Goal: Task Accomplishment & Management: Manage account settings

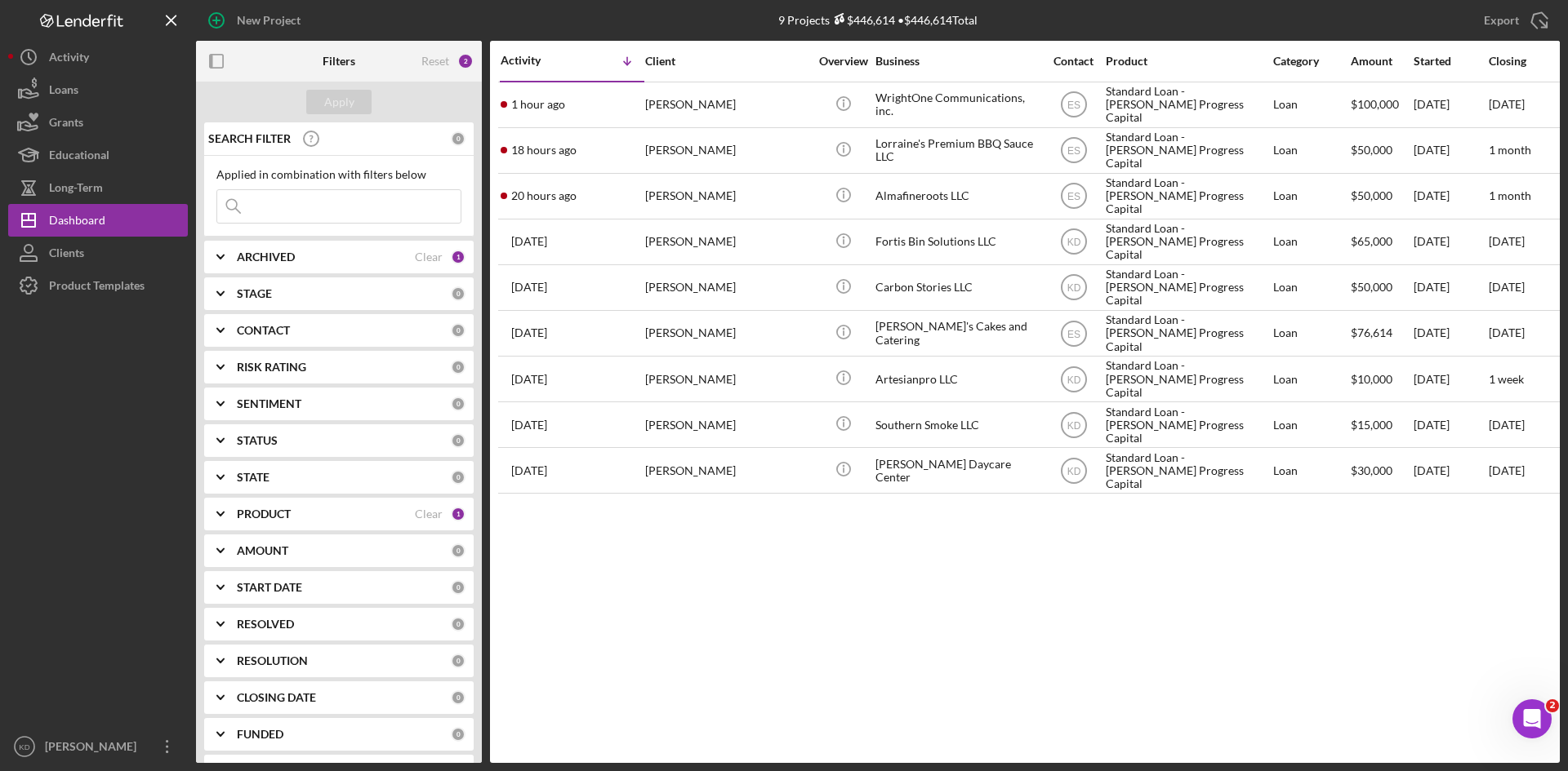
scroll to position [37, 0]
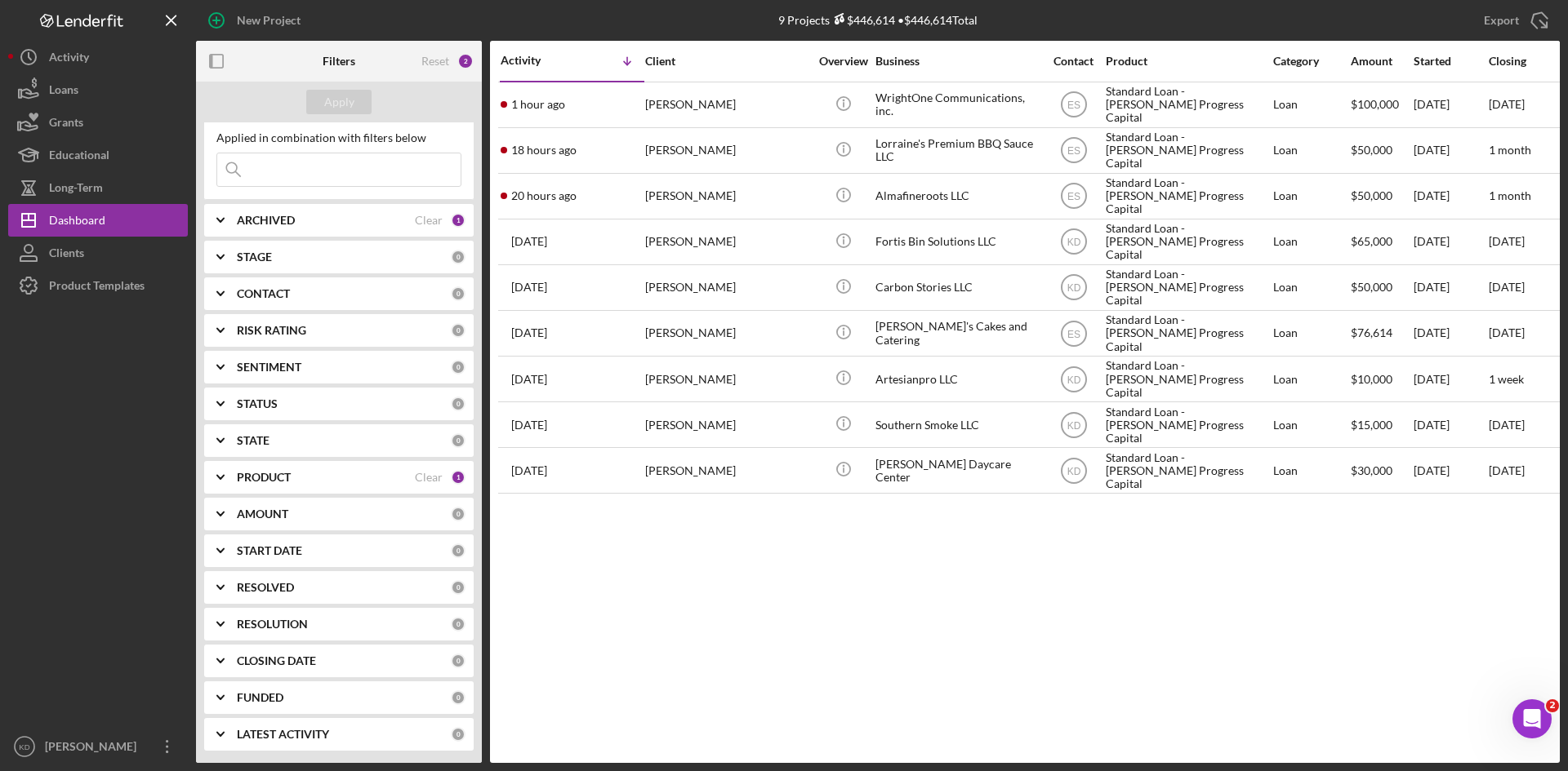
click at [295, 481] on div "PRODUCT" at bounding box center [325, 477] width 178 height 13
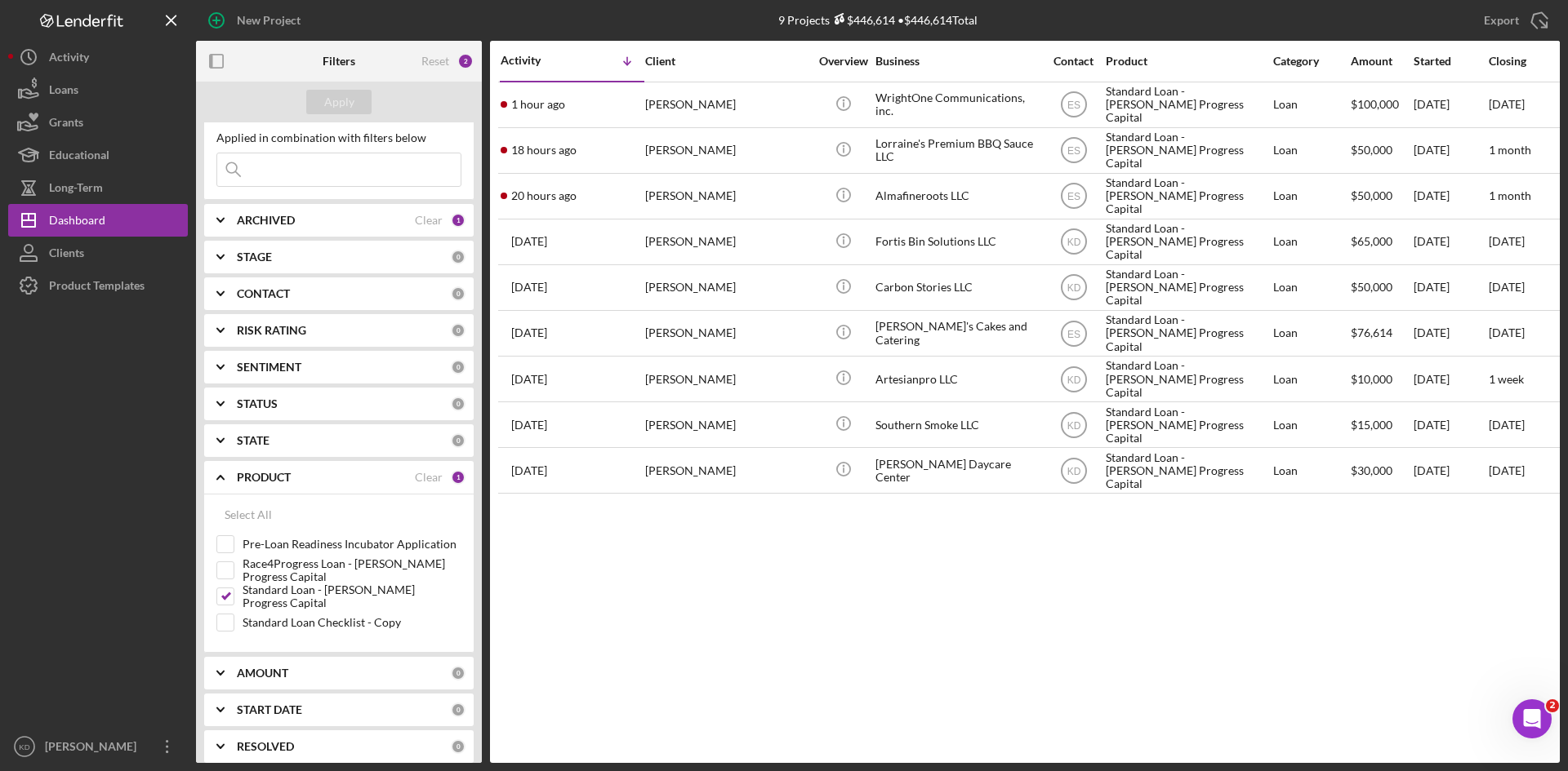
scroll to position [119, 0]
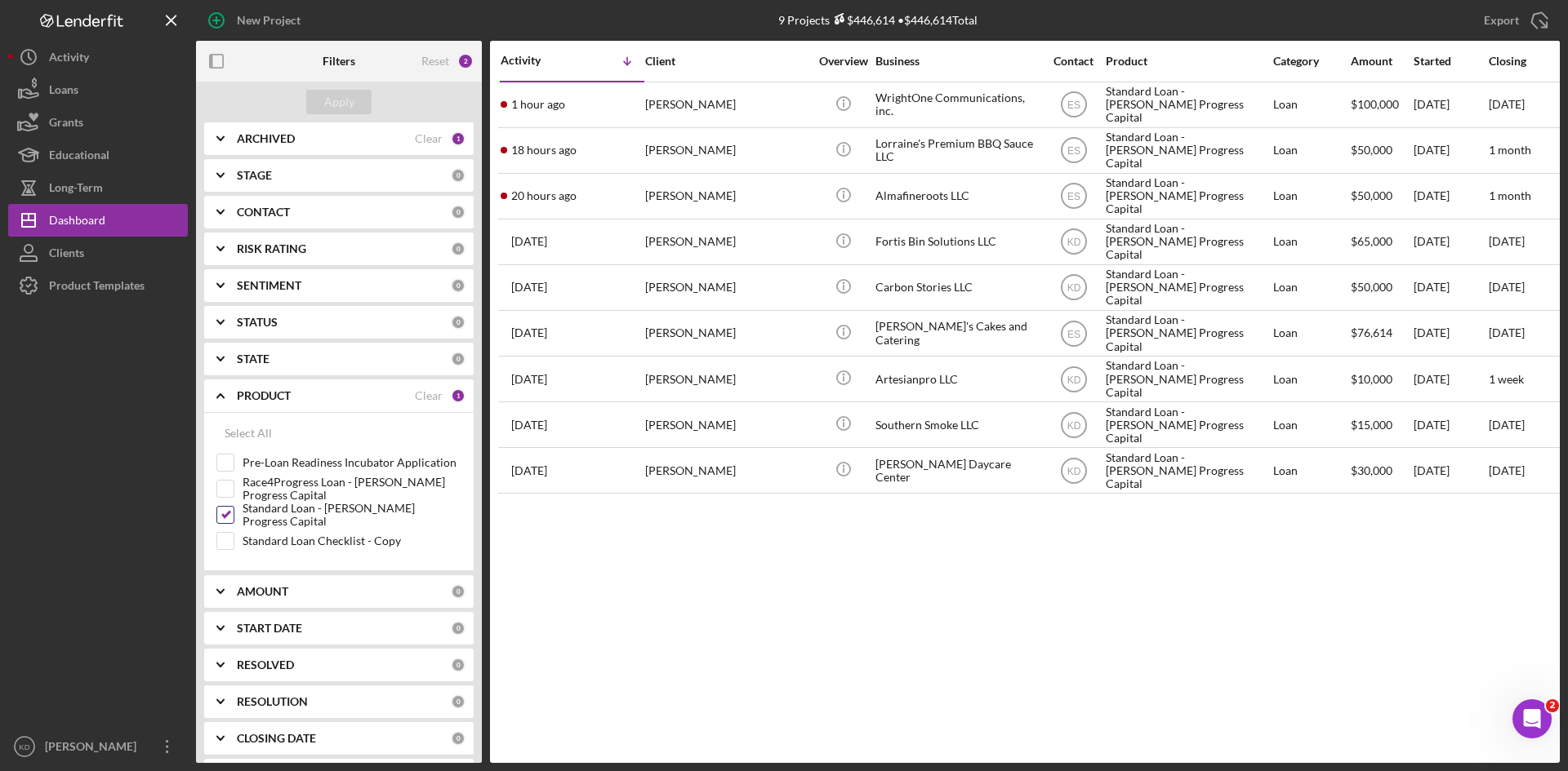
click at [227, 512] on input "Standard Loan - [PERSON_NAME] Progress Capital" at bounding box center [226, 515] width 17 height 17
checkbox input "false"
click at [224, 464] on input "Pre-Loan Readiness Incubator Application" at bounding box center [226, 463] width 17 height 17
checkbox input "true"
click at [348, 92] on div "Apply" at bounding box center [339, 101] width 30 height 24
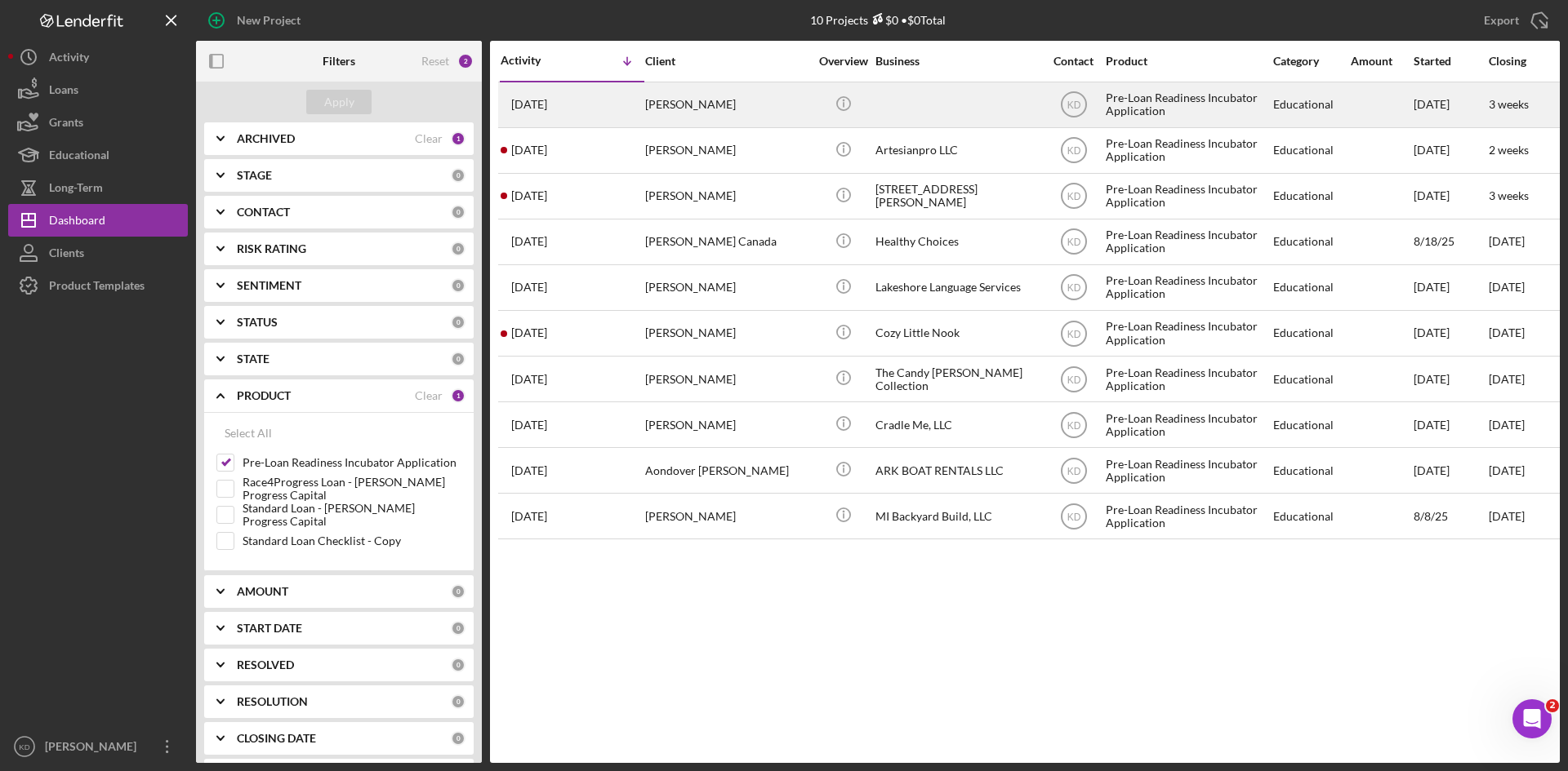
click at [742, 108] on div "[PERSON_NAME]" at bounding box center [726, 105] width 163 height 43
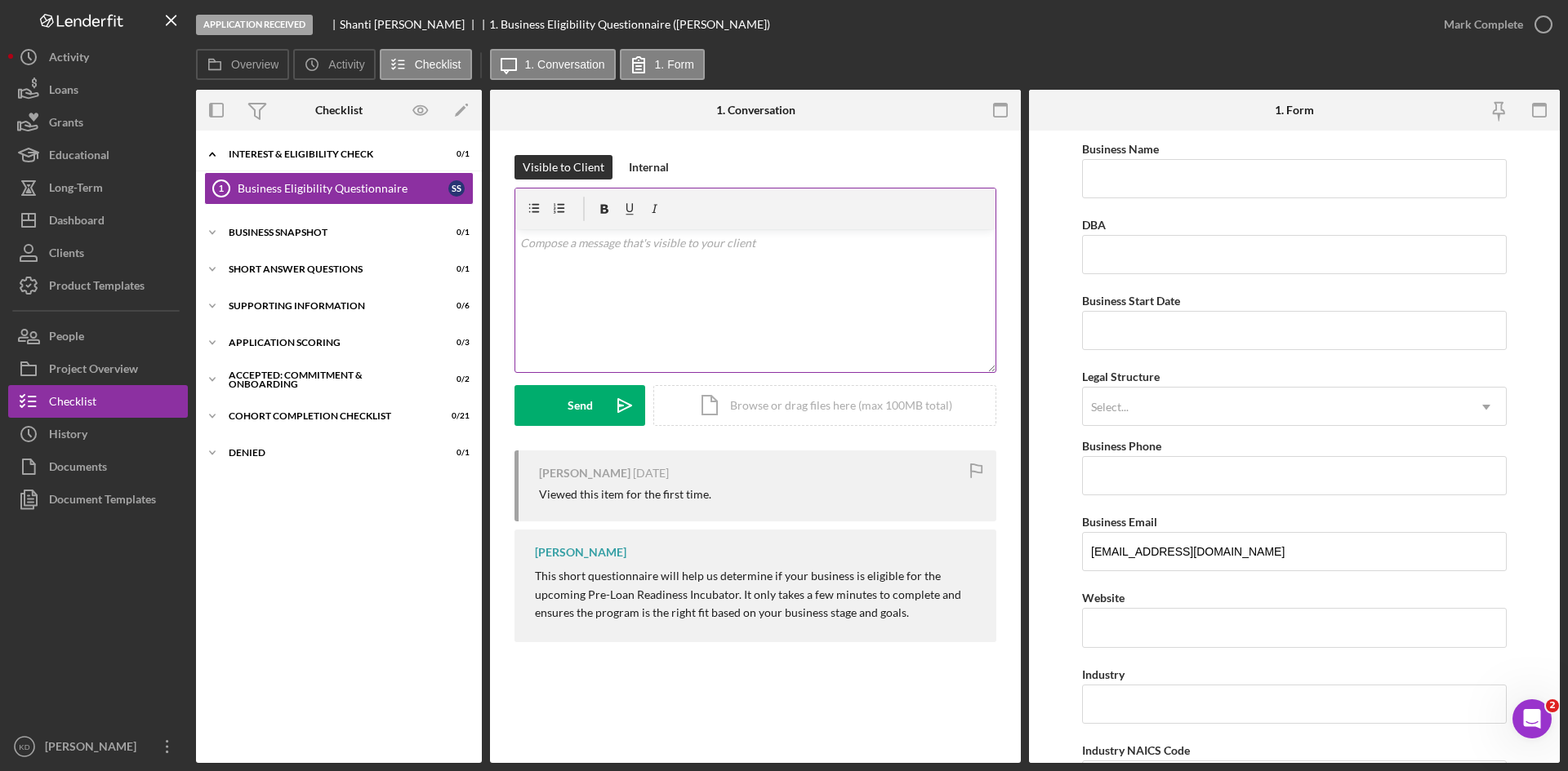
click at [661, 272] on div "v Color teal Color pink Remove color Add row above Add row below Add column bef…" at bounding box center [756, 300] width 480 height 143
drag, startPoint x: 724, startPoint y: 288, endPoint x: 521, endPoint y: 267, distance: 204.1
click at [521, 267] on p "we would love to consider your application for the upcoming cohort. Please be s…" at bounding box center [756, 275] width 471 height 37
copy p "we would love to consider your application for the upcoming cohort. Please be s…"
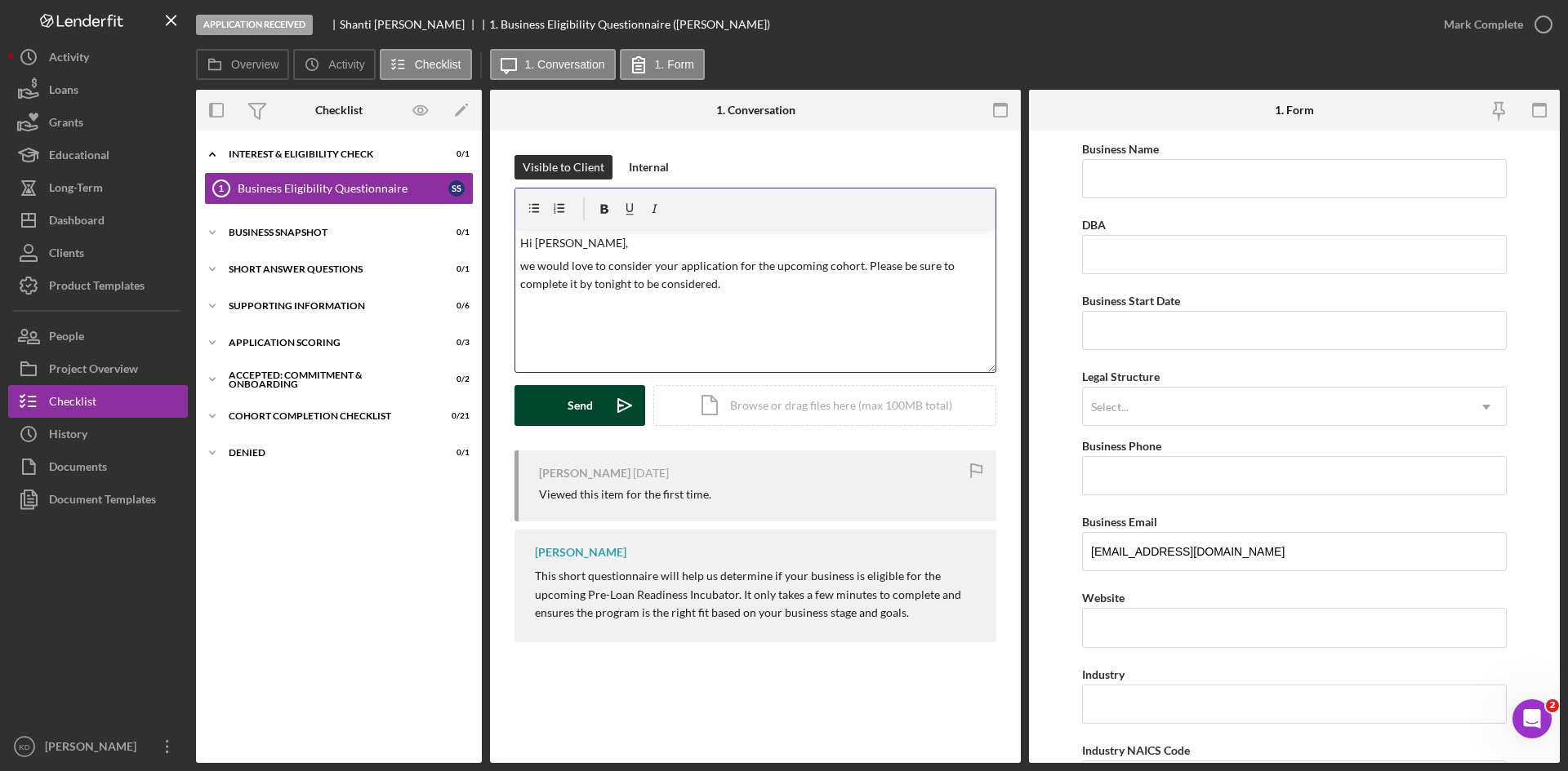
click at [561, 416] on button "Send Icon/icon-invite-send" at bounding box center [580, 406] width 131 height 41
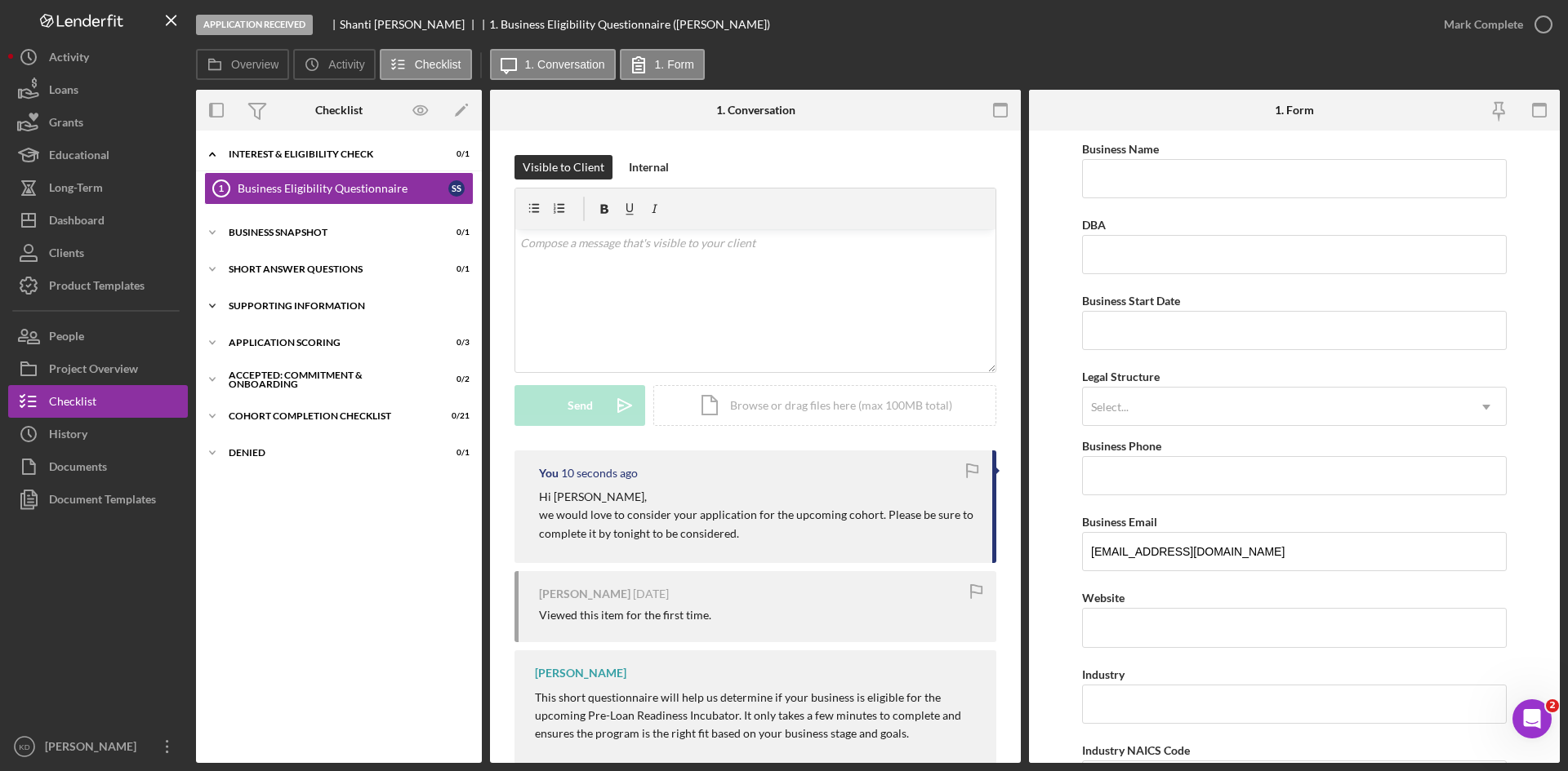
click at [235, 304] on div "Supporting Information" at bounding box center [345, 306] width 233 height 10
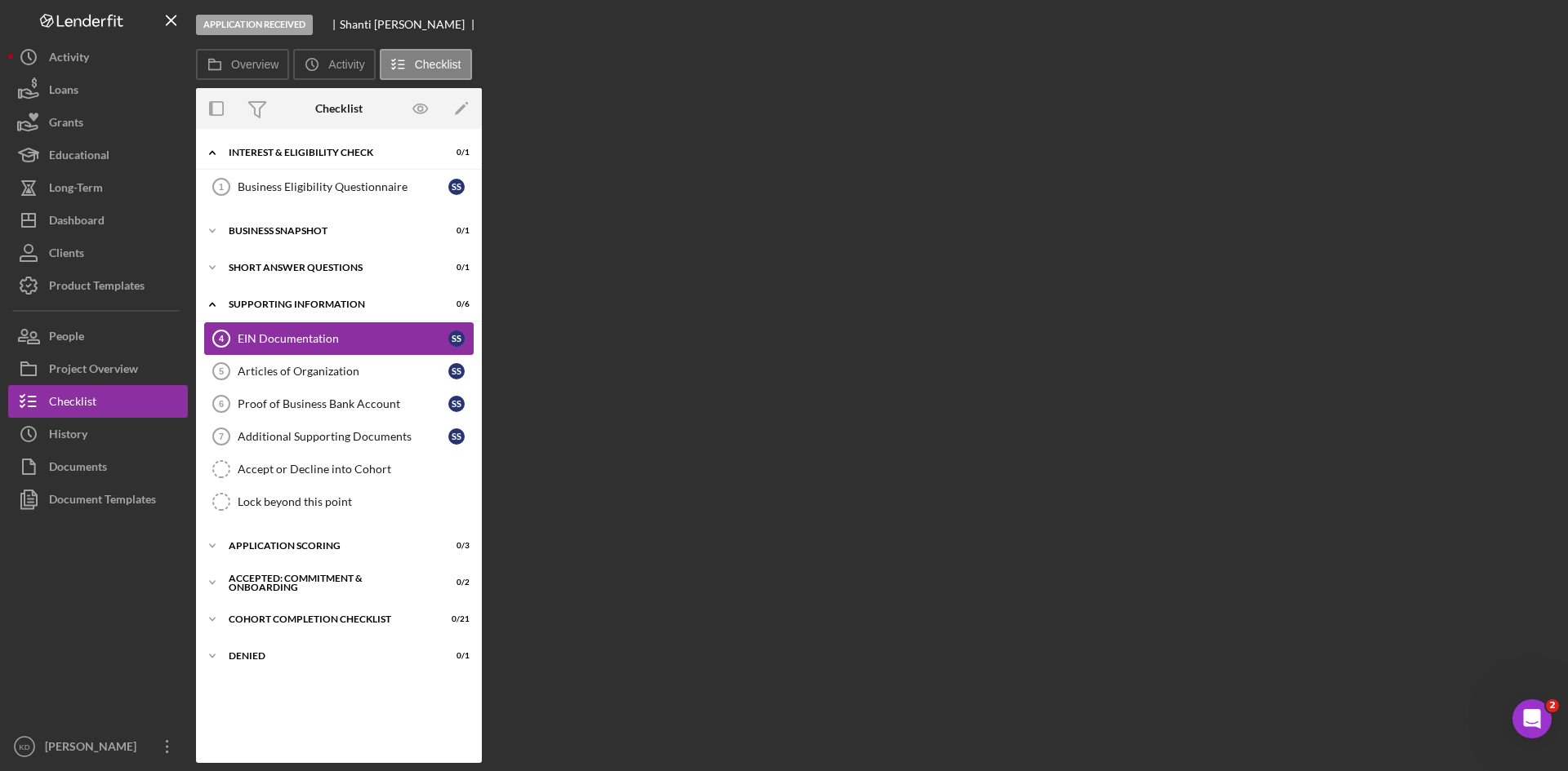
drag, startPoint x: 235, startPoint y: 304, endPoint x: 215, endPoint y: 302, distance: 20.1
click at [219, 343] on tspan "4" at bounding box center [222, 339] width 6 height 10
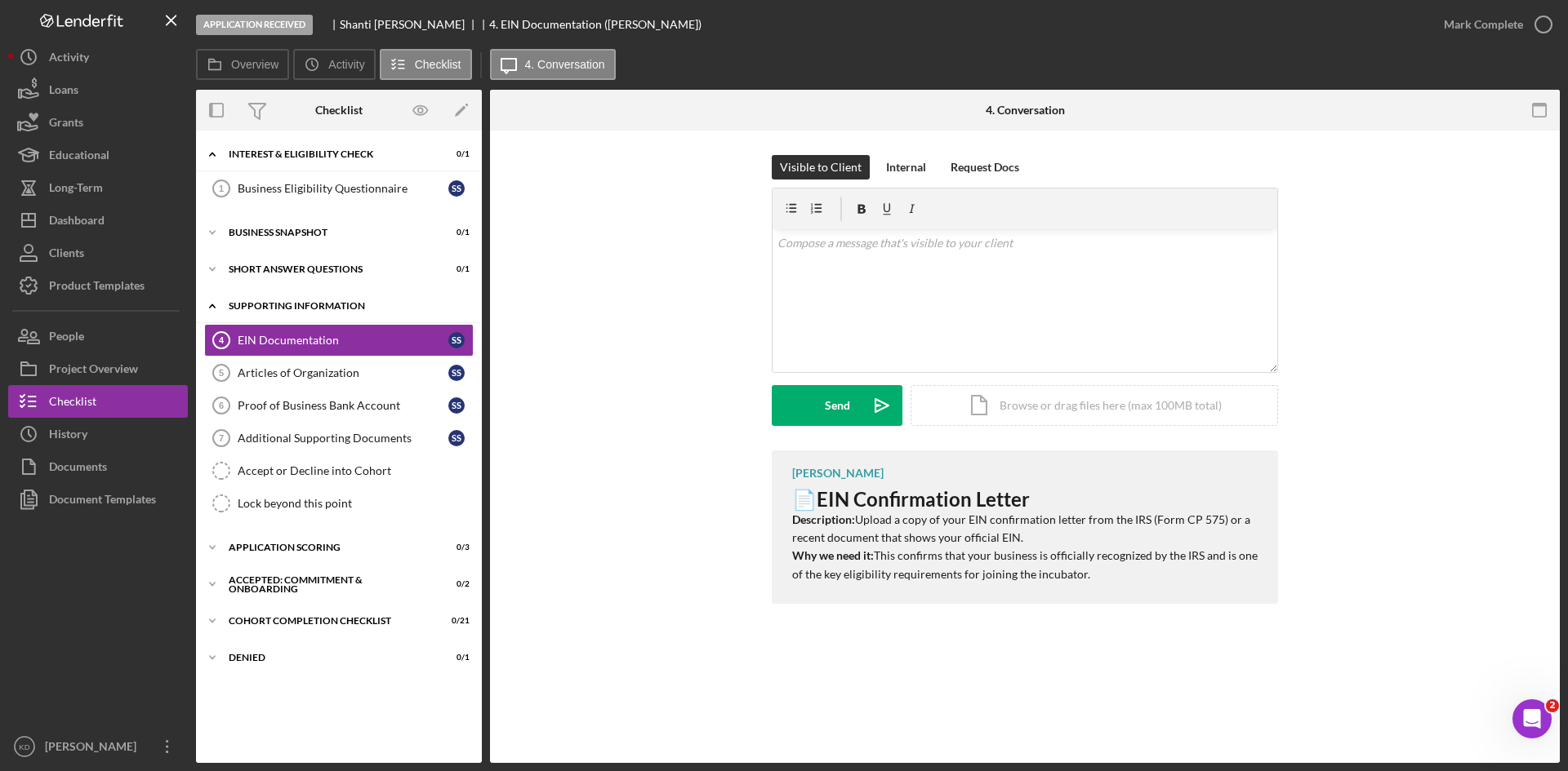
click at [215, 302] on icon "Icon/Expander" at bounding box center [212, 305] width 33 height 33
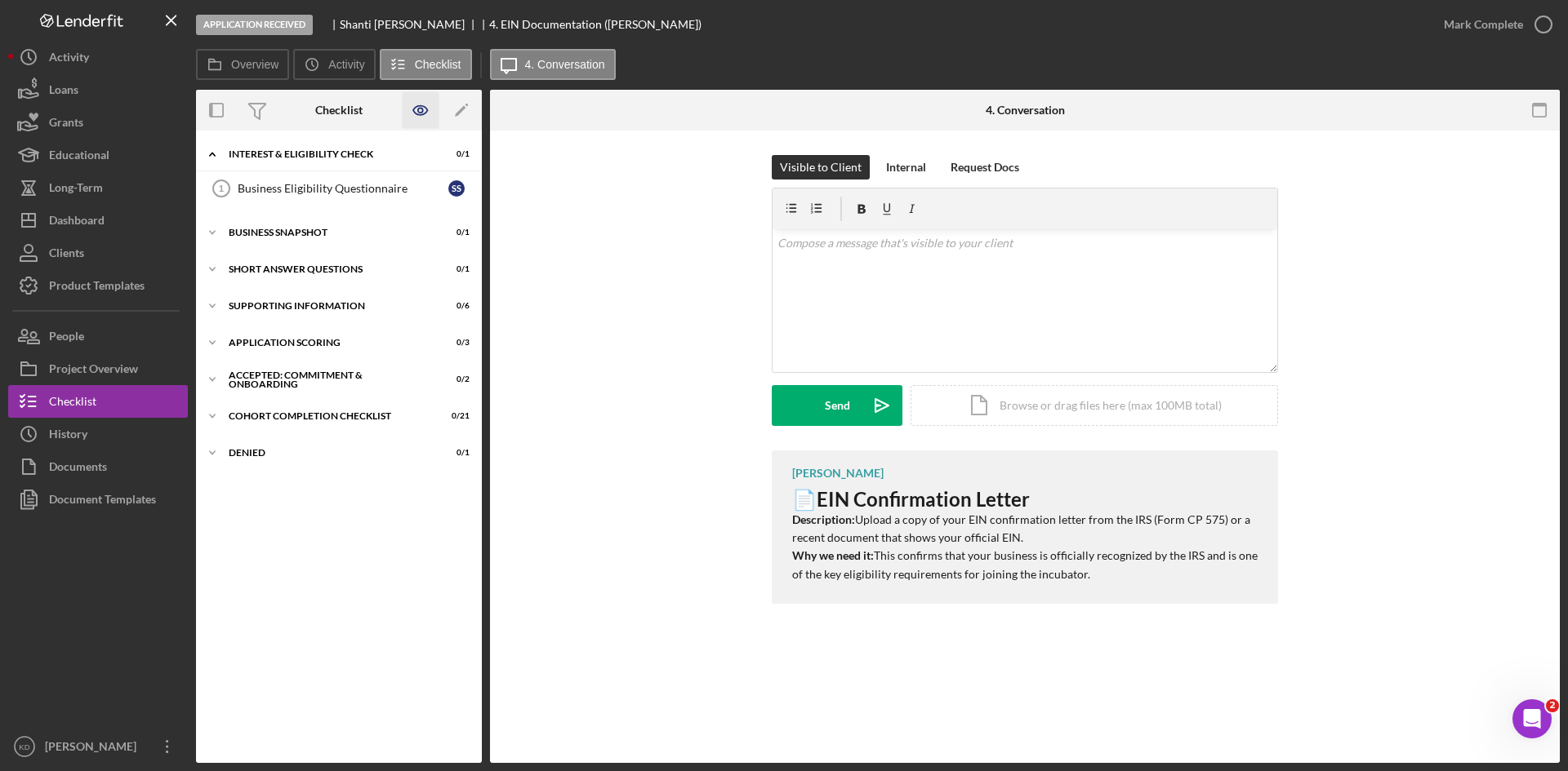
click at [418, 112] on icon "button" at bounding box center [421, 110] width 37 height 37
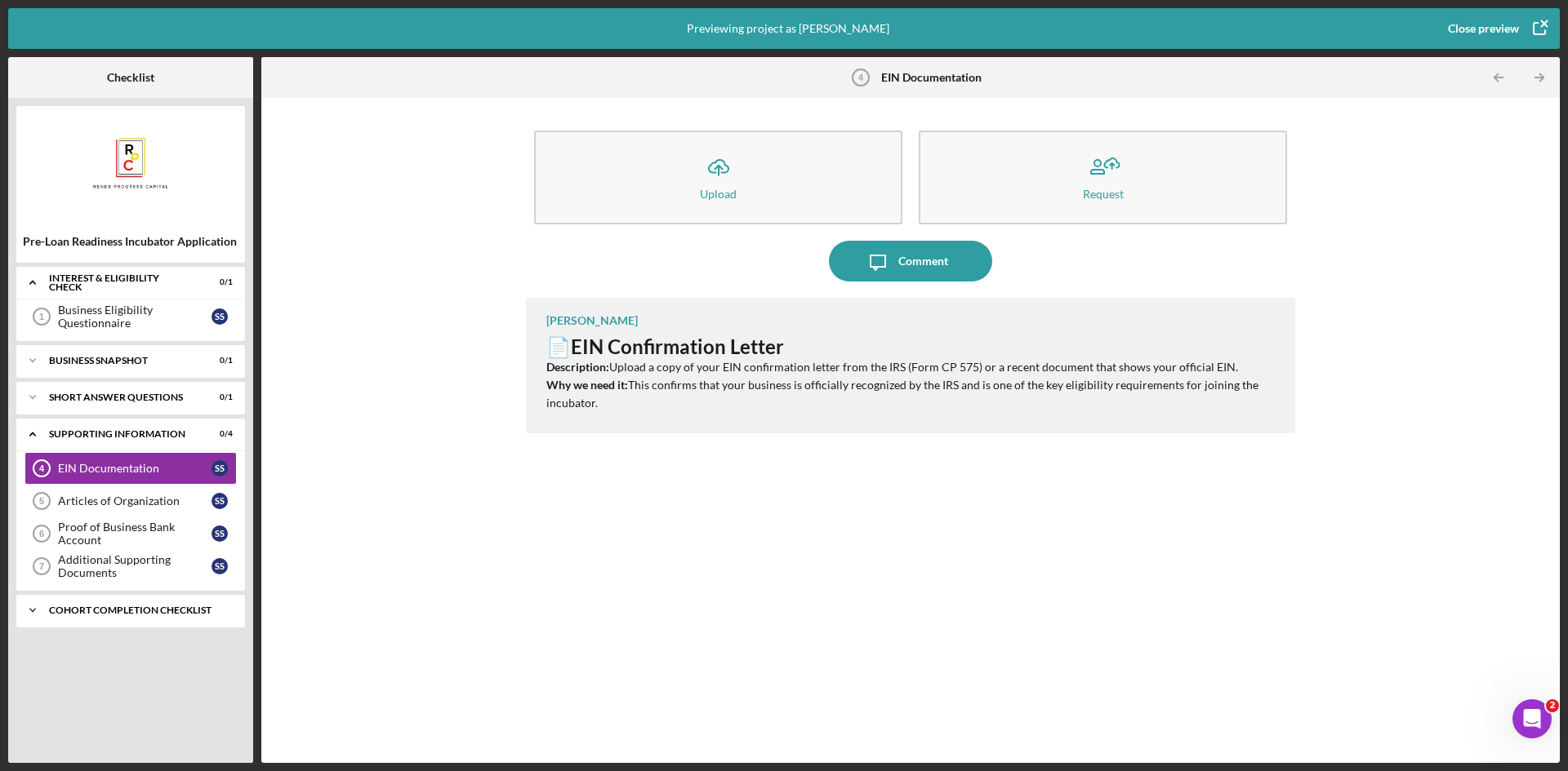
click at [31, 614] on icon "Icon/Expander" at bounding box center [33, 610] width 33 height 33
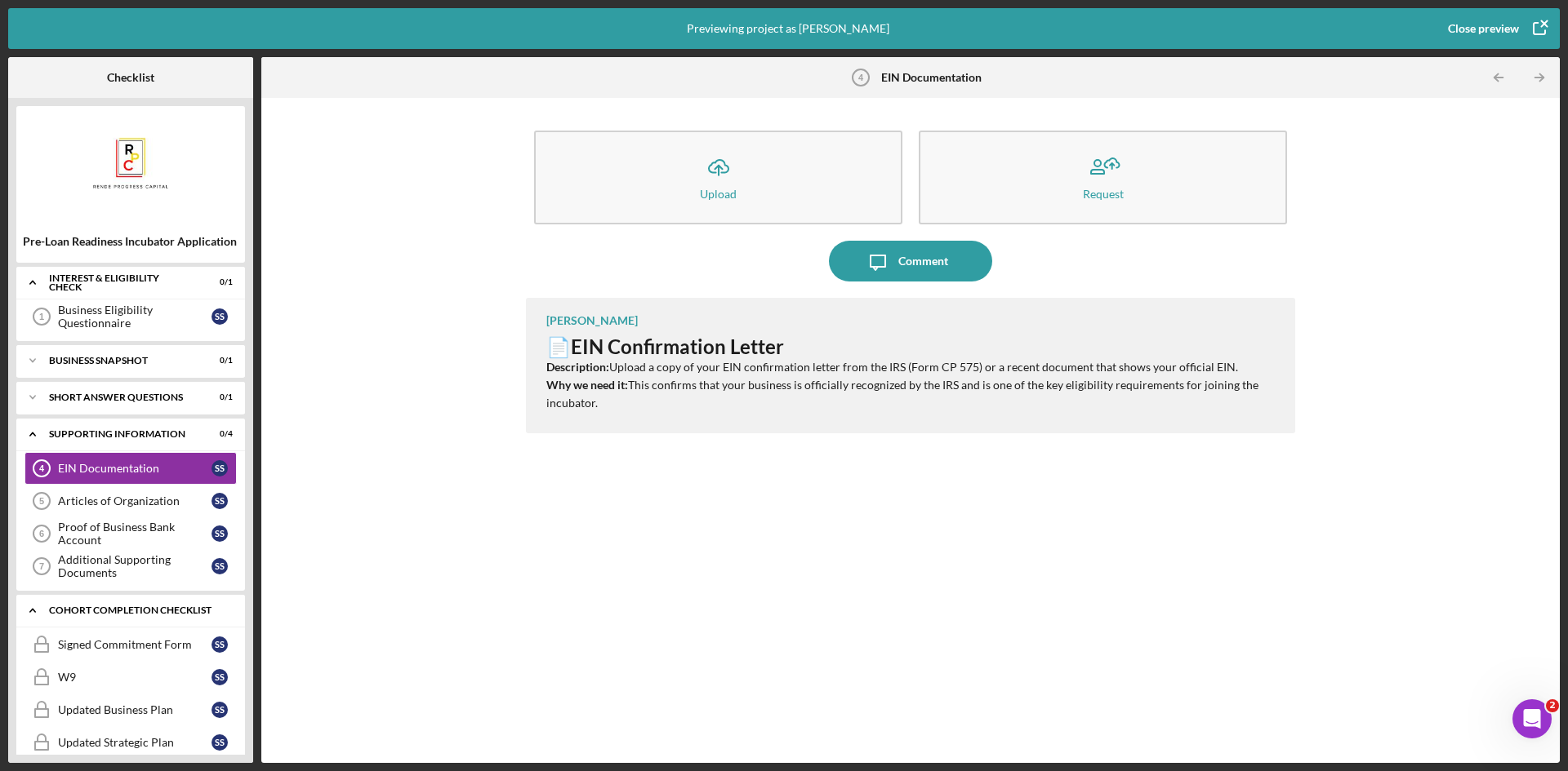
click at [31, 614] on icon "Icon/Expander" at bounding box center [33, 610] width 33 height 33
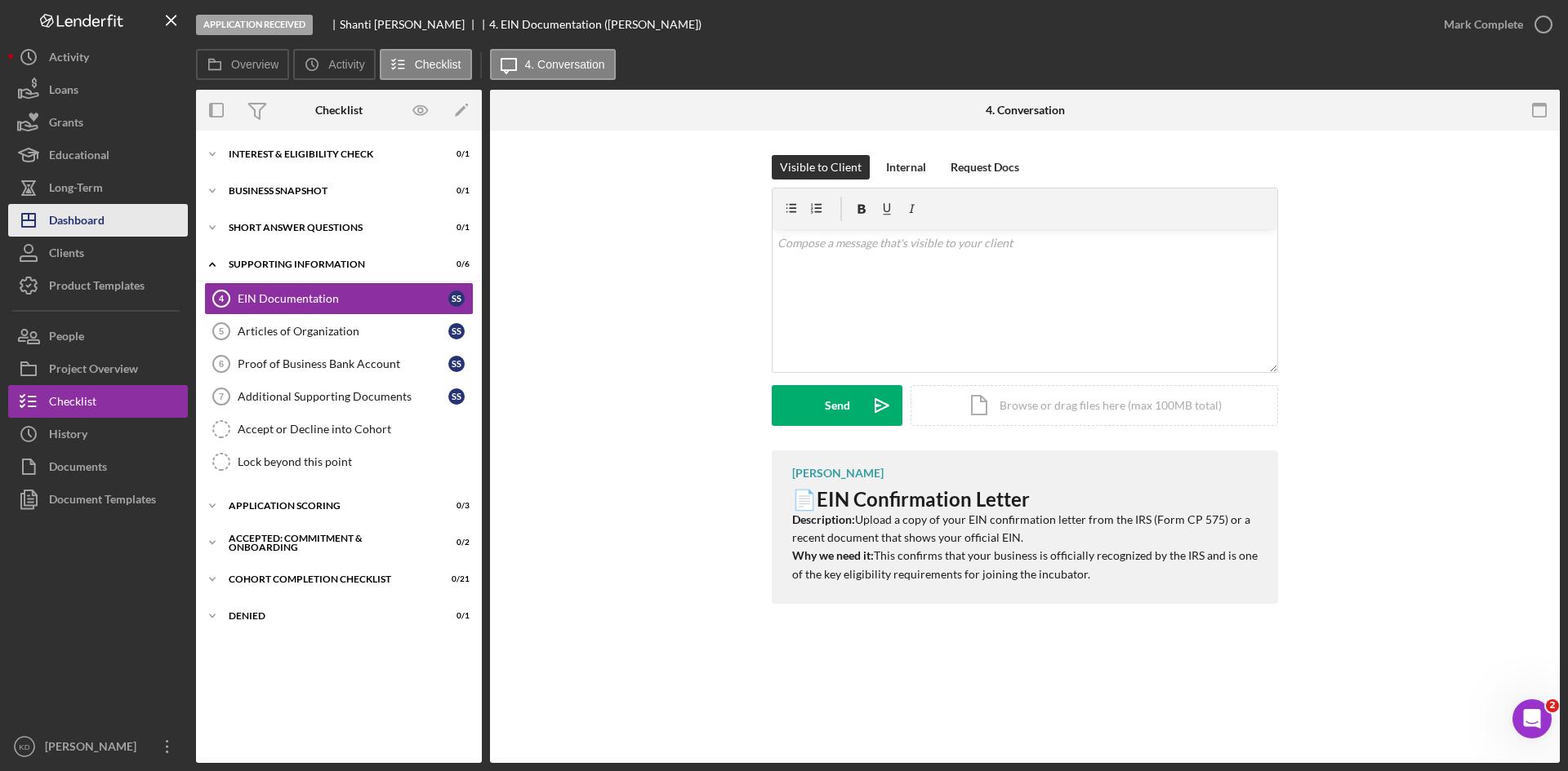
click at [95, 220] on div "Dashboard" at bounding box center [77, 222] width 55 height 37
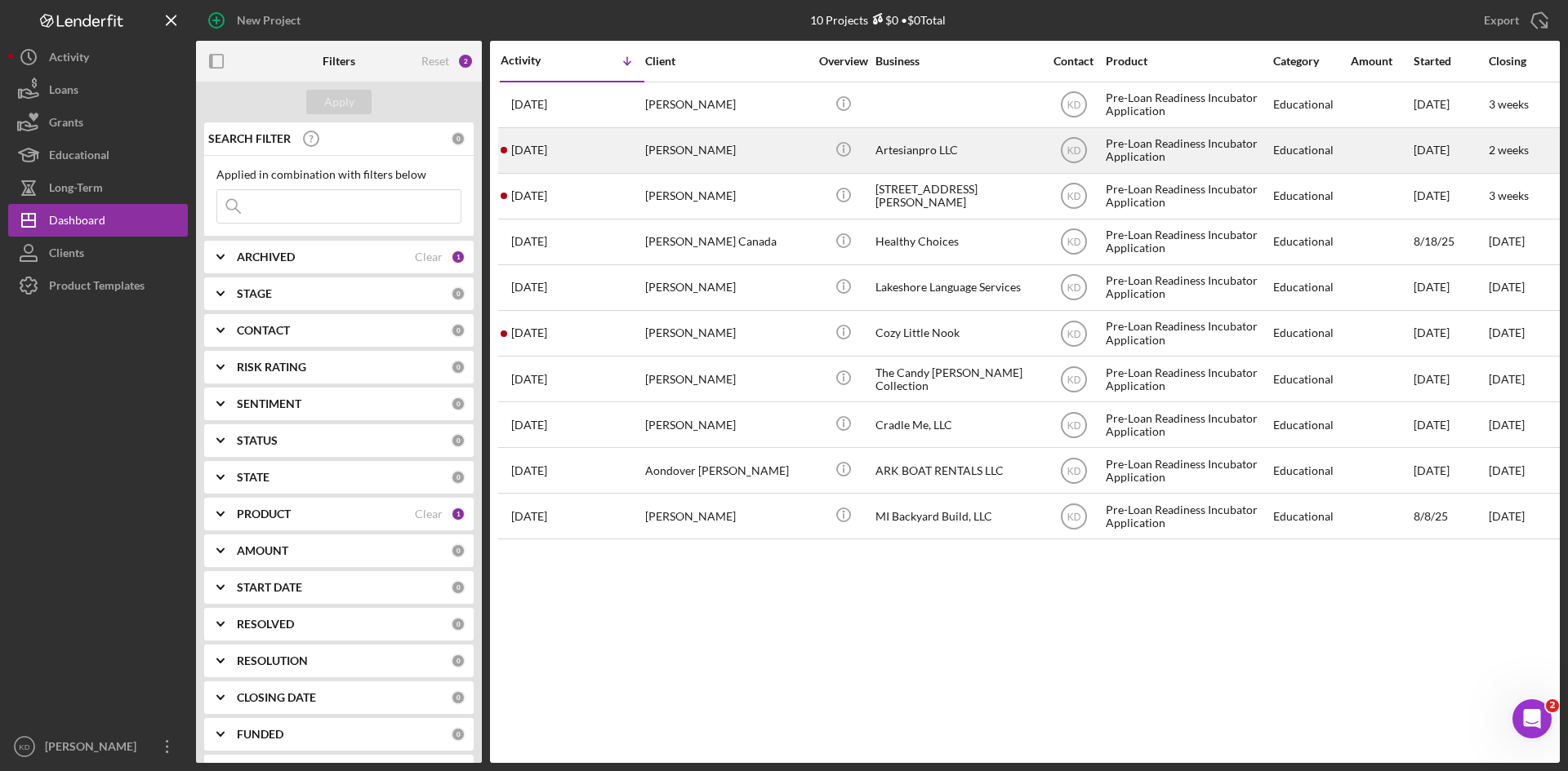
click at [1031, 158] on div "Artesianpro LLC" at bounding box center [956, 151] width 163 height 43
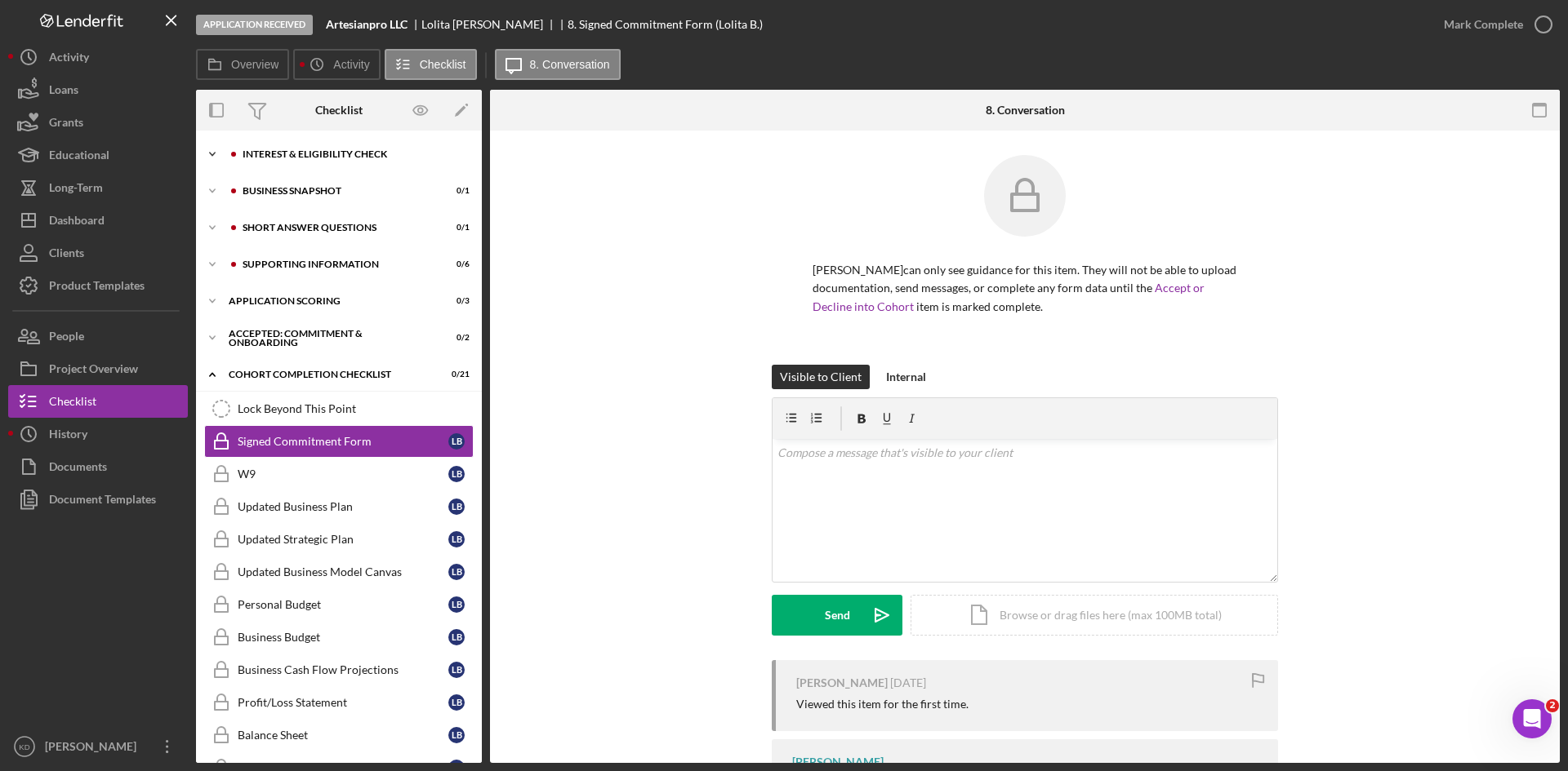
click at [351, 155] on div "Interest & Eligibility Check" at bounding box center [352, 155] width 219 height 10
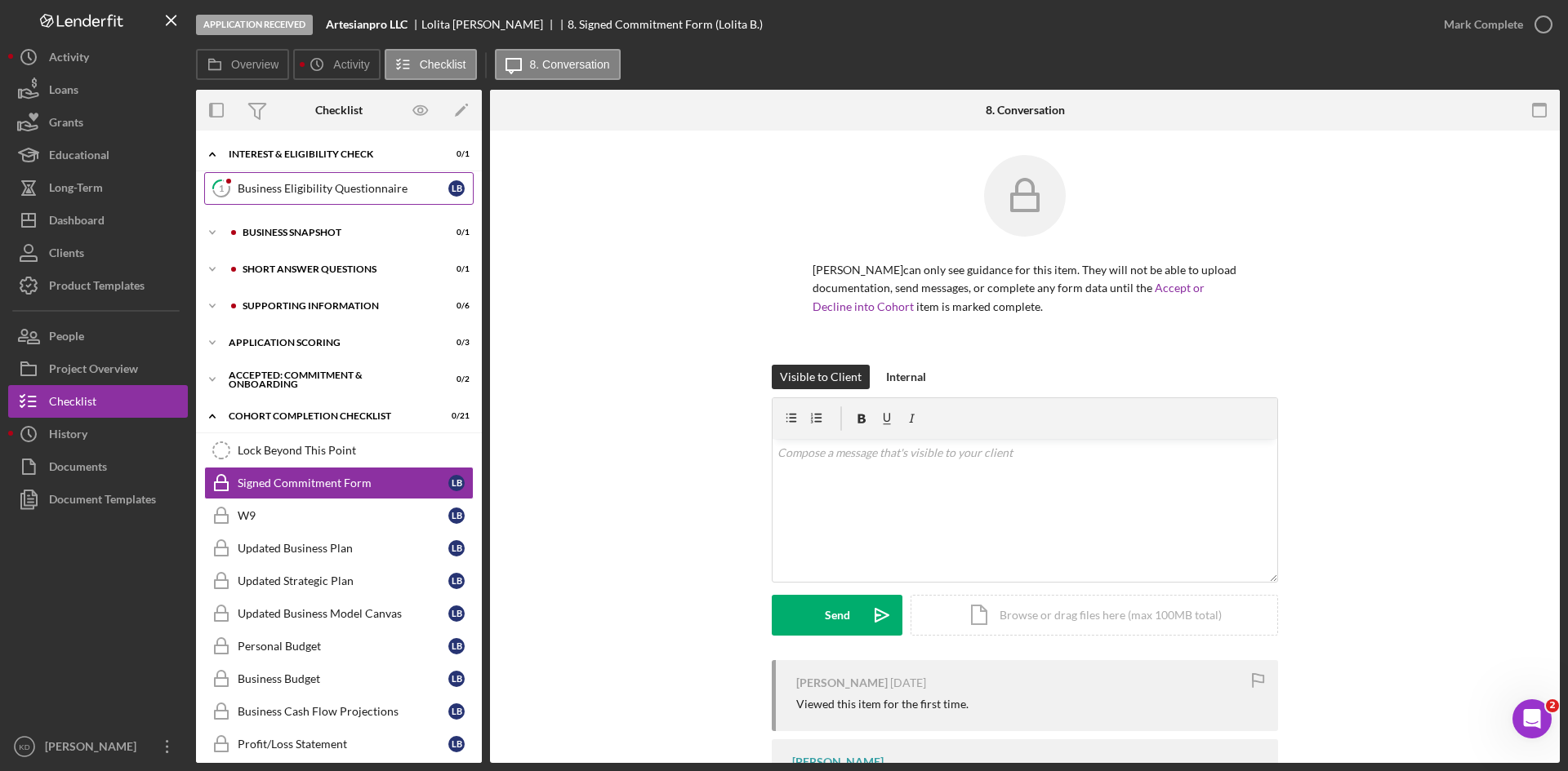
click at [346, 188] on div "Business Eligibility Questionnaire" at bounding box center [343, 189] width 211 height 13
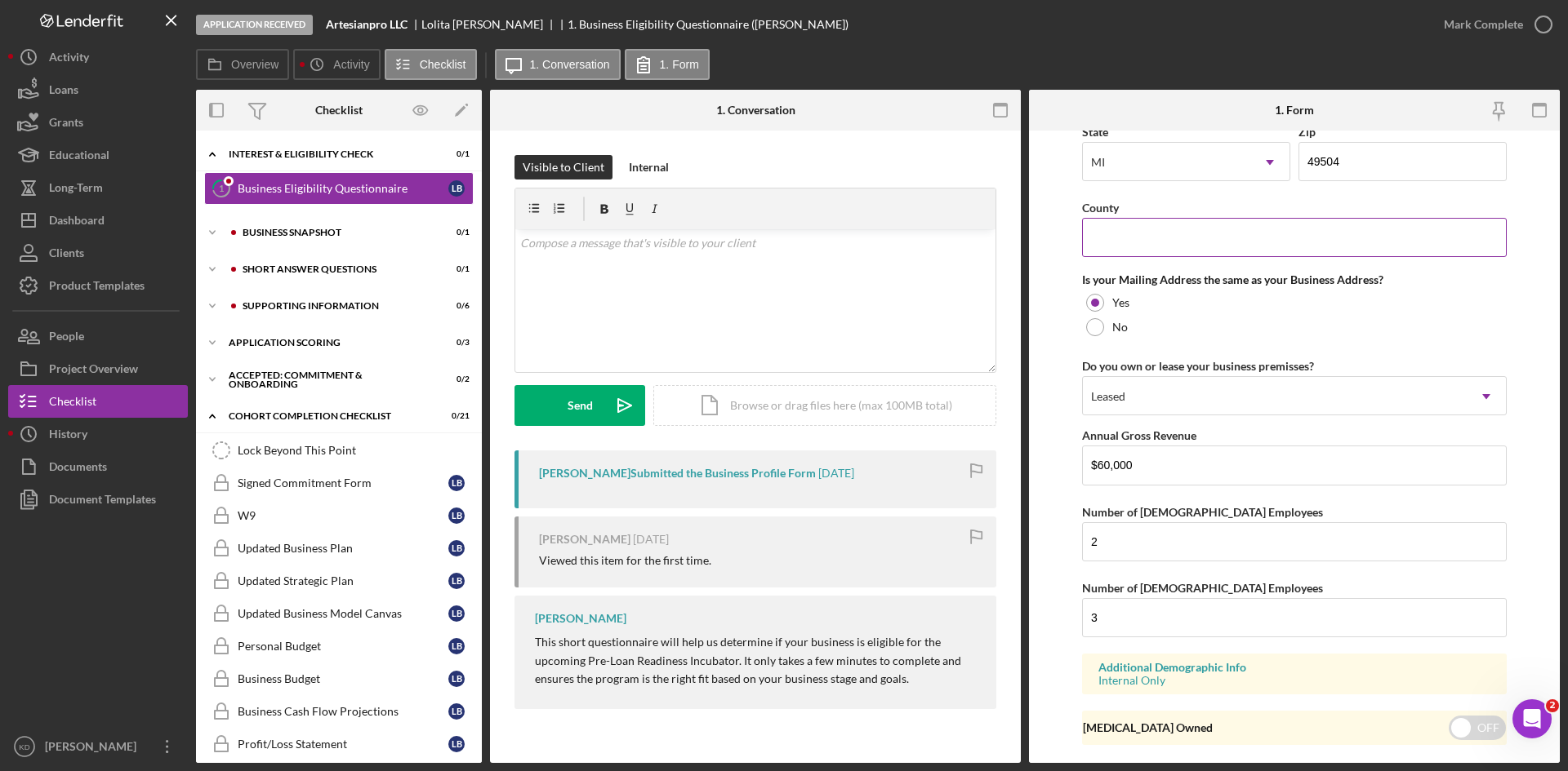
scroll to position [1142, 0]
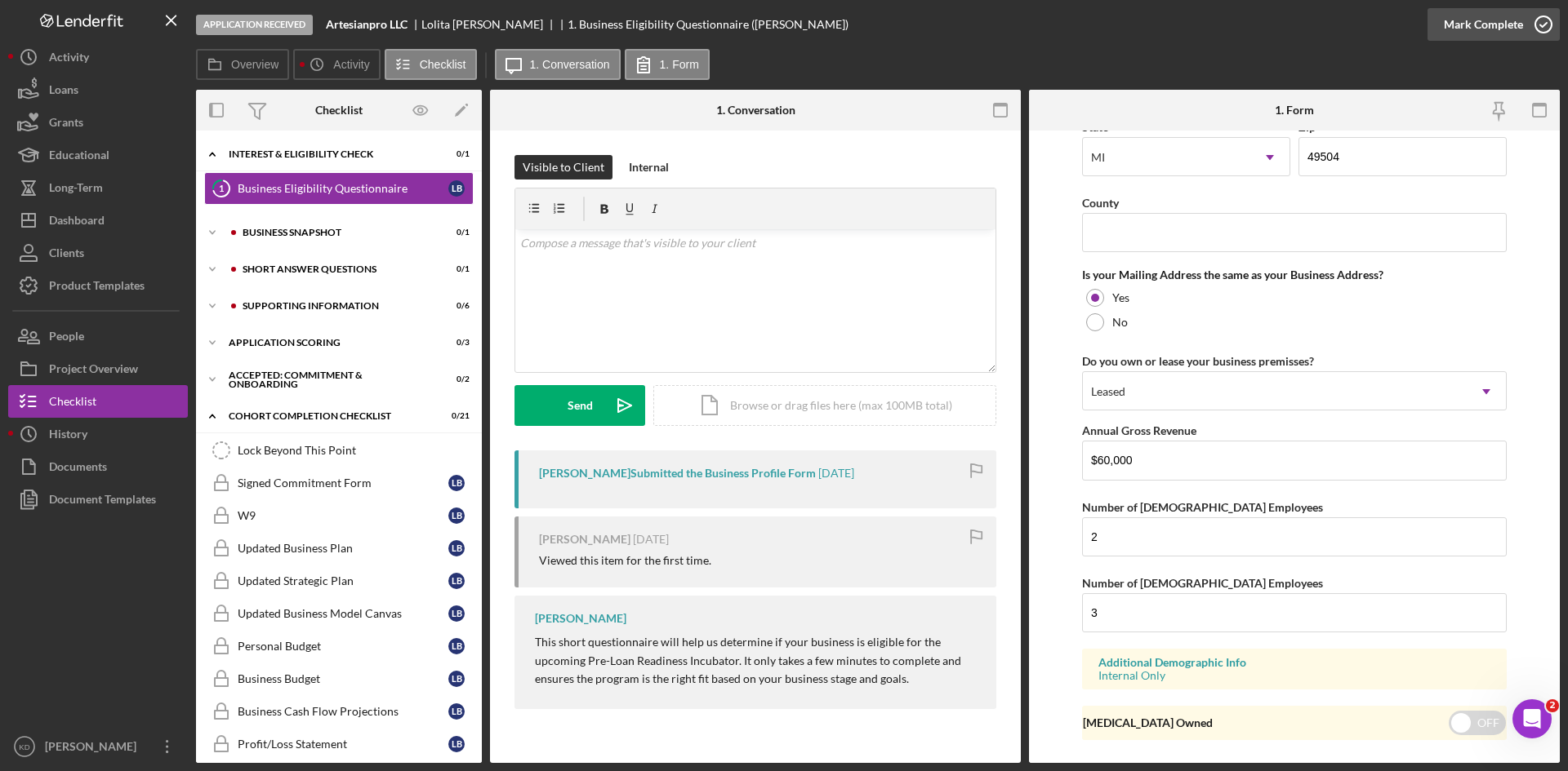
click at [1462, 28] on div "Mark Complete" at bounding box center [1483, 24] width 79 height 33
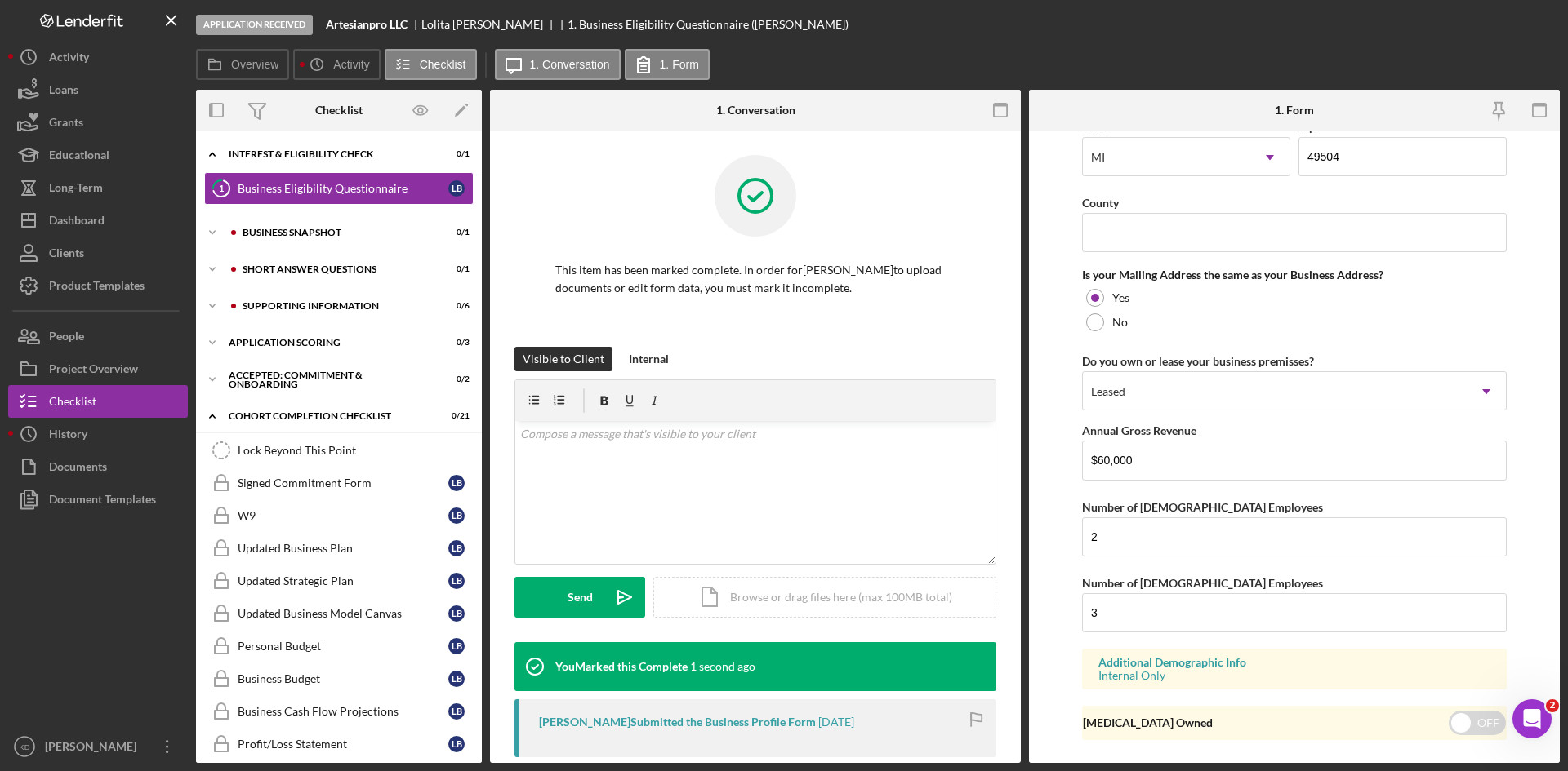
scroll to position [598, 0]
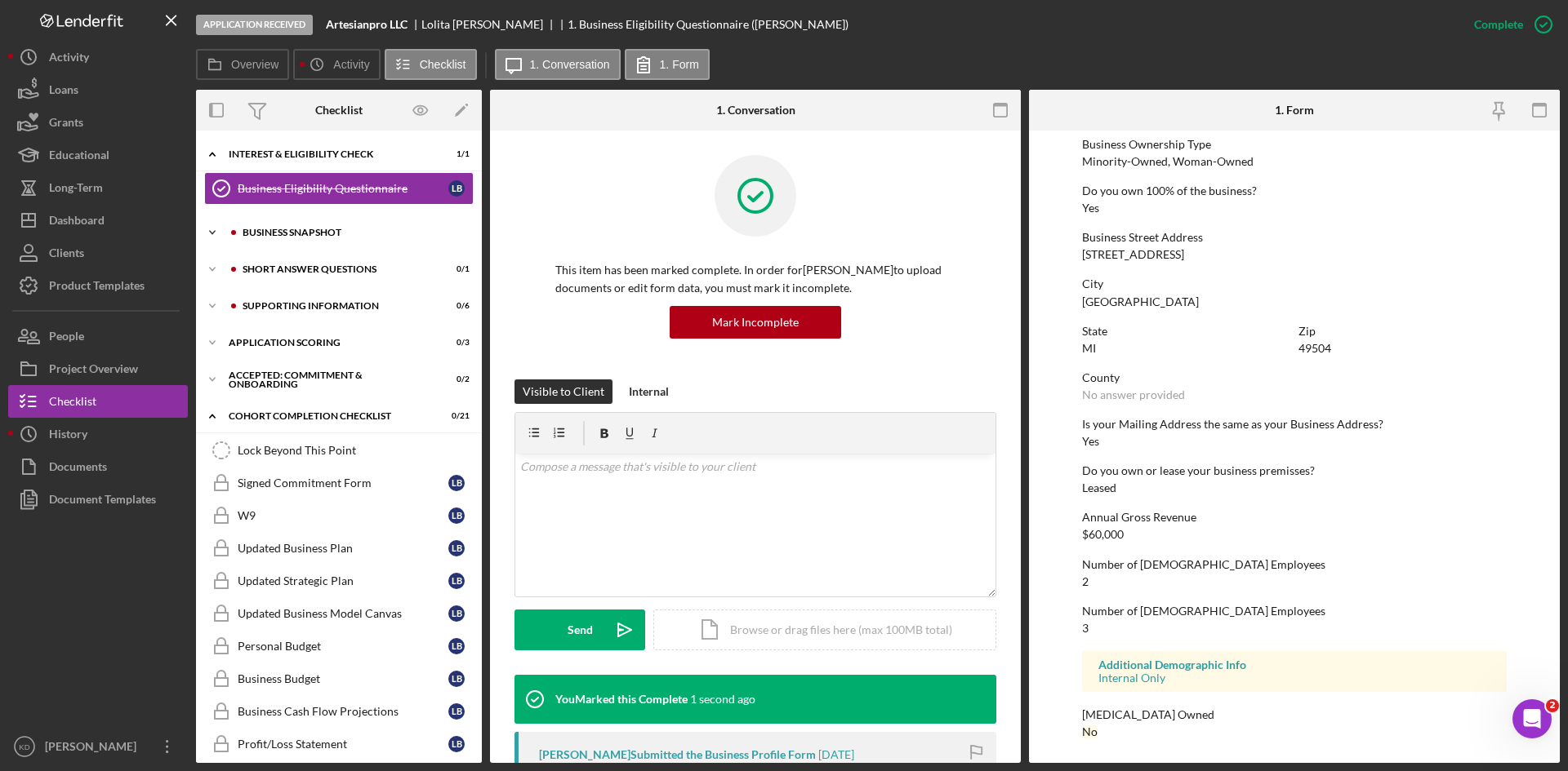
click at [314, 235] on div "Business Snapshot" at bounding box center [352, 232] width 219 height 10
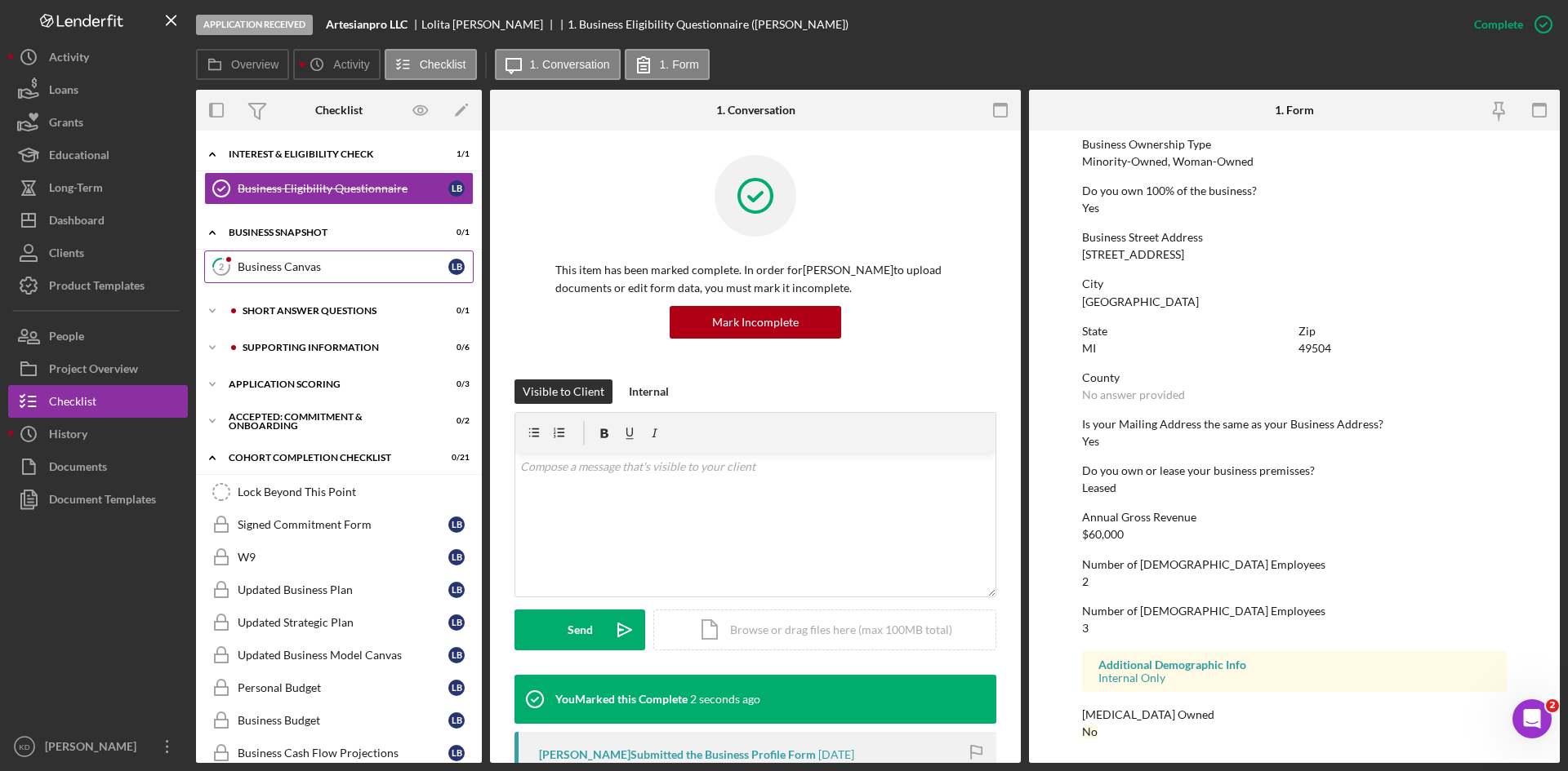
click at [303, 261] on div "Business Canvas" at bounding box center [343, 267] width 211 height 13
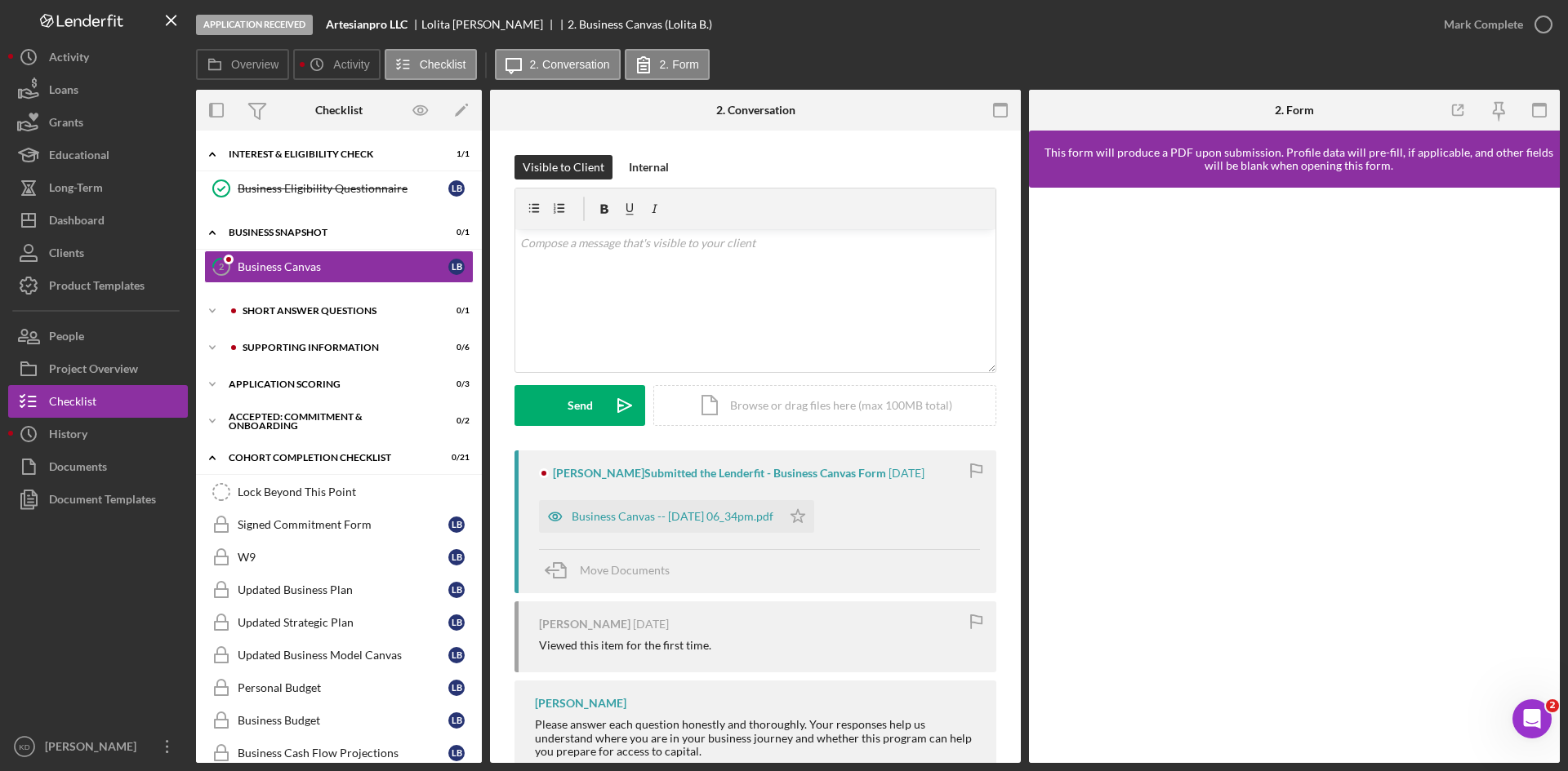
click at [0, 0] on circle "button" at bounding box center [0, 0] width 0 height 0
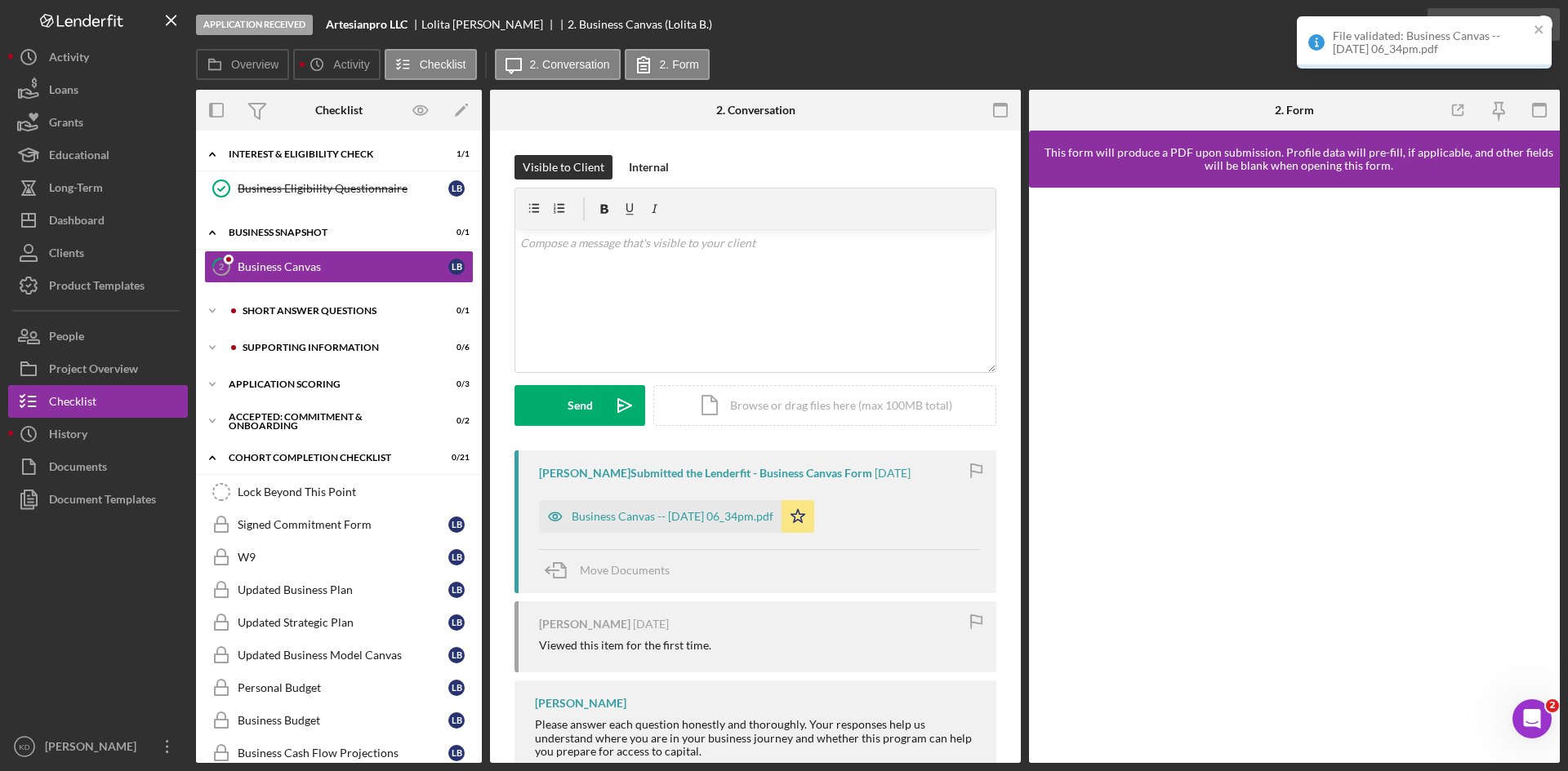
click at [1536, 28] on div "File validated: Business Canvas -- [DATE] 06_34pm.pdf" at bounding box center [1424, 49] width 261 height 72
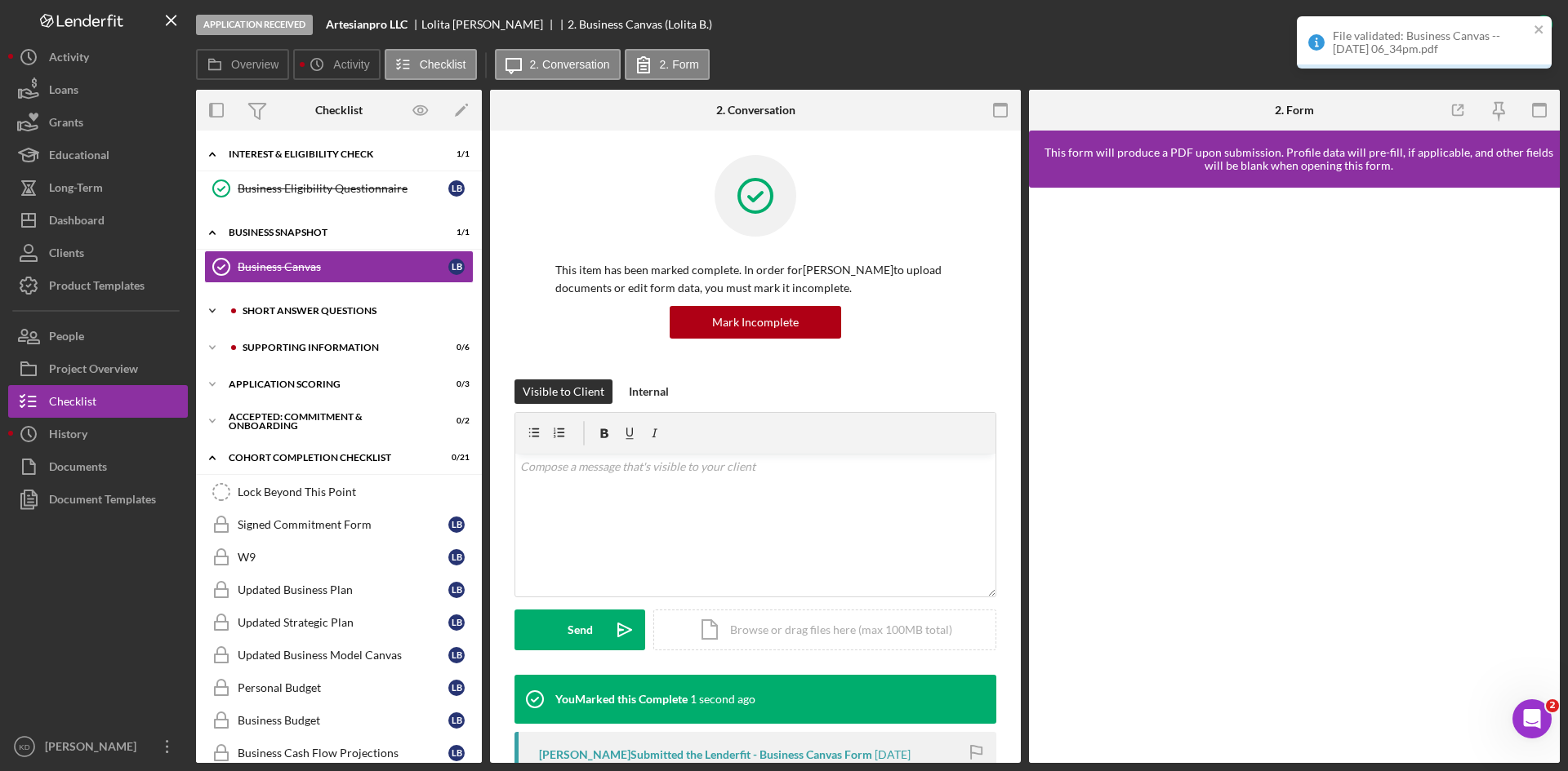
click at [367, 311] on div "Short Answer Questions" at bounding box center [352, 311] width 219 height 10
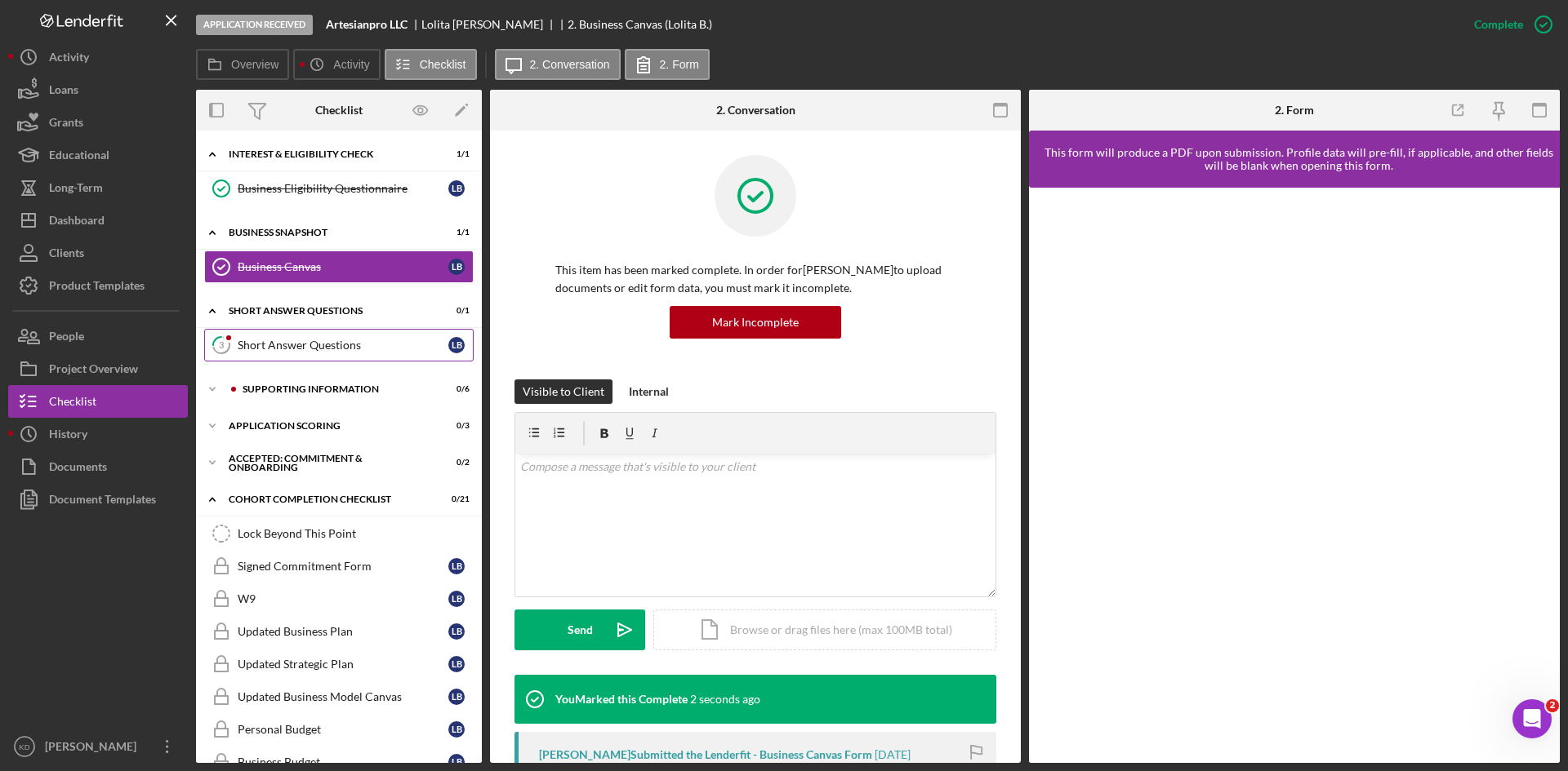
click at [332, 347] on div "Short Answer Questions" at bounding box center [343, 345] width 211 height 13
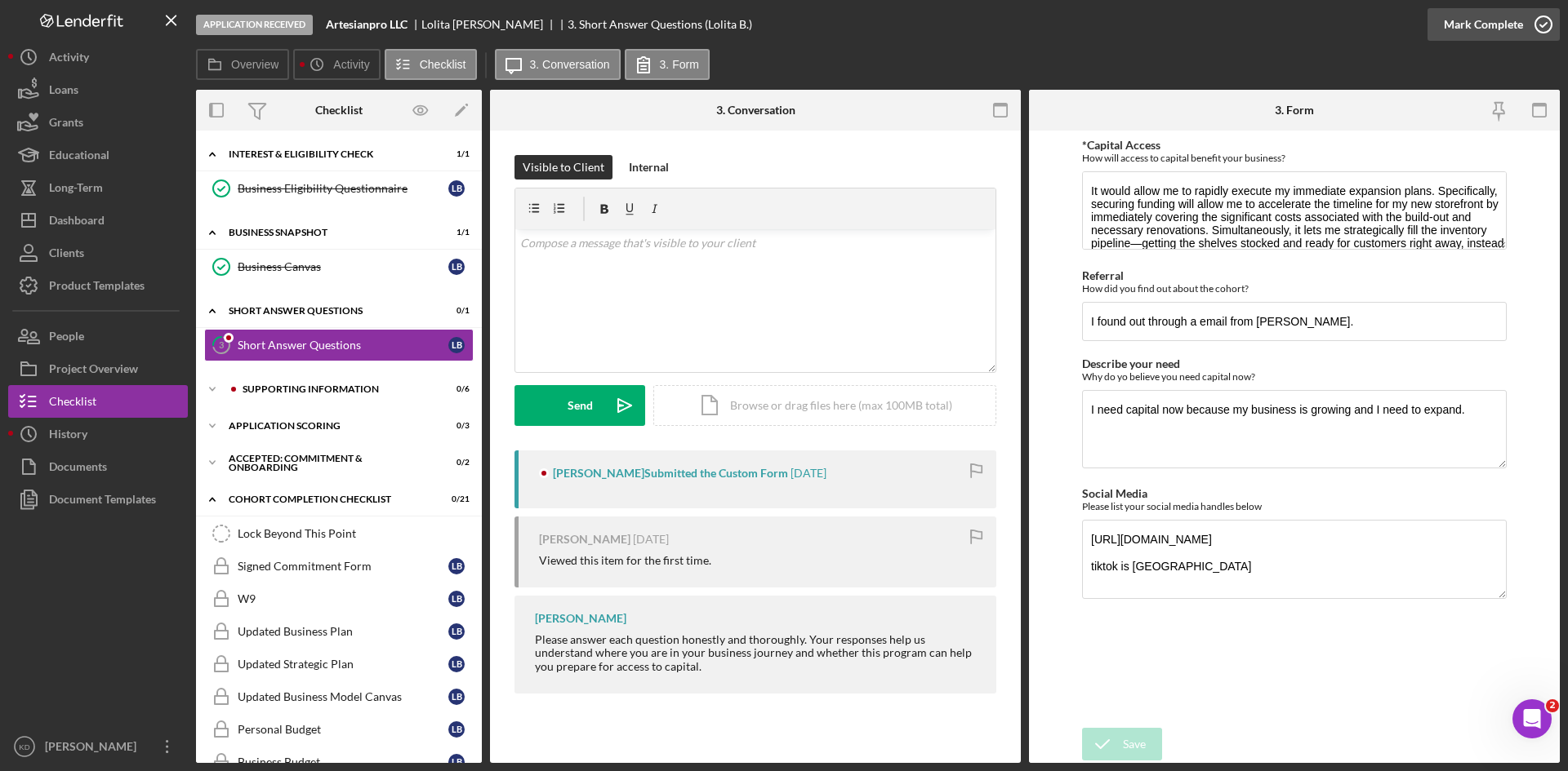
click at [1537, 24] on icon "button" at bounding box center [1543, 24] width 41 height 41
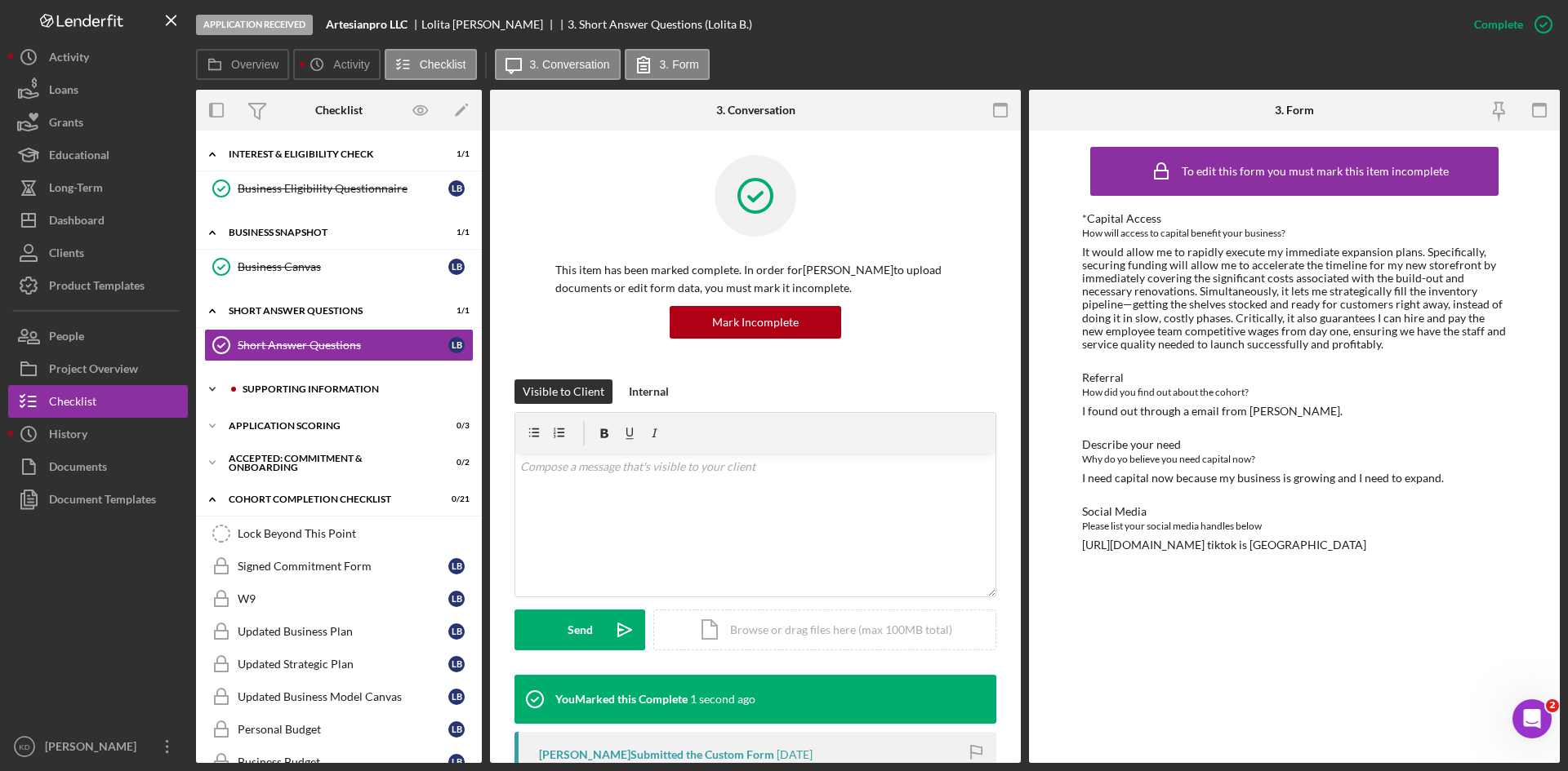
click at [284, 391] on div "Supporting Information" at bounding box center [352, 390] width 219 height 10
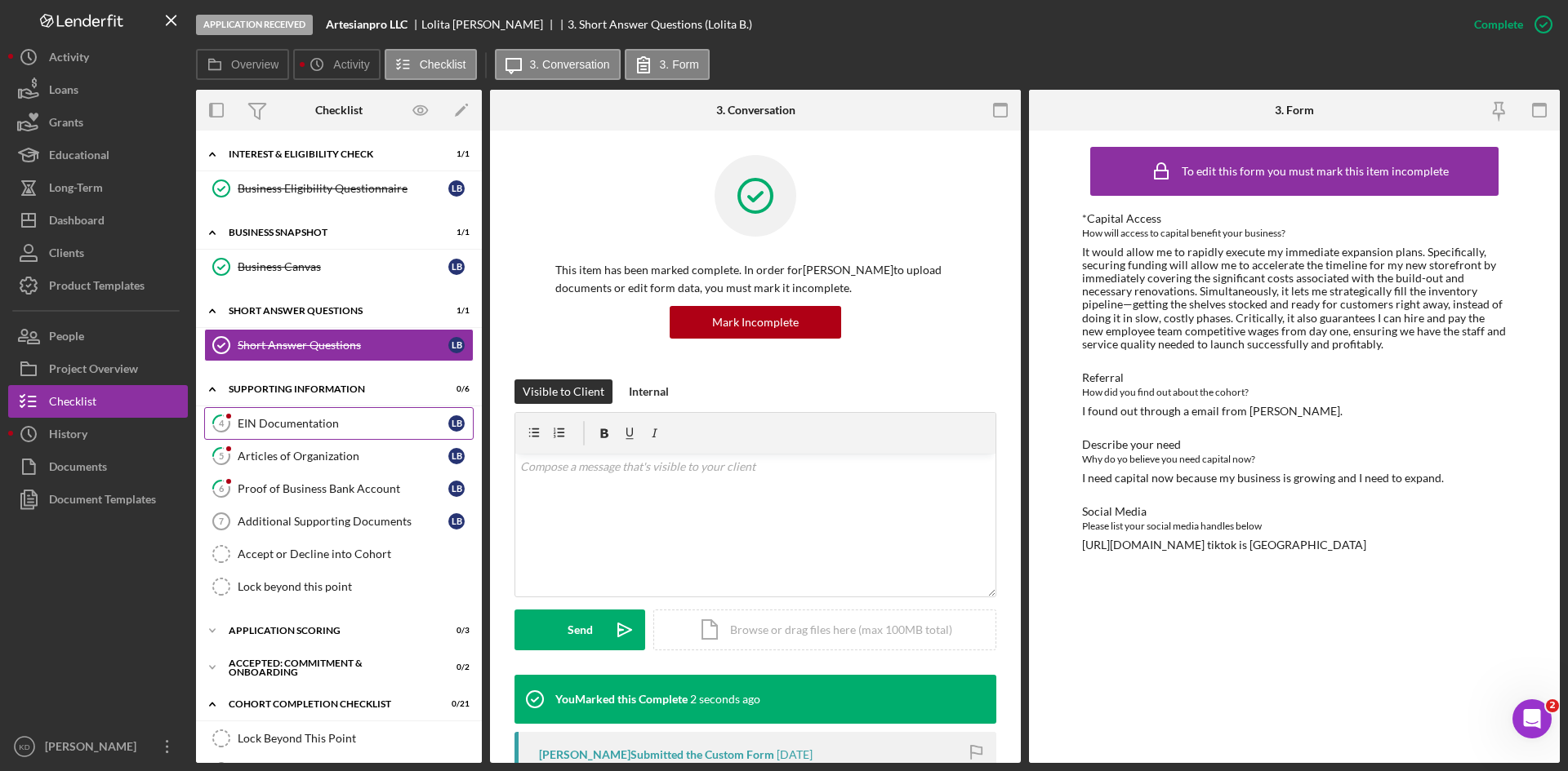
click at [295, 426] on div "EIN Documentation" at bounding box center [343, 424] width 211 height 13
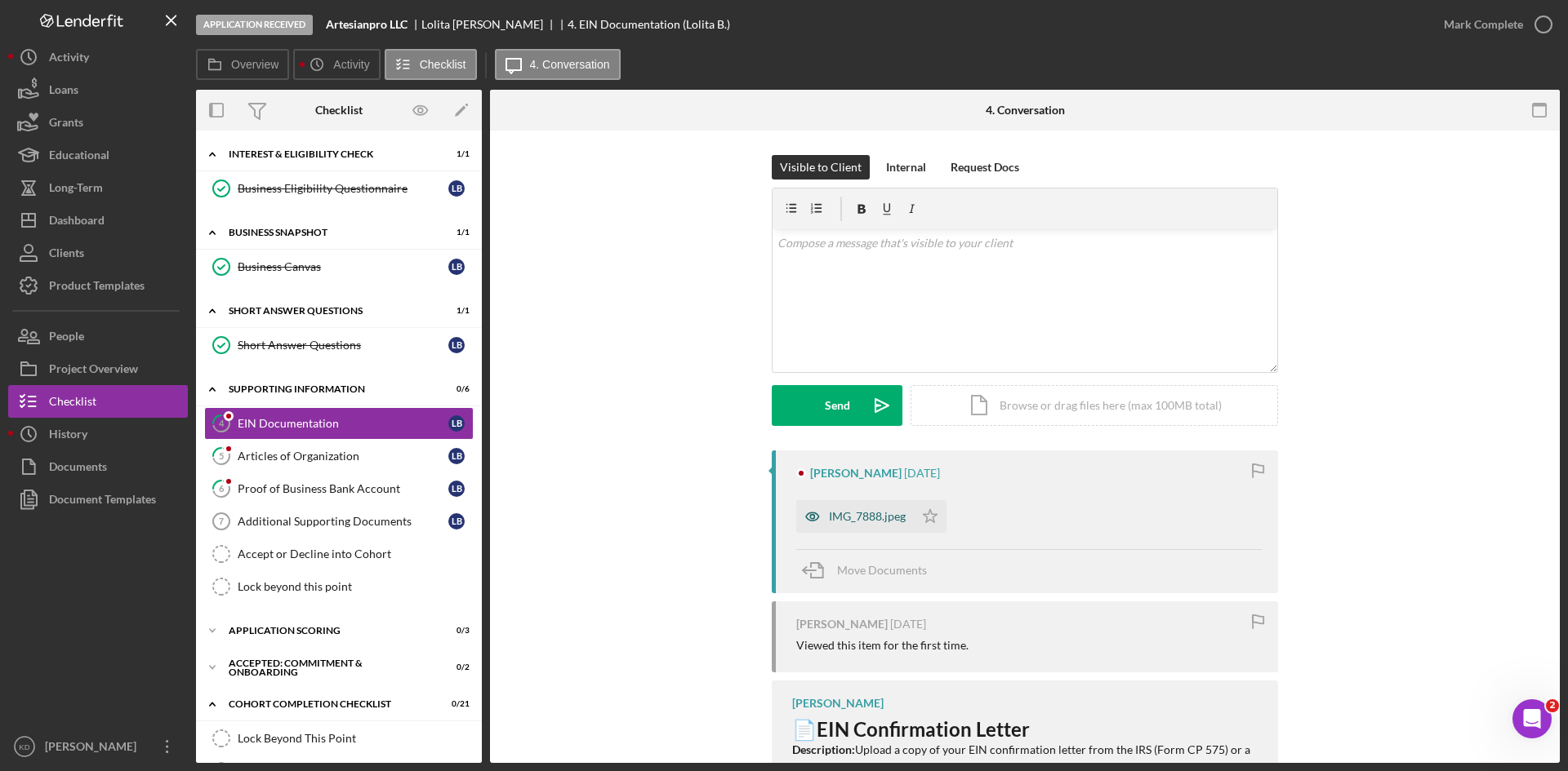
click at [882, 518] on div "IMG_7888.jpeg" at bounding box center [868, 517] width 77 height 13
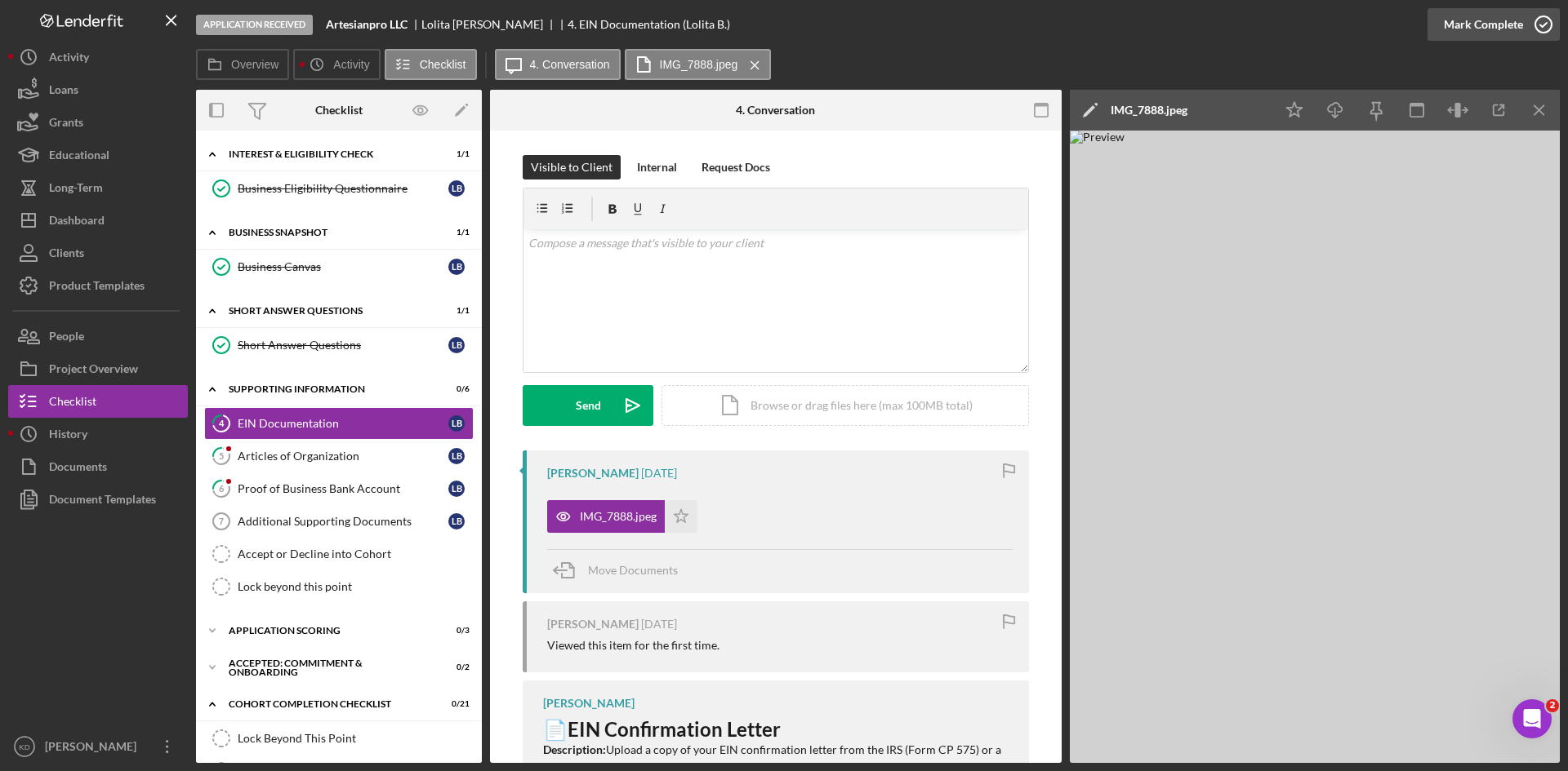
click at [1532, 26] on icon "button" at bounding box center [1543, 24] width 41 height 41
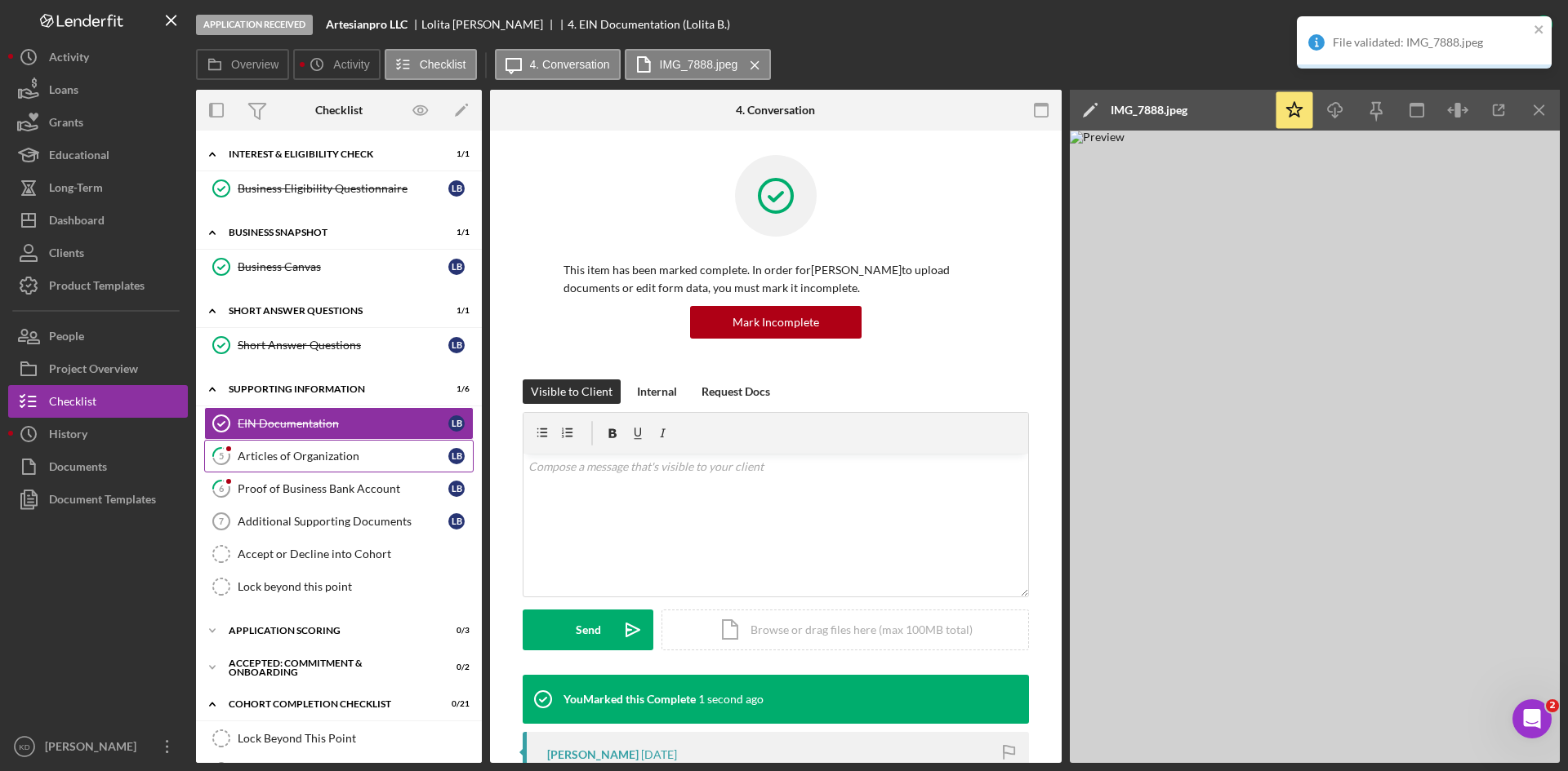
click at [331, 463] on link "5 Articles of Organization L B" at bounding box center [339, 456] width 269 height 33
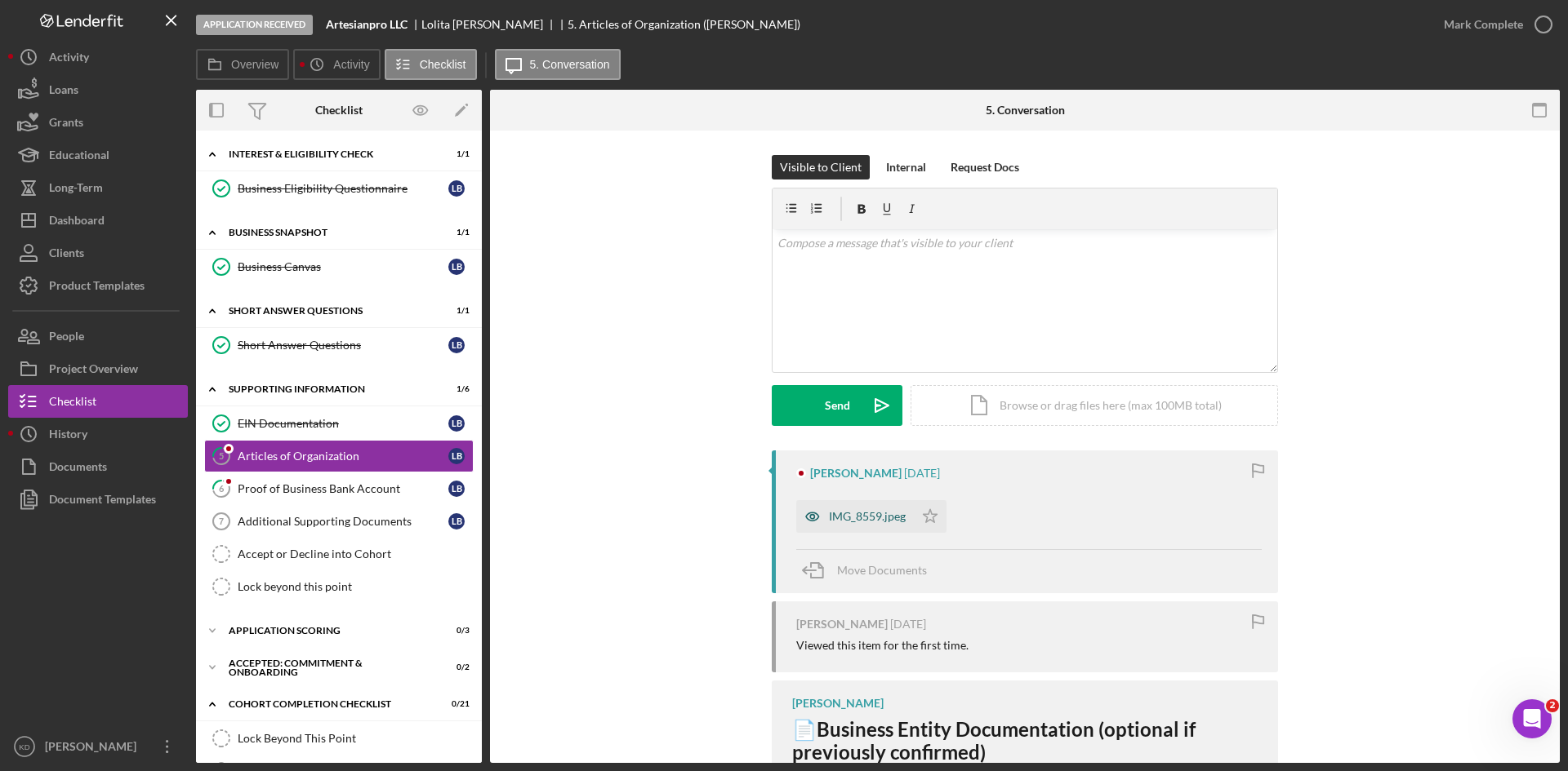
click at [847, 517] on div "IMG_8559.jpeg" at bounding box center [868, 517] width 77 height 13
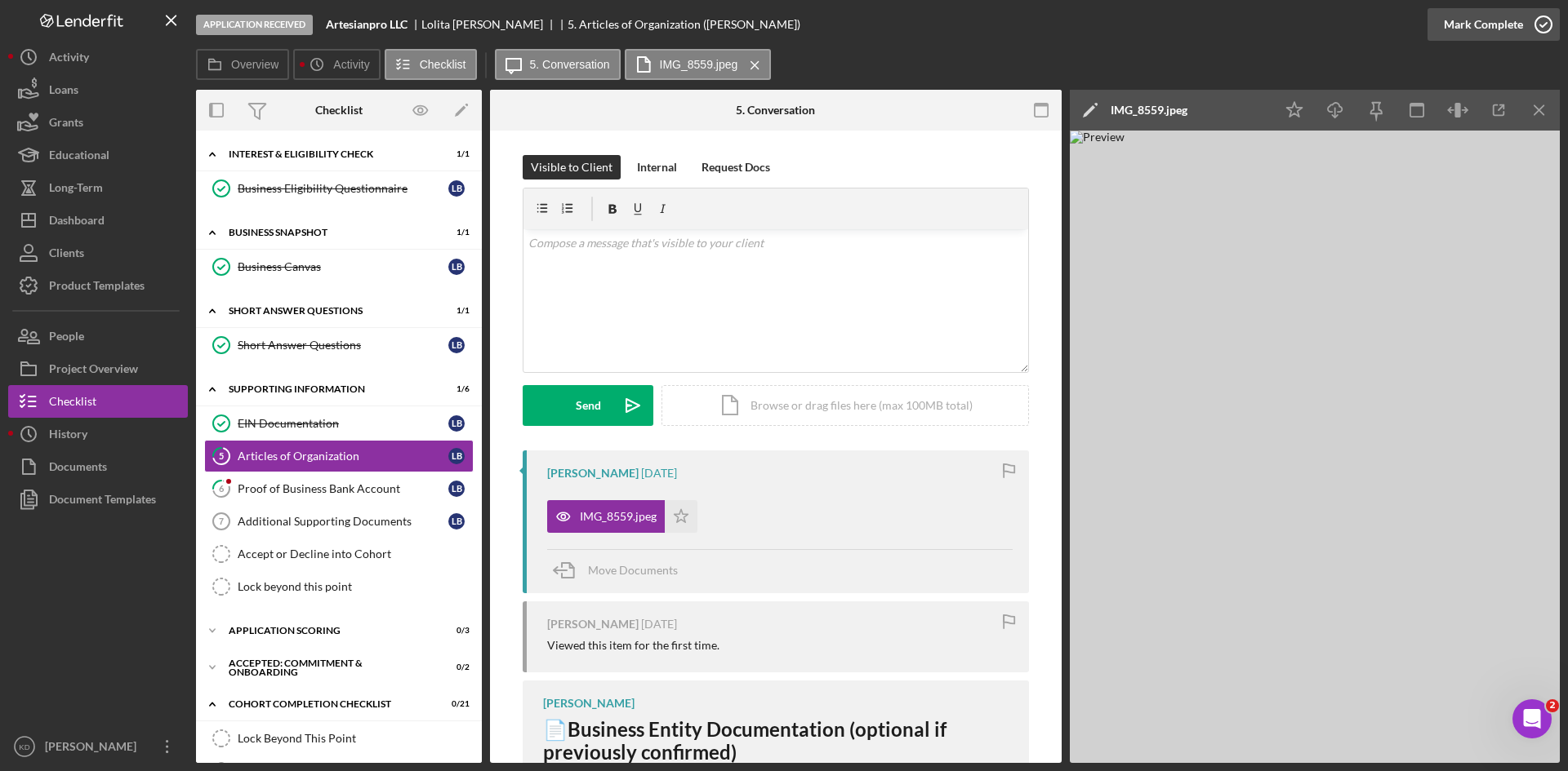
click at [1543, 27] on icon "button" at bounding box center [1543, 24] width 41 height 41
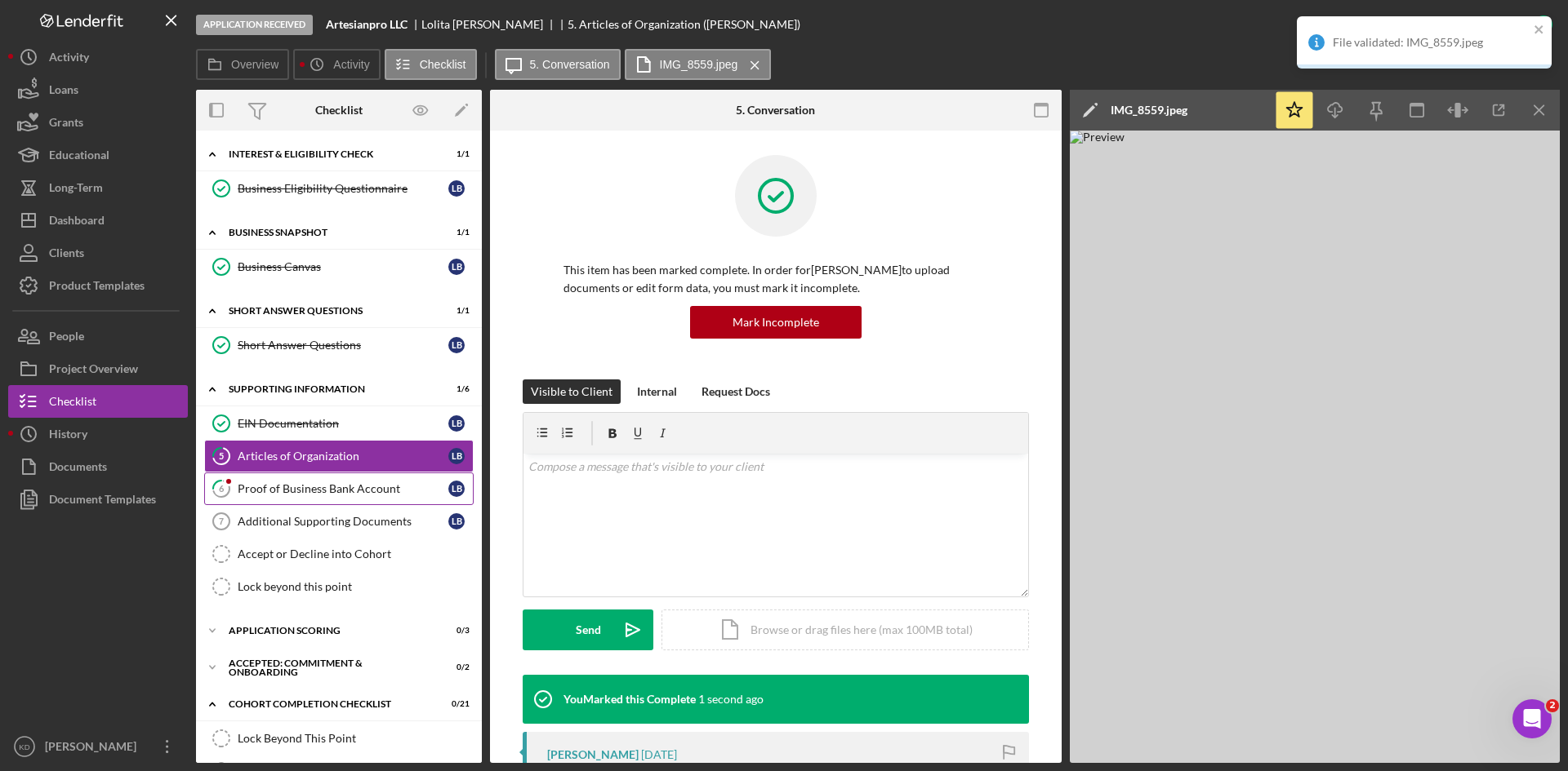
click at [291, 491] on div "Proof of Business Bank Account" at bounding box center [343, 489] width 211 height 13
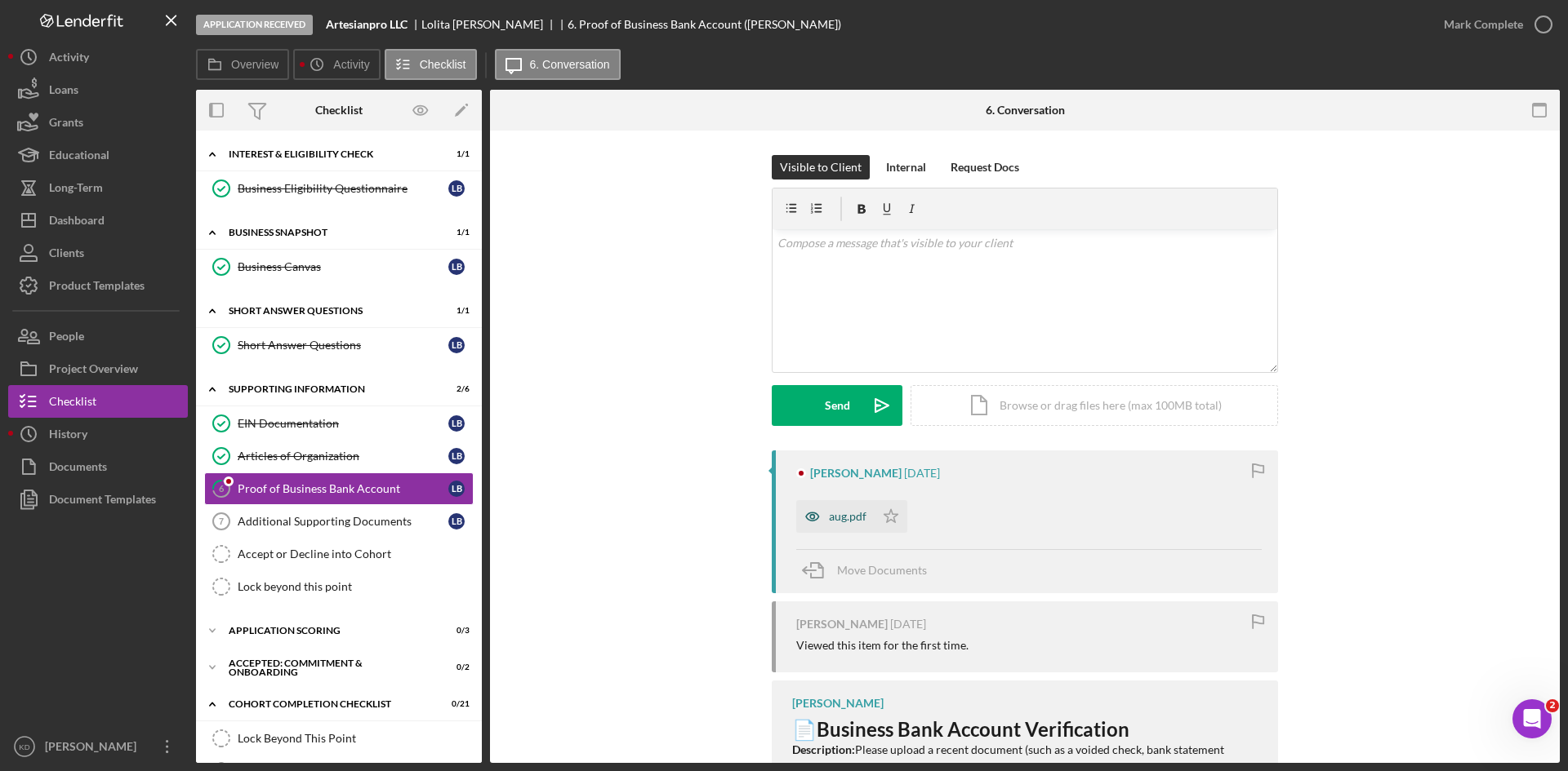
click at [843, 515] on div "aug.pdf" at bounding box center [848, 517] width 38 height 13
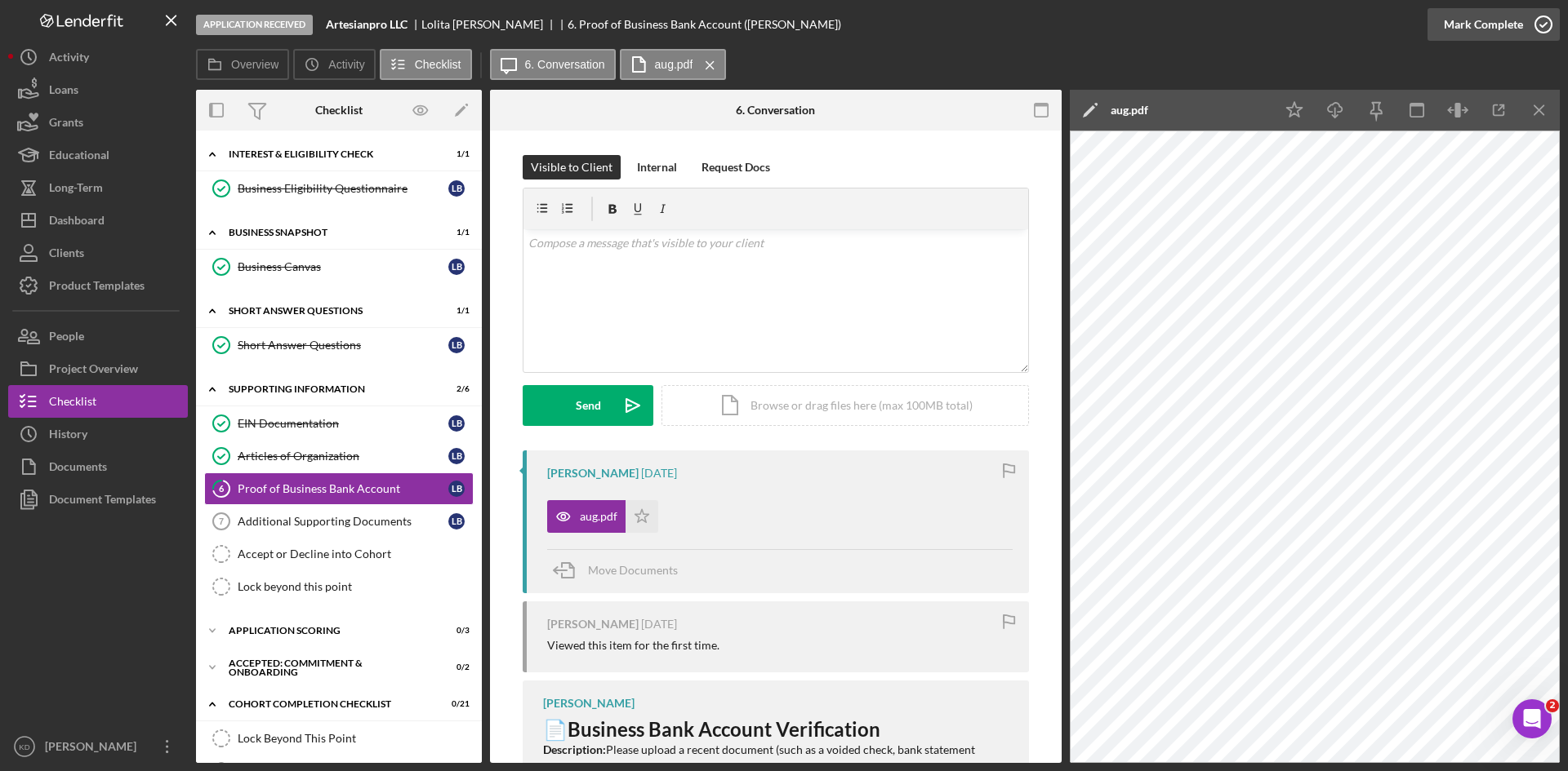
click at [1531, 28] on icon "button" at bounding box center [1543, 24] width 41 height 41
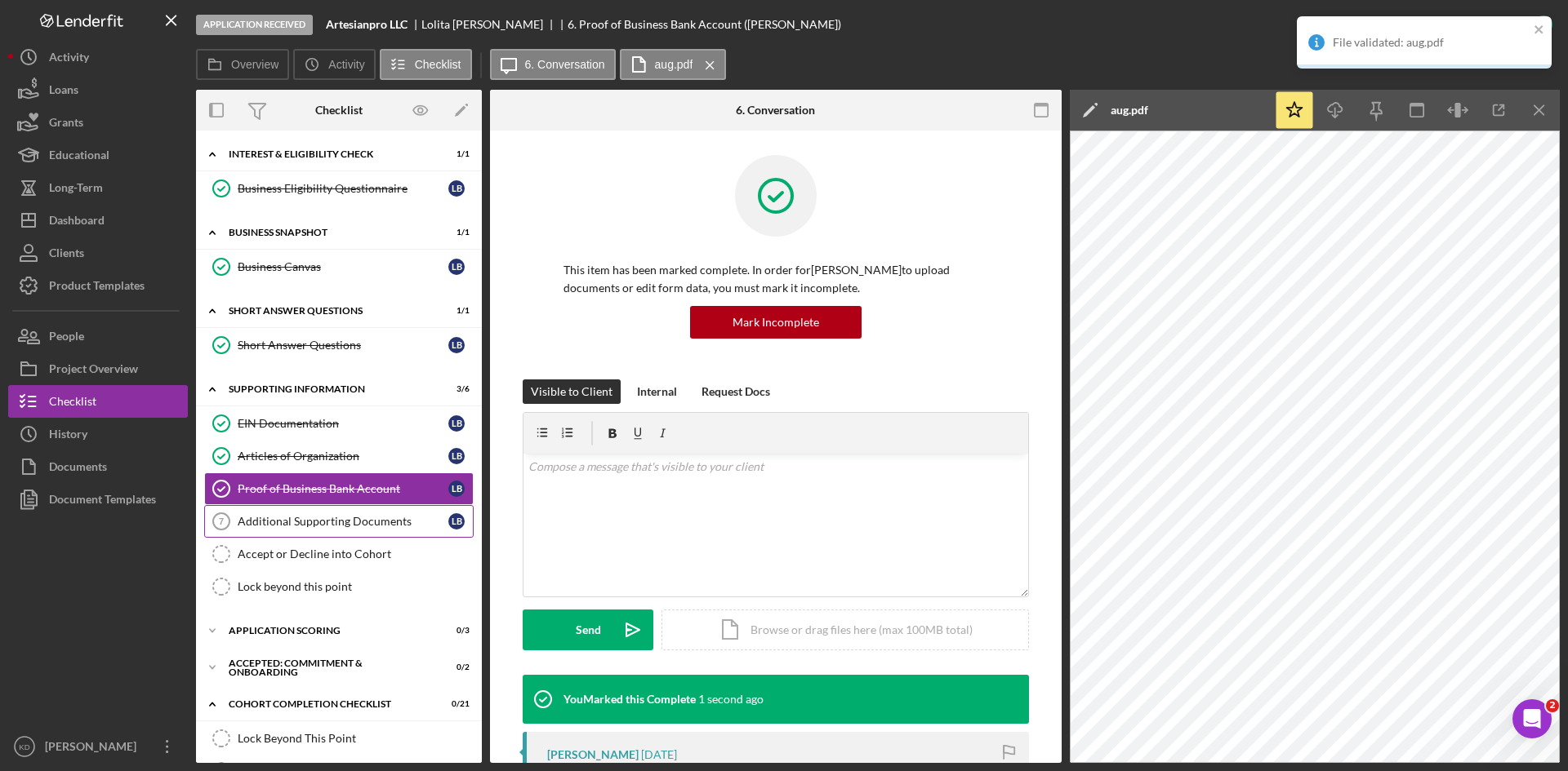
click at [356, 515] on div "Additional Supporting Documents" at bounding box center [343, 522] width 211 height 13
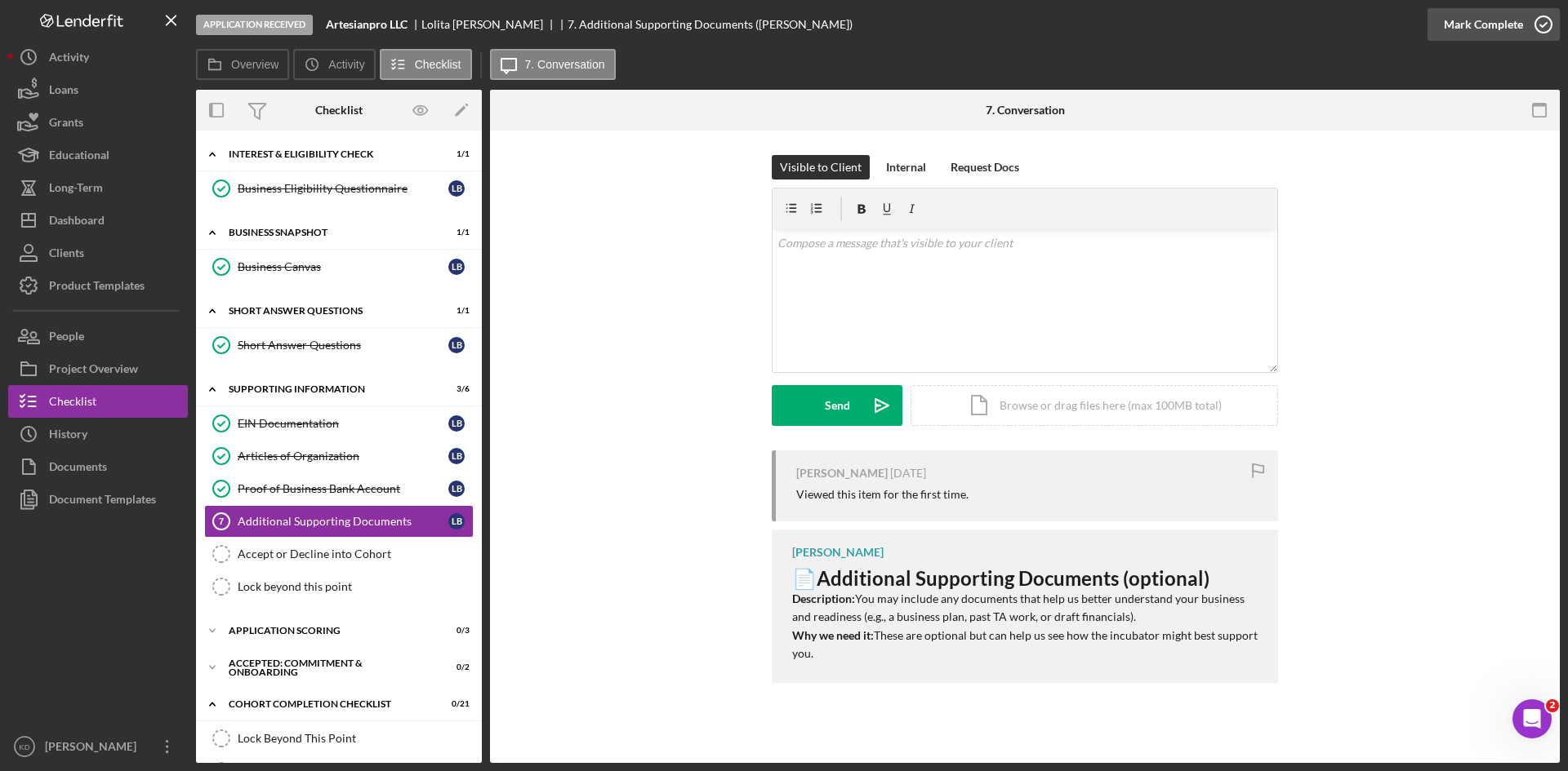
click at [1512, 23] on div "Mark Complete" at bounding box center [1483, 24] width 79 height 33
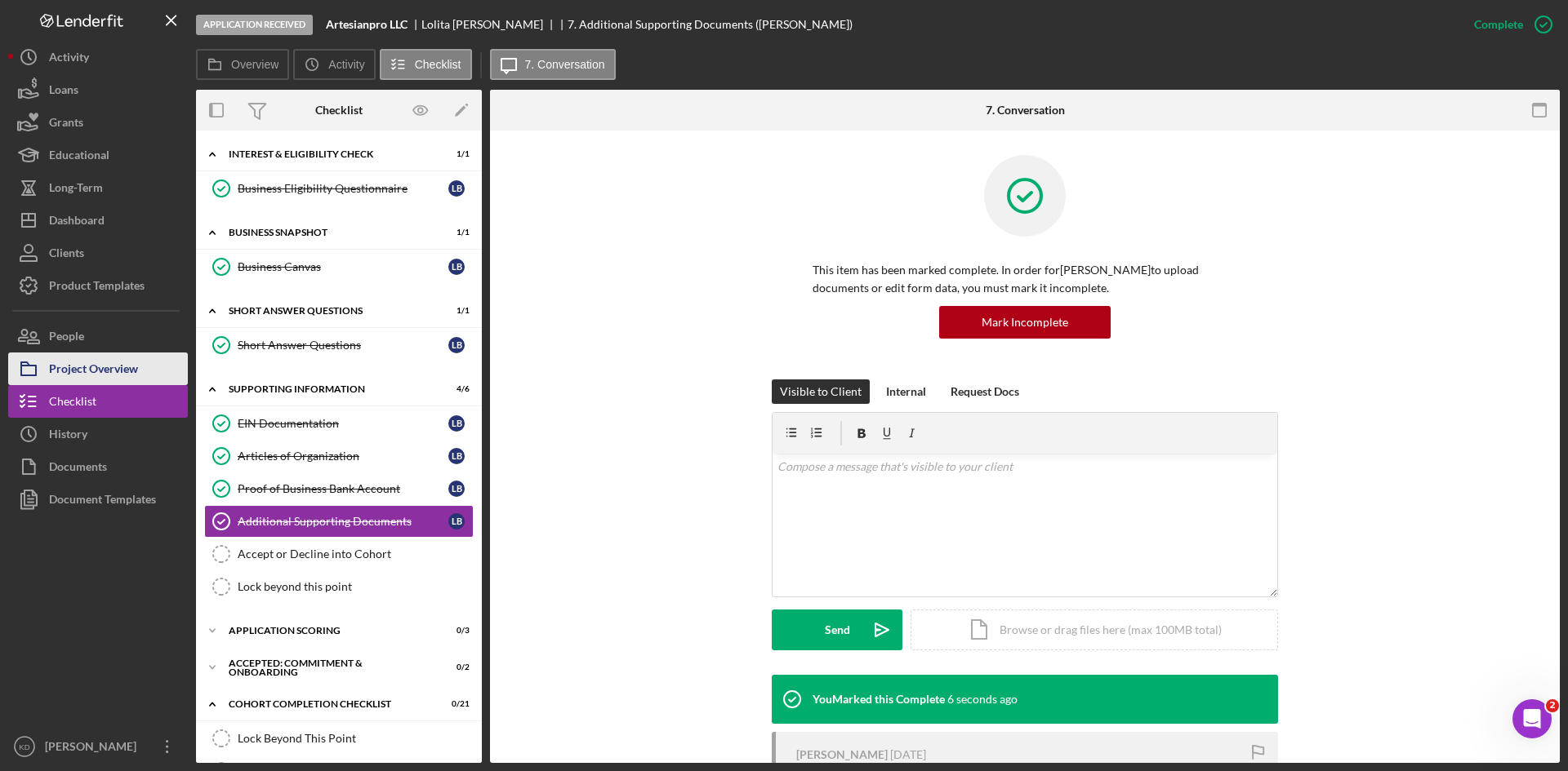
click at [101, 363] on div "Project Overview" at bounding box center [94, 371] width 89 height 37
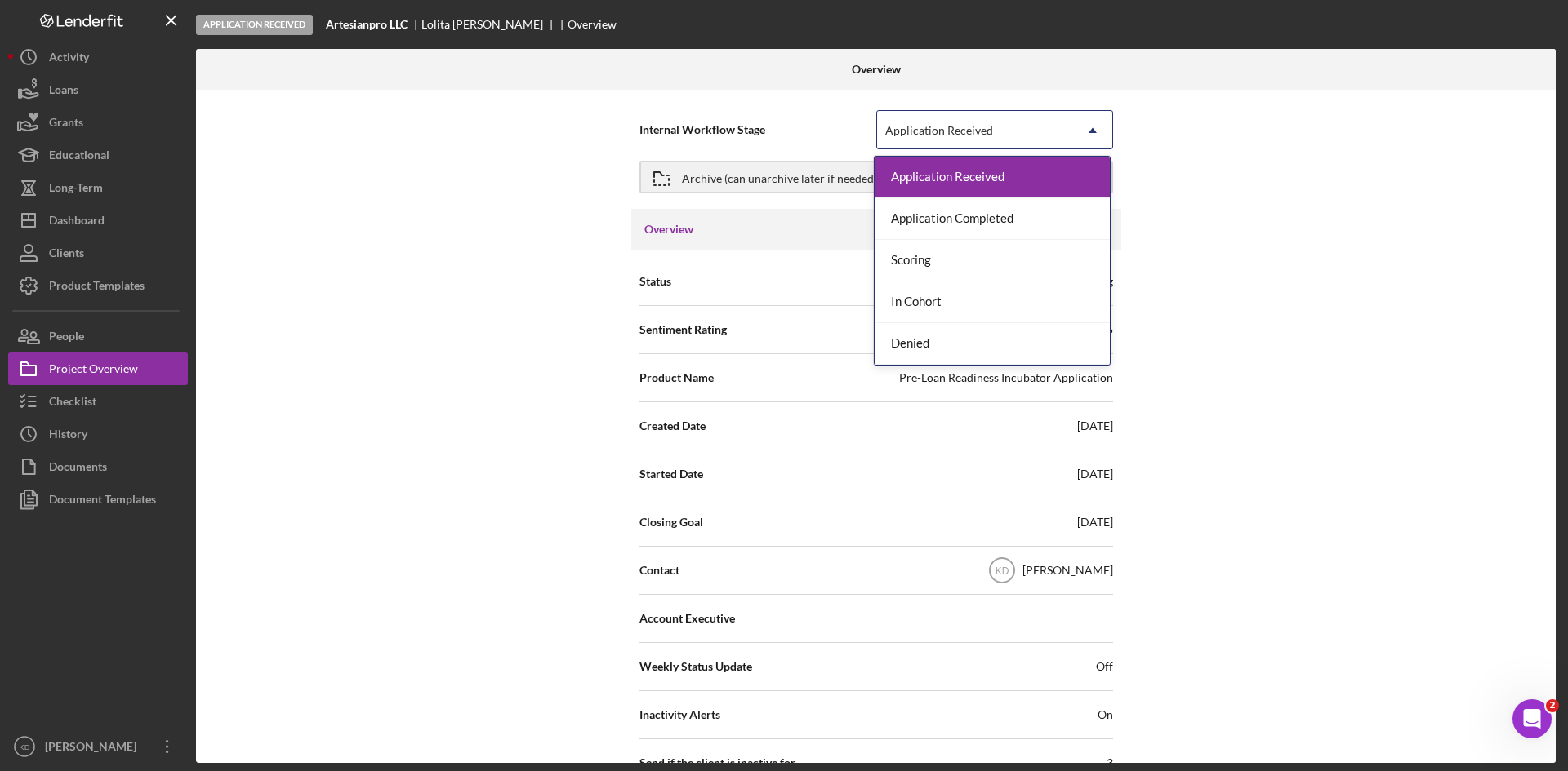
click at [1035, 129] on div "Application Received" at bounding box center [975, 130] width 196 height 38
click at [988, 208] on div "Application Completed" at bounding box center [992, 219] width 235 height 42
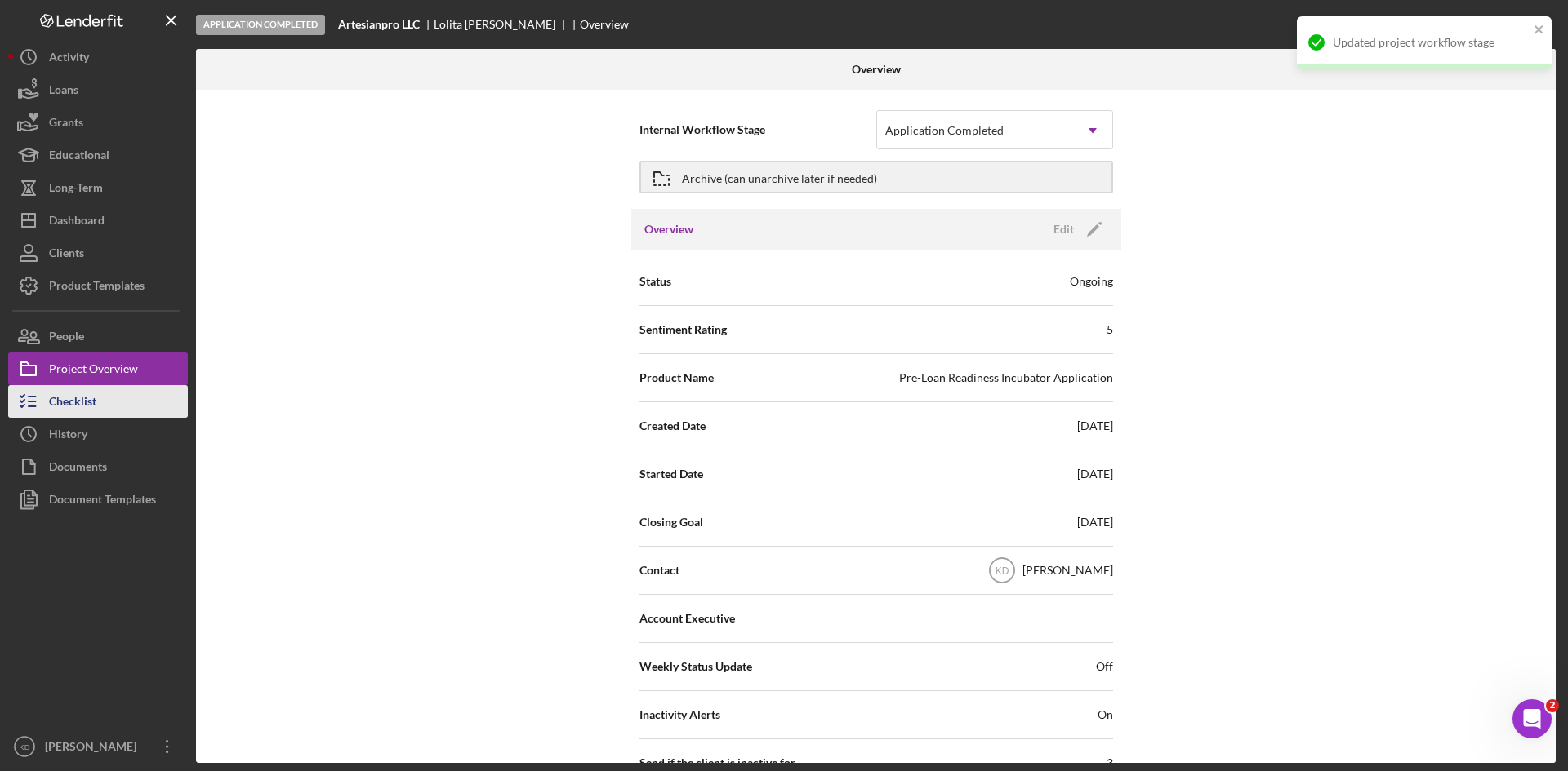
click at [106, 403] on button "Checklist" at bounding box center [98, 401] width 180 height 33
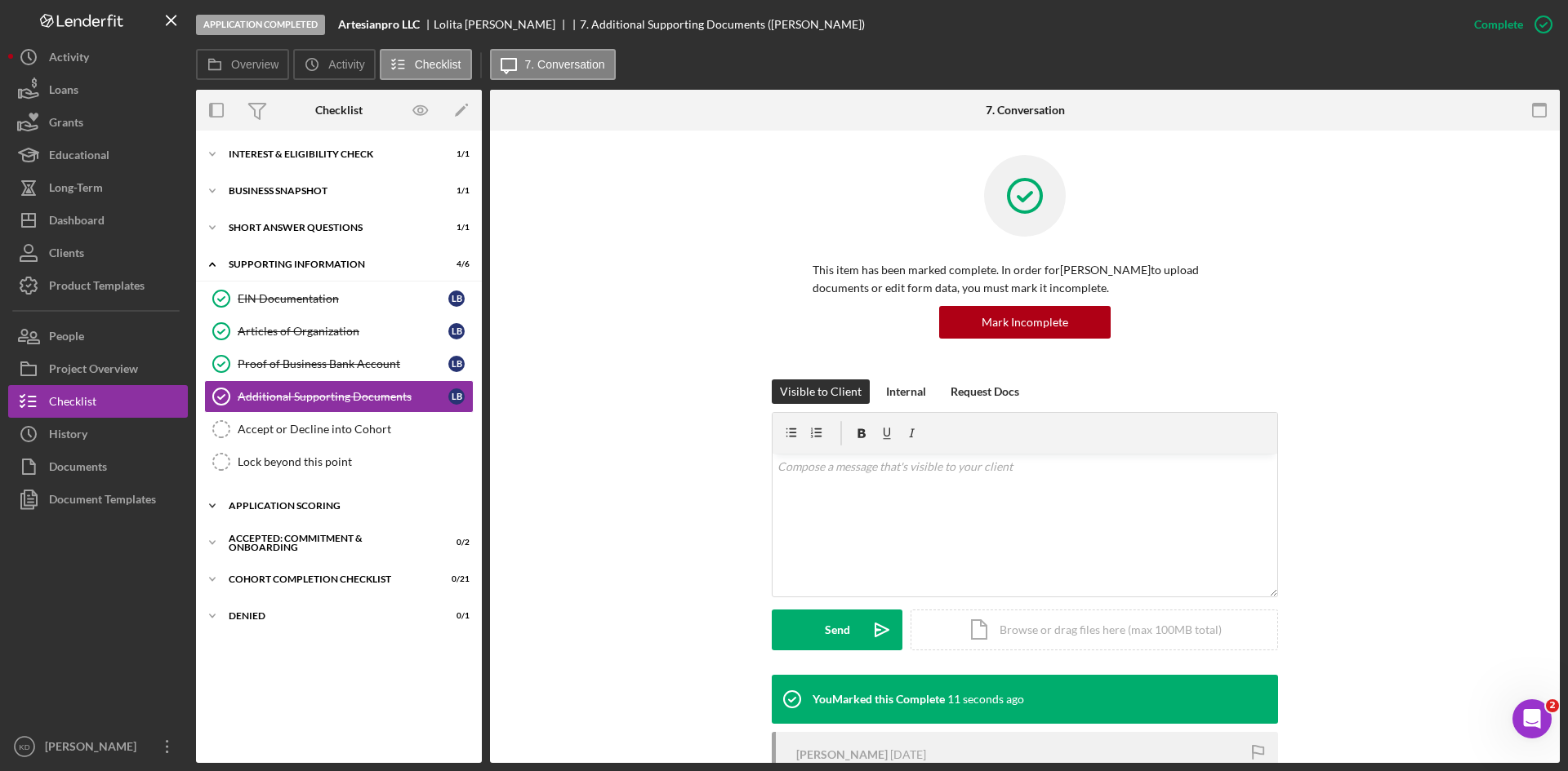
click at [218, 502] on icon "Icon/Expander" at bounding box center [212, 506] width 33 height 33
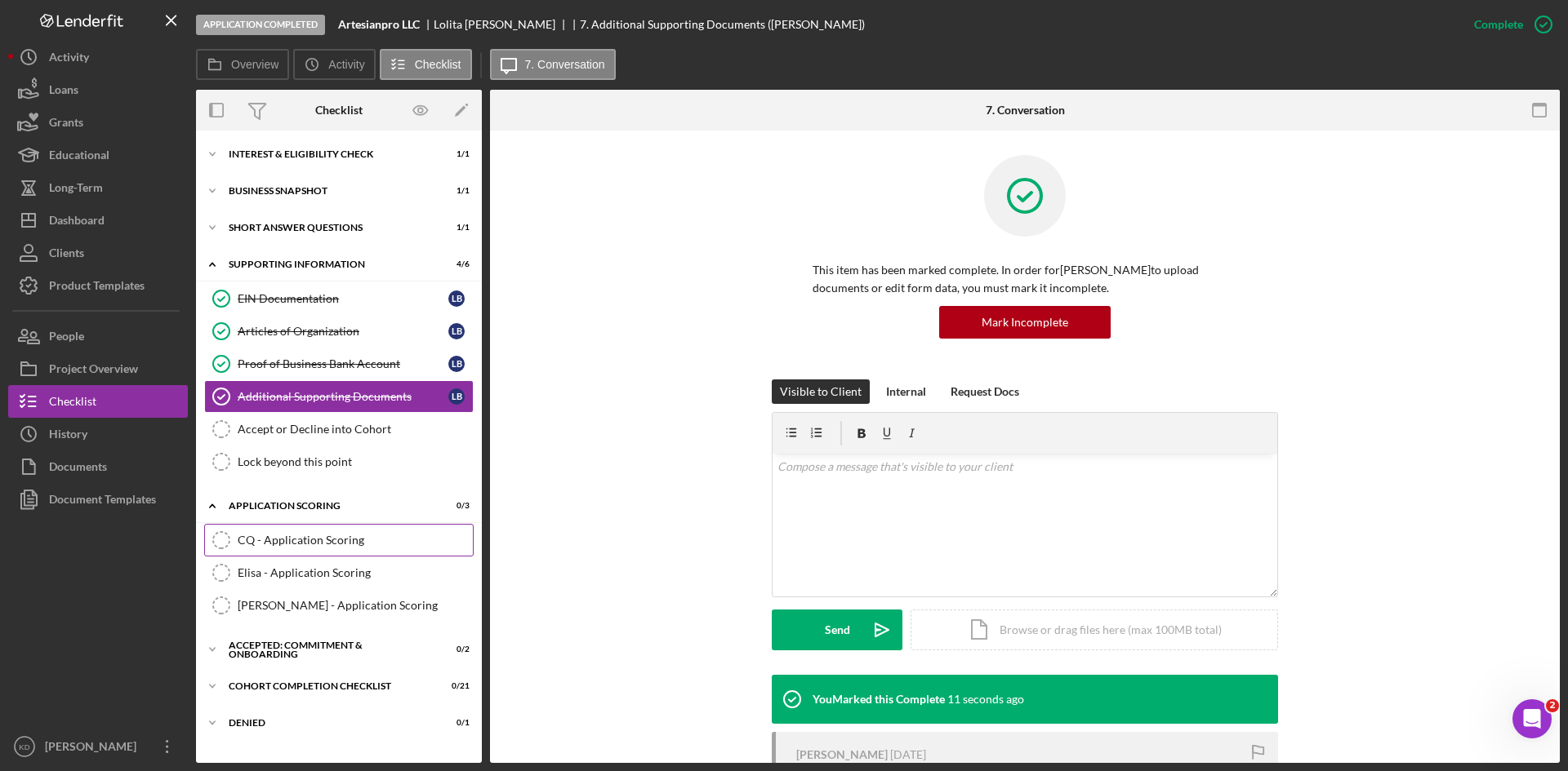
click at [279, 538] on div "CQ - Application Scoring" at bounding box center [355, 540] width 235 height 13
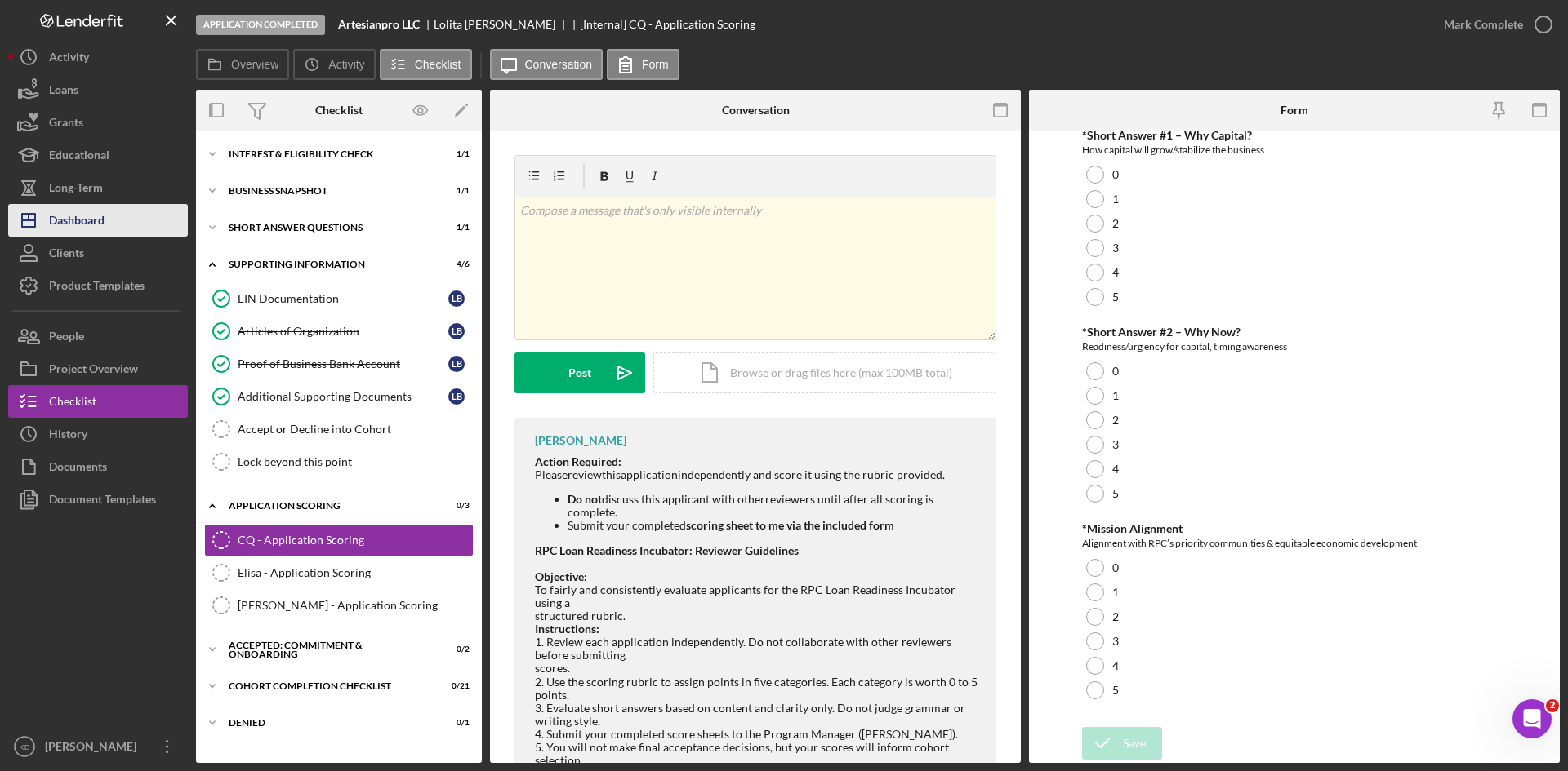
click at [87, 219] on div "Dashboard" at bounding box center [77, 222] width 55 height 37
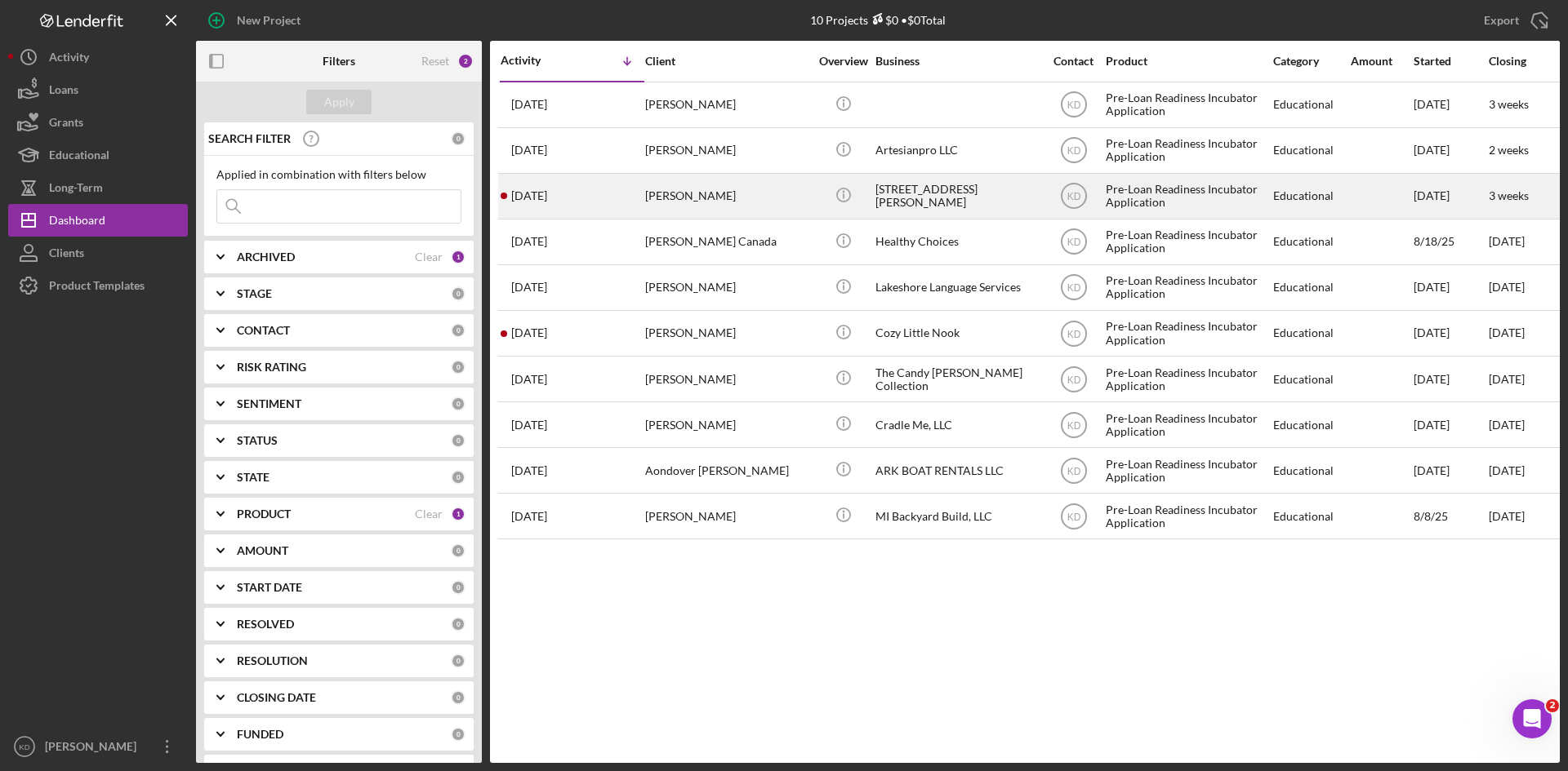
click at [732, 207] on div "[PERSON_NAME]" at bounding box center [726, 197] width 163 height 43
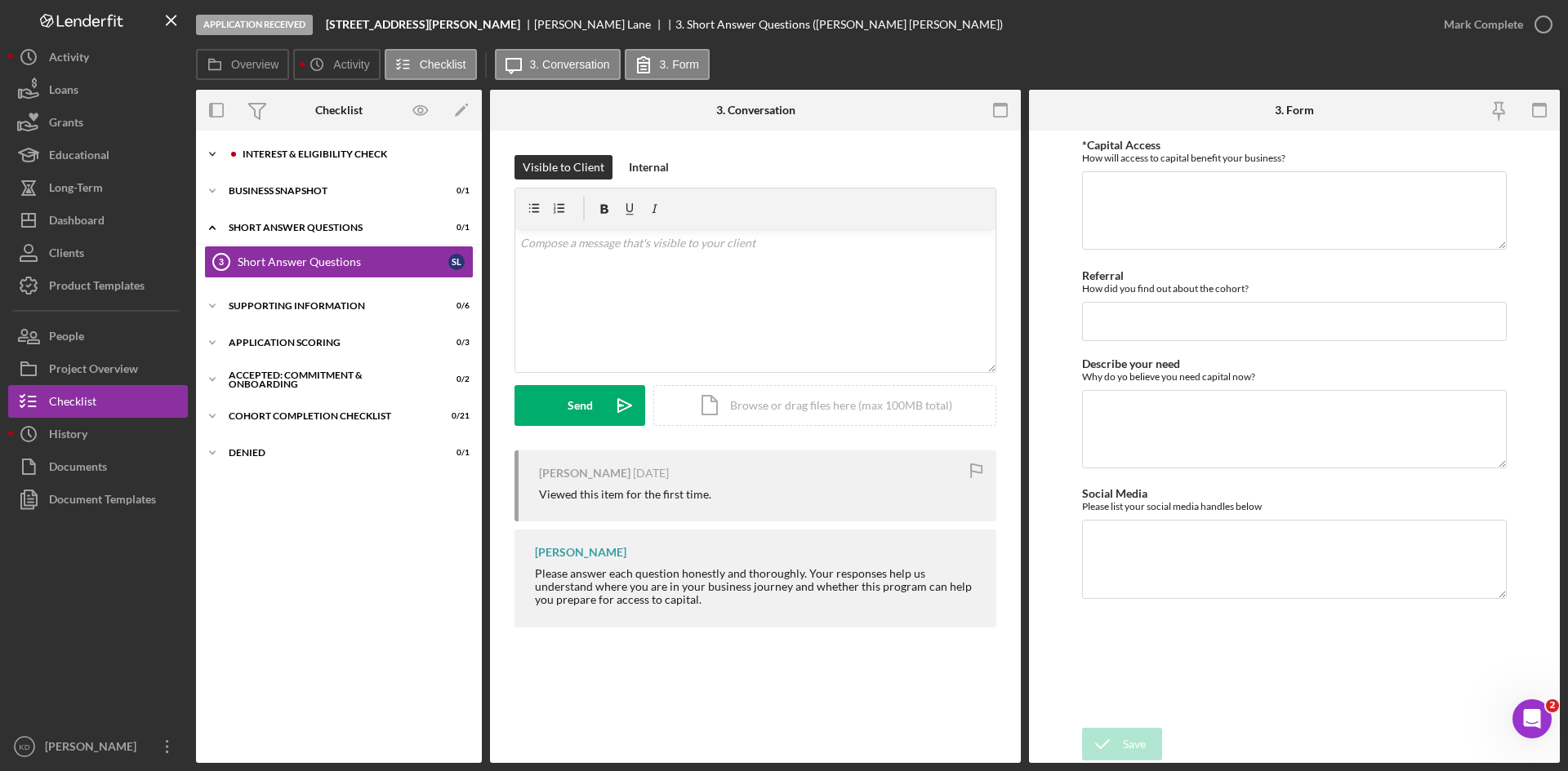
click at [336, 144] on div "Icon/Expander Interest & Eligibility Check 0 / 1" at bounding box center [339, 154] width 286 height 33
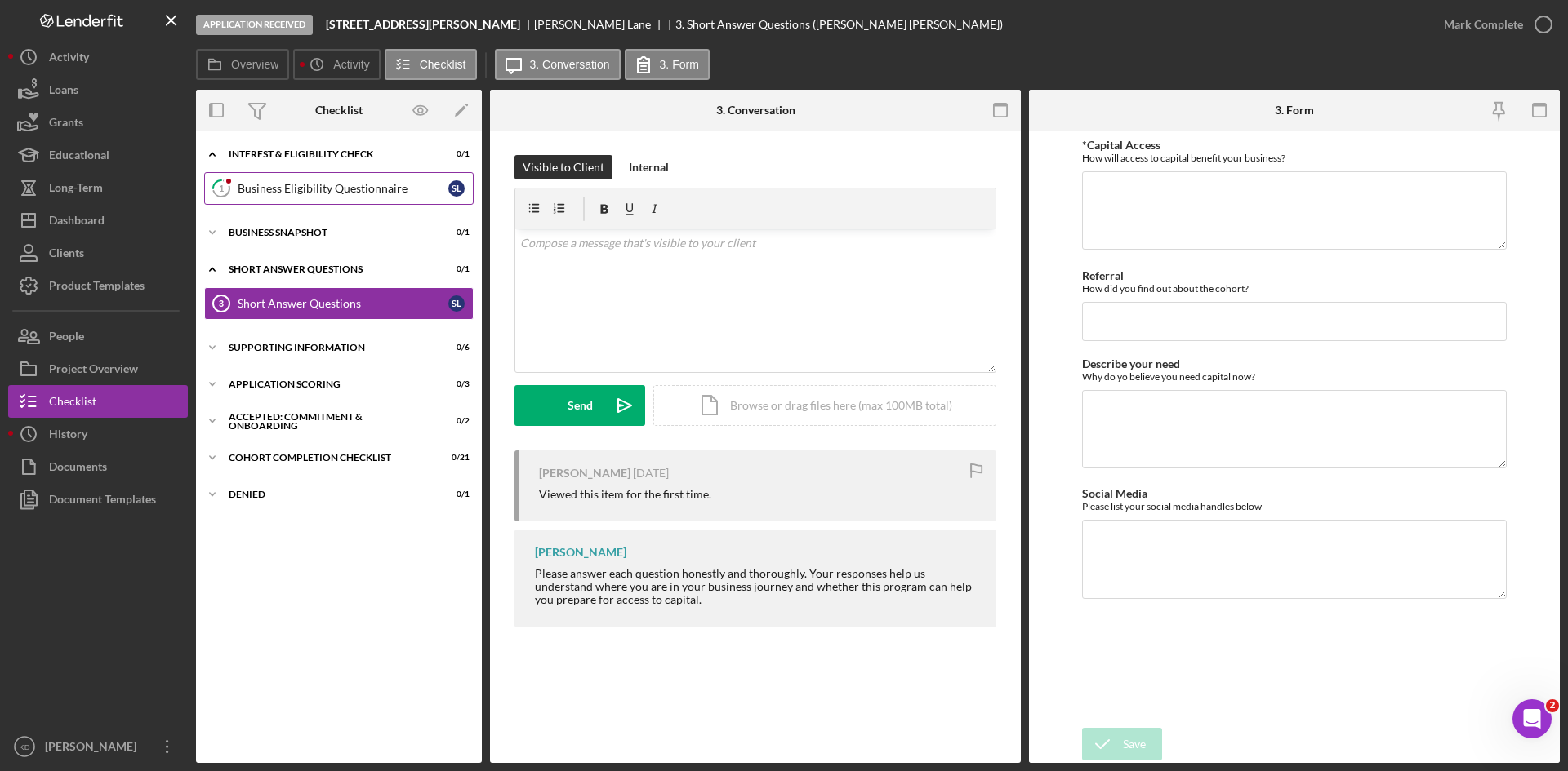
click at [273, 196] on link "1 Business Eligibility Questionnaire S L" at bounding box center [339, 188] width 269 height 33
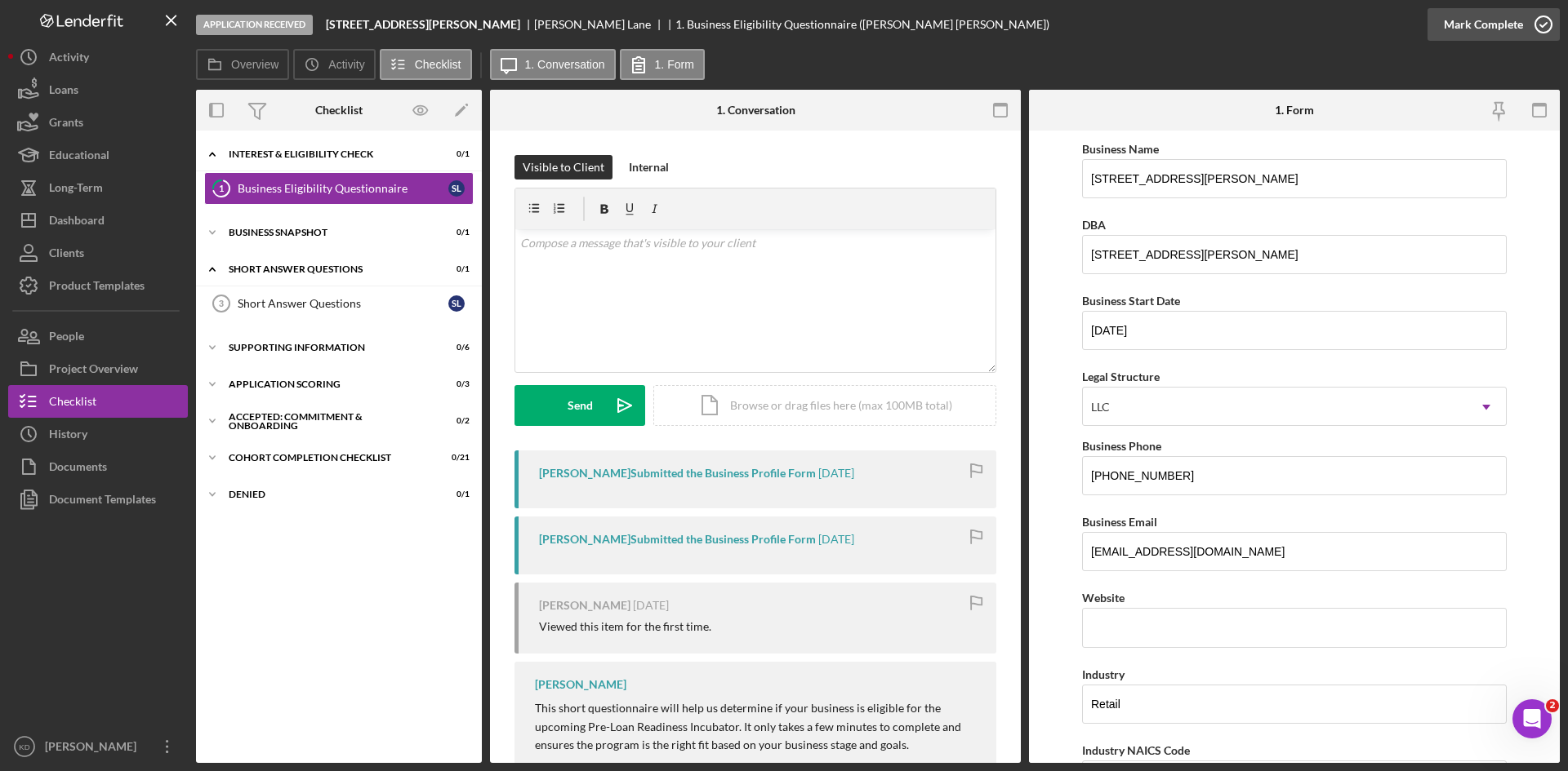
click at [1545, 22] on icon "button" at bounding box center [1543, 24] width 41 height 41
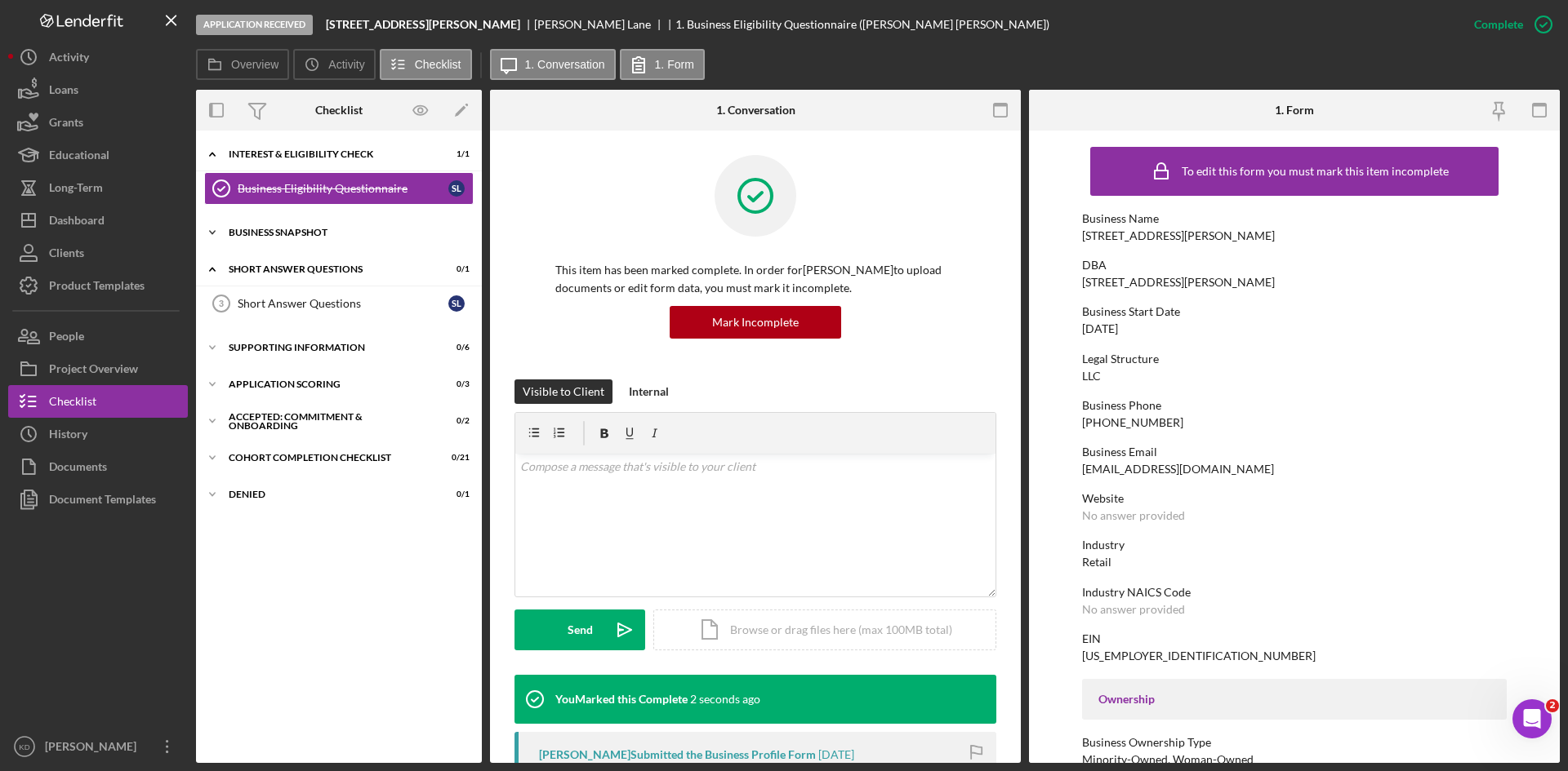
click at [327, 246] on div "Icon/Expander Business Snapshot 0 / 1" at bounding box center [339, 232] width 286 height 33
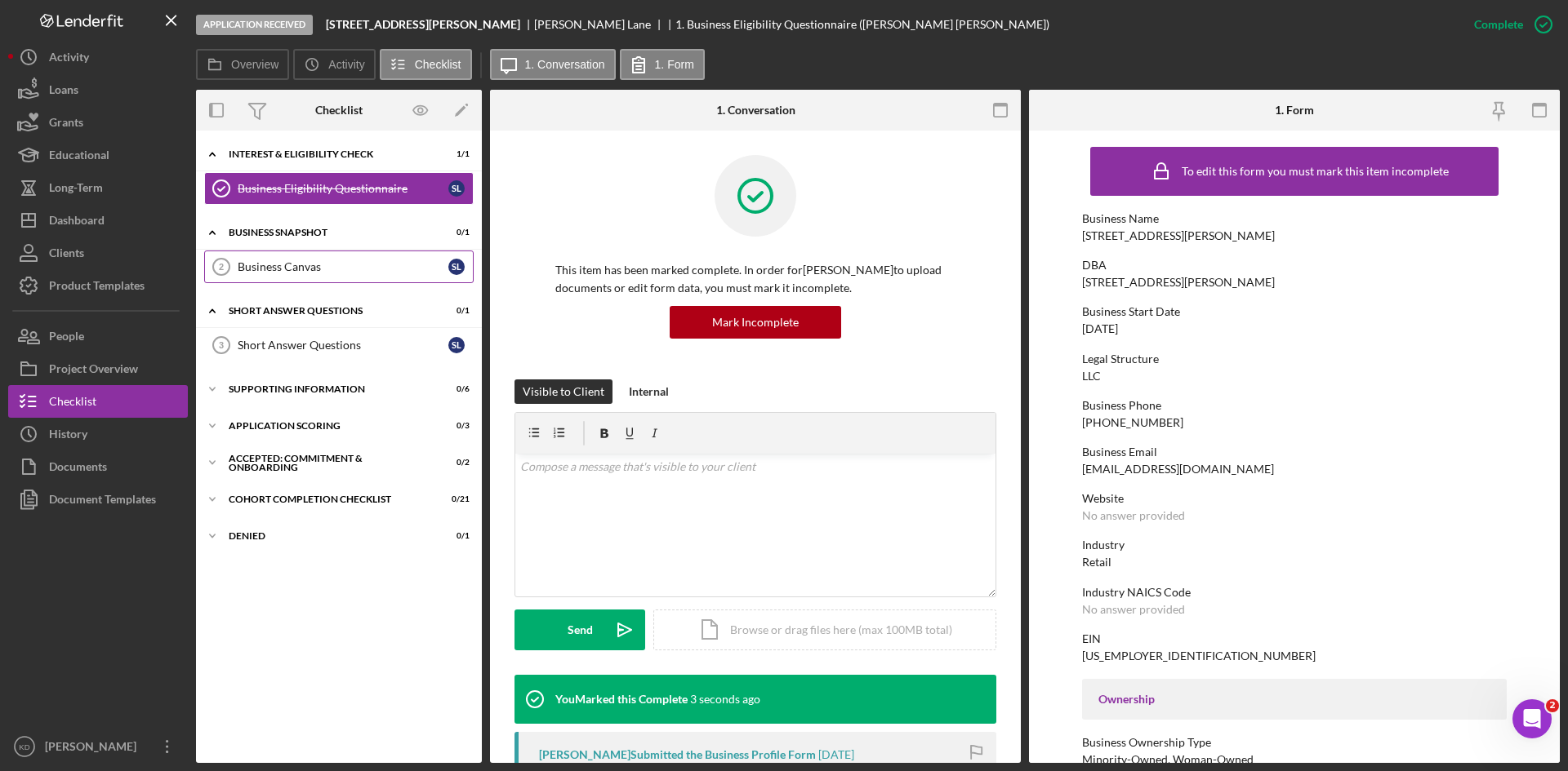
click at [302, 271] on div "Business Canvas" at bounding box center [343, 267] width 211 height 13
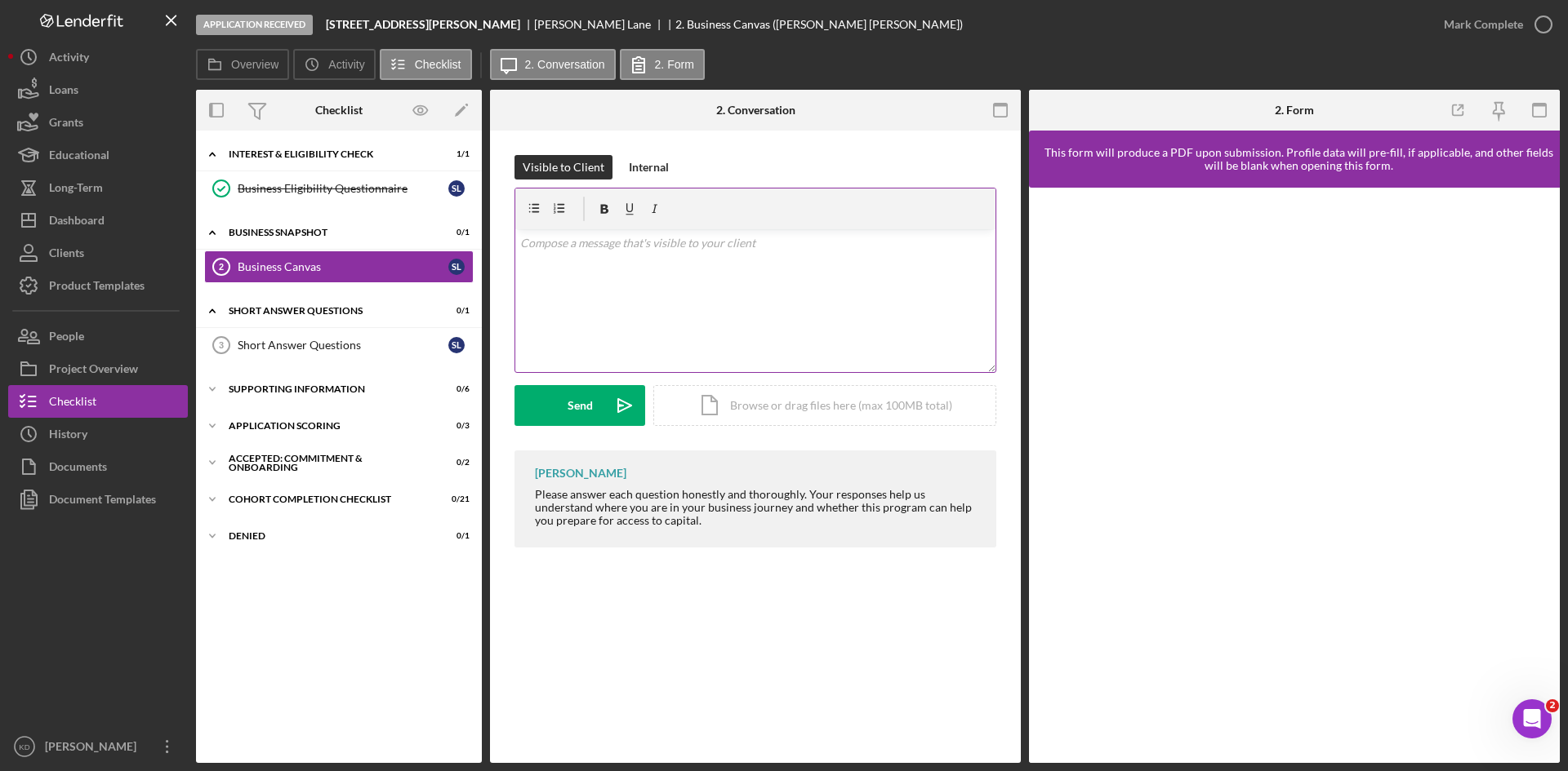
click at [642, 281] on div "v Color teal Color pink Remove color Add row above Add row below Add column bef…" at bounding box center [756, 300] width 480 height 143
paste div
click at [522, 240] on p "we would love to consider your application for the upcoming cohort. Please be s…" at bounding box center [756, 253] width 471 height 37
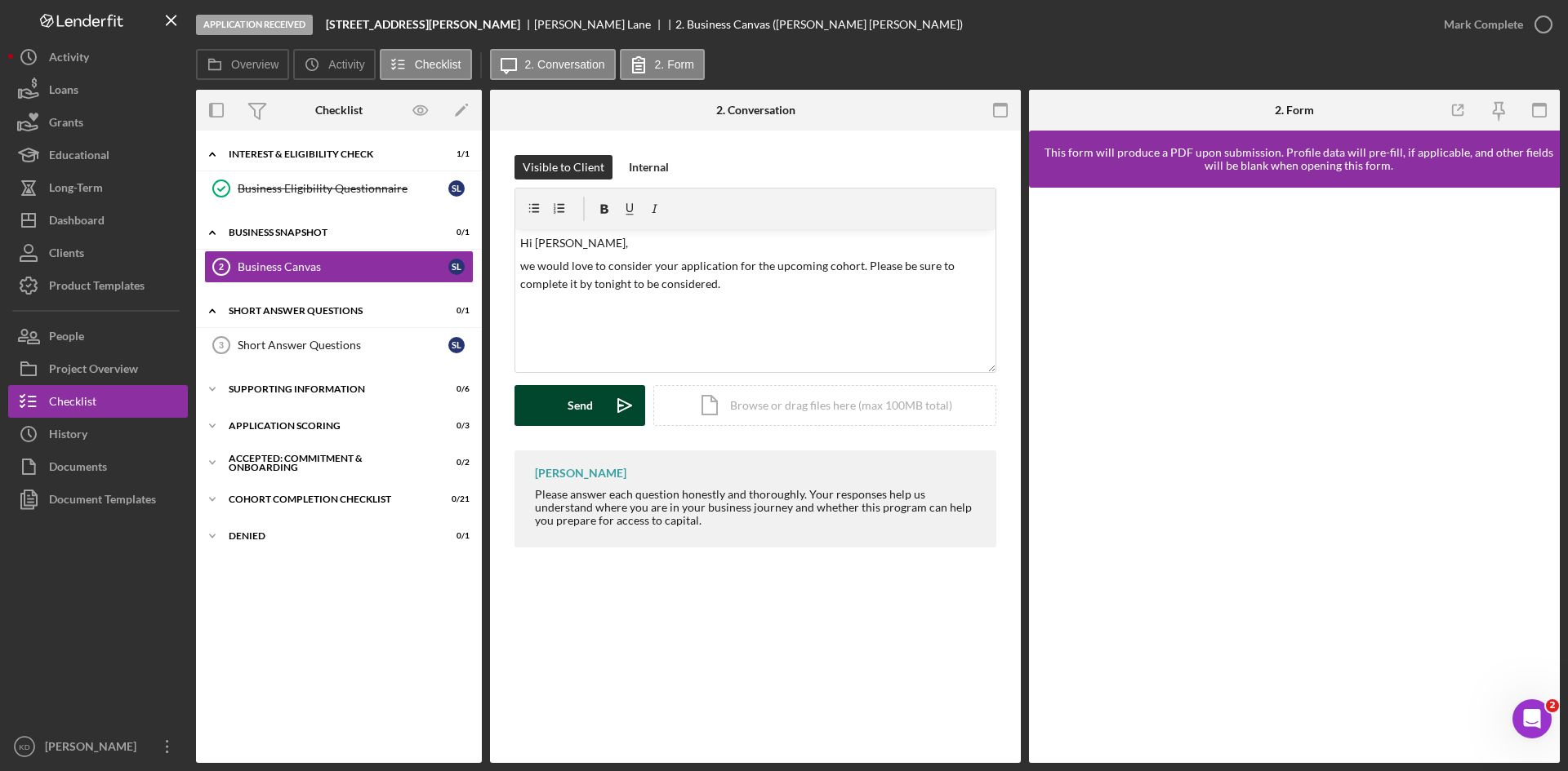
click at [589, 406] on div "Send" at bounding box center [580, 406] width 25 height 41
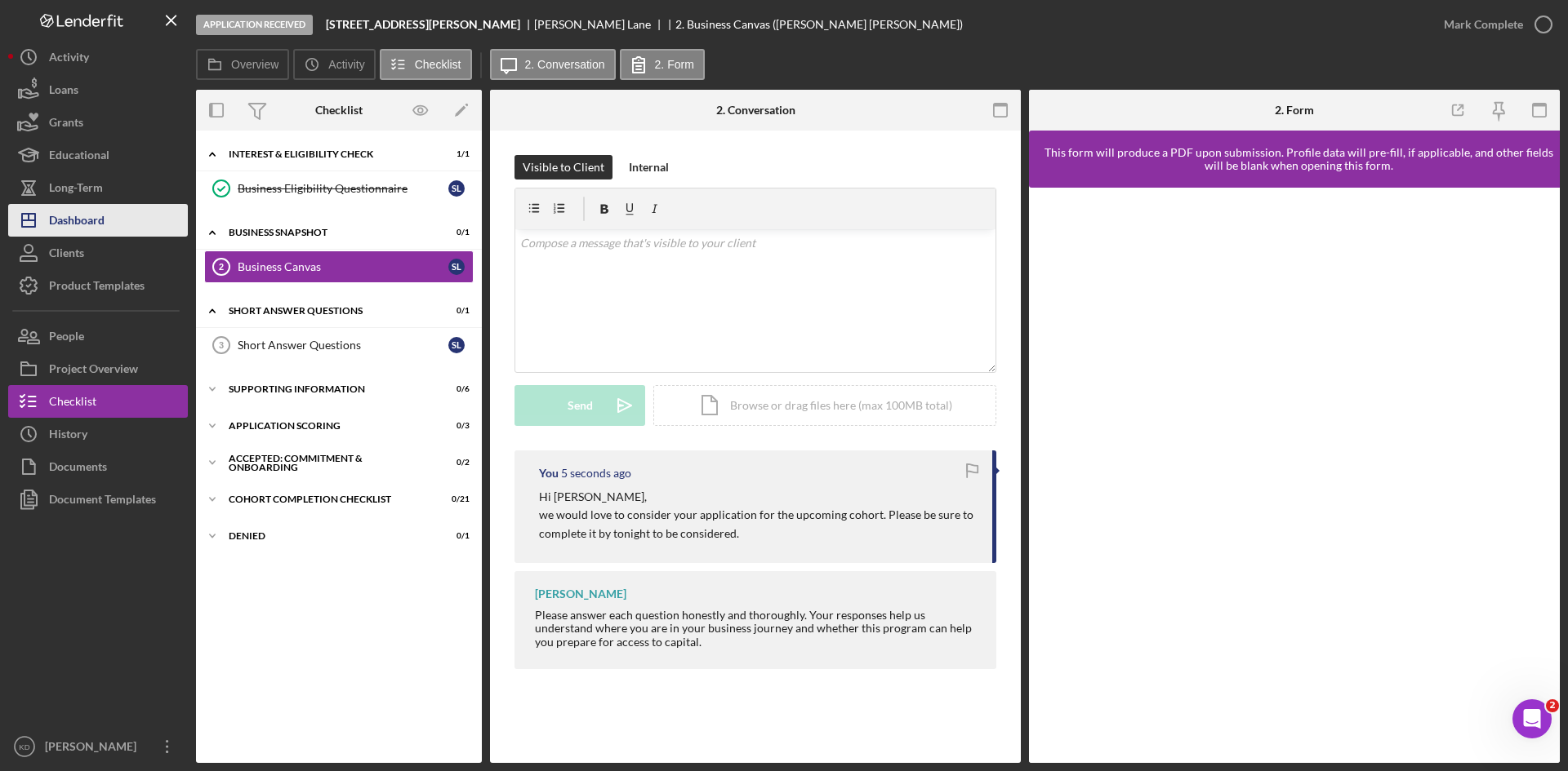
click at [91, 217] on div "Dashboard" at bounding box center [77, 222] width 55 height 37
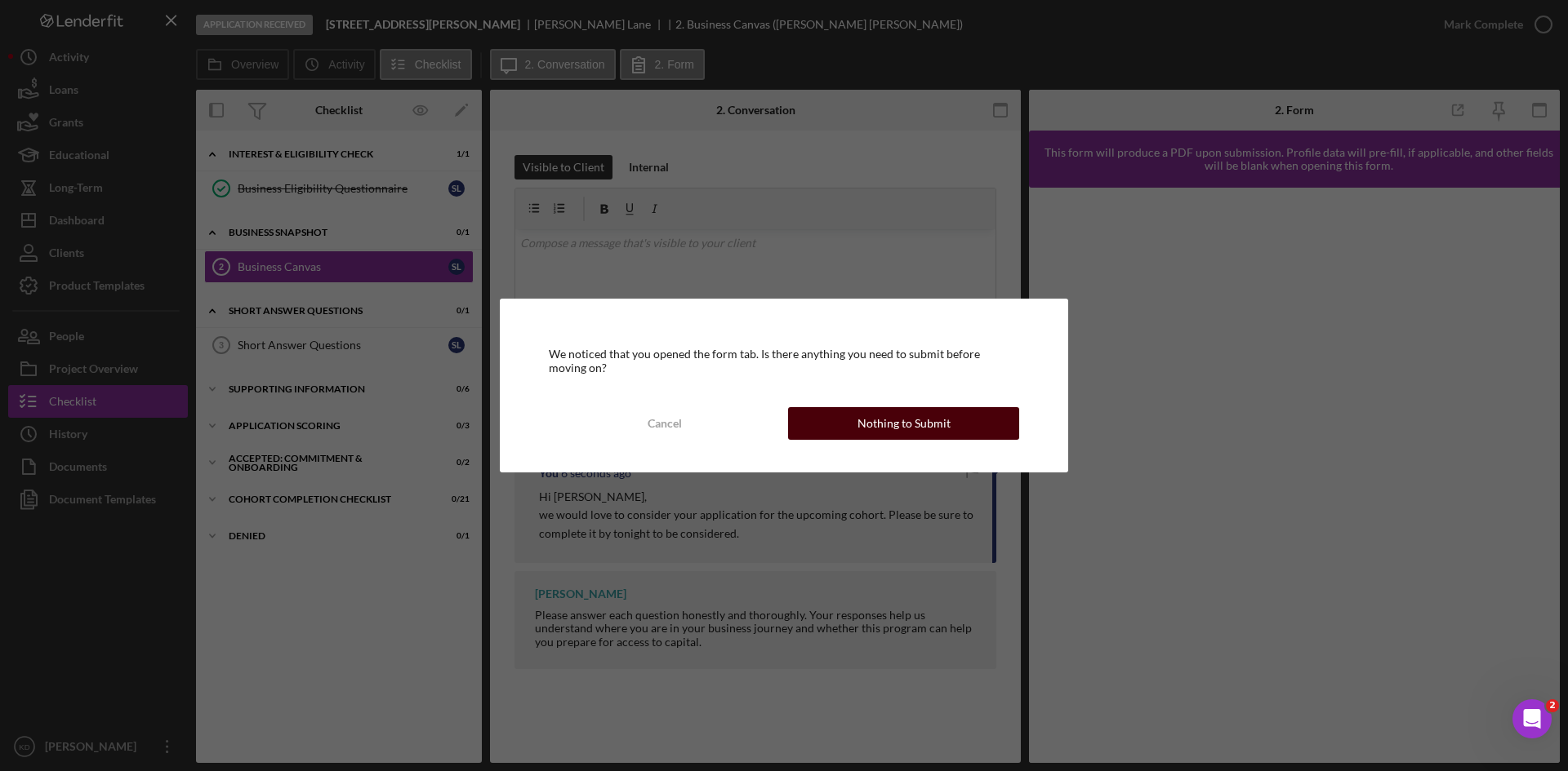
click at [886, 421] on div "Nothing to Submit" at bounding box center [904, 423] width 93 height 33
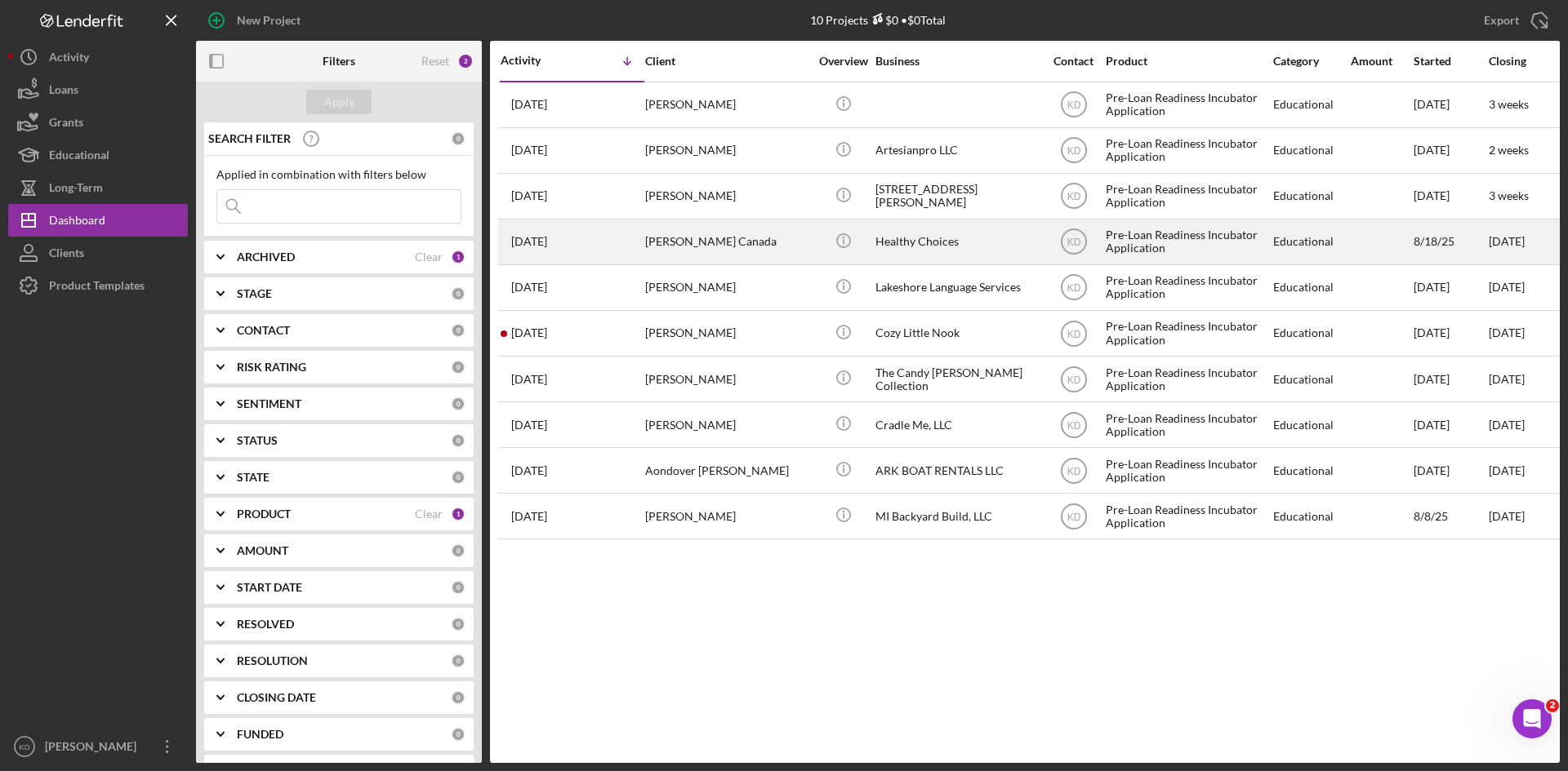
click at [1008, 241] on div "Healthy Choices" at bounding box center [956, 243] width 163 height 43
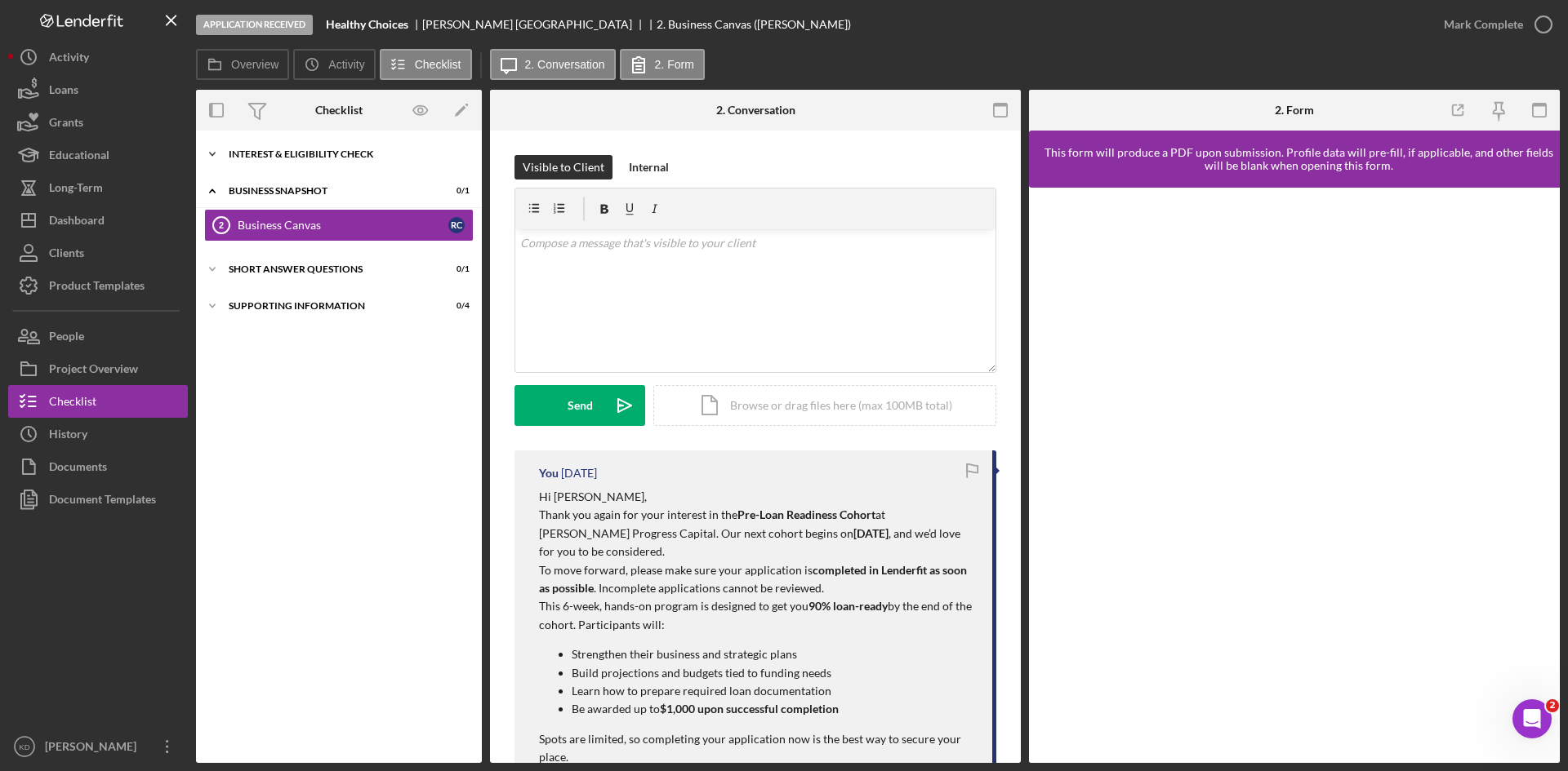
click at [239, 159] on div "Icon/Expander Interest & Eligibility Check 1 / 1" at bounding box center [339, 154] width 286 height 33
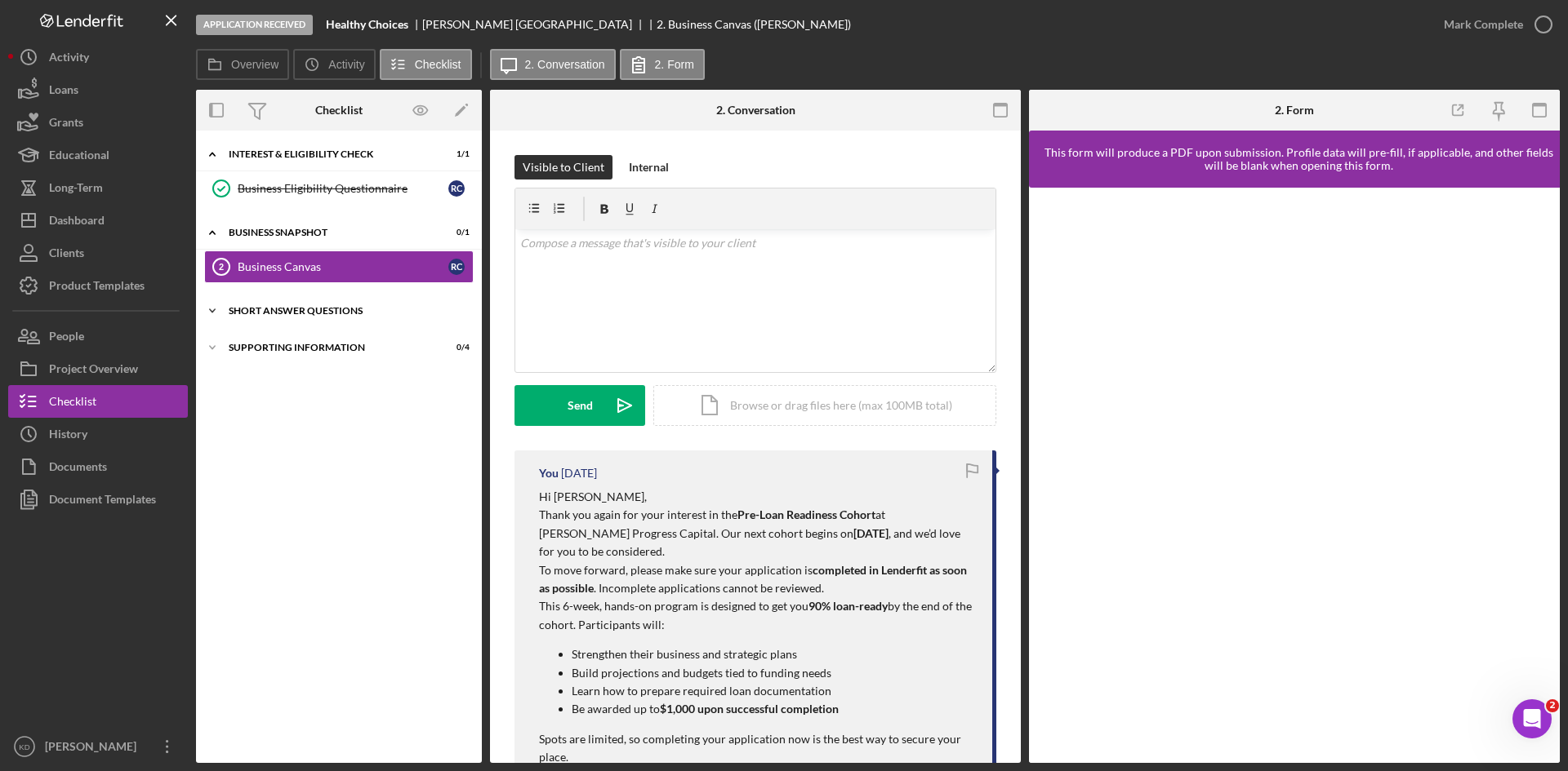
click at [250, 316] on div "Icon/Expander Short Answer Questions 0 / 1" at bounding box center [339, 310] width 286 height 33
click at [249, 268] on div "Business Canvas" at bounding box center [343, 267] width 211 height 13
click at [807, 329] on div "v Color teal Color pink Remove color Add row above Add row below Add column bef…" at bounding box center [756, 300] width 480 height 143
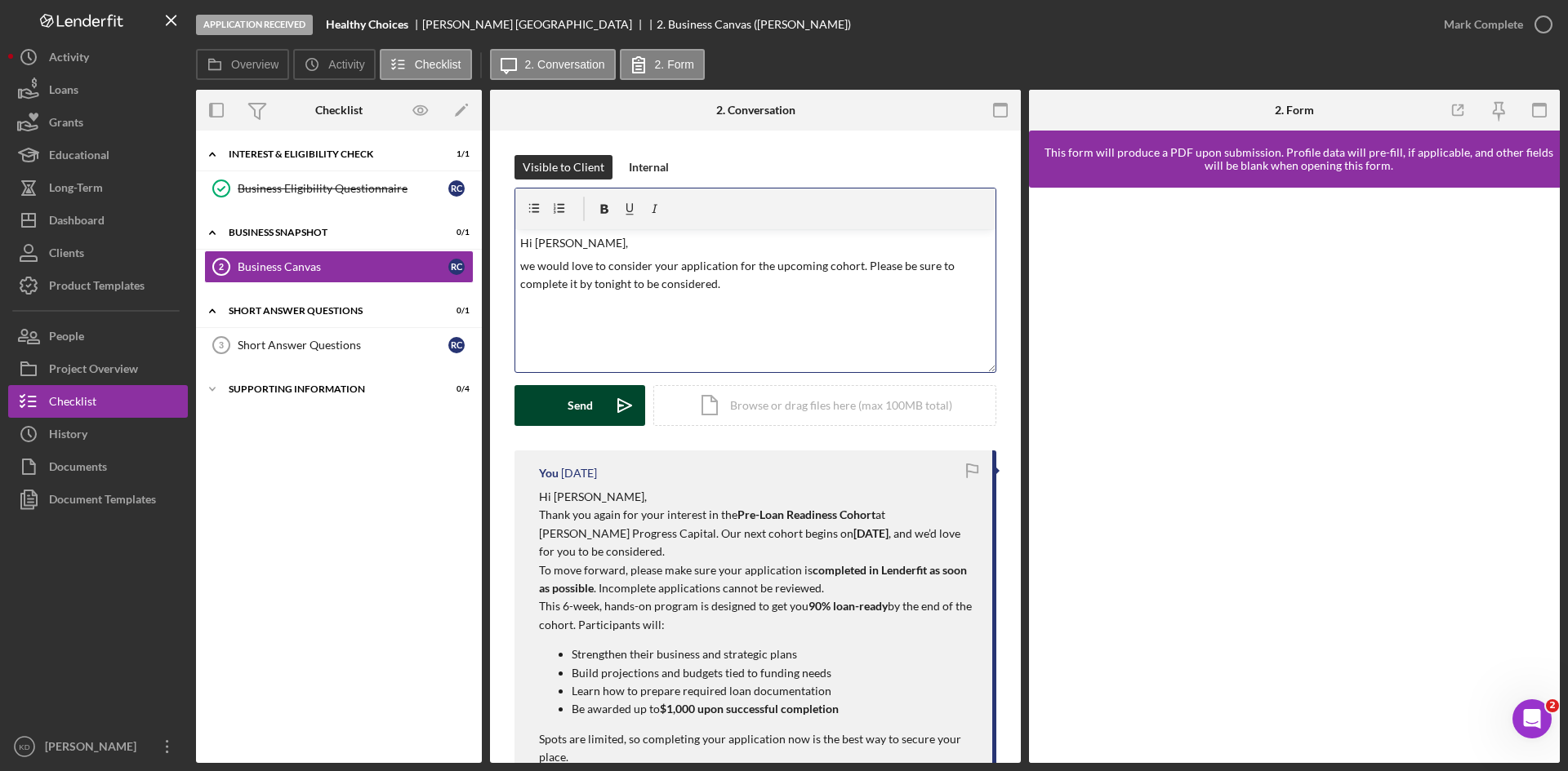
click at [584, 422] on div "Send" at bounding box center [580, 406] width 25 height 41
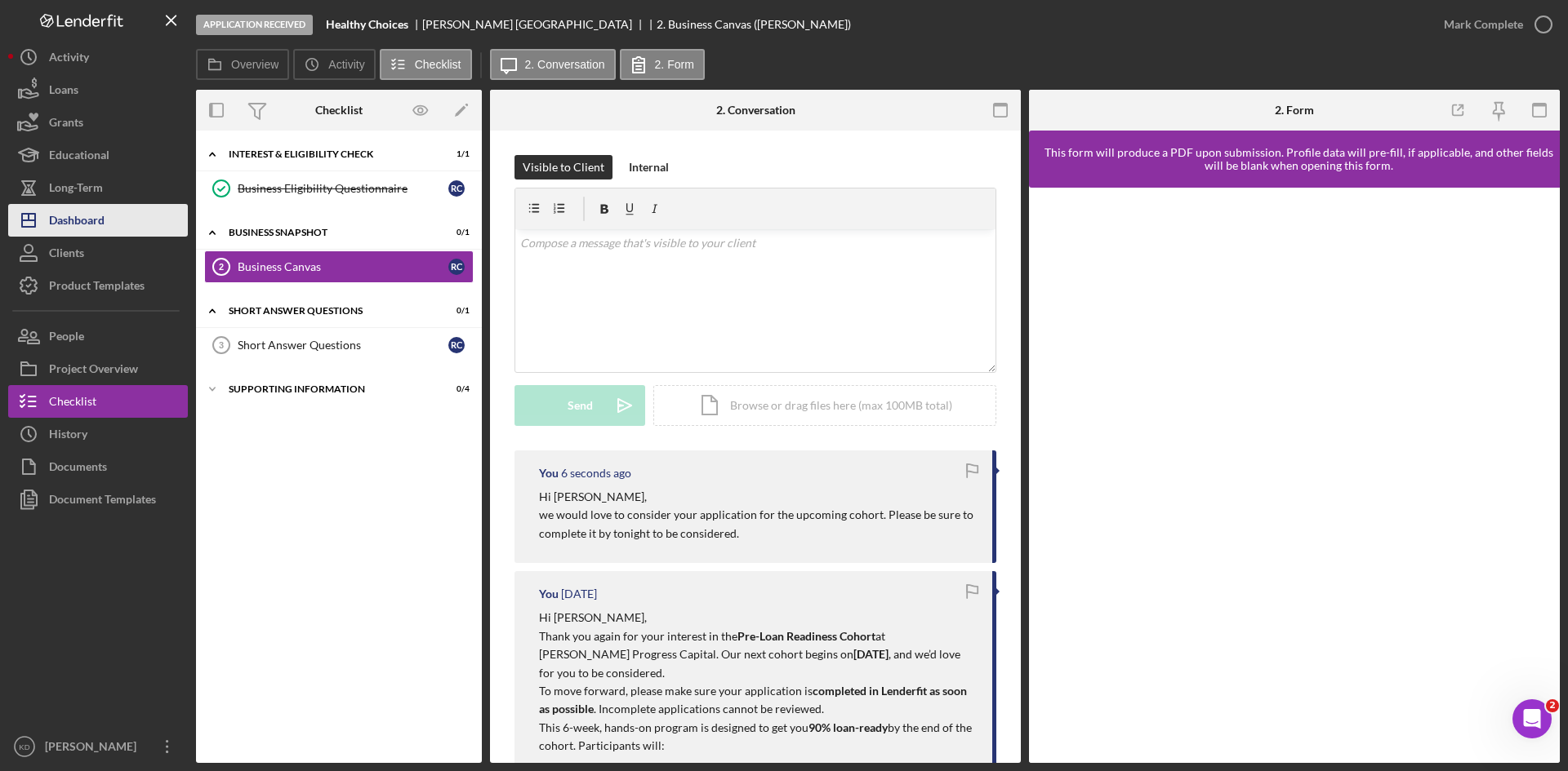
click at [88, 225] on div "Dashboard" at bounding box center [77, 222] width 55 height 37
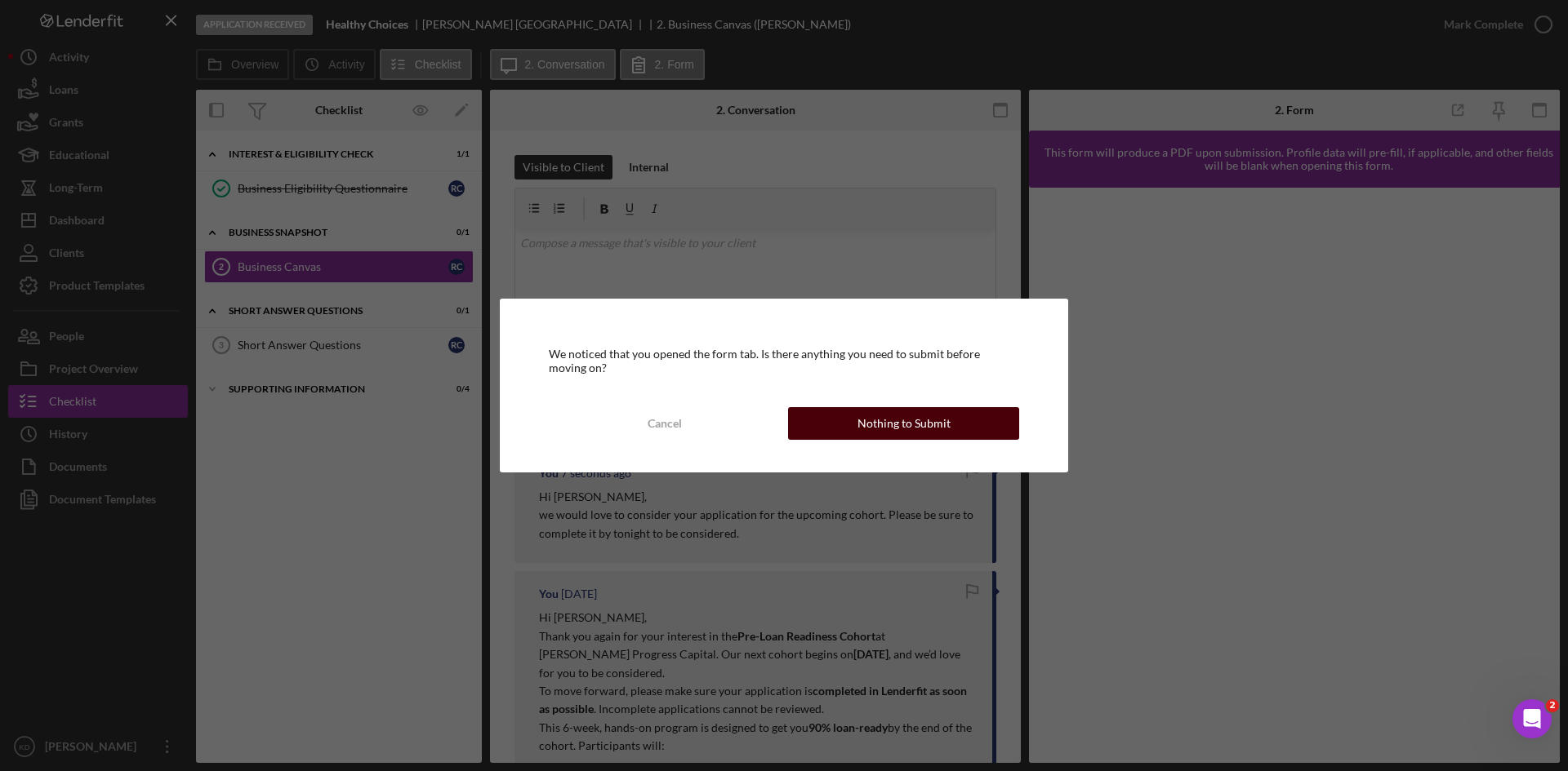
click at [845, 416] on button "Nothing to Submit" at bounding box center [904, 423] width 231 height 33
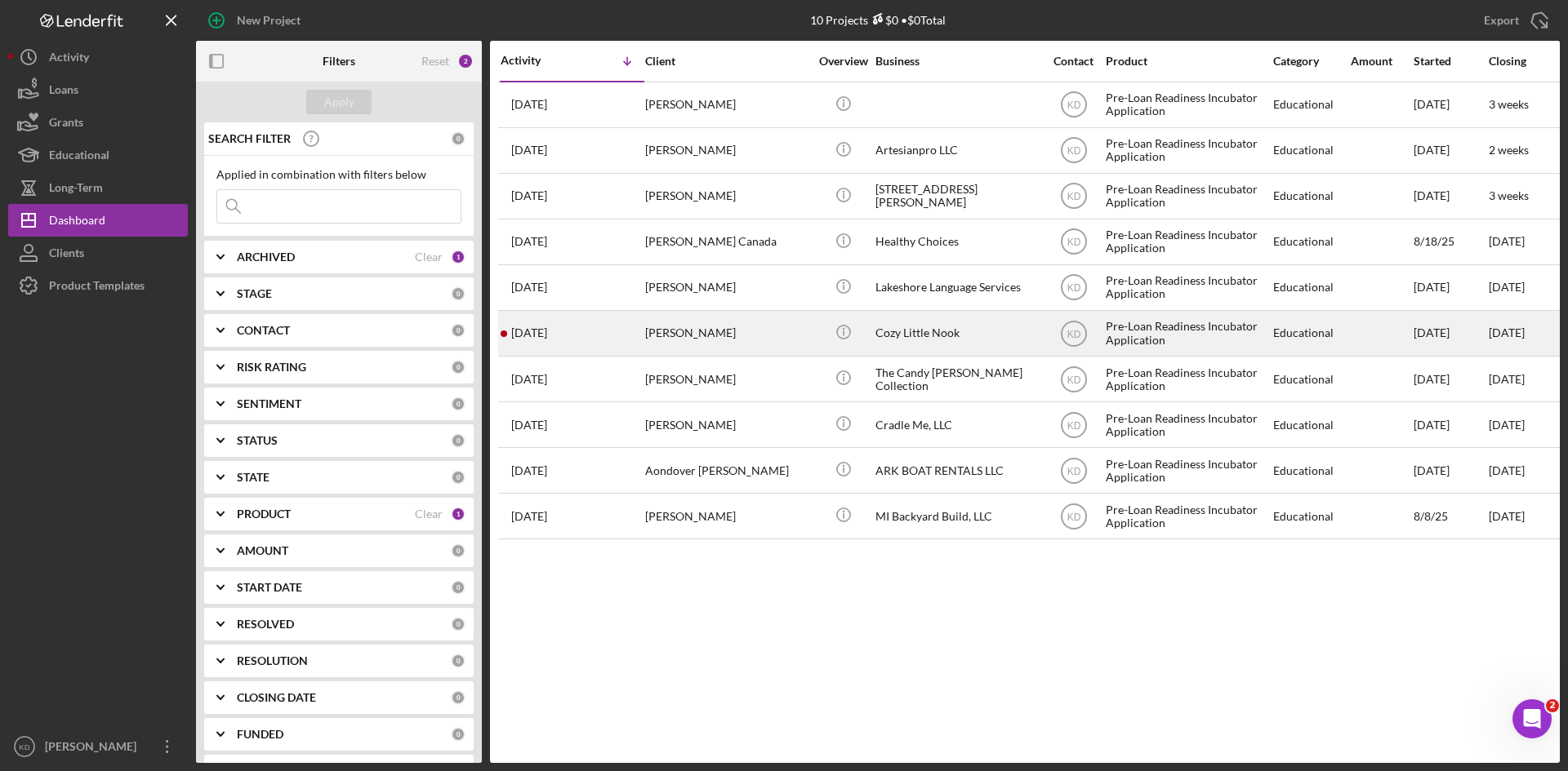
click at [801, 343] on div "[PERSON_NAME]" at bounding box center [726, 334] width 163 height 43
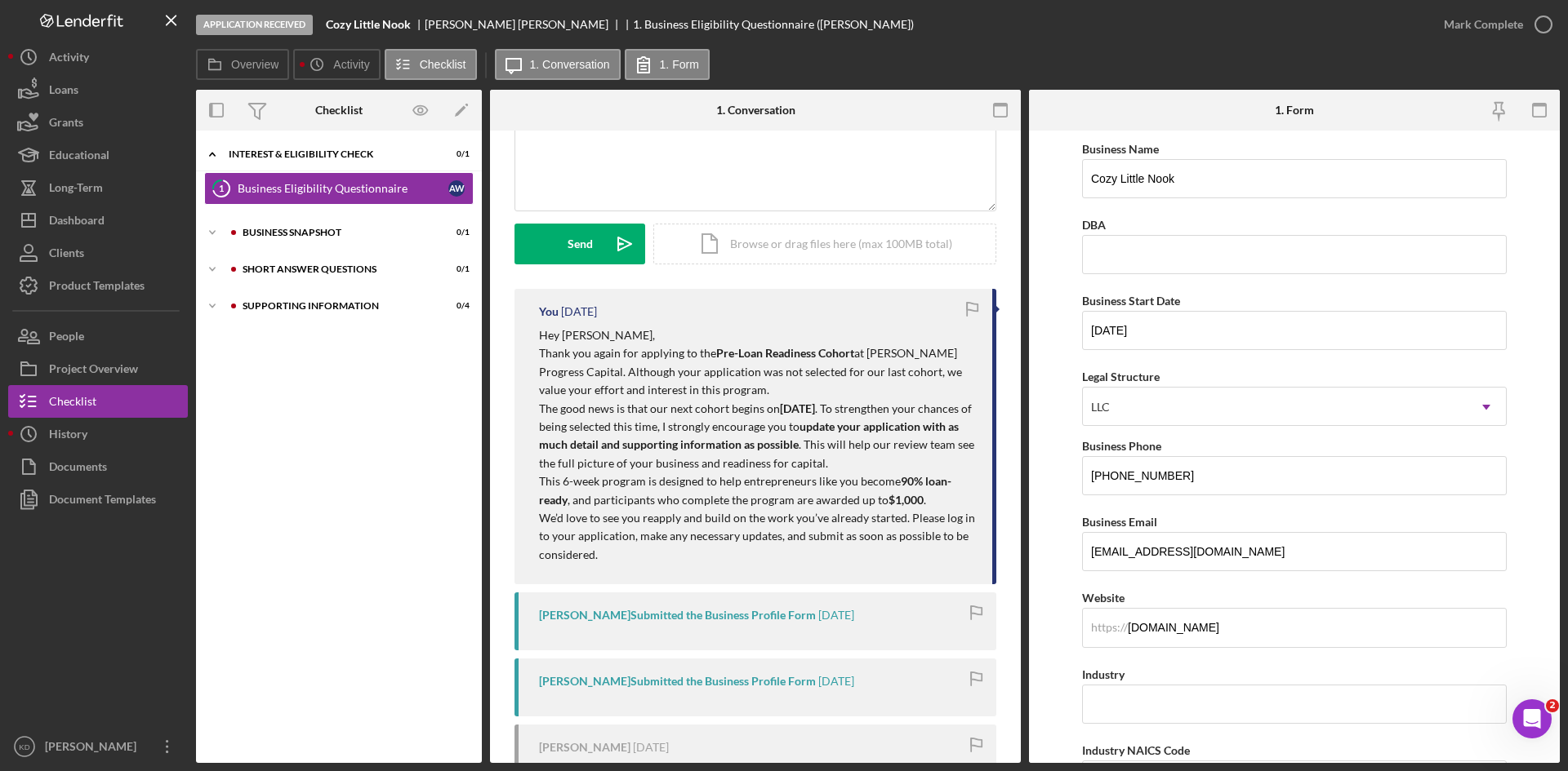
scroll to position [163, 0]
click at [213, 305] on icon "Icon/Expander" at bounding box center [212, 305] width 33 height 33
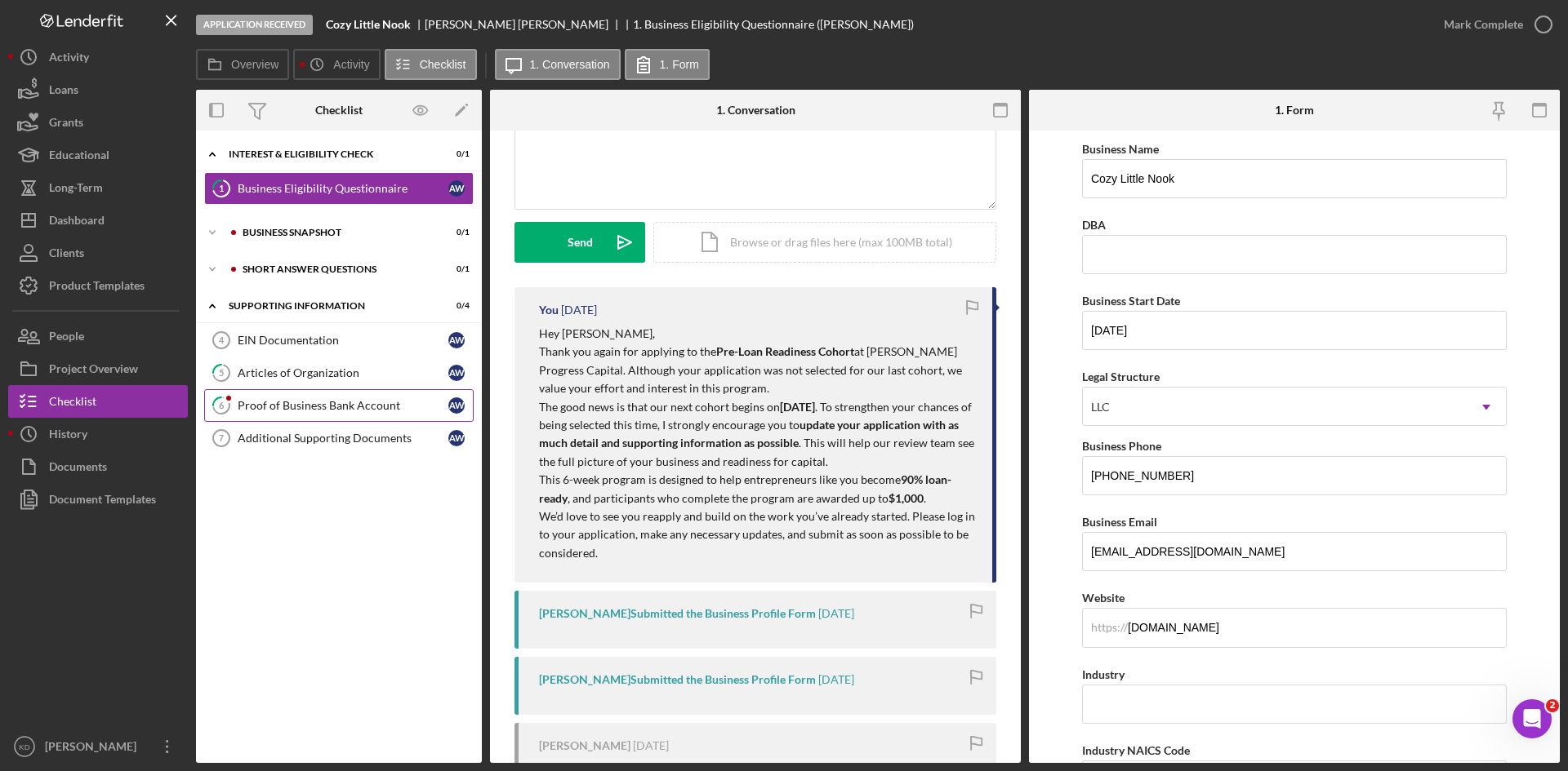
click at [265, 402] on div "Proof of Business Bank Account" at bounding box center [343, 406] width 211 height 13
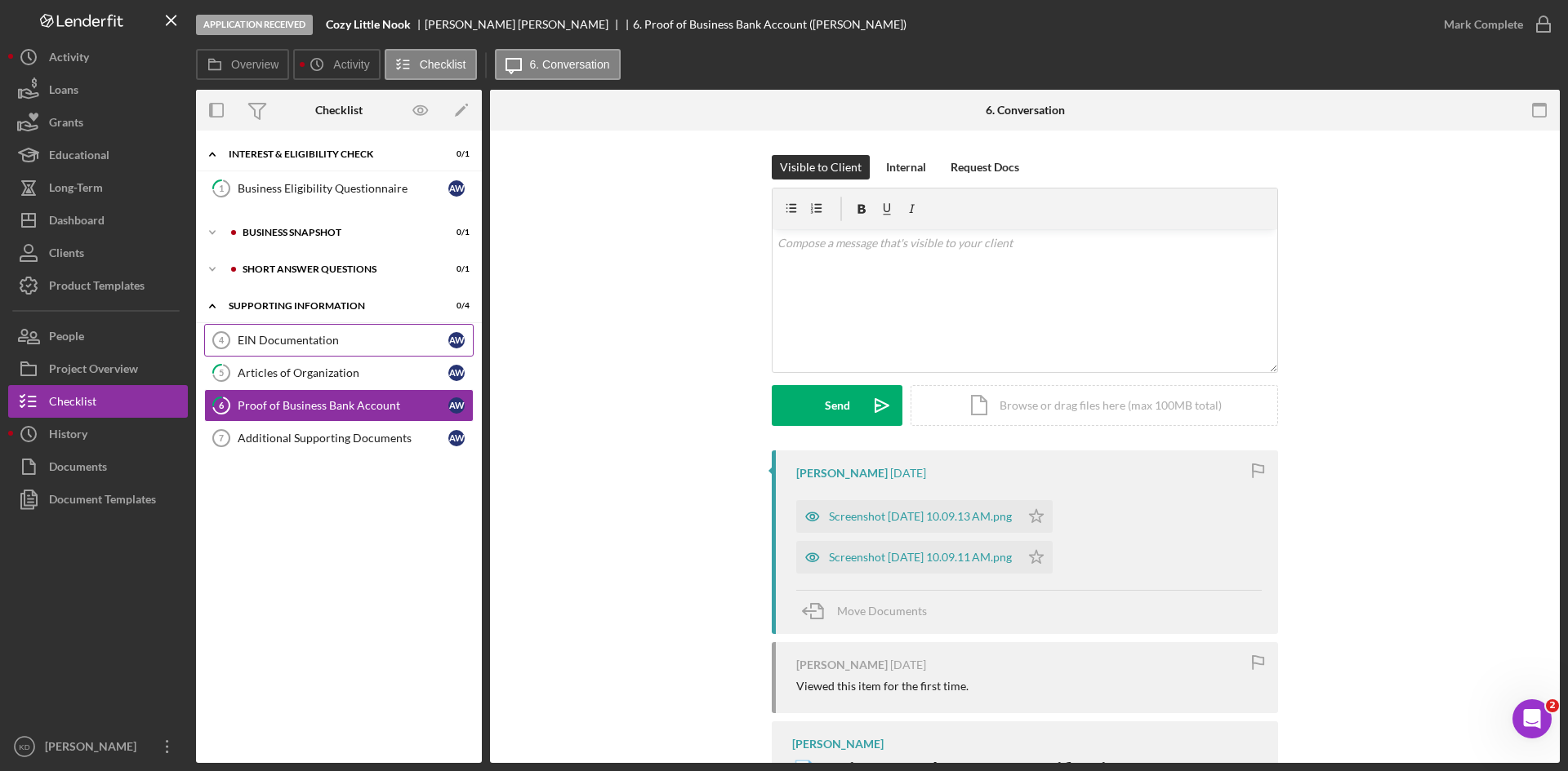
click at [311, 348] on link "EIN Documentation 4 EIN Documentation A W" at bounding box center [339, 340] width 269 height 33
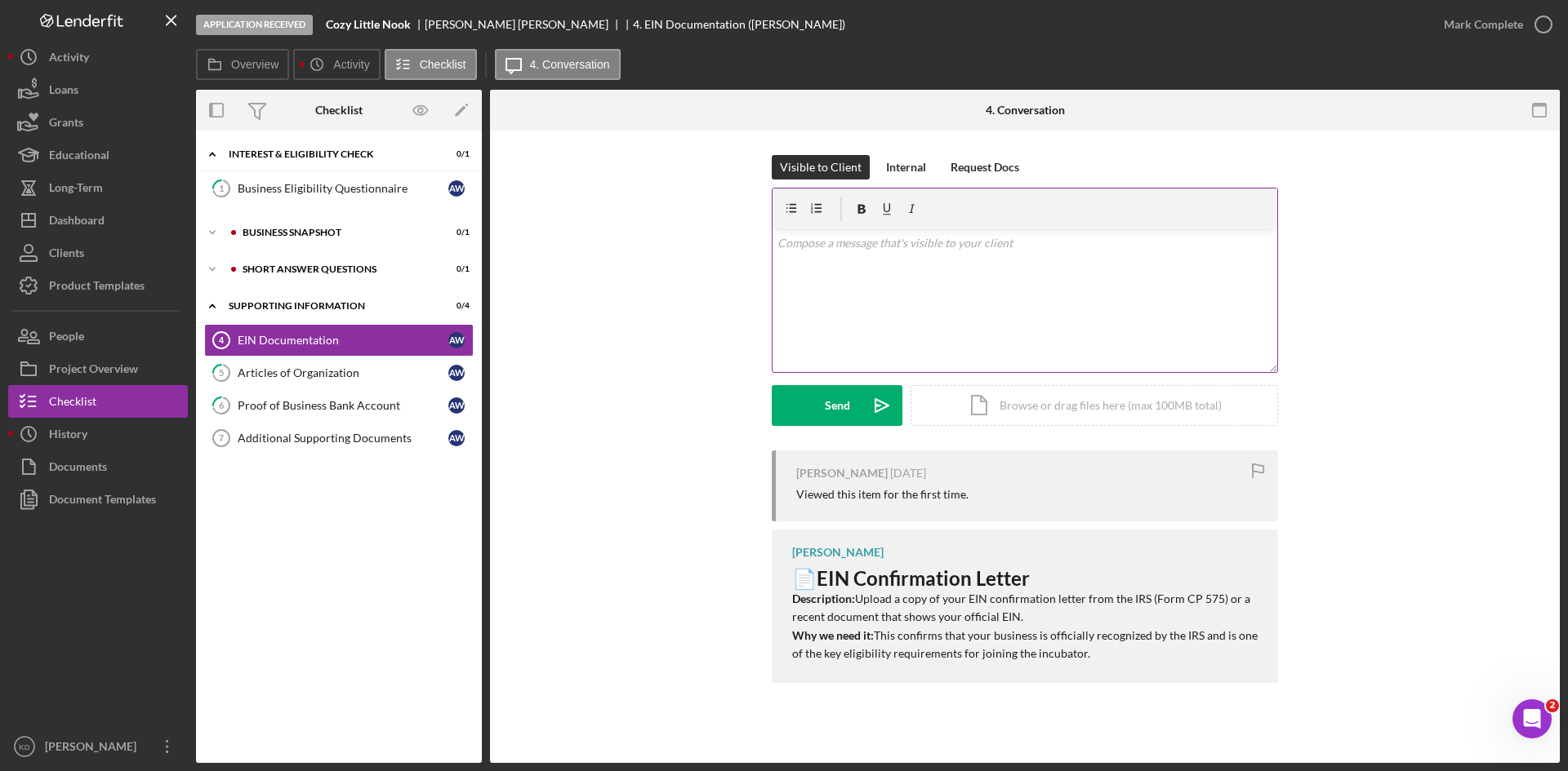
click at [926, 288] on div "v Color teal Color pink Remove color Add row above Add row below Add column bef…" at bounding box center [1024, 300] width 505 height 143
click at [335, 375] on div "Articles of Organization" at bounding box center [343, 373] width 211 height 13
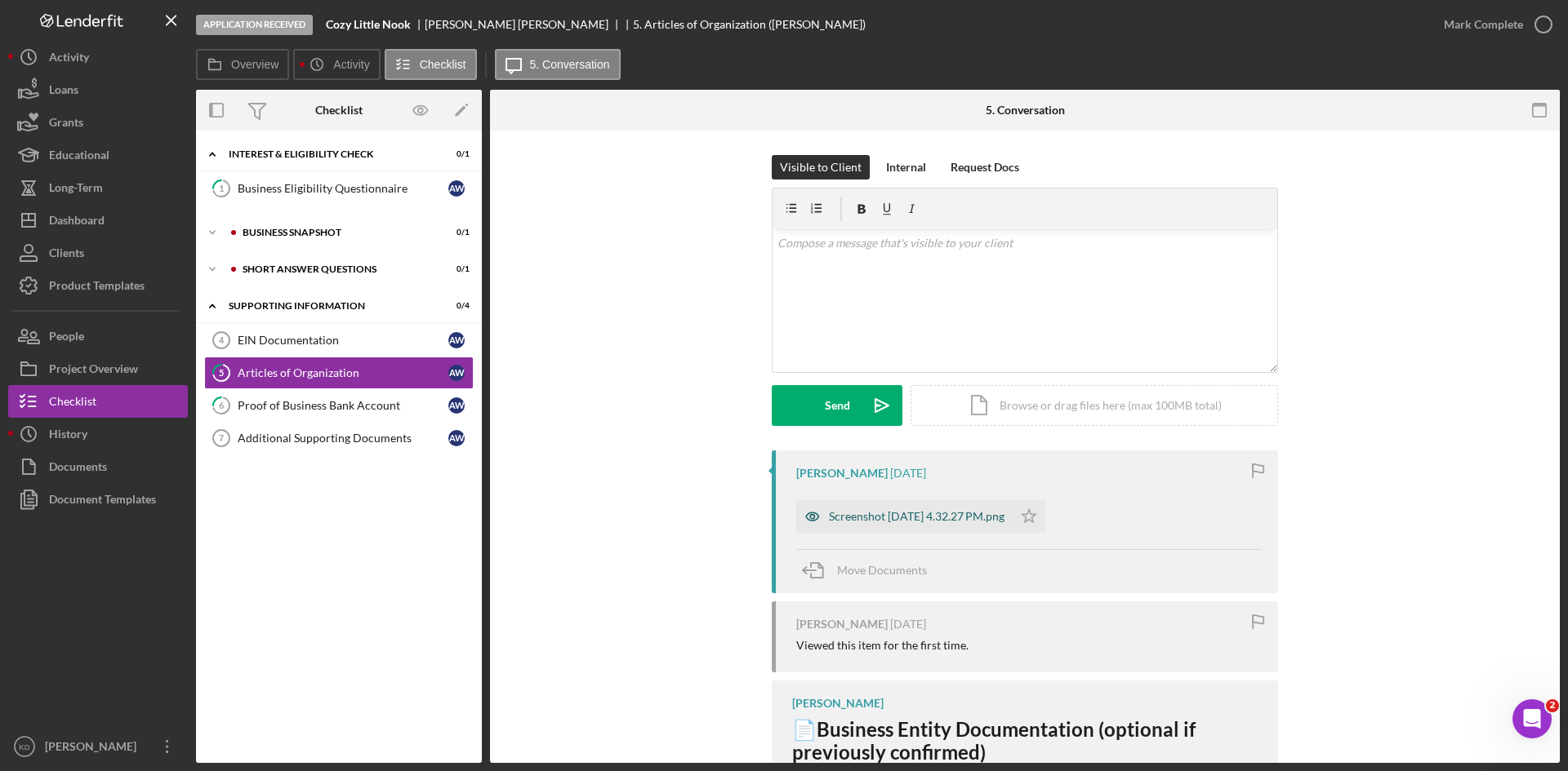
click at [864, 519] on div "Screenshot [DATE] 4.32.27 PM.png" at bounding box center [917, 517] width 176 height 13
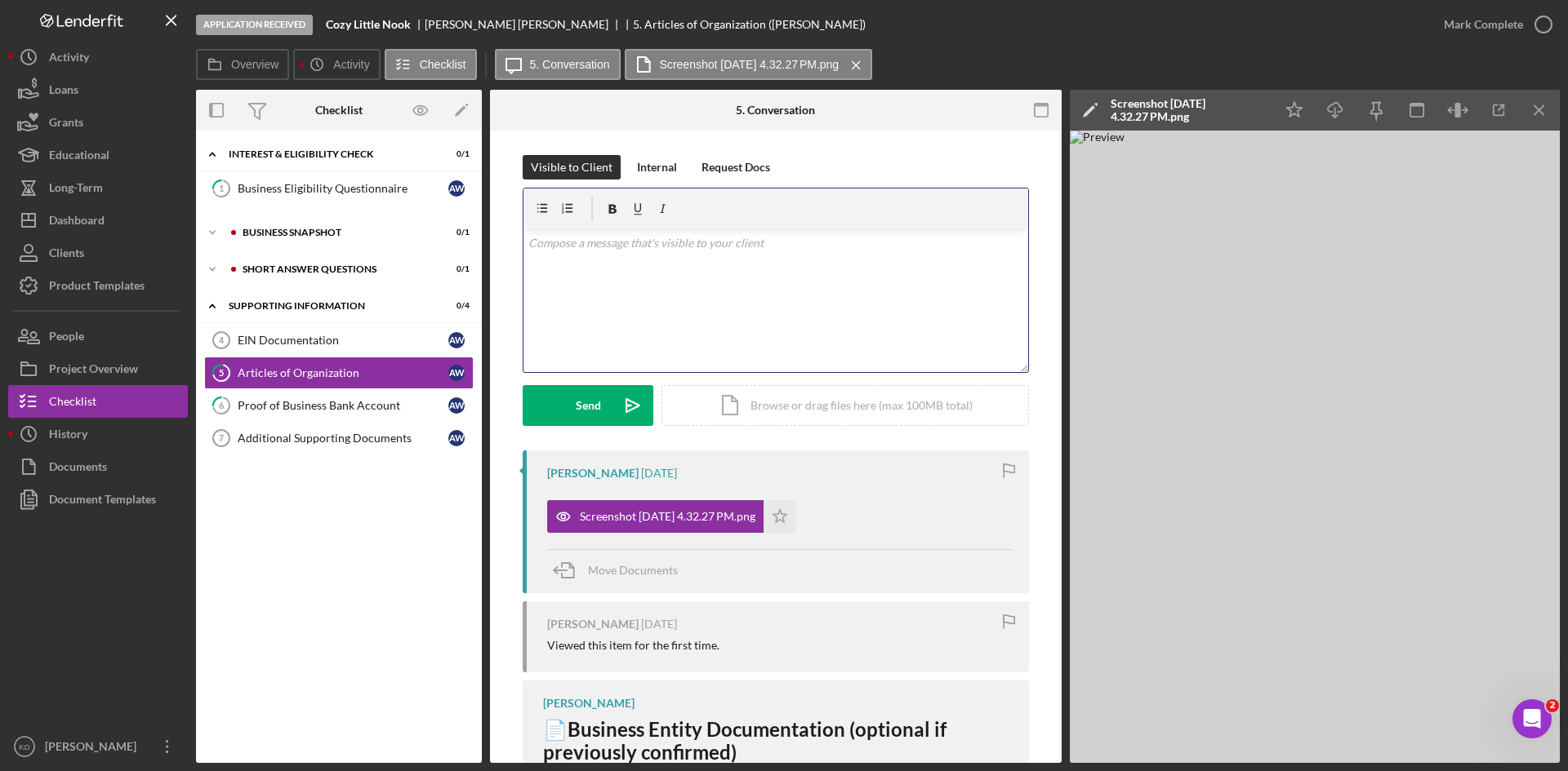
click at [643, 301] on div "v Color teal Color pink Remove color Add row above Add row below Add column bef…" at bounding box center [776, 300] width 505 height 143
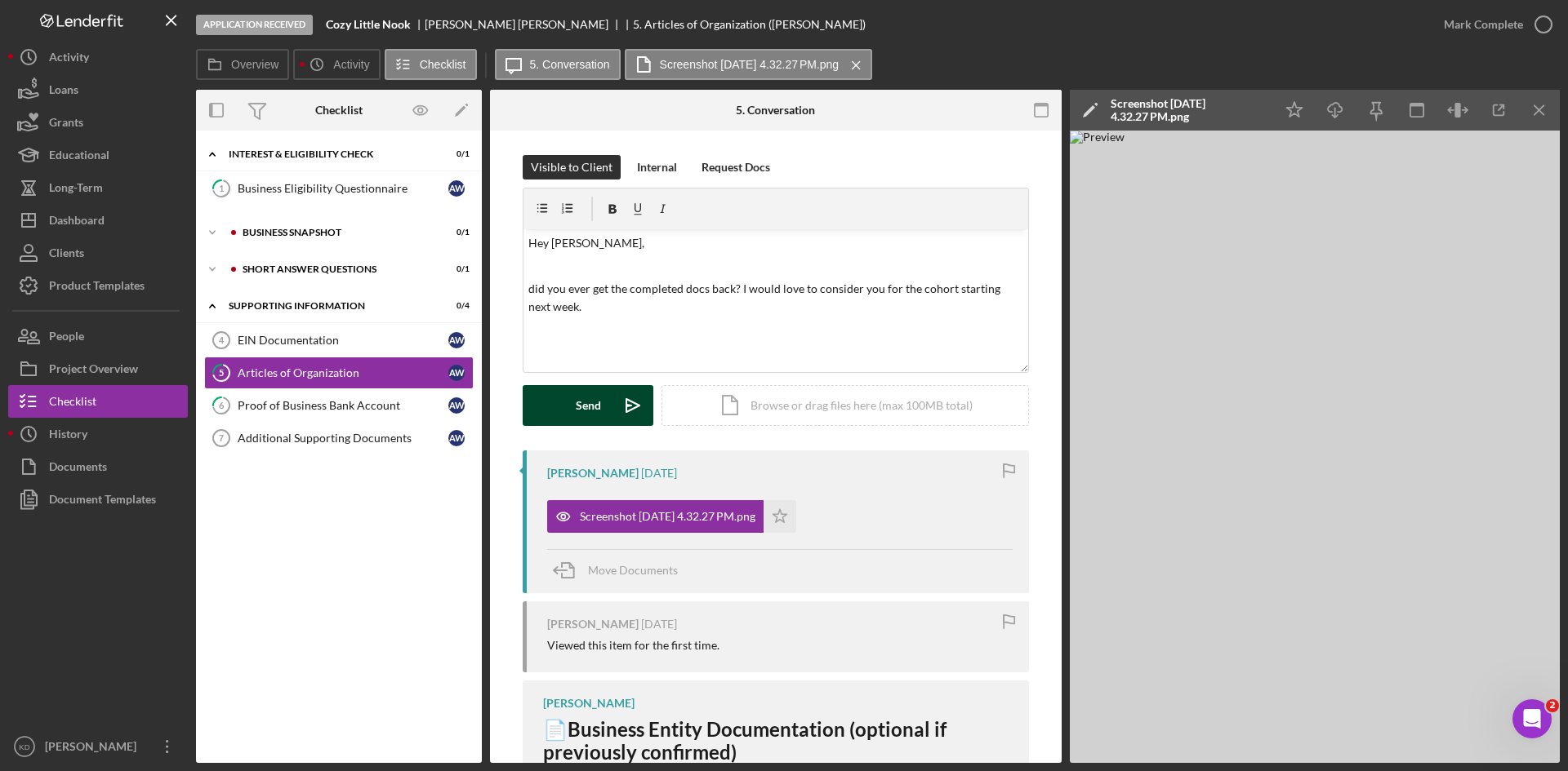
click at [619, 413] on icon "Icon/icon-invite-send" at bounding box center [633, 406] width 41 height 41
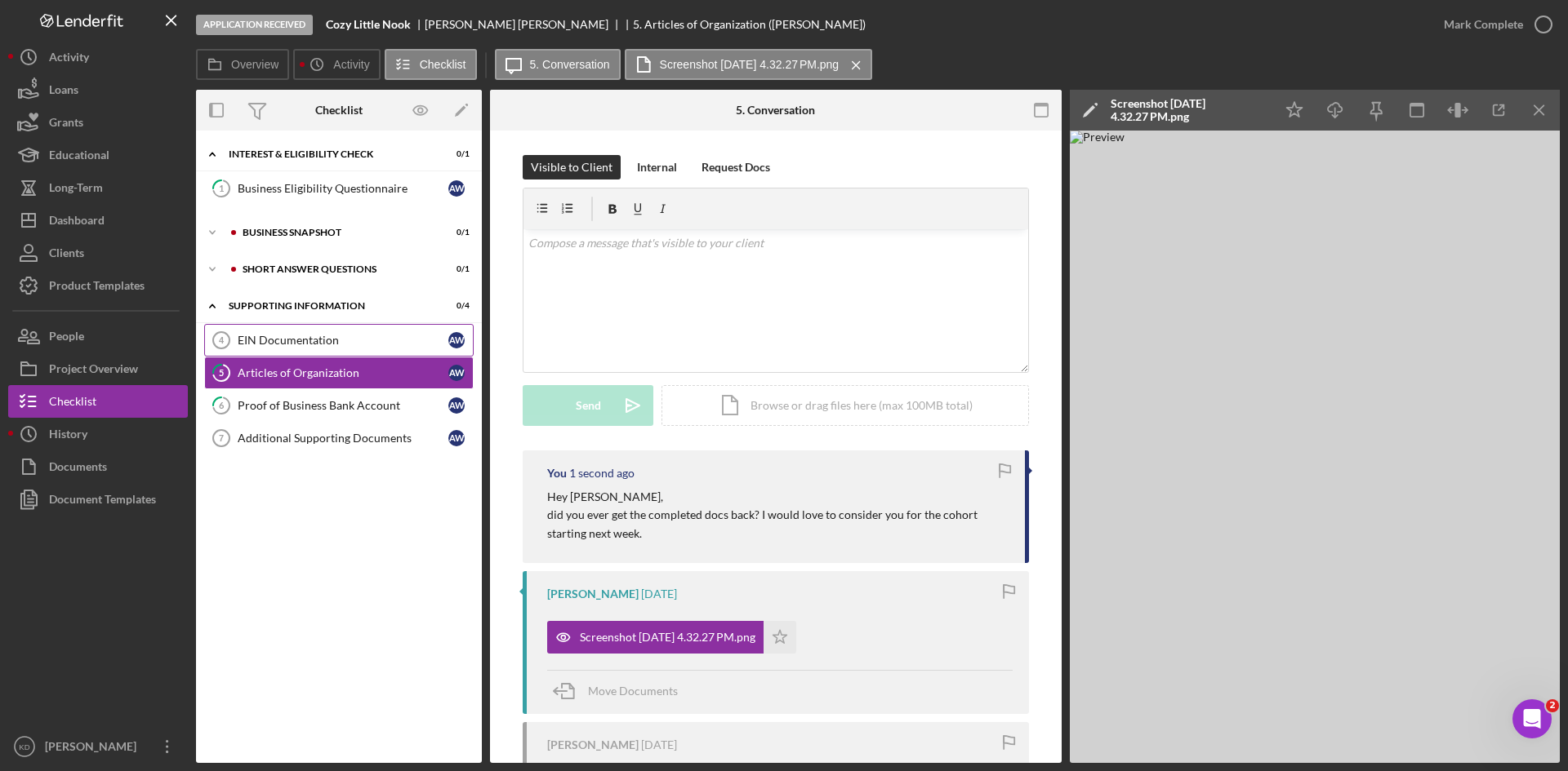
click at [372, 335] on div "EIN Documentation" at bounding box center [343, 340] width 211 height 13
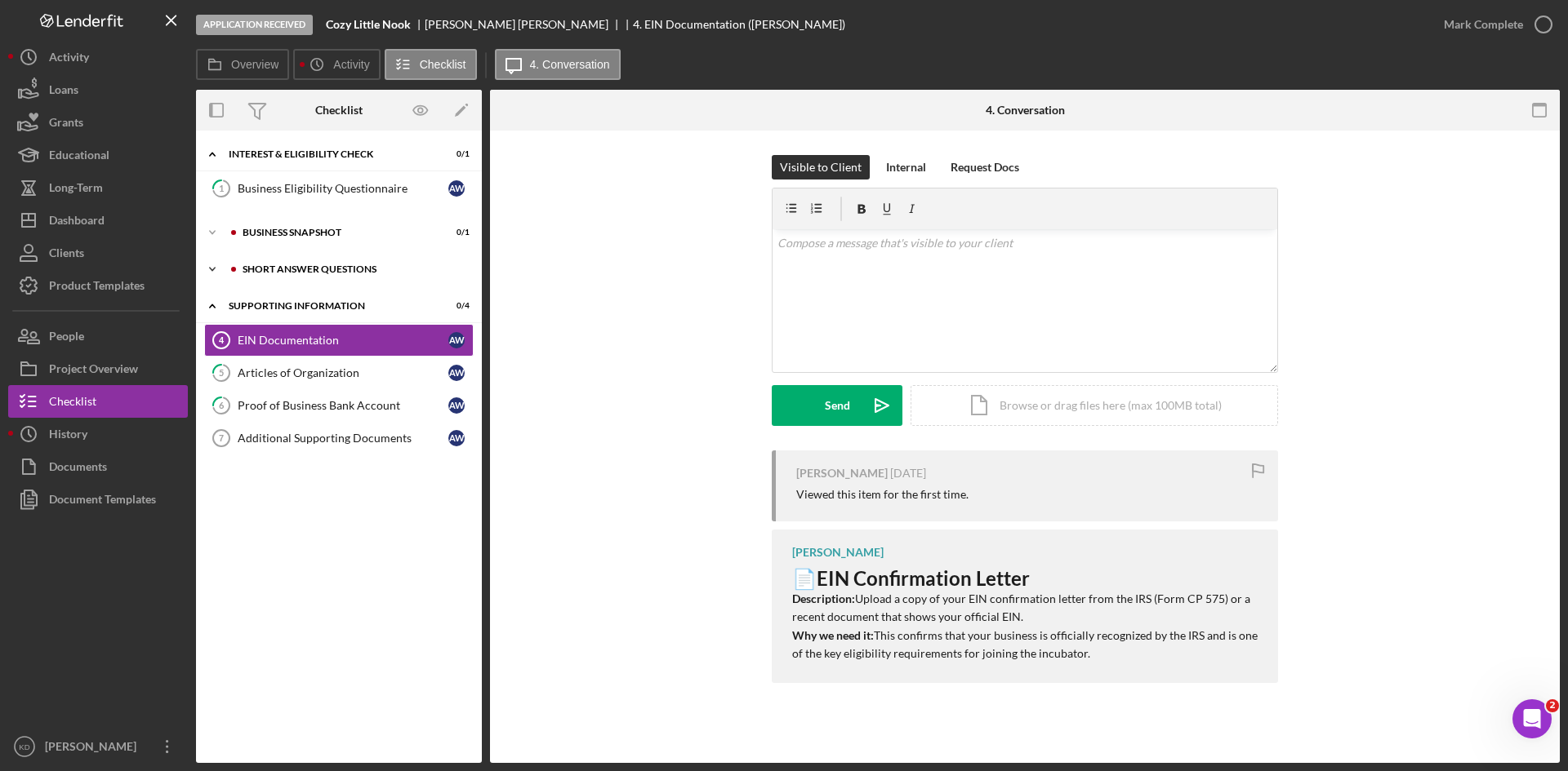
click at [347, 273] on div "Short Answer Questions" at bounding box center [352, 269] width 219 height 10
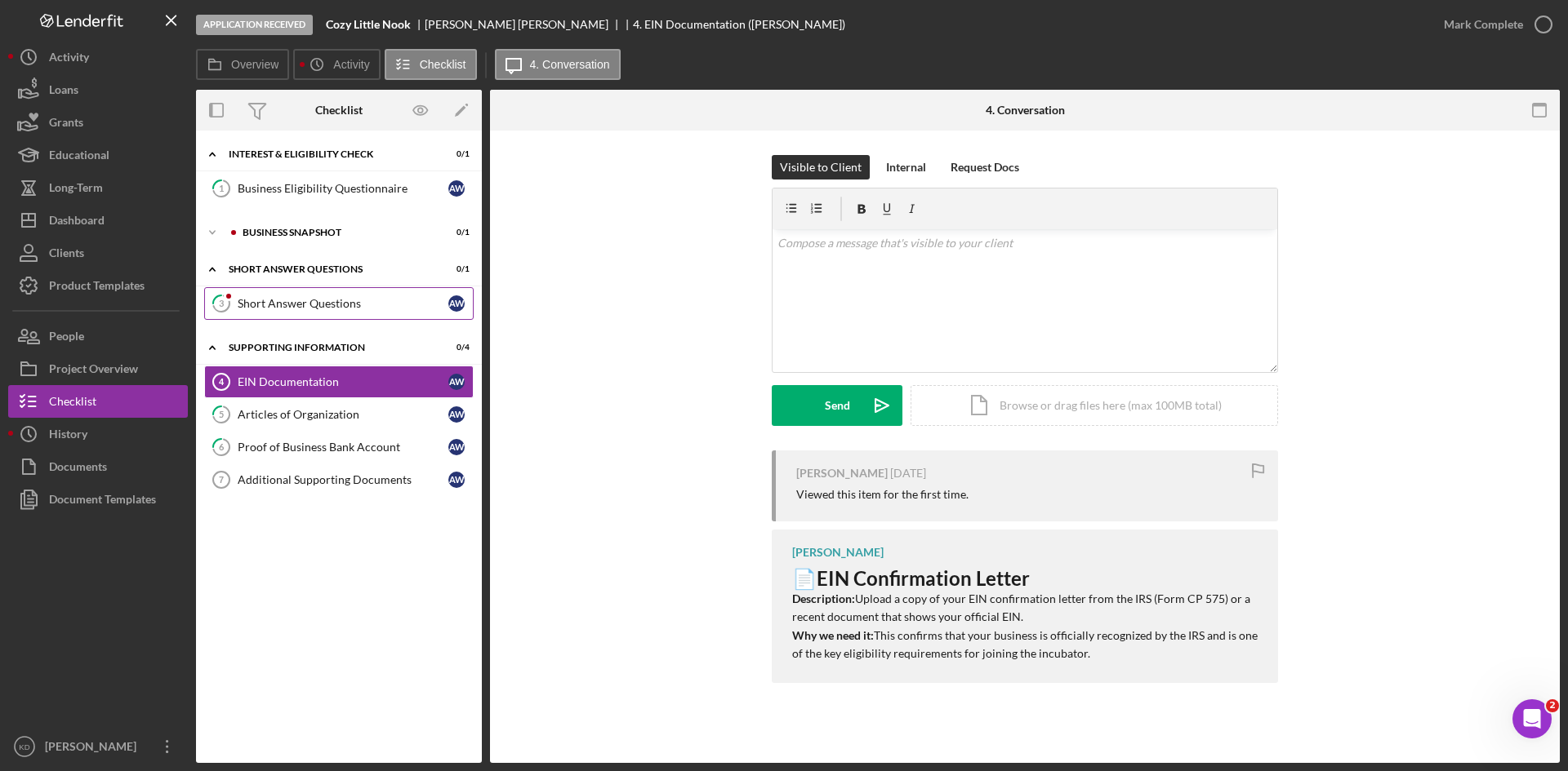
click at [284, 299] on div "Short Answer Questions" at bounding box center [343, 304] width 211 height 13
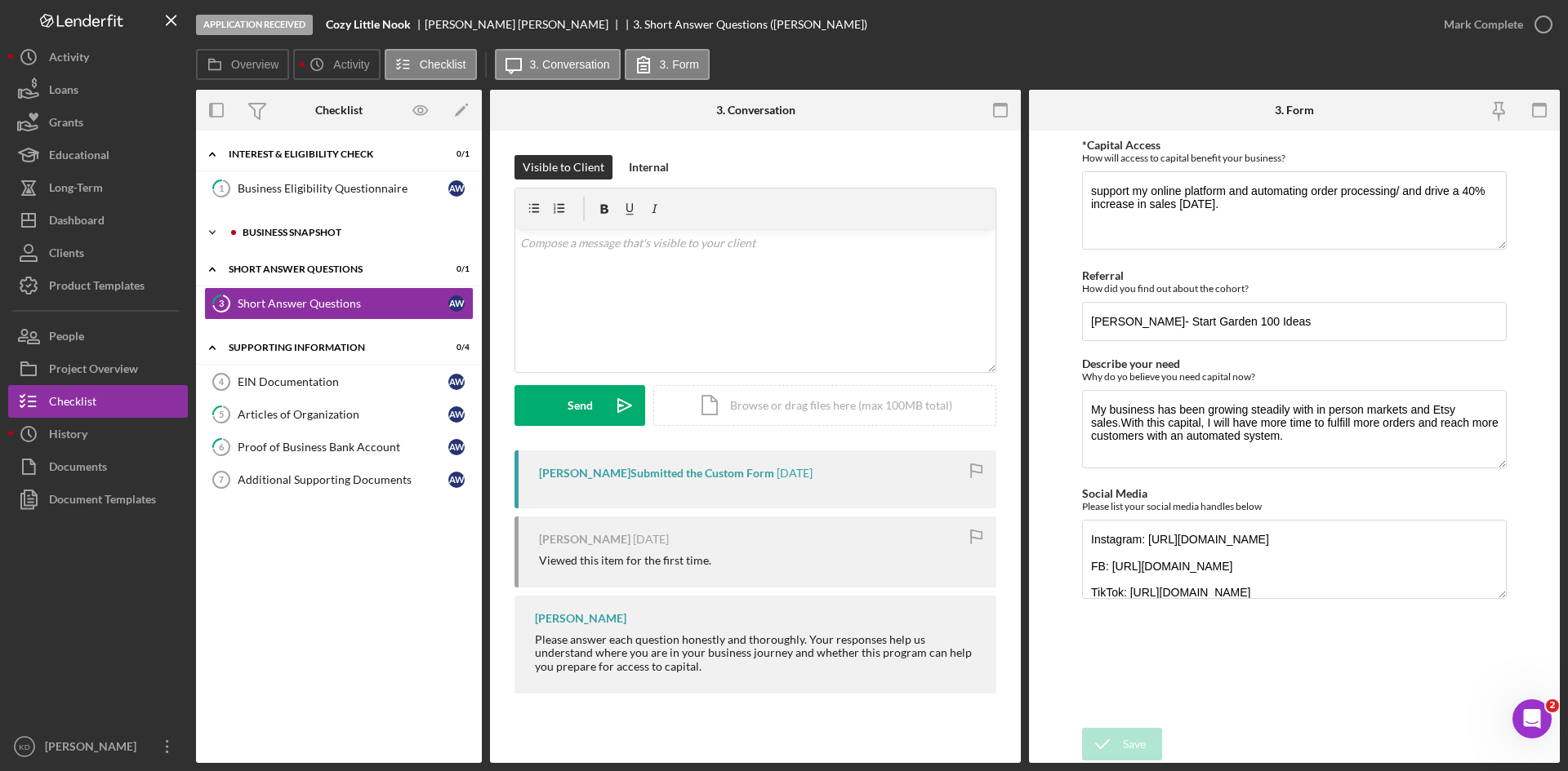
click at [319, 237] on div "Icon/Expander Business Snapshot 0 / 1" at bounding box center [339, 232] width 286 height 33
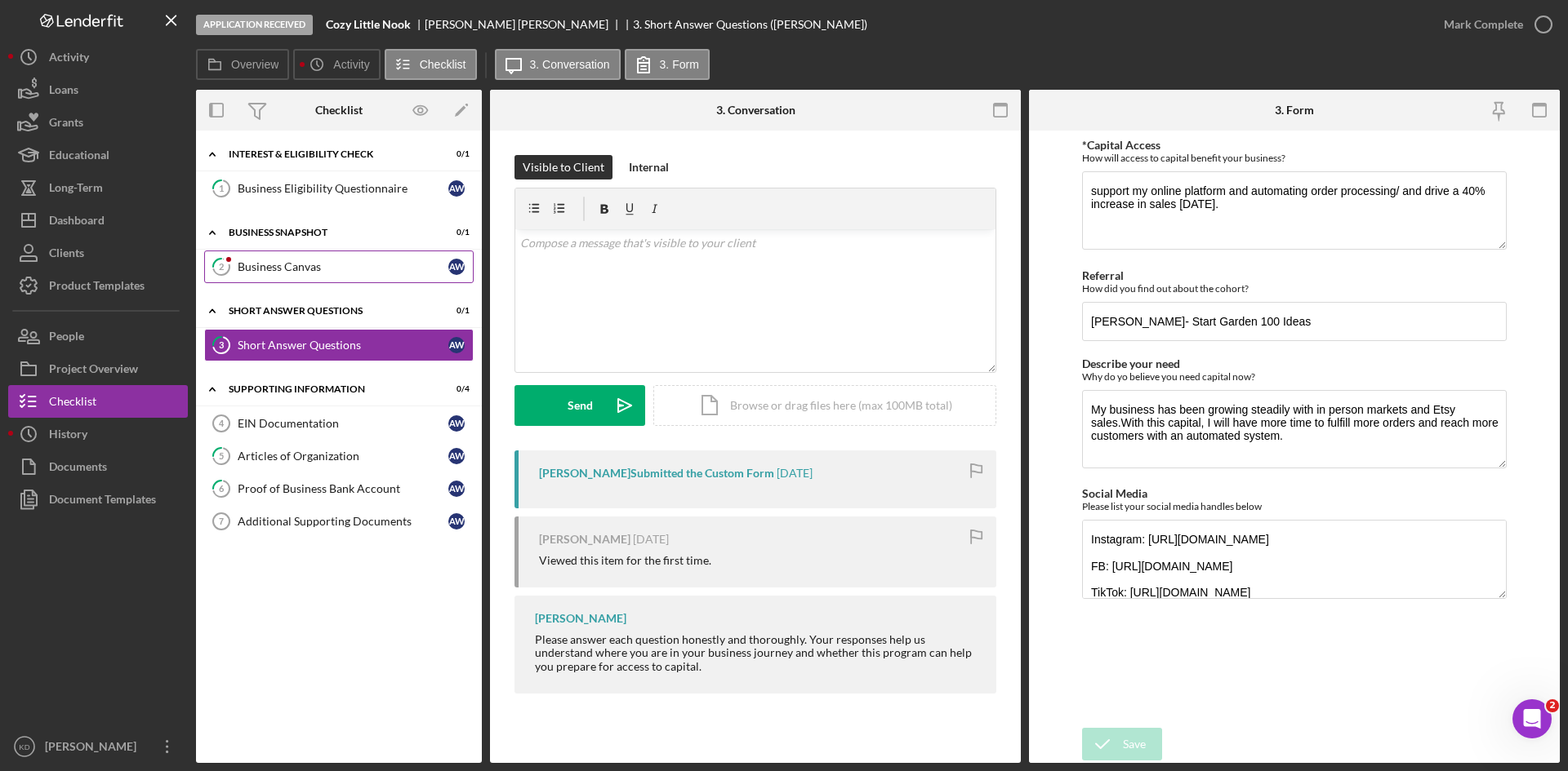
click at [290, 273] on div "Business Canvas" at bounding box center [343, 267] width 211 height 13
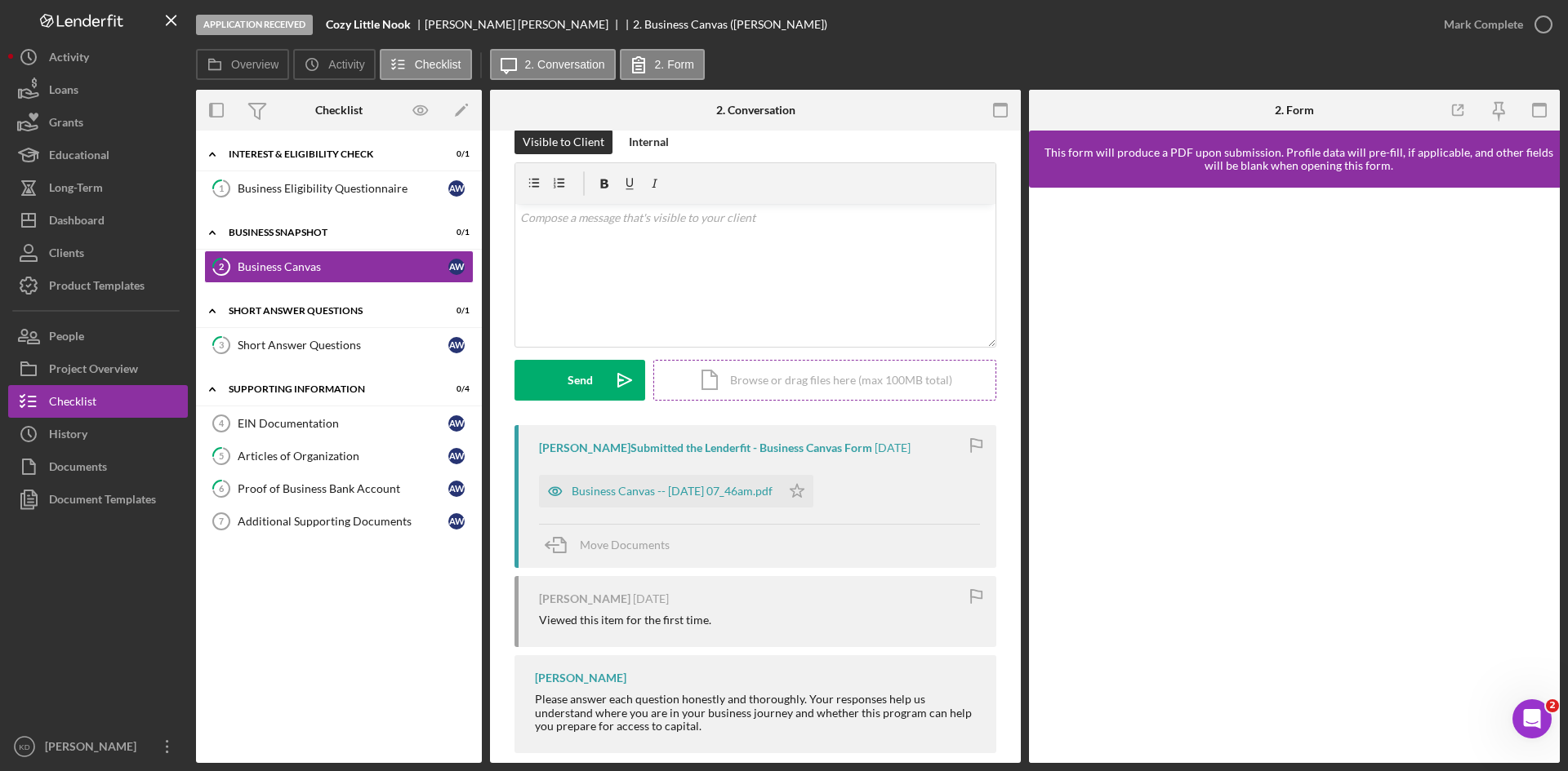
scroll to position [49, 0]
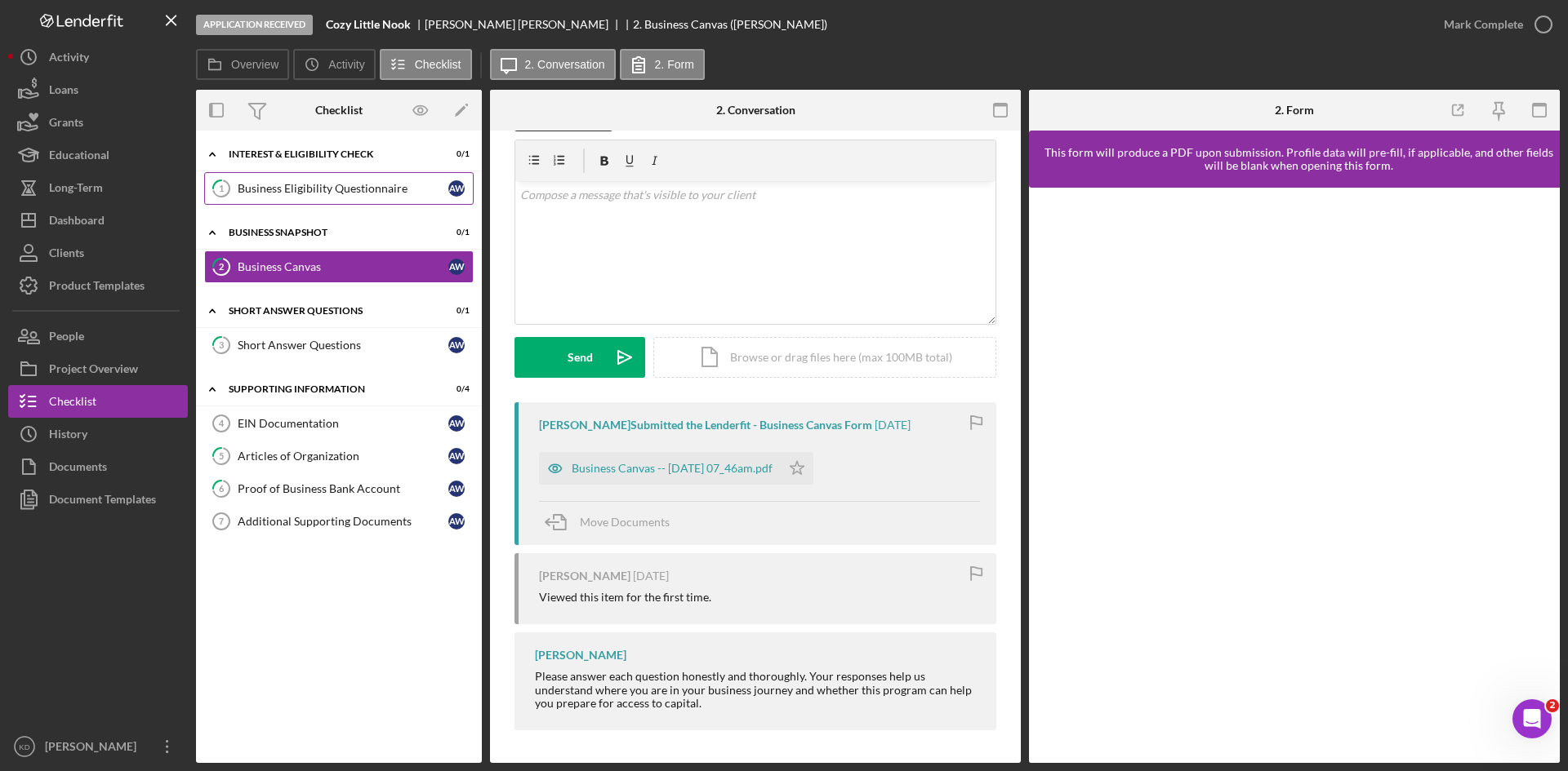
click at [299, 193] on div "Business Eligibility Questionnaire" at bounding box center [343, 189] width 211 height 13
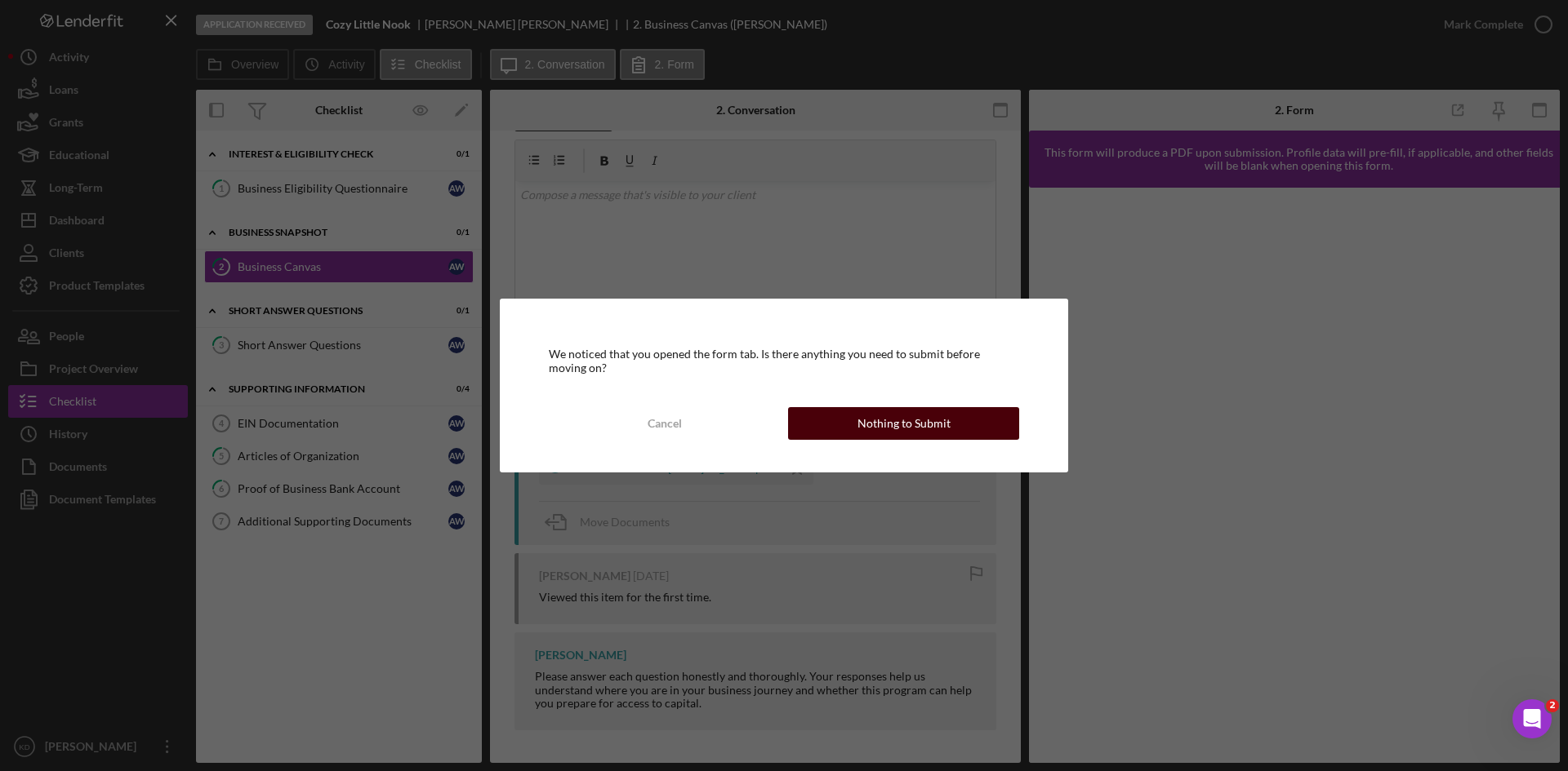
click at [853, 428] on button "Nothing to Submit" at bounding box center [904, 423] width 231 height 33
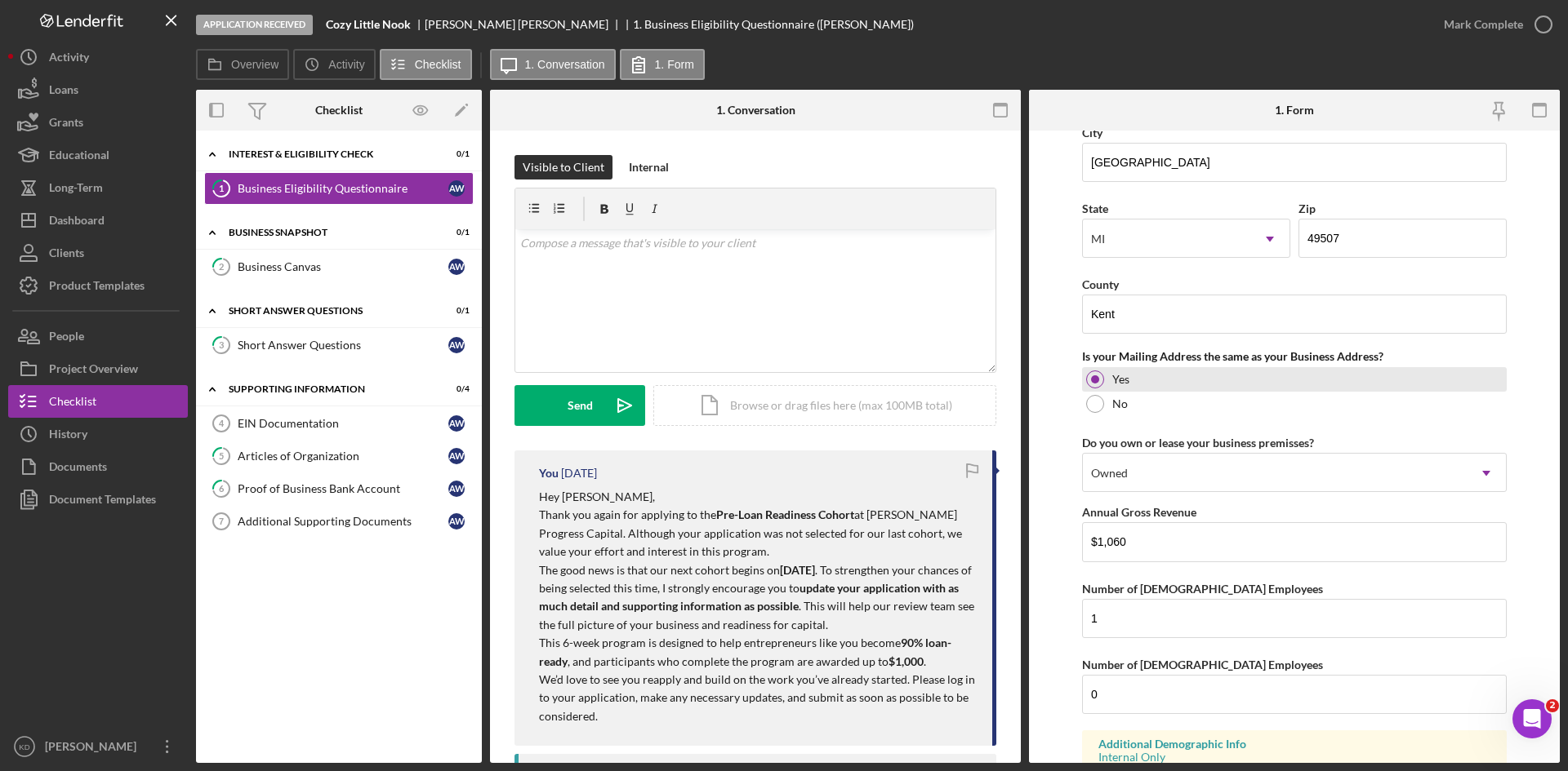
scroll to position [1179, 0]
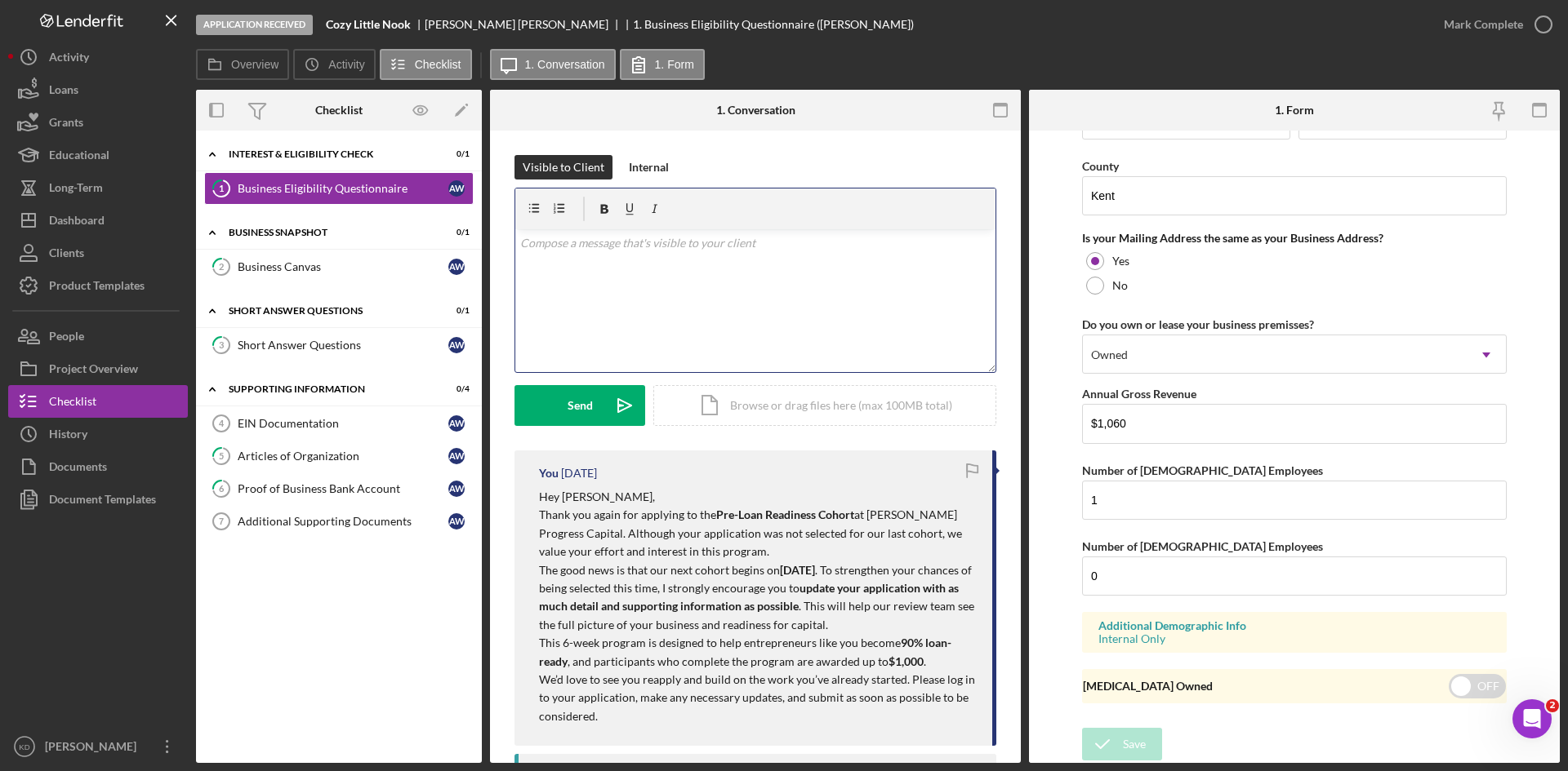
click at [606, 271] on div "v Color teal Color pink Remove color Add row above Add row below Add column bef…" at bounding box center [756, 300] width 480 height 143
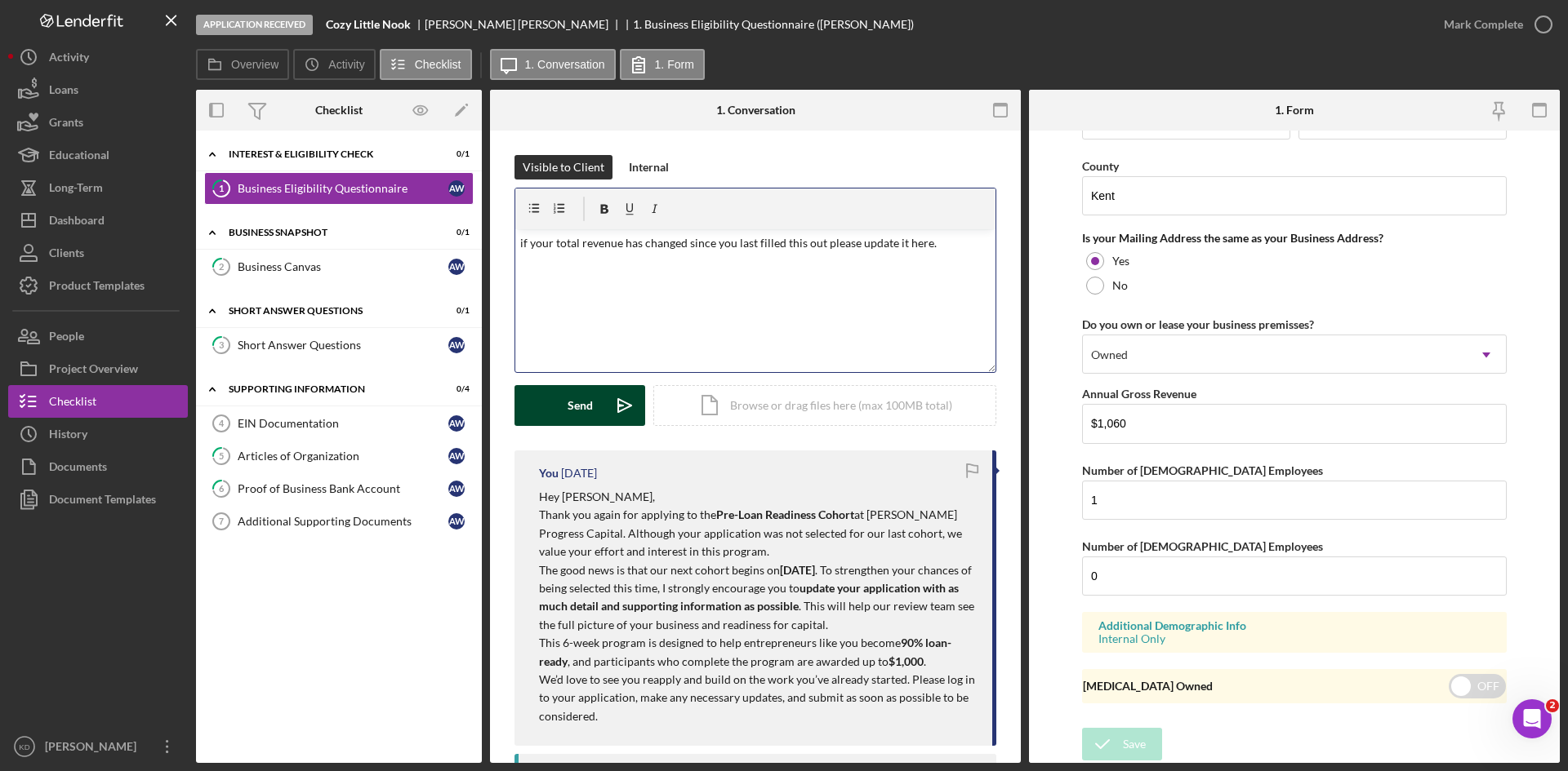
click at [545, 402] on button "Send Icon/icon-invite-send" at bounding box center [580, 406] width 131 height 41
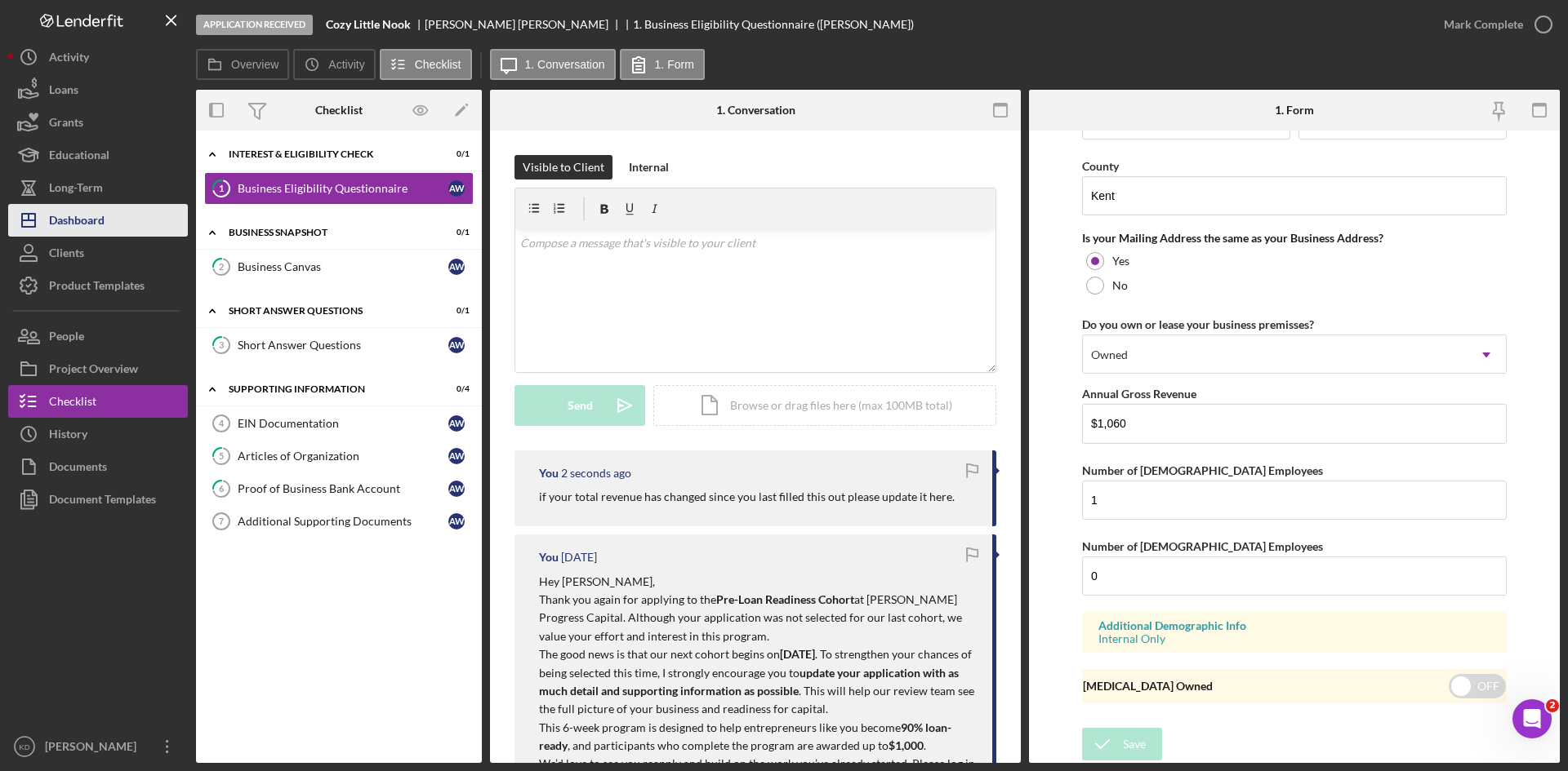
click at [75, 214] on div "Dashboard" at bounding box center [77, 222] width 55 height 37
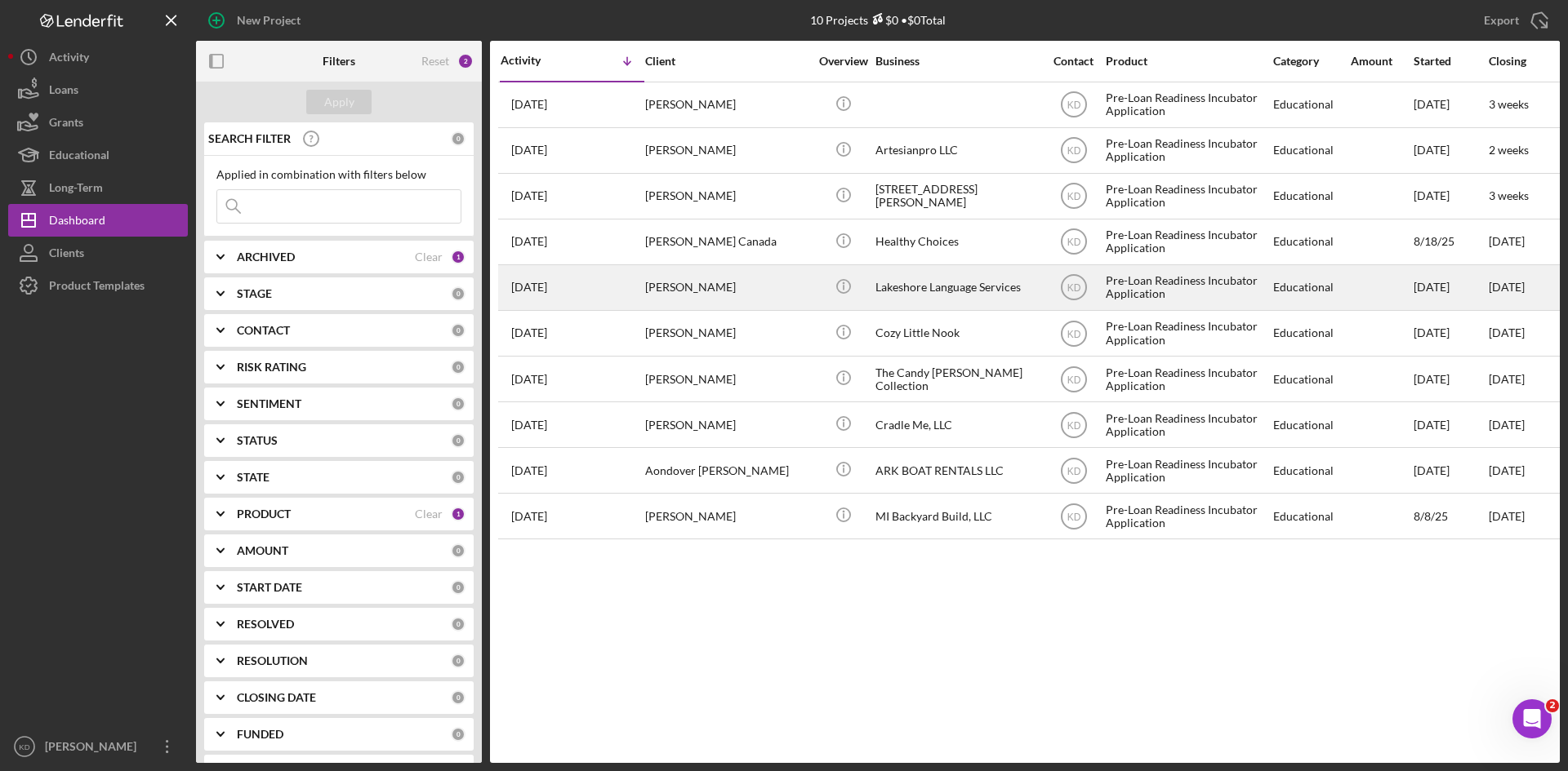
click at [648, 296] on div "[PERSON_NAME]" at bounding box center [726, 288] width 163 height 43
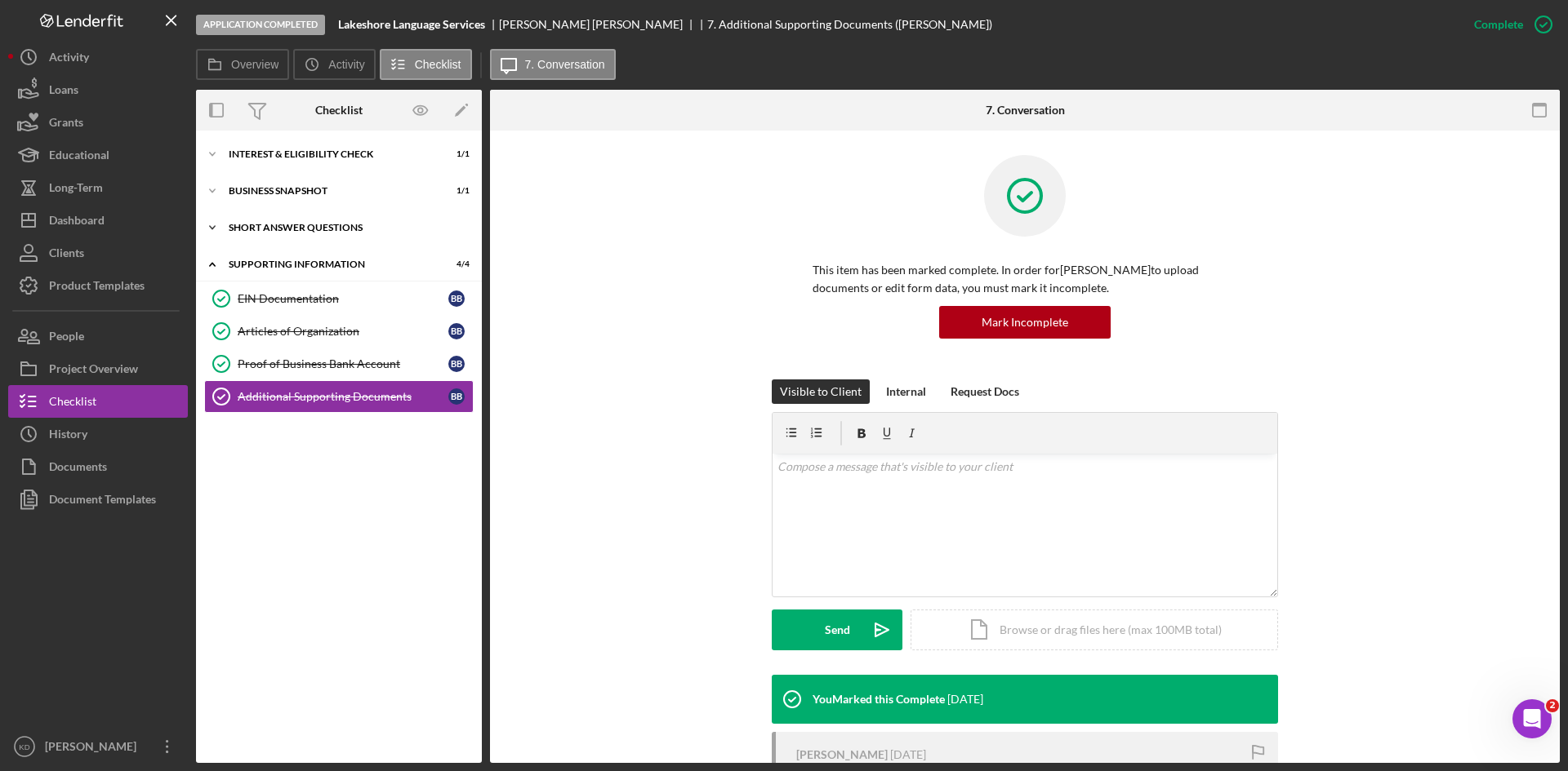
click at [259, 225] on div "Short Answer Questions" at bounding box center [345, 227] width 233 height 10
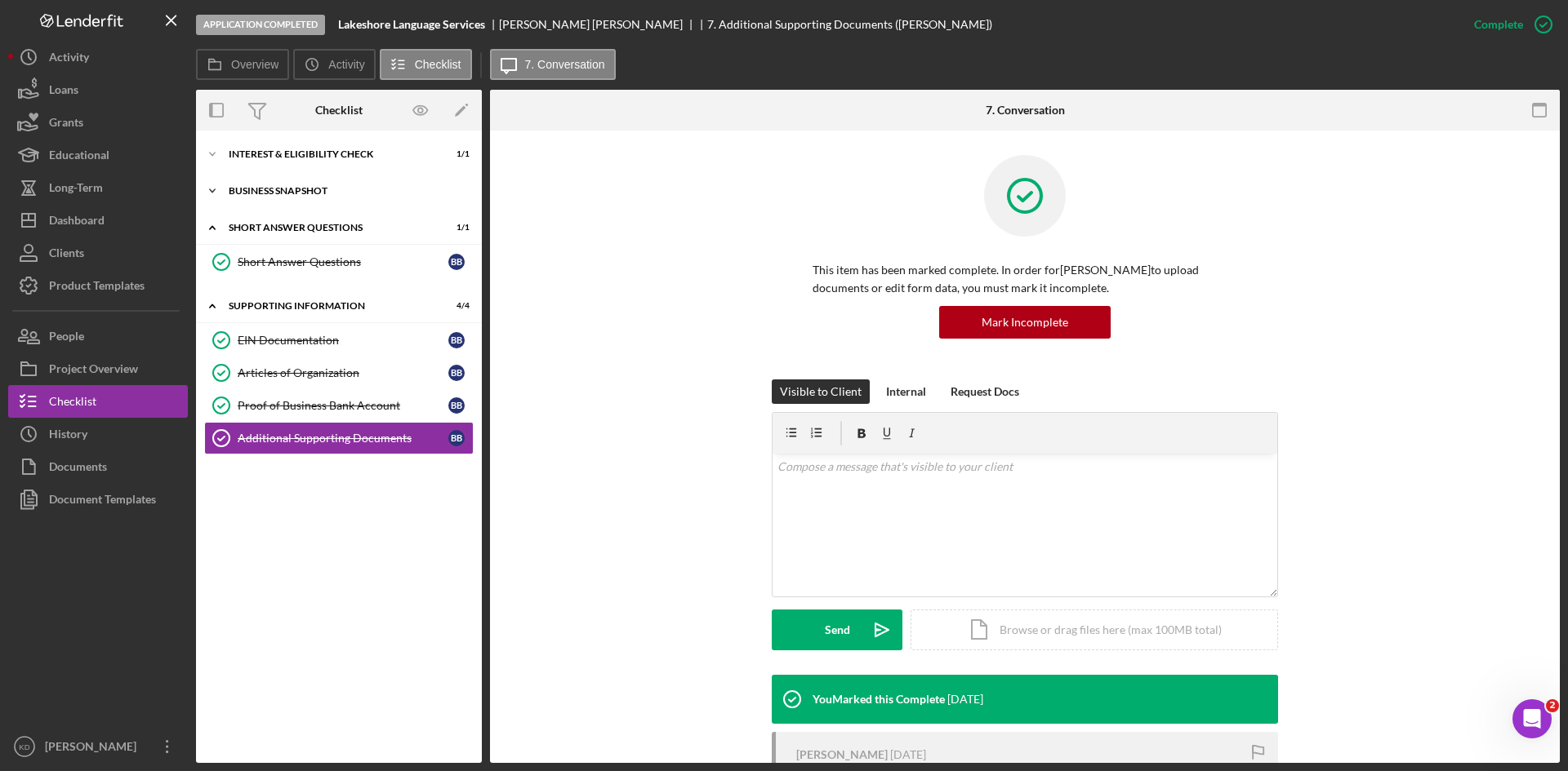
click at [255, 186] on div "Business Snapshot" at bounding box center [345, 191] width 233 height 10
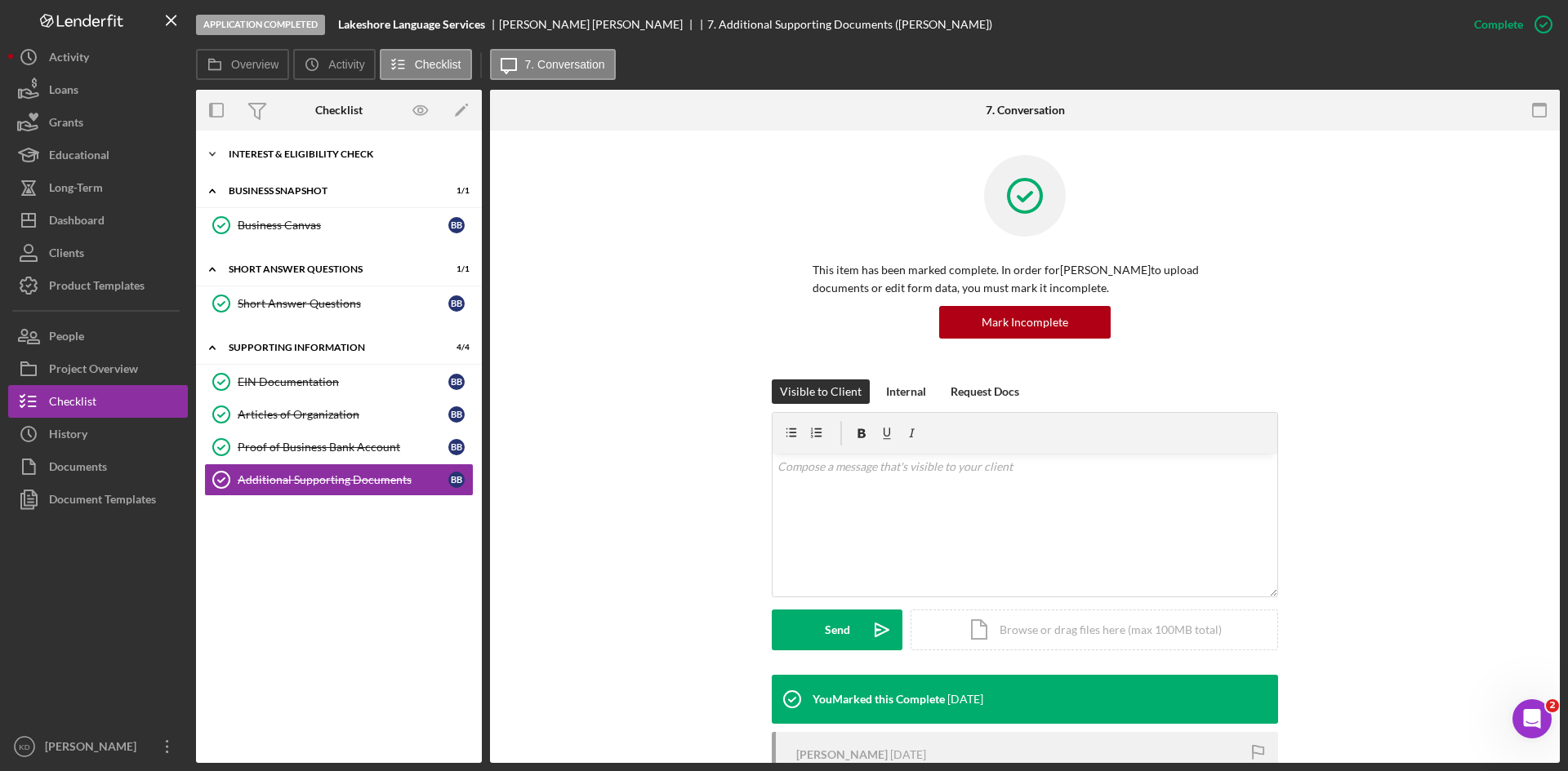
click at [232, 151] on div "Interest & Eligibility Check" at bounding box center [345, 155] width 233 height 10
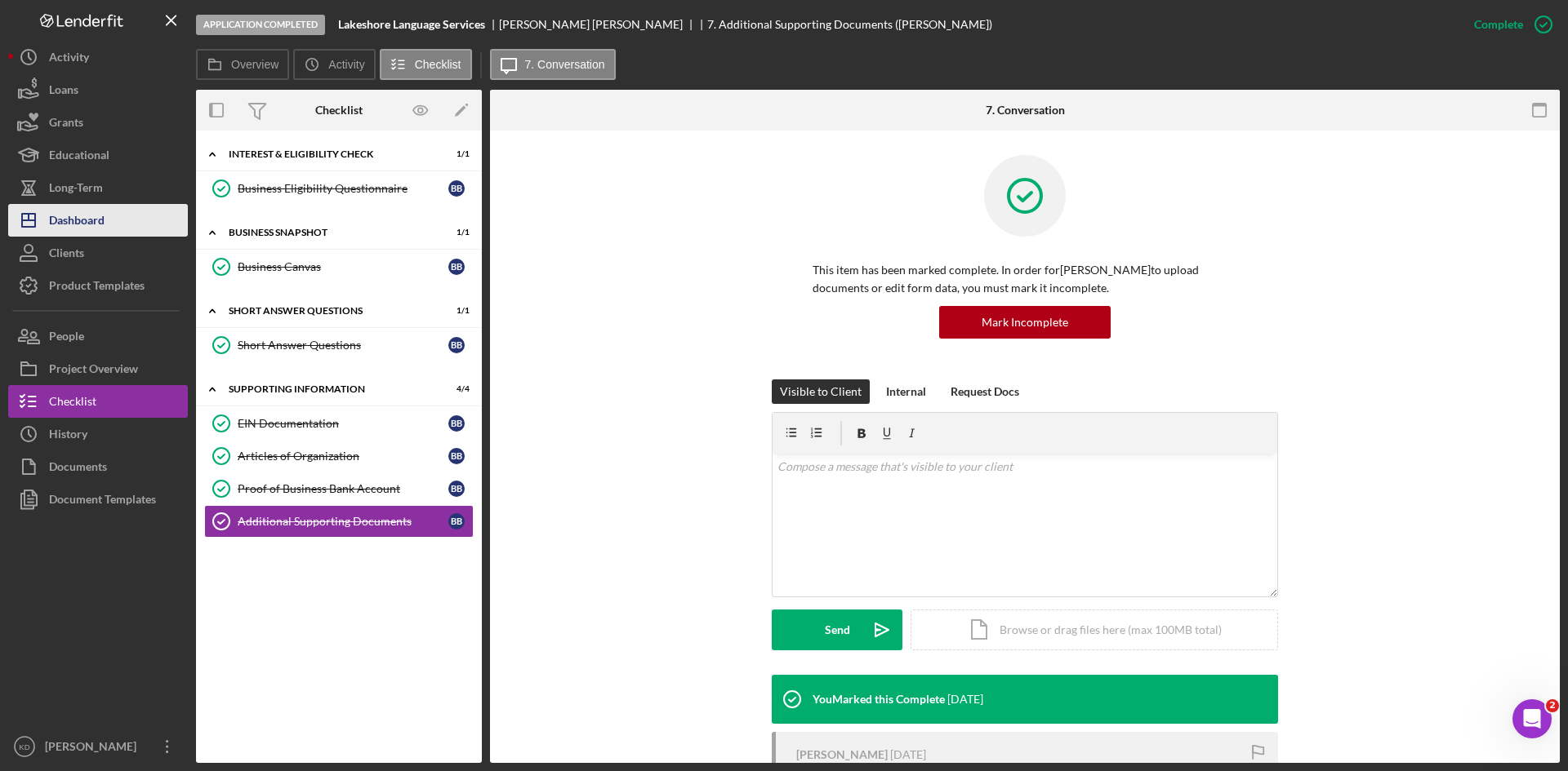
click at [86, 221] on div "Dashboard" at bounding box center [77, 222] width 55 height 37
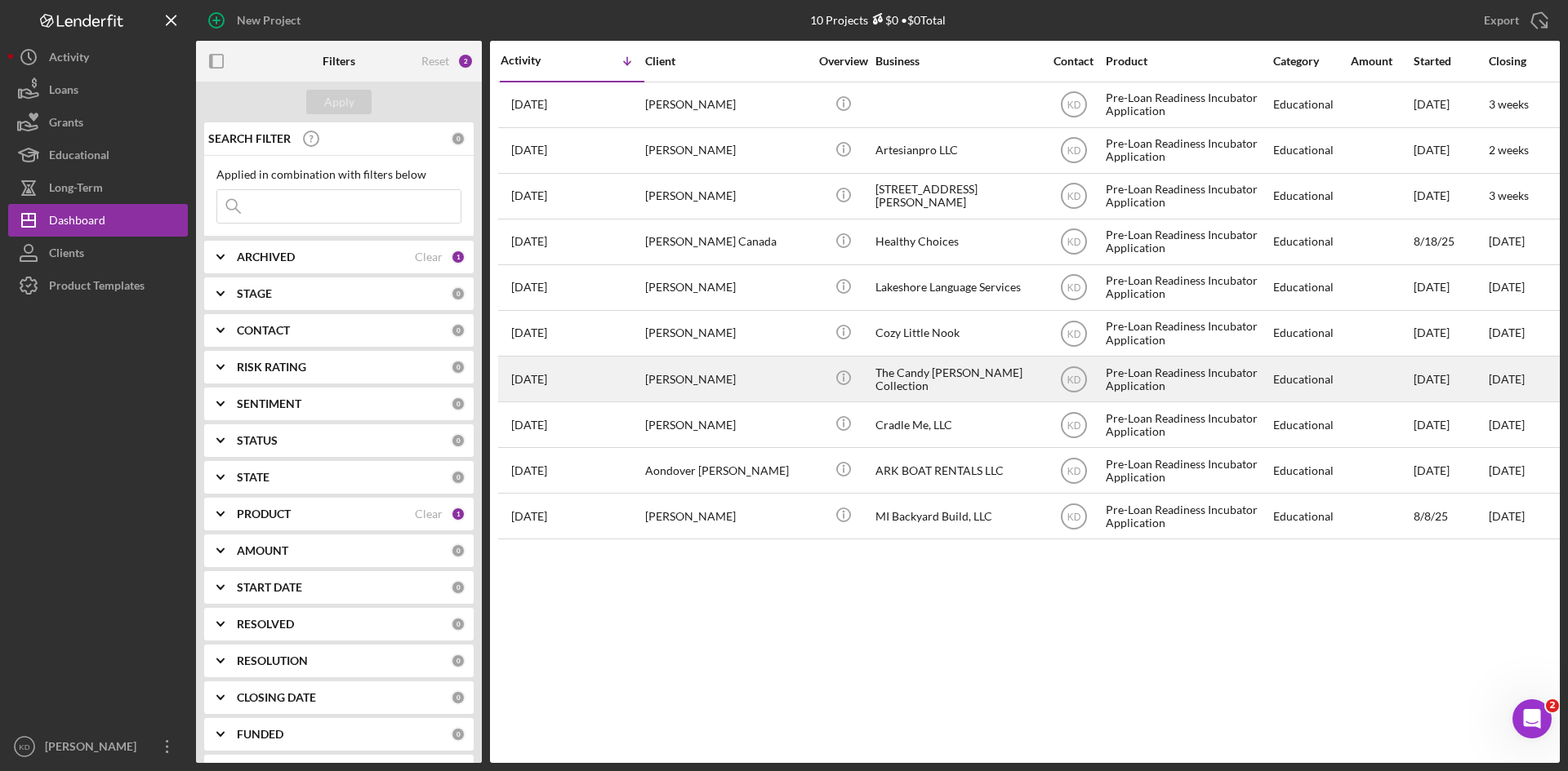
click at [986, 380] on div "The Candy [PERSON_NAME] Collection" at bounding box center [956, 379] width 163 height 43
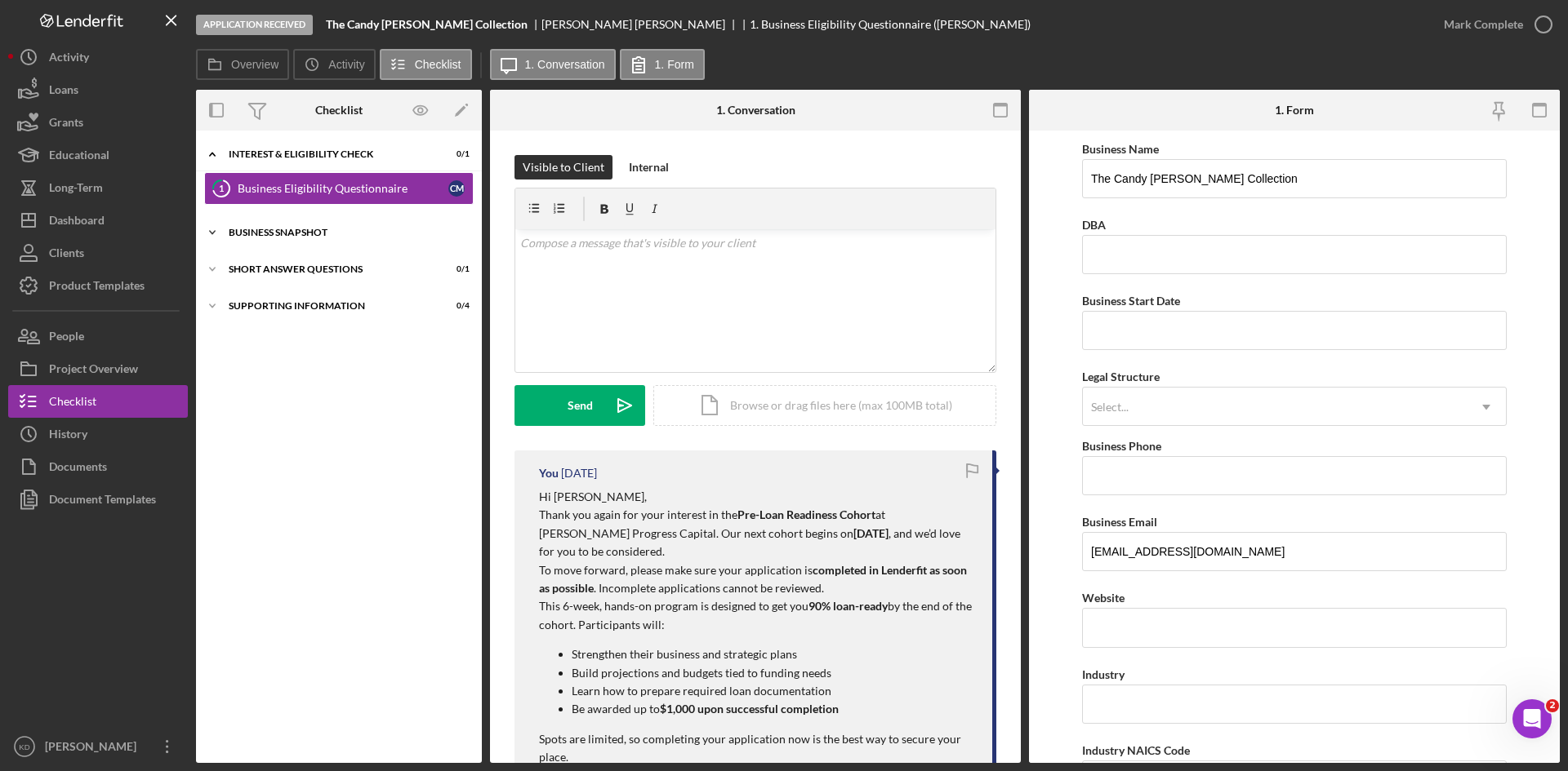
click at [318, 228] on div "Business Snapshot" at bounding box center [345, 232] width 233 height 10
click at [290, 309] on div "Short Answer Questions" at bounding box center [345, 311] width 233 height 10
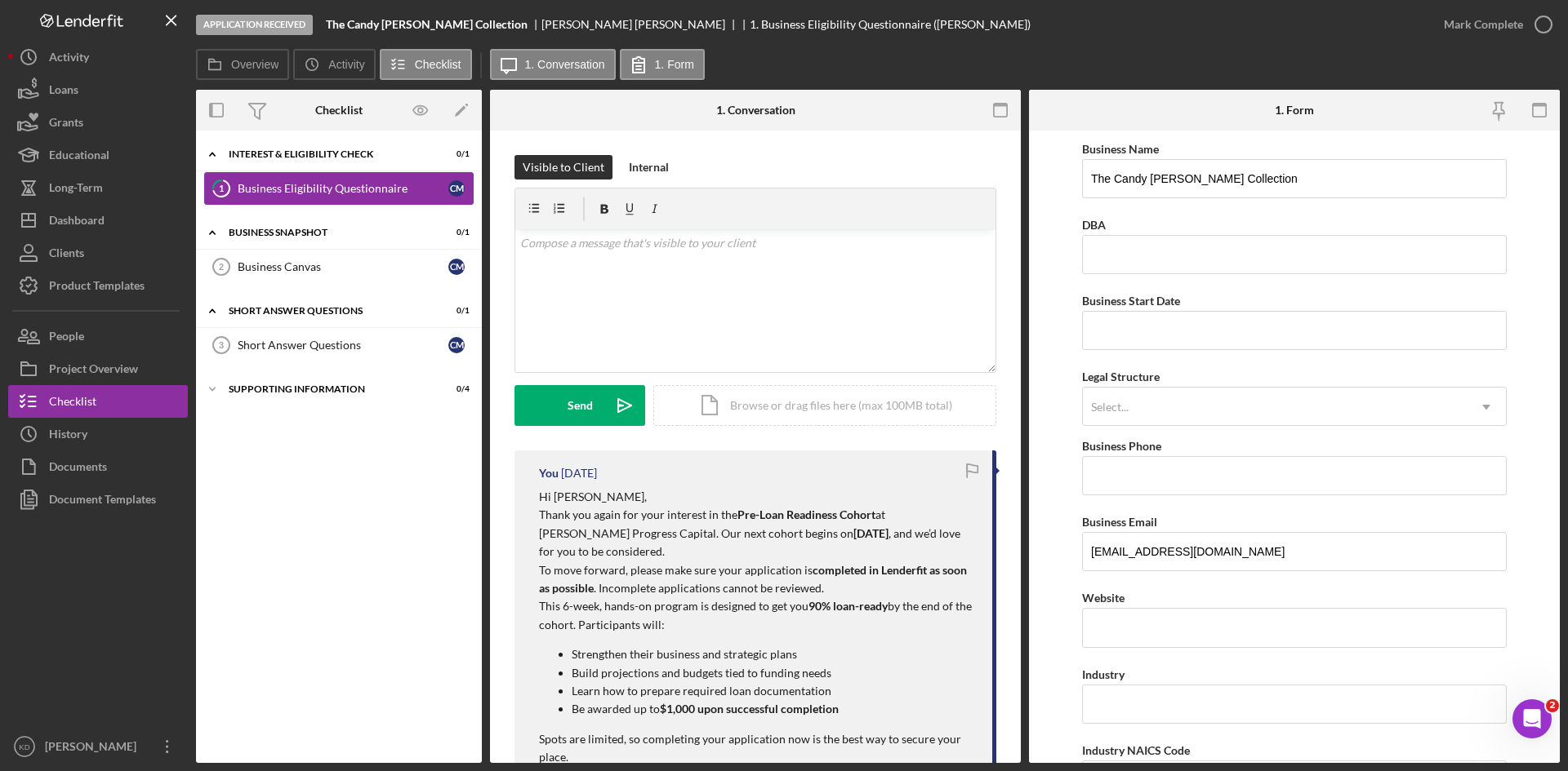
click at [310, 192] on div "Business Eligibility Questionnaire" at bounding box center [343, 189] width 211 height 13
click at [637, 299] on div "v Color teal Color pink Remove color Add row above Add row below Add column bef…" at bounding box center [756, 300] width 480 height 143
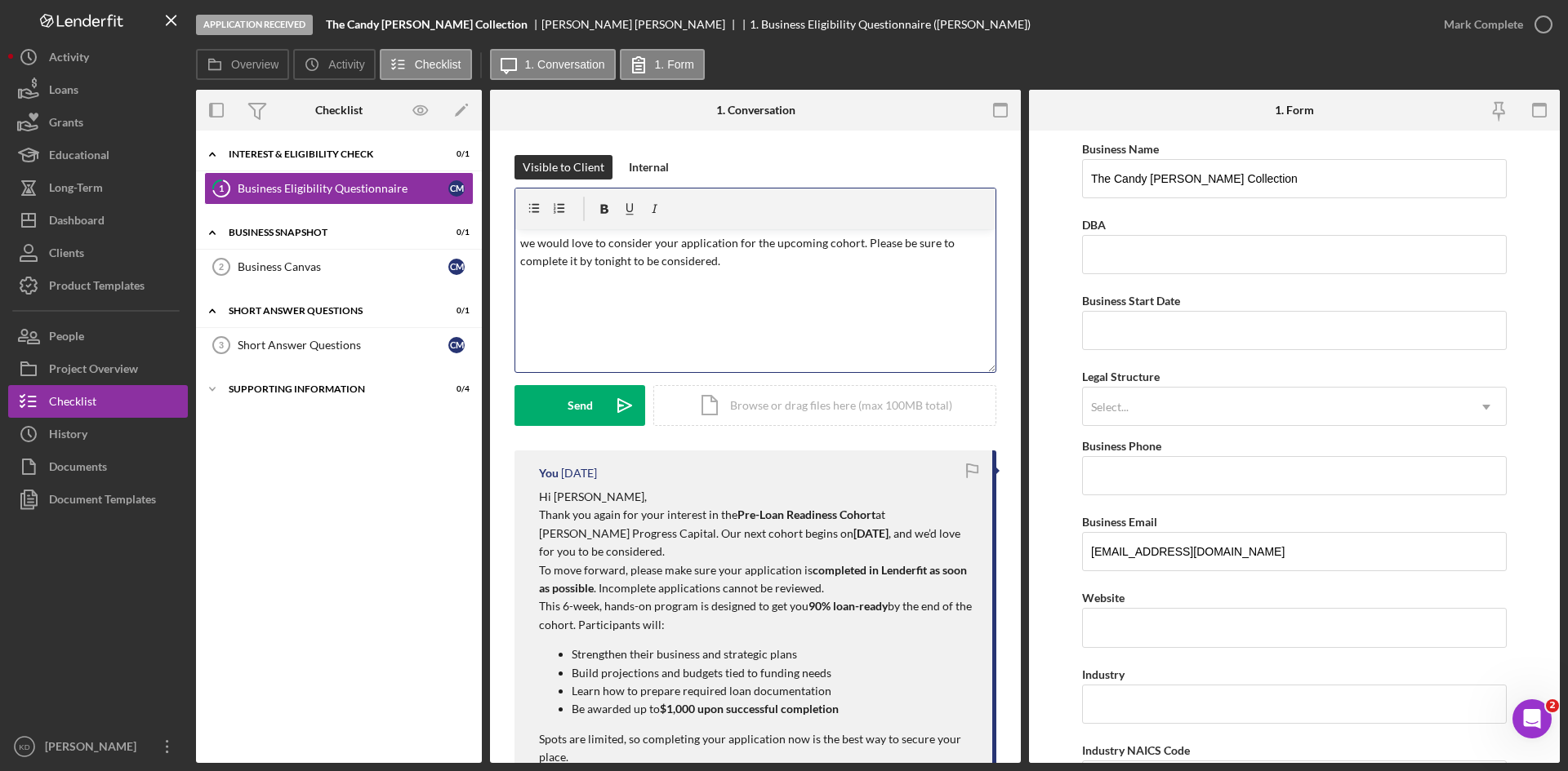
click at [519, 243] on div "v Color teal Color pink Remove color Add row above Add row below Add column bef…" at bounding box center [756, 300] width 480 height 143
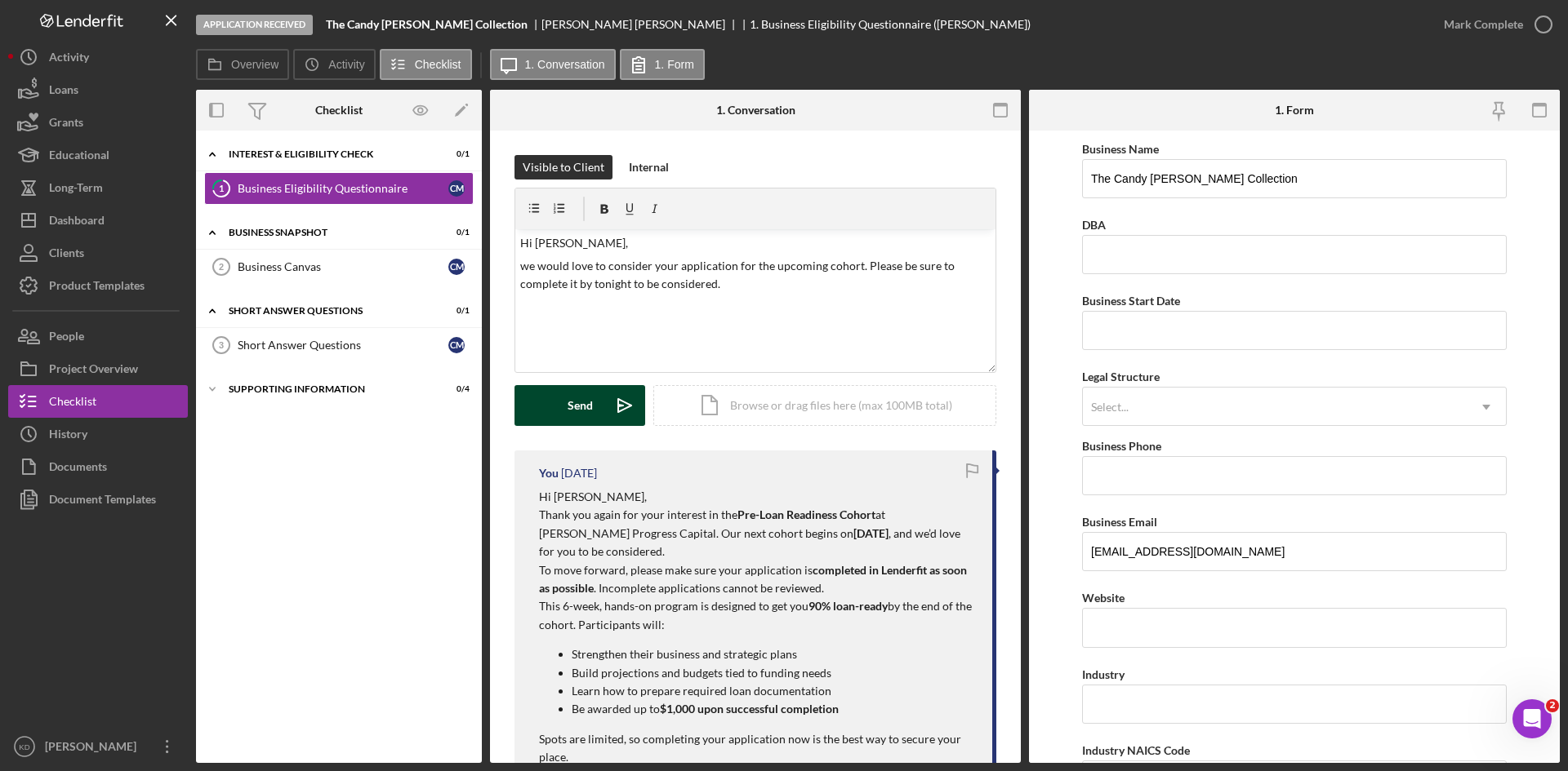
click at [541, 394] on button "Send Icon/icon-invite-send" at bounding box center [580, 406] width 131 height 41
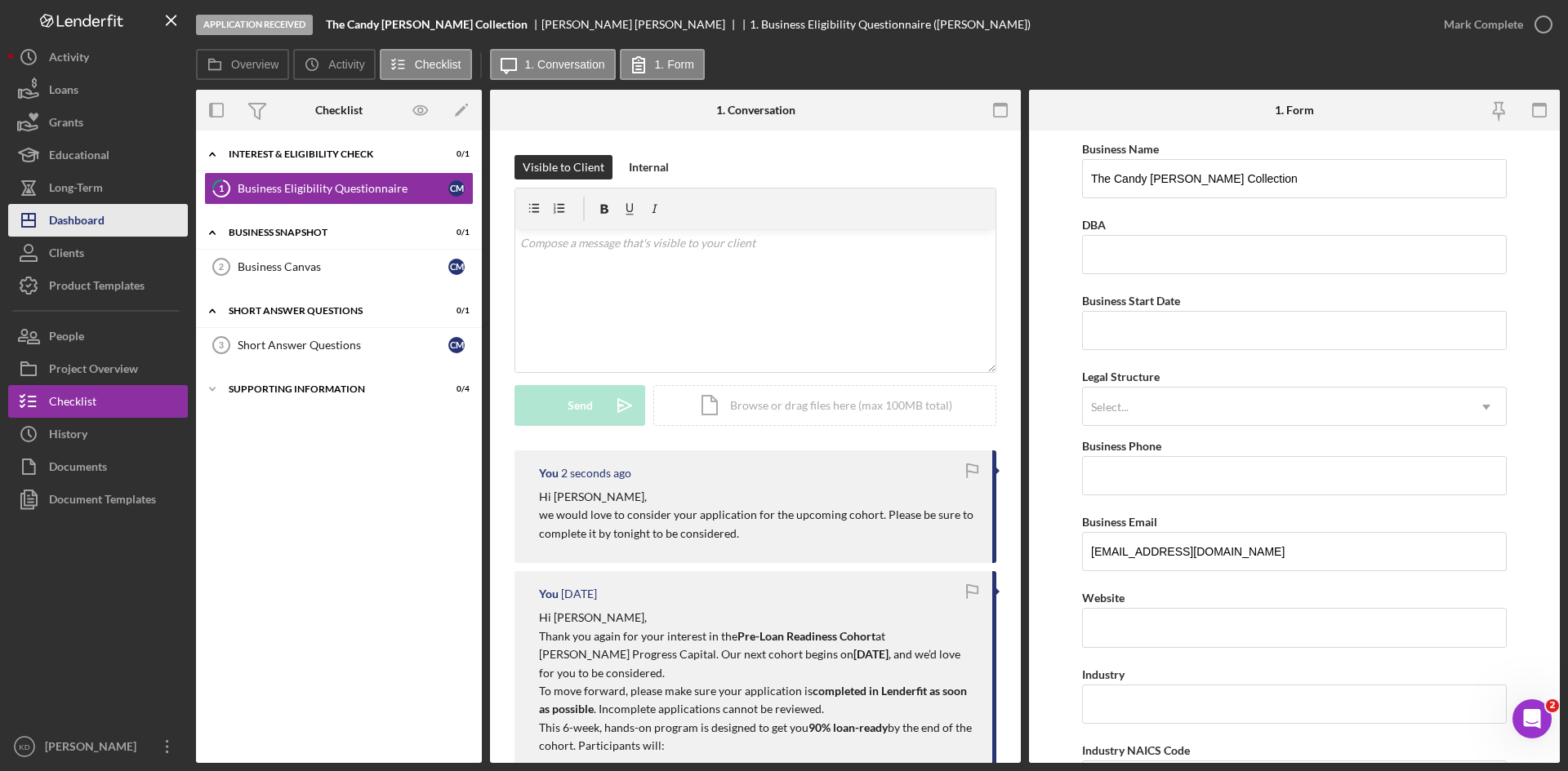
click at [101, 228] on div "Dashboard" at bounding box center [77, 222] width 55 height 37
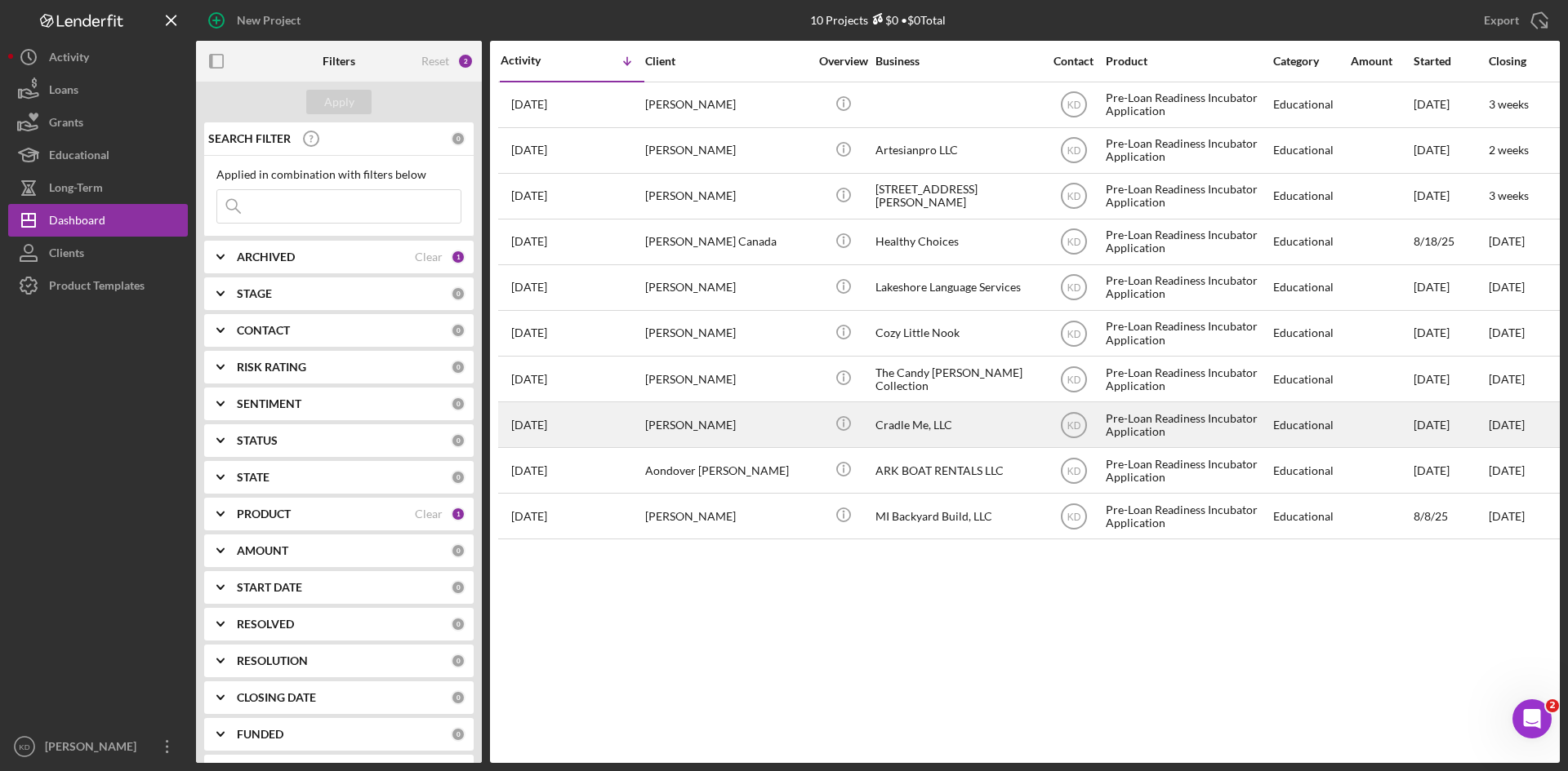
click at [771, 431] on div "[PERSON_NAME]" at bounding box center [726, 425] width 163 height 43
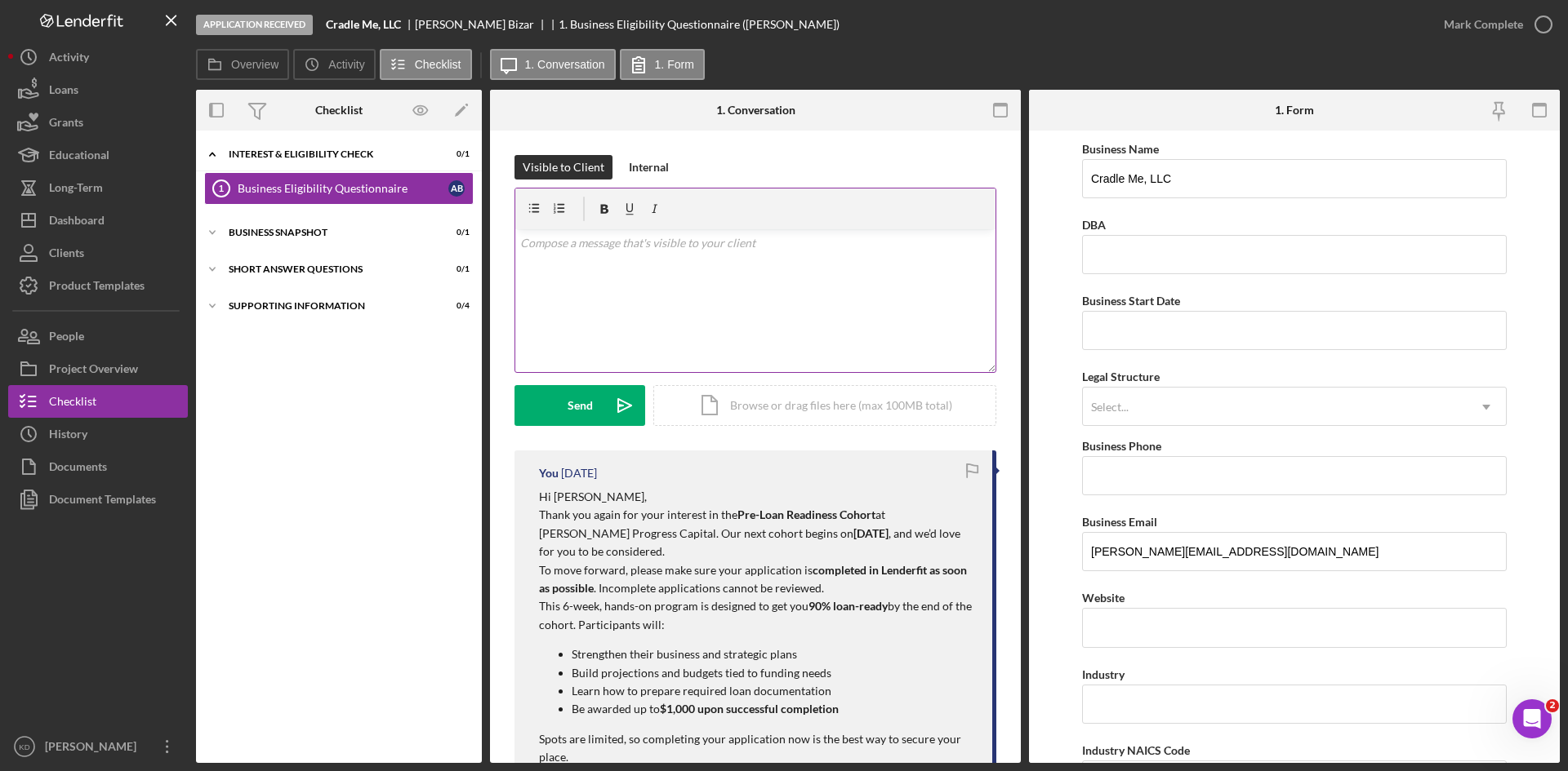
click at [673, 265] on div "v Color teal Color pink Remove color Add row above Add row below Add column bef…" at bounding box center [756, 300] width 480 height 143
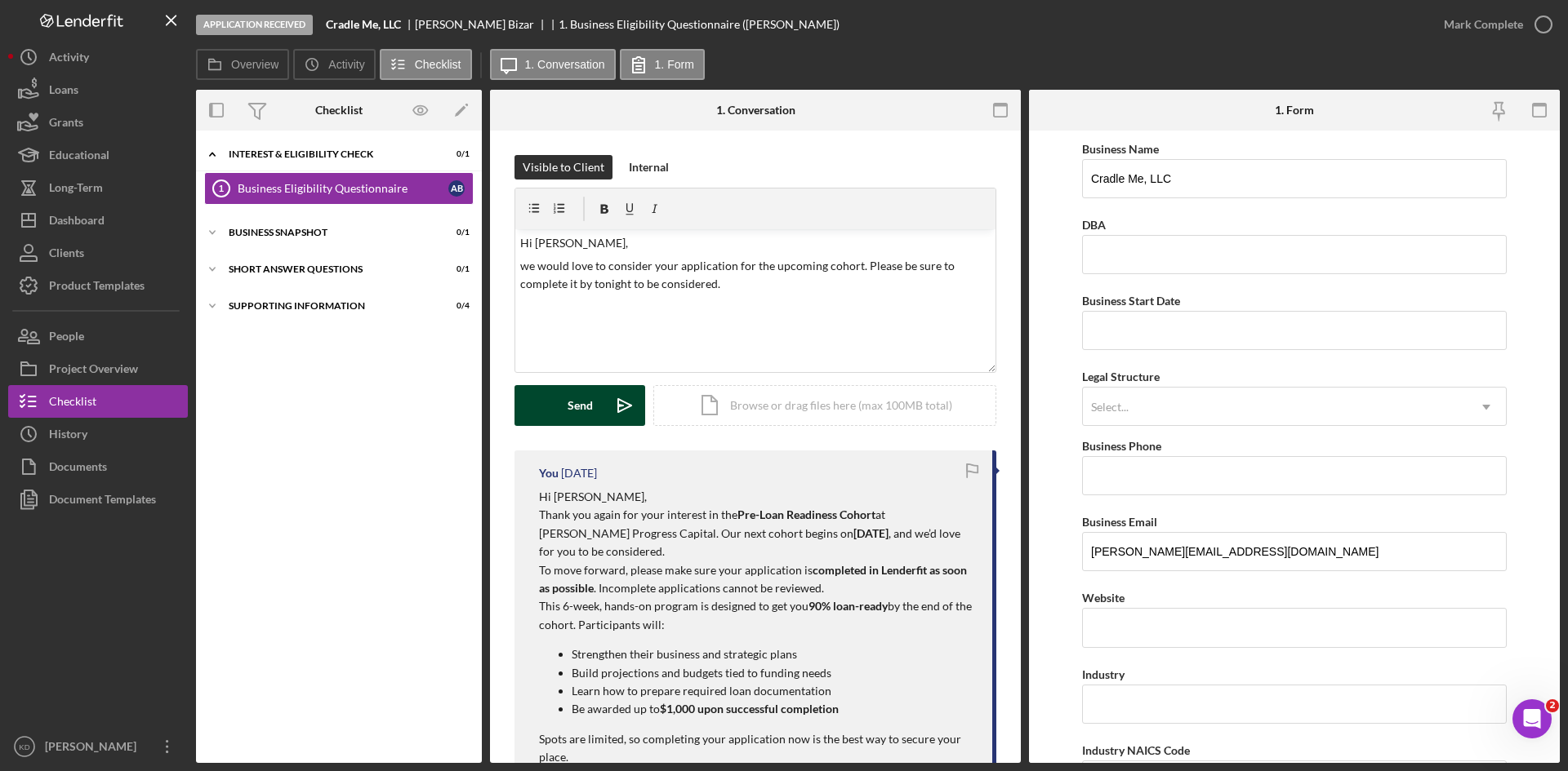
click at [584, 401] on div "Send" at bounding box center [580, 406] width 25 height 41
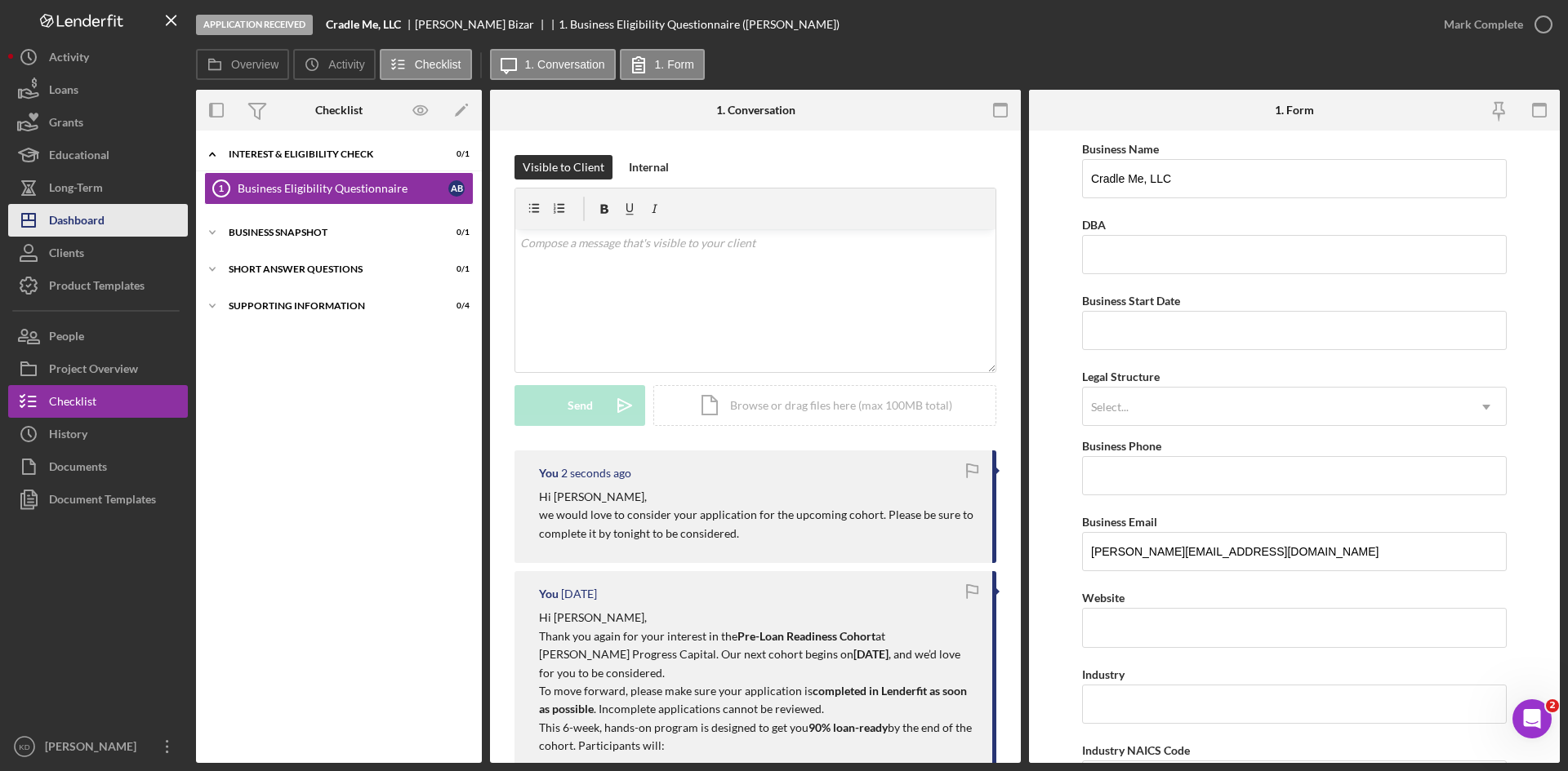
click at [82, 226] on div "Dashboard" at bounding box center [77, 222] width 55 height 37
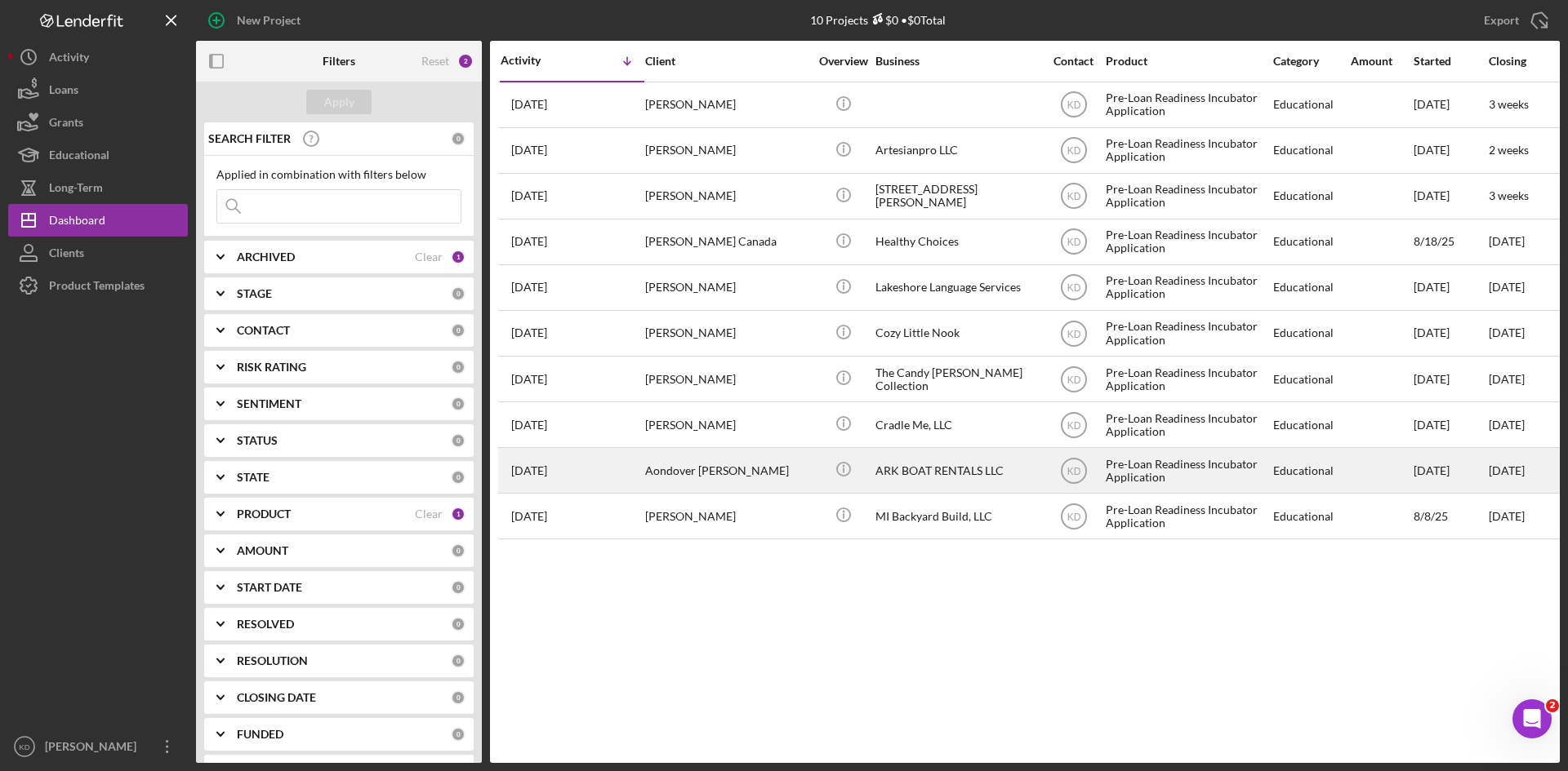
click at [742, 482] on div "Aondover [PERSON_NAME]" at bounding box center [726, 471] width 163 height 43
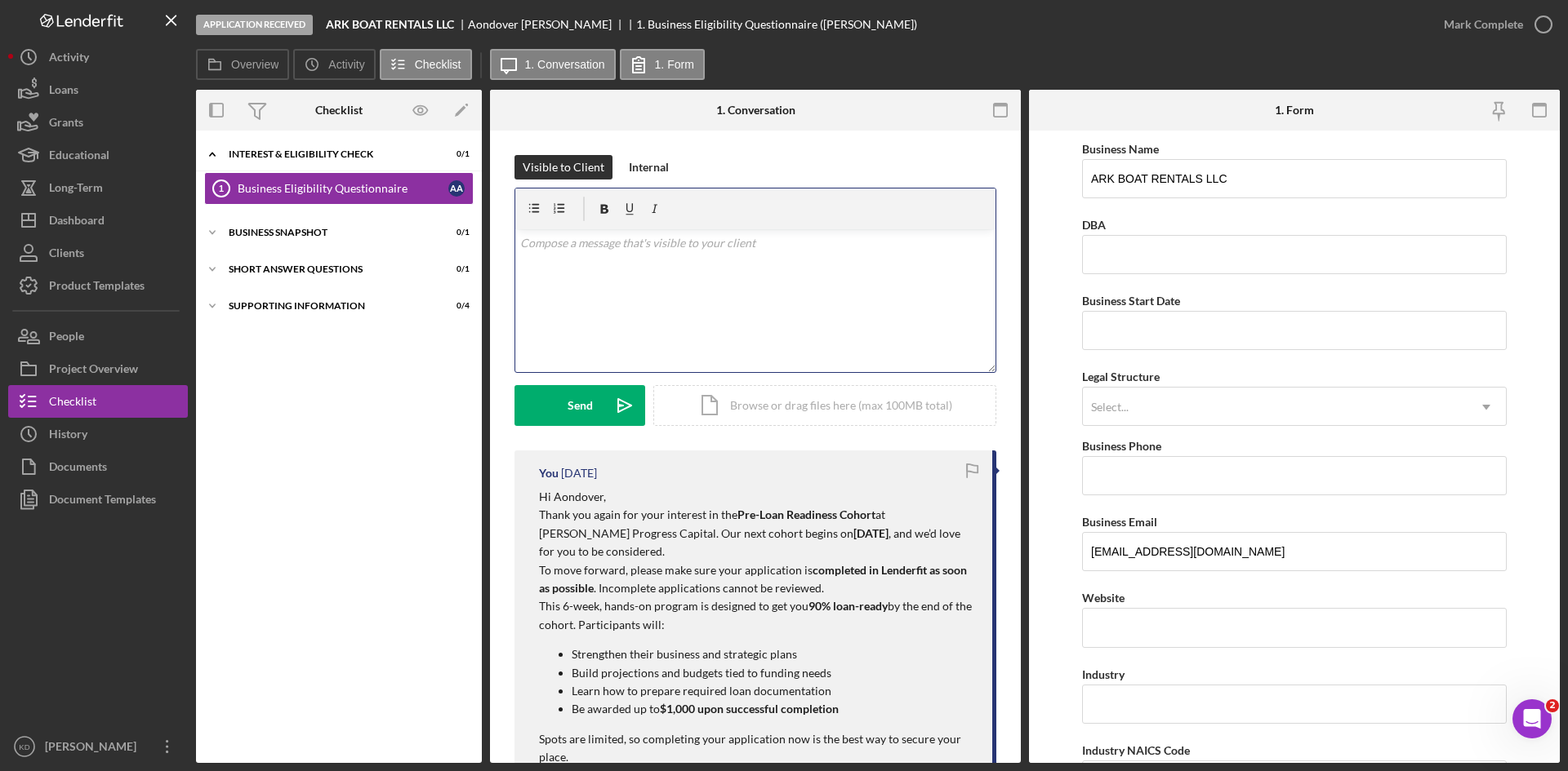
click at [581, 303] on div "v Color teal Color pink Remove color Add row above Add row below Add column bef…" at bounding box center [756, 300] width 480 height 143
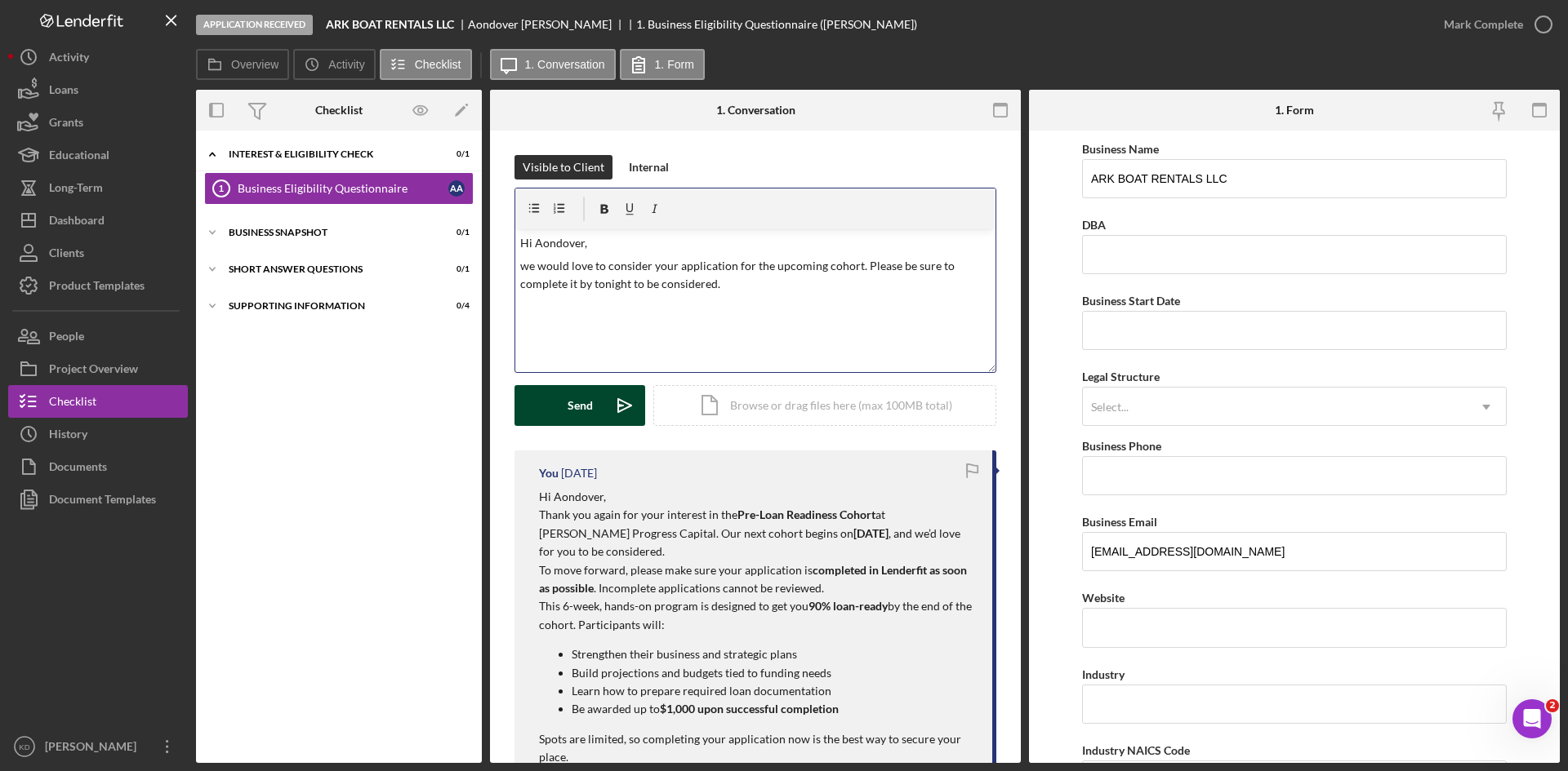
click at [577, 411] on div "Send" at bounding box center [580, 406] width 25 height 41
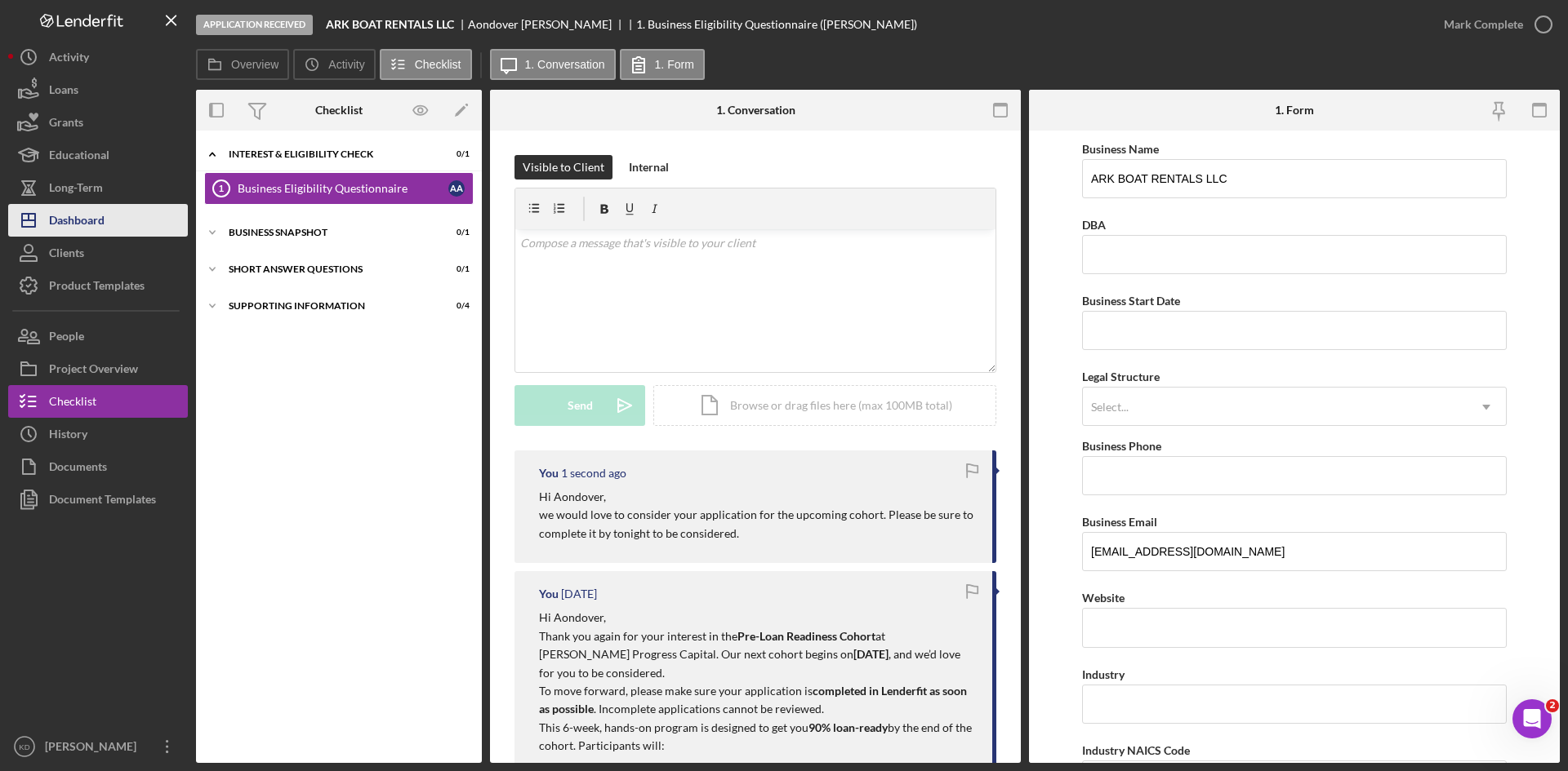
click at [90, 221] on div "Dashboard" at bounding box center [77, 222] width 55 height 37
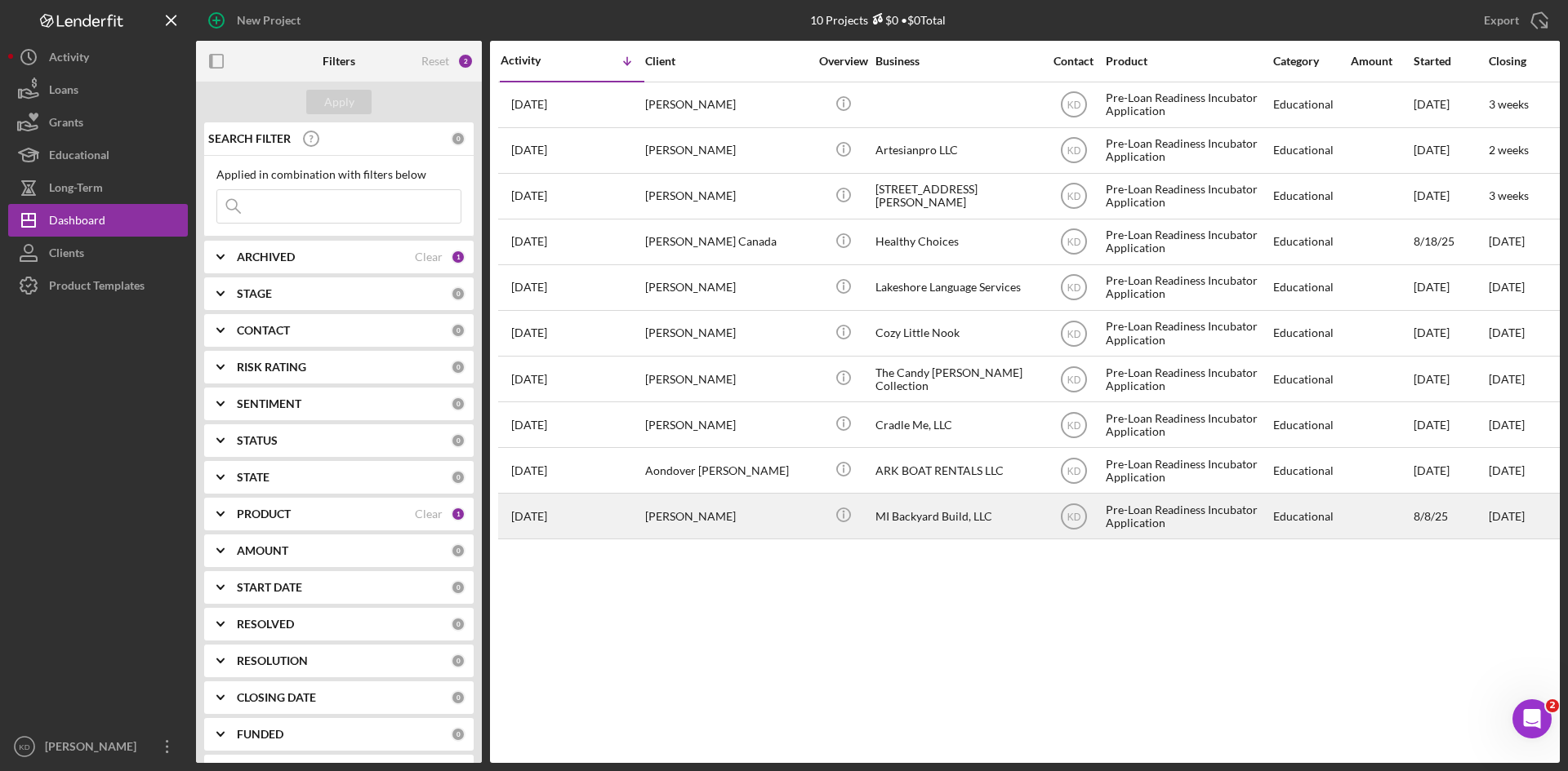
click at [751, 516] on div "[PERSON_NAME]" at bounding box center [726, 516] width 163 height 43
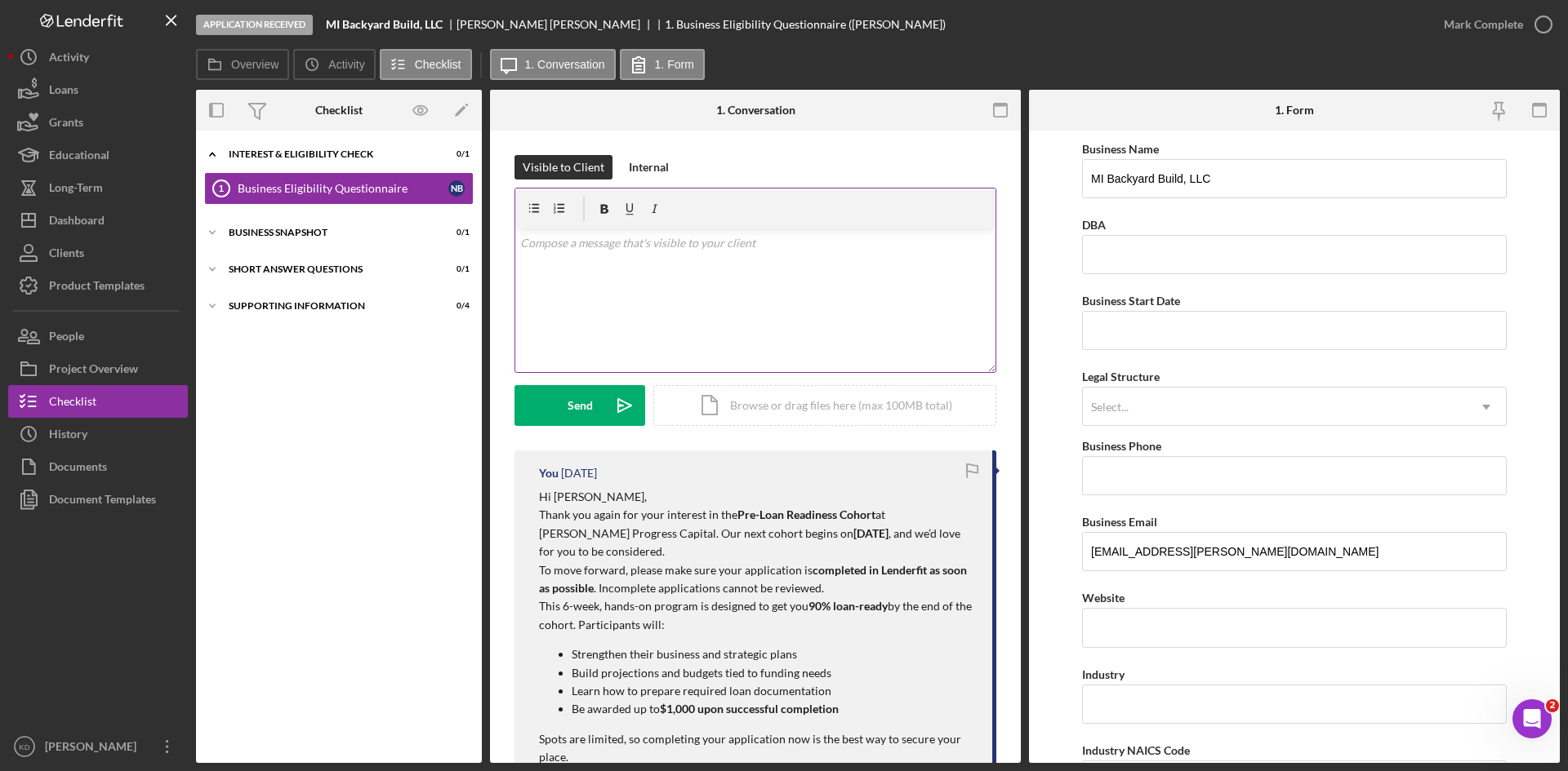
click at [659, 284] on div "v Color teal Color pink Remove color Add row above Add row below Add column bef…" at bounding box center [756, 300] width 480 height 143
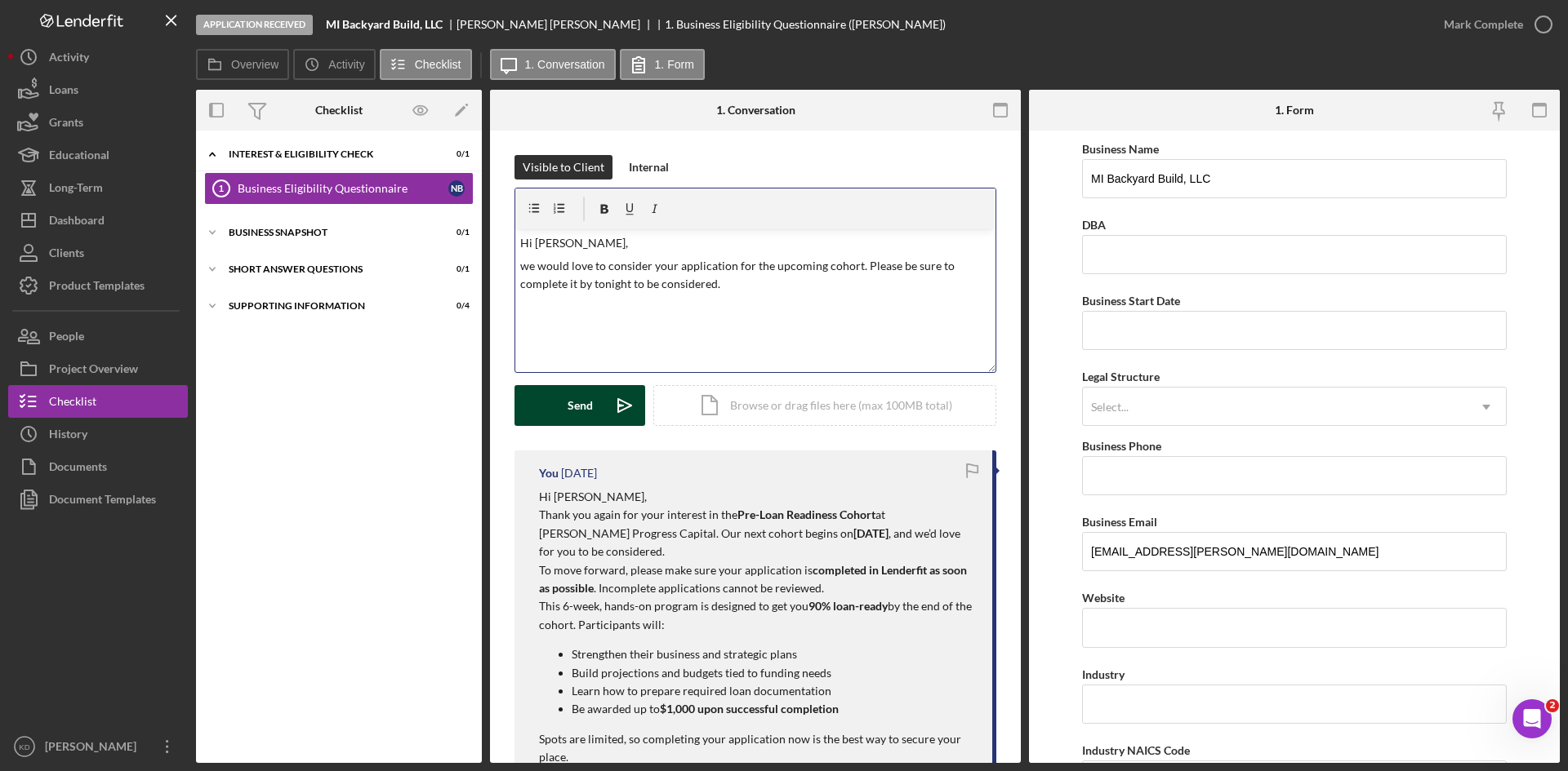
click at [602, 410] on button "Send Icon/icon-invite-send" at bounding box center [580, 406] width 131 height 41
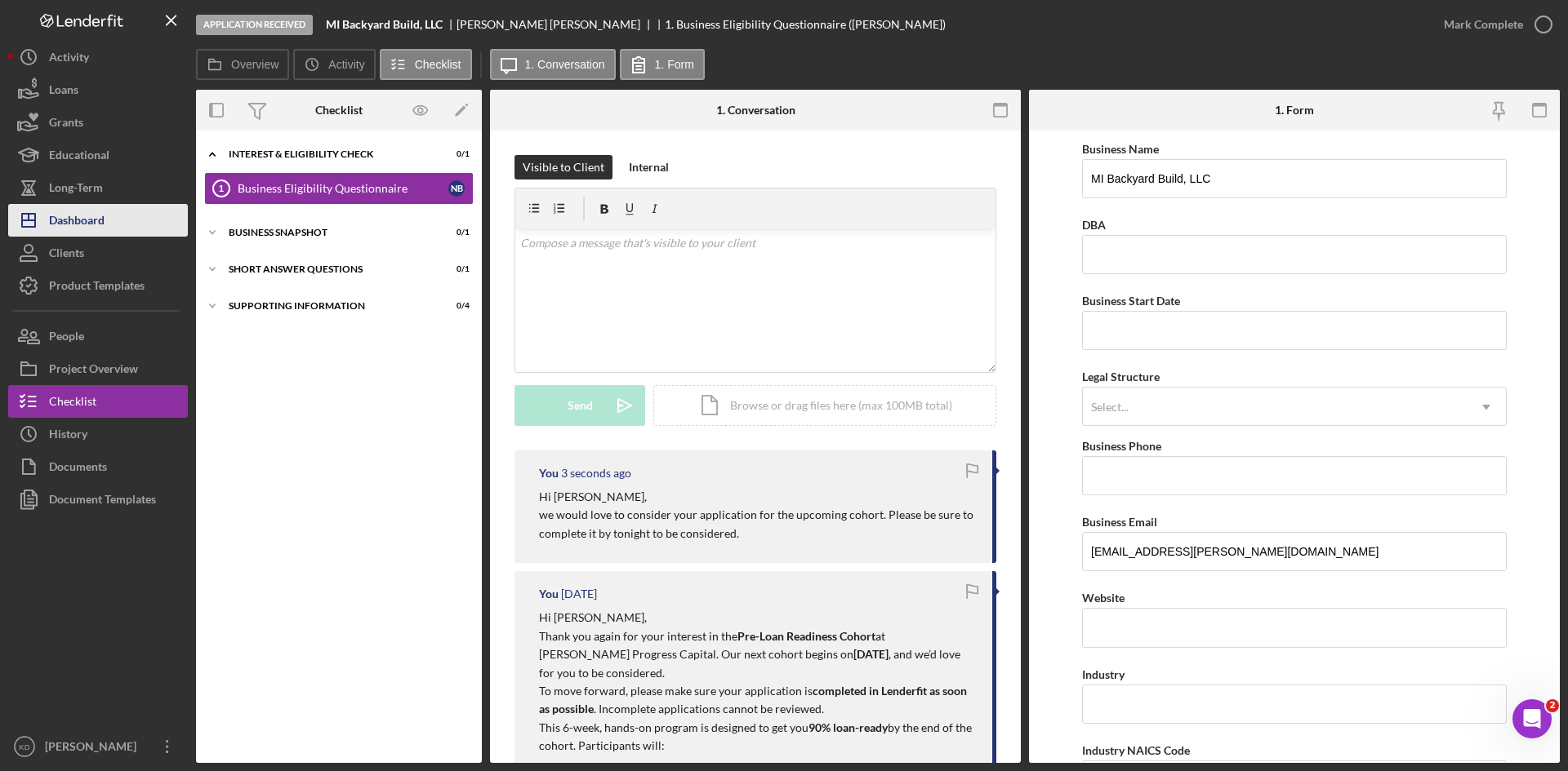
click at [79, 217] on div "Dashboard" at bounding box center [77, 222] width 55 height 37
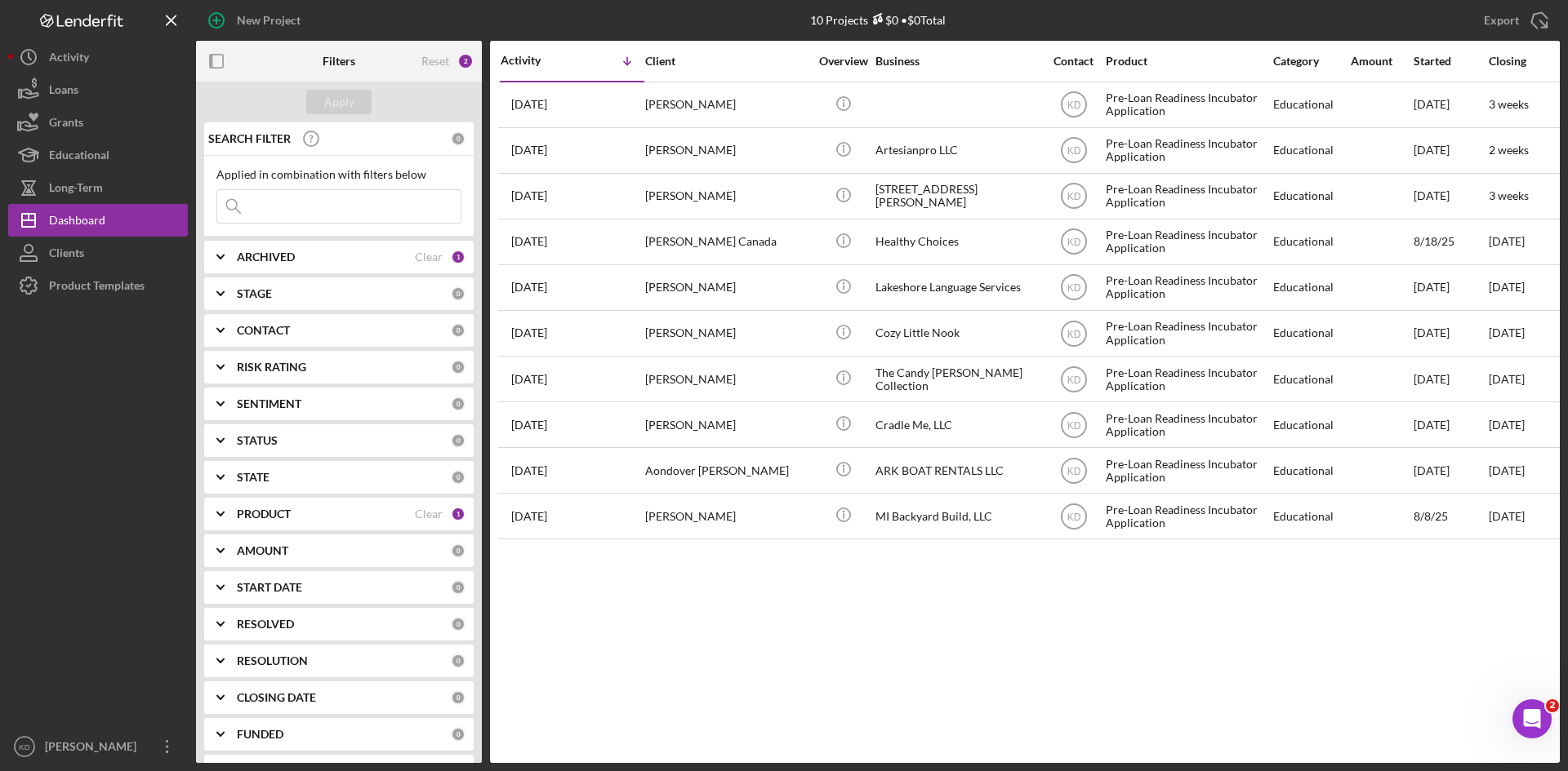
click at [221, 368] on polyline at bounding box center [221, 367] width 7 height 3
click at [221, 368] on icon "Icon/Expander" at bounding box center [220, 367] width 41 height 41
click at [228, 401] on icon "Icon/Expander" at bounding box center [220, 404] width 41 height 41
click at [228, 401] on icon "Icon/Expander" at bounding box center [220, 404] width 41 height 41
click at [236, 297] on icon "Icon/Expander" at bounding box center [220, 294] width 41 height 41
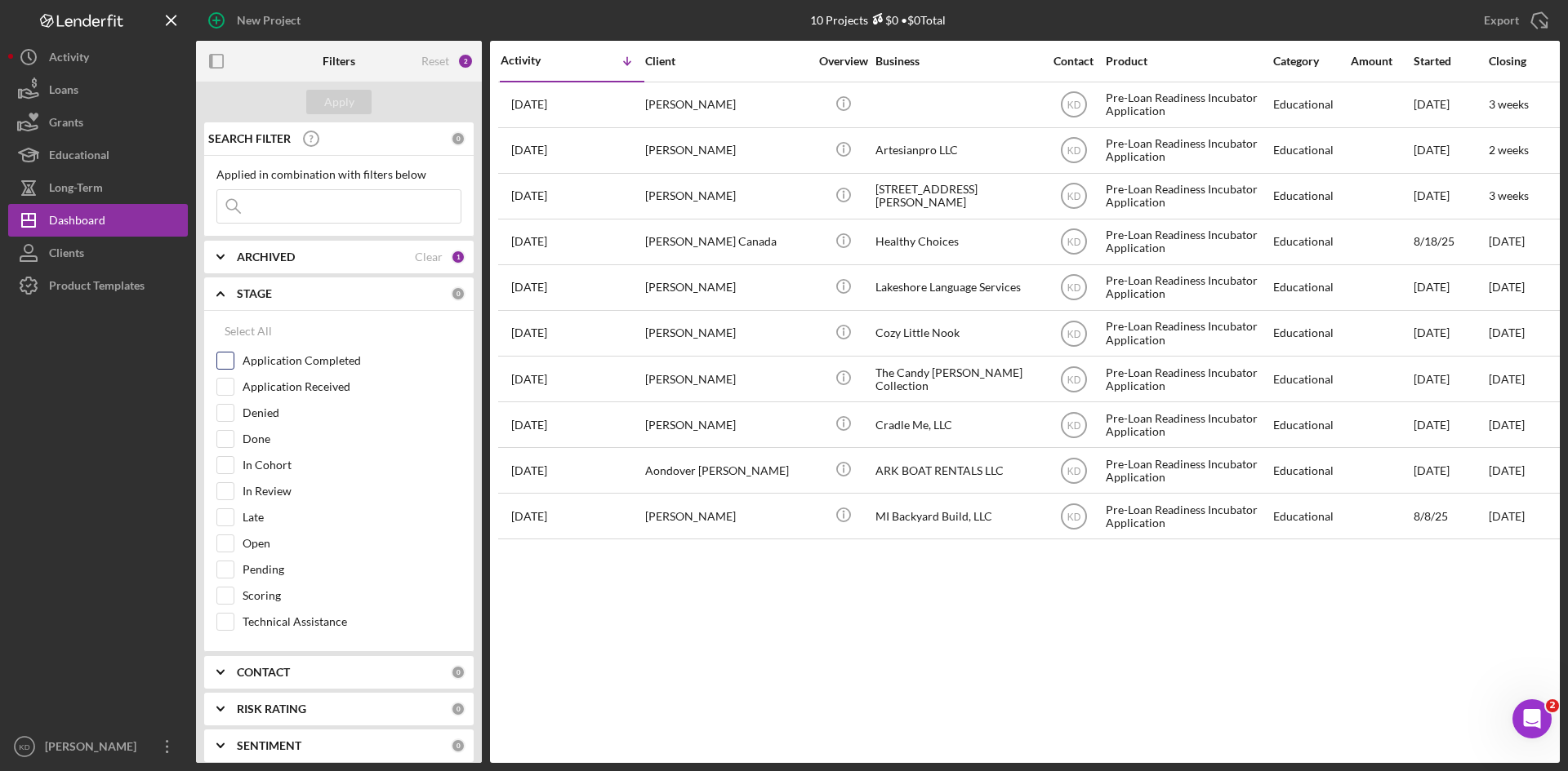
click at [242, 355] on div "Application Completed" at bounding box center [339, 365] width 245 height 26
click at [235, 358] on div "Application Completed" at bounding box center [339, 365] width 245 height 26
click at [225, 360] on input "Application Completed" at bounding box center [226, 361] width 17 height 17
checkbox input "true"
click at [339, 99] on div "Apply" at bounding box center [339, 101] width 30 height 24
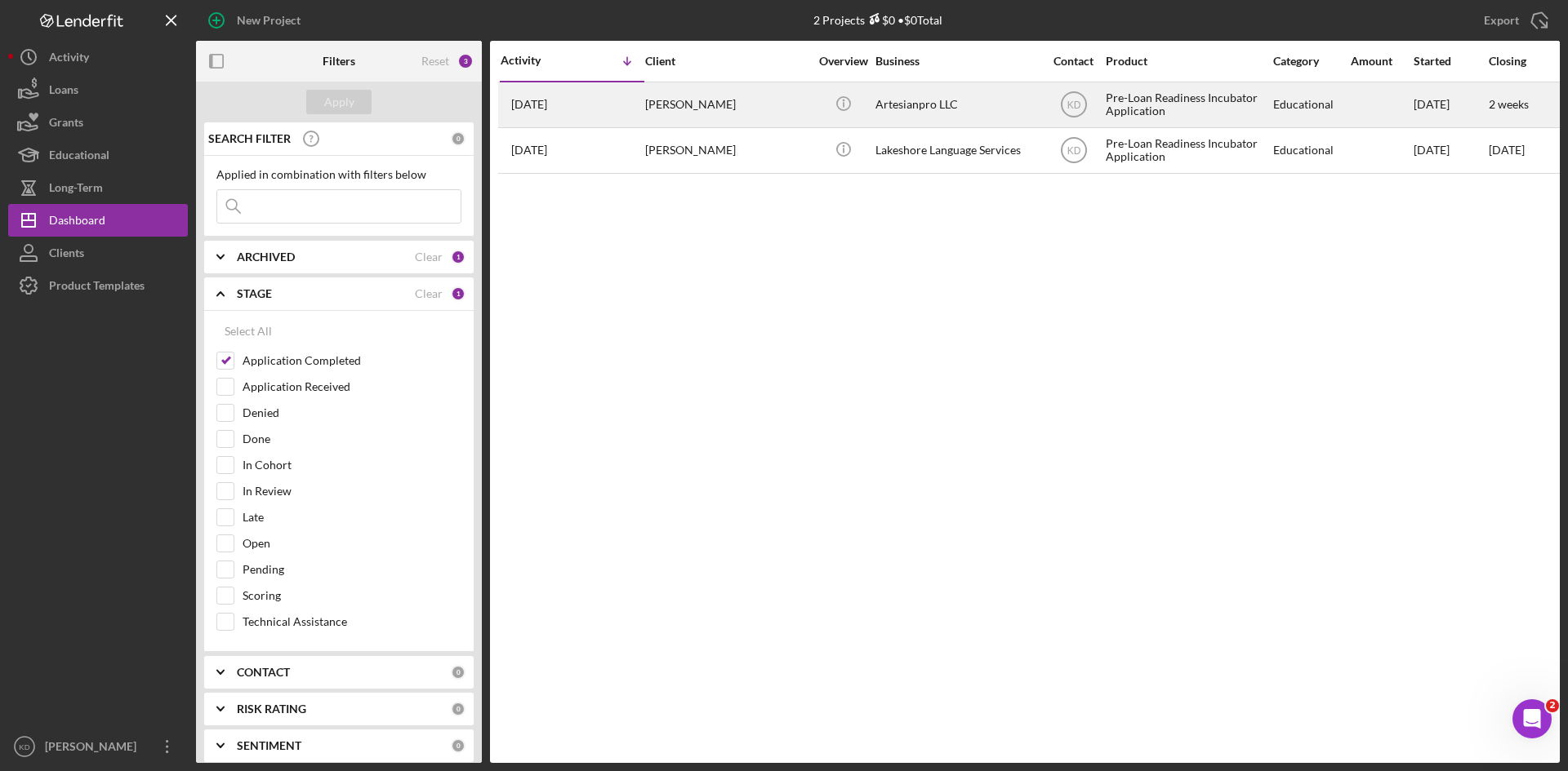
click at [771, 102] on div "[PERSON_NAME]" at bounding box center [726, 105] width 163 height 43
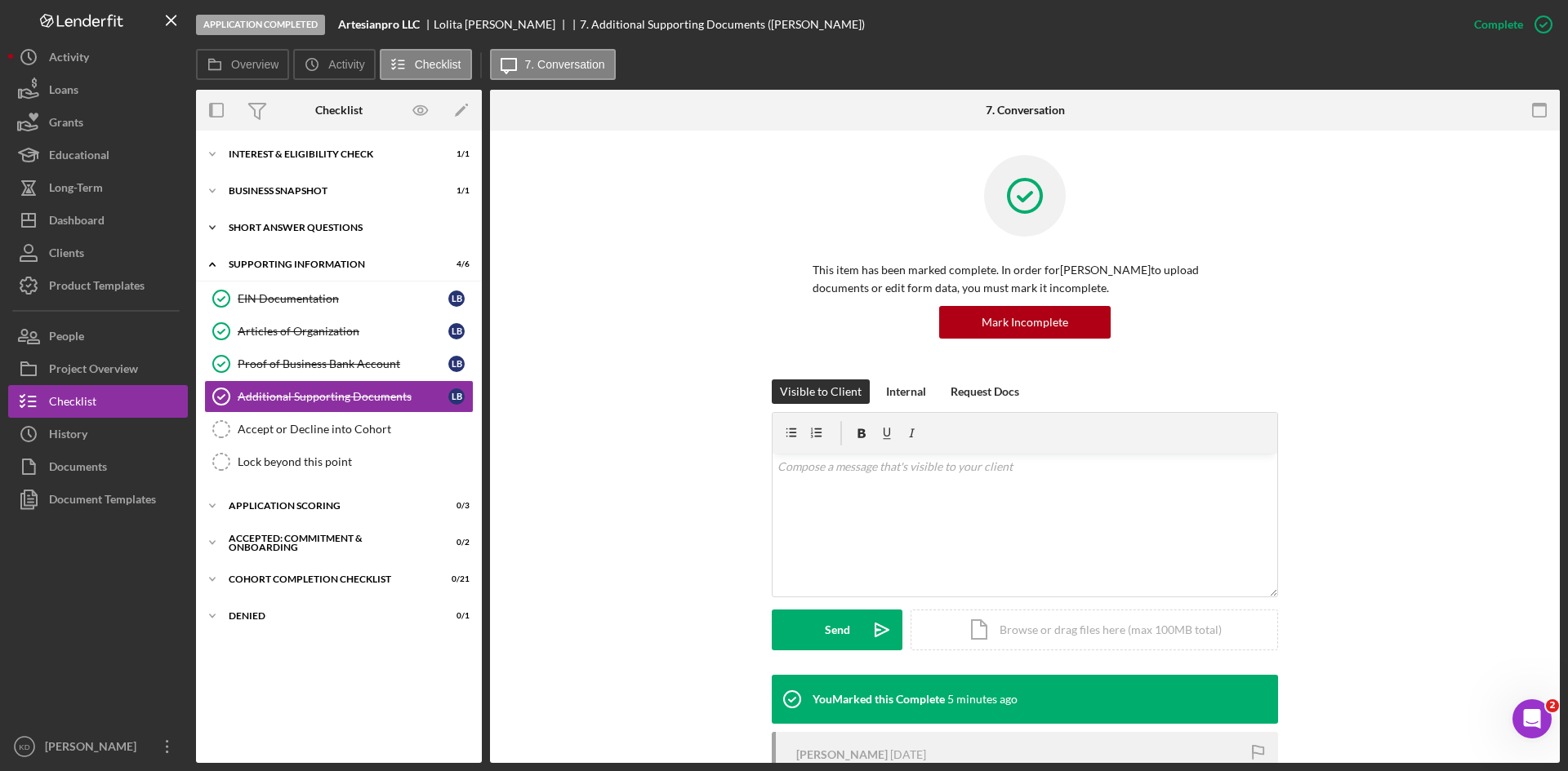
click at [287, 224] on div "Short Answer Questions" at bounding box center [345, 227] width 233 height 10
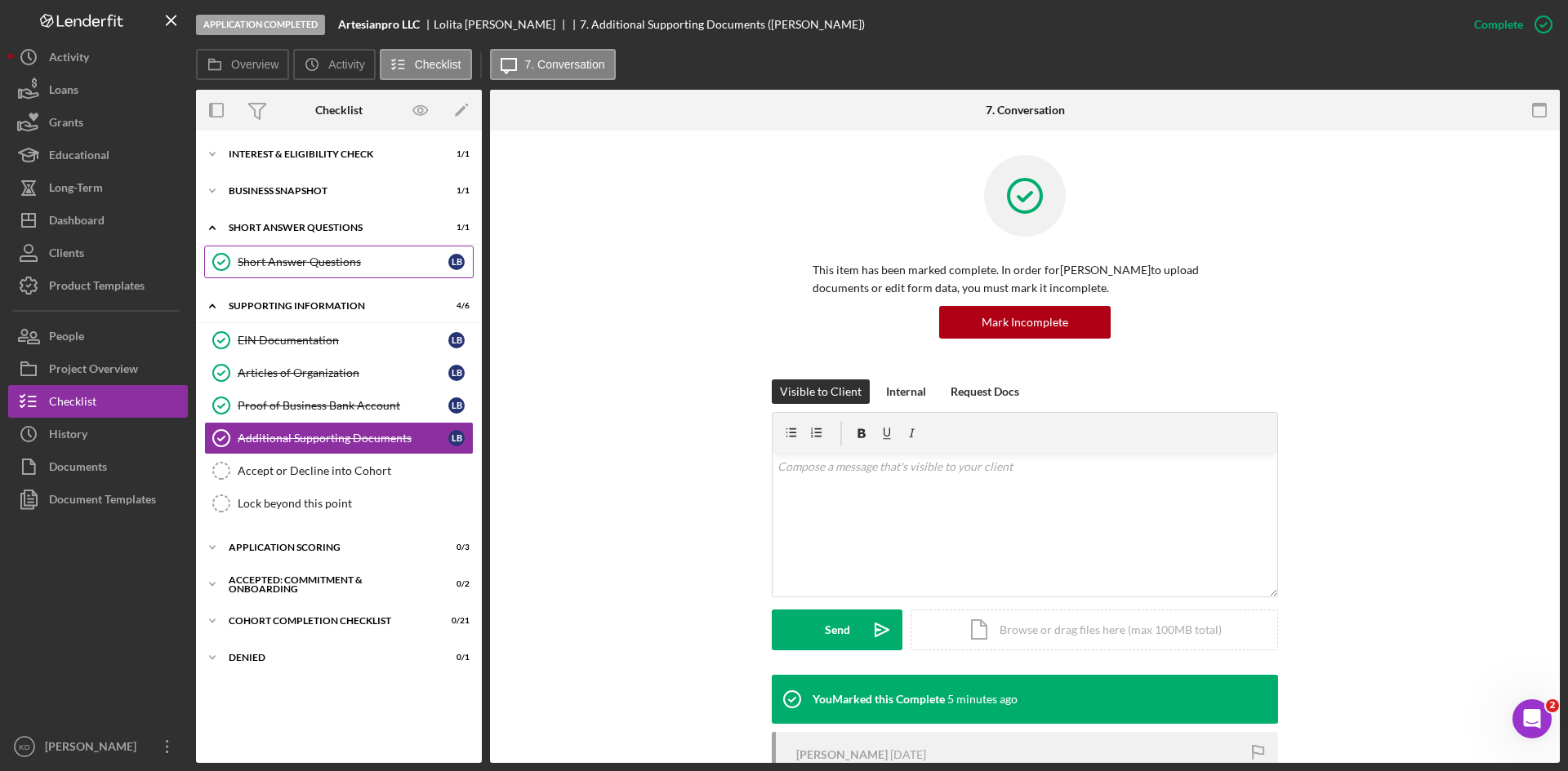
click at [275, 264] on div "Short Answer Questions" at bounding box center [343, 262] width 211 height 13
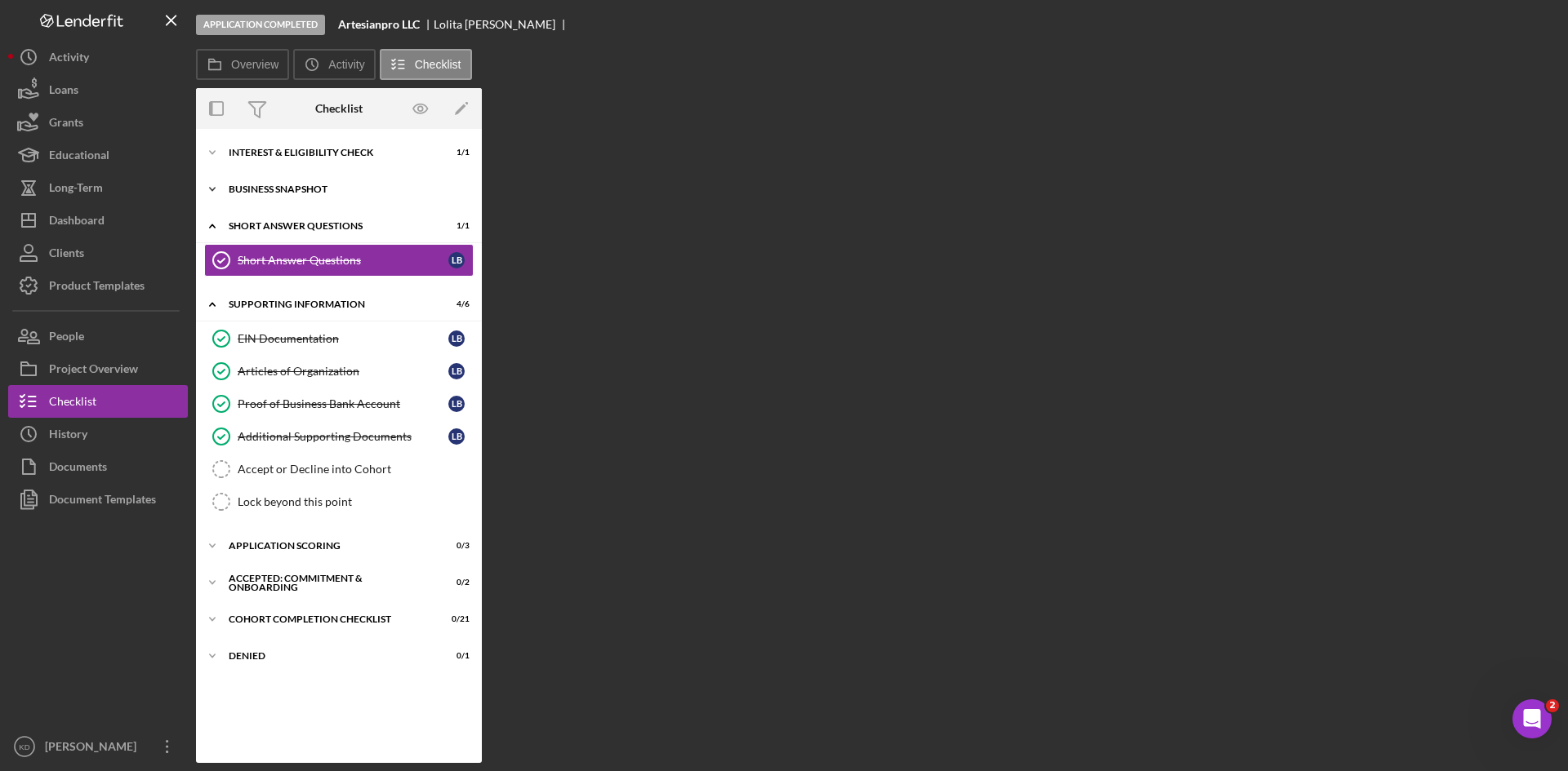
click at [283, 192] on div "Business Snapshot" at bounding box center [345, 190] width 233 height 10
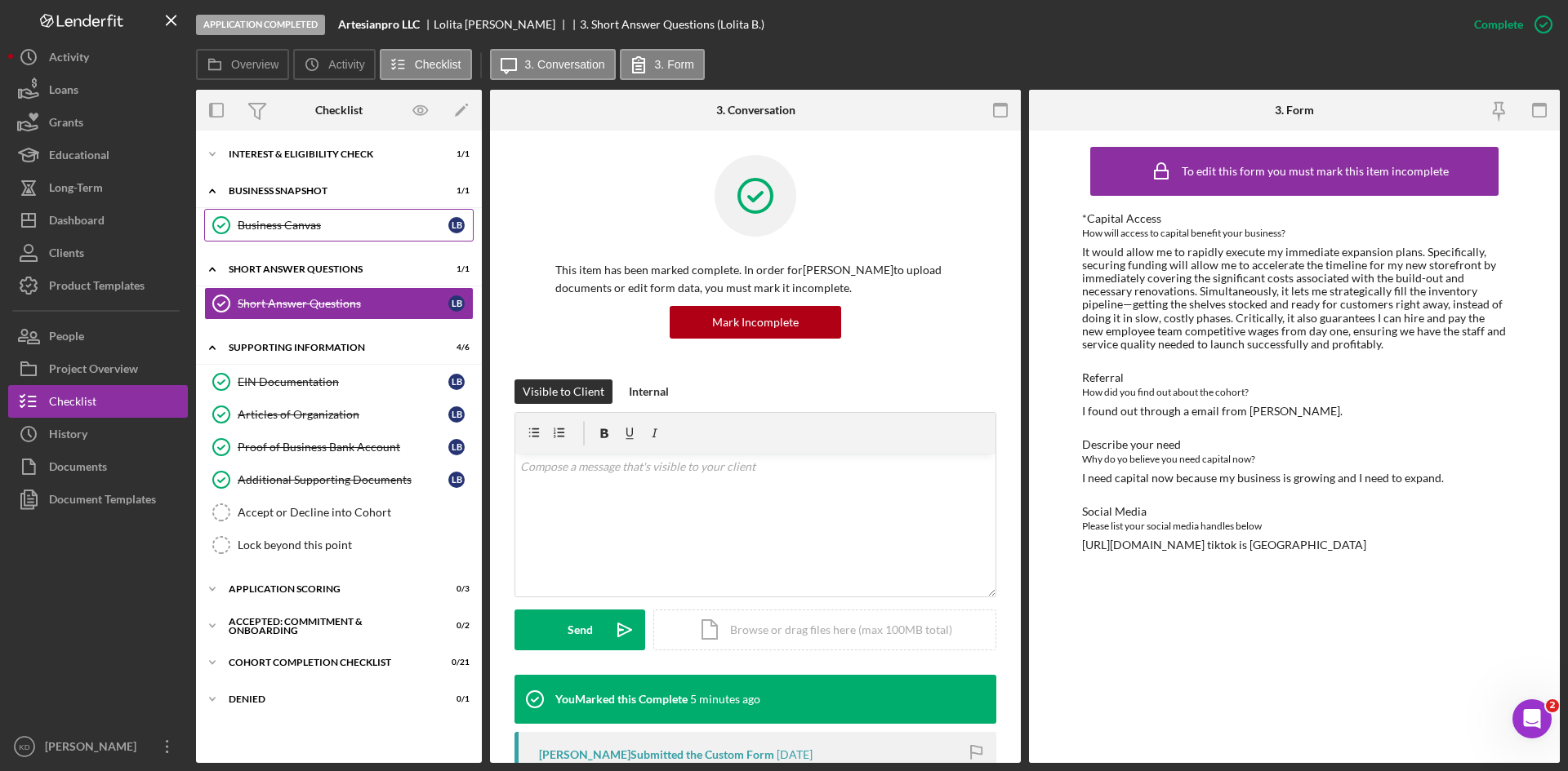
click at [287, 232] on link "Business Canvas Business Canvas L B" at bounding box center [339, 225] width 269 height 33
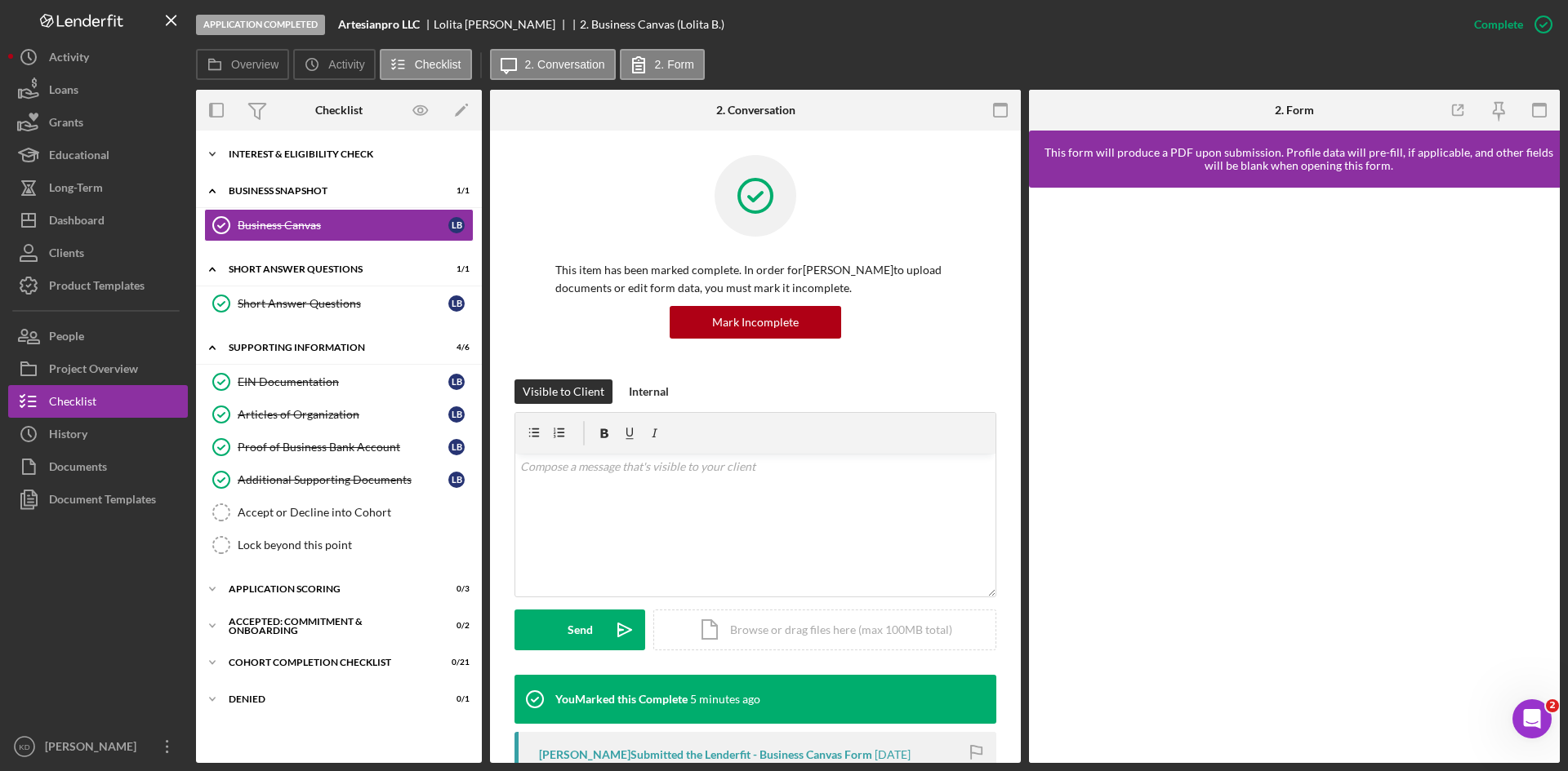
click at [296, 169] on div "Icon/Expander Interest & Eligibility Check 1 / 1" at bounding box center [339, 154] width 286 height 33
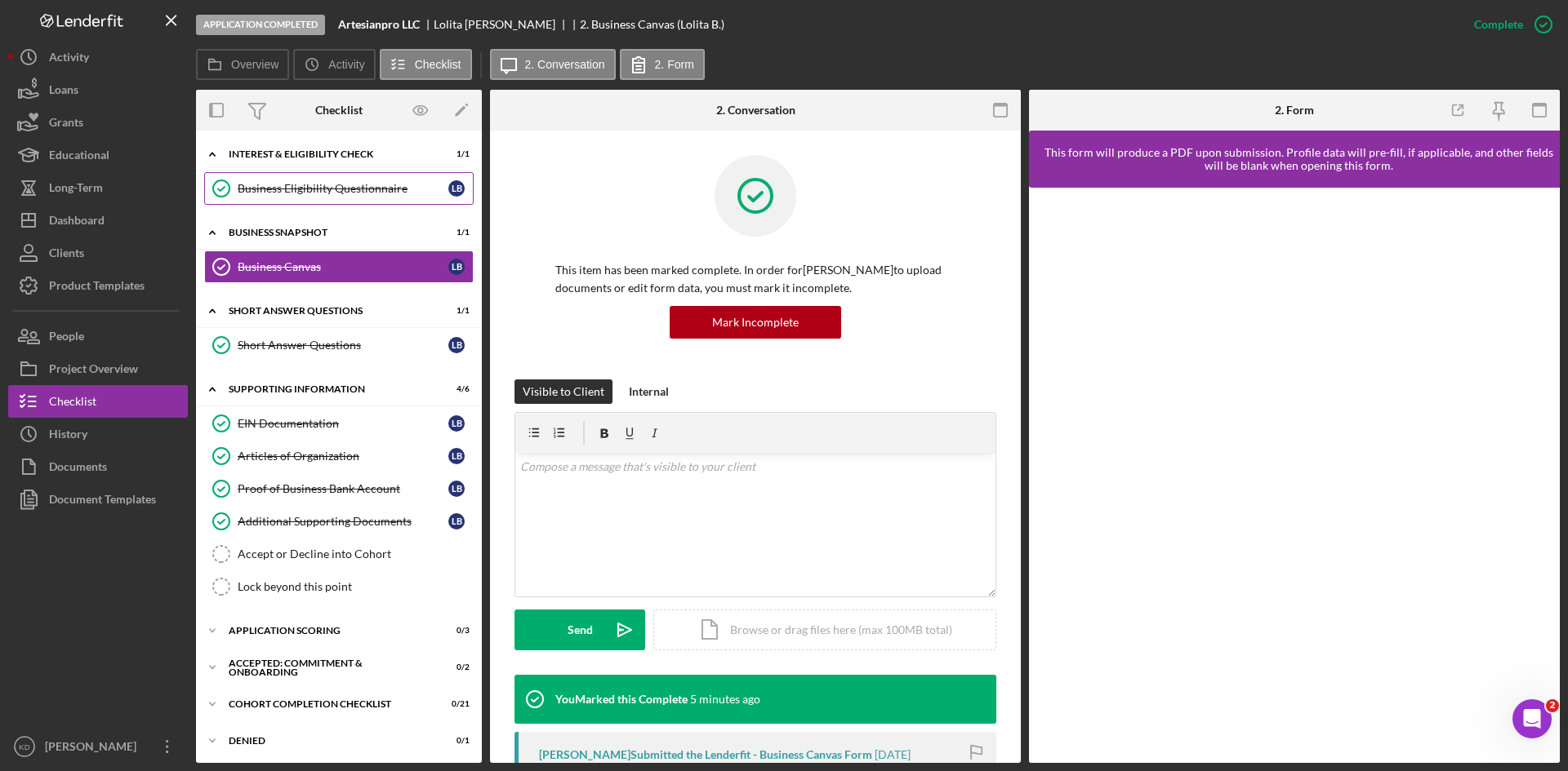
click at [295, 196] on link "Business Eligibility Questionnaire Business Eligibility Questionnaire L B" at bounding box center [339, 188] width 269 height 33
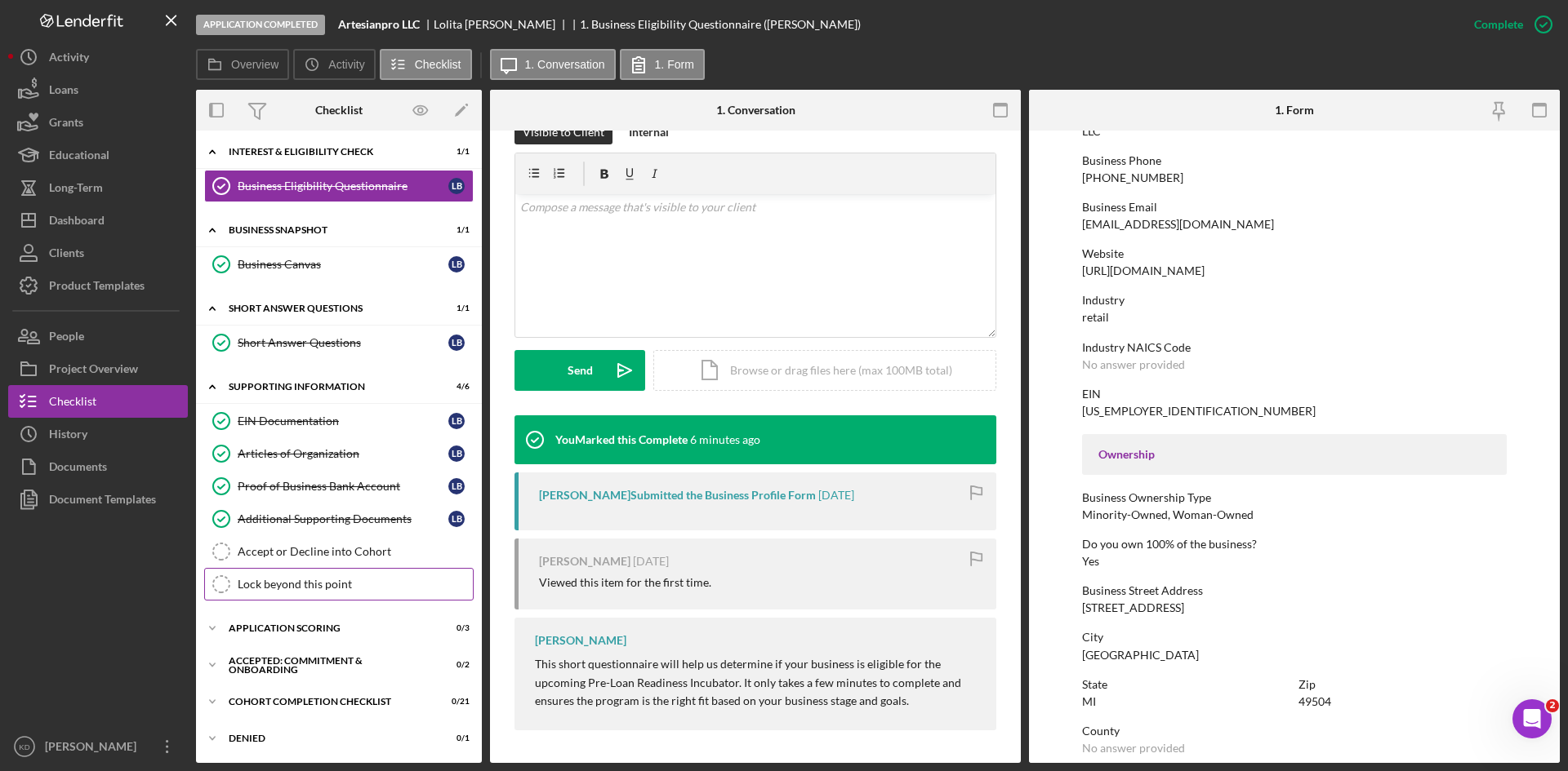
scroll to position [3, 0]
click at [252, 627] on div "Application Scoring" at bounding box center [345, 628] width 233 height 10
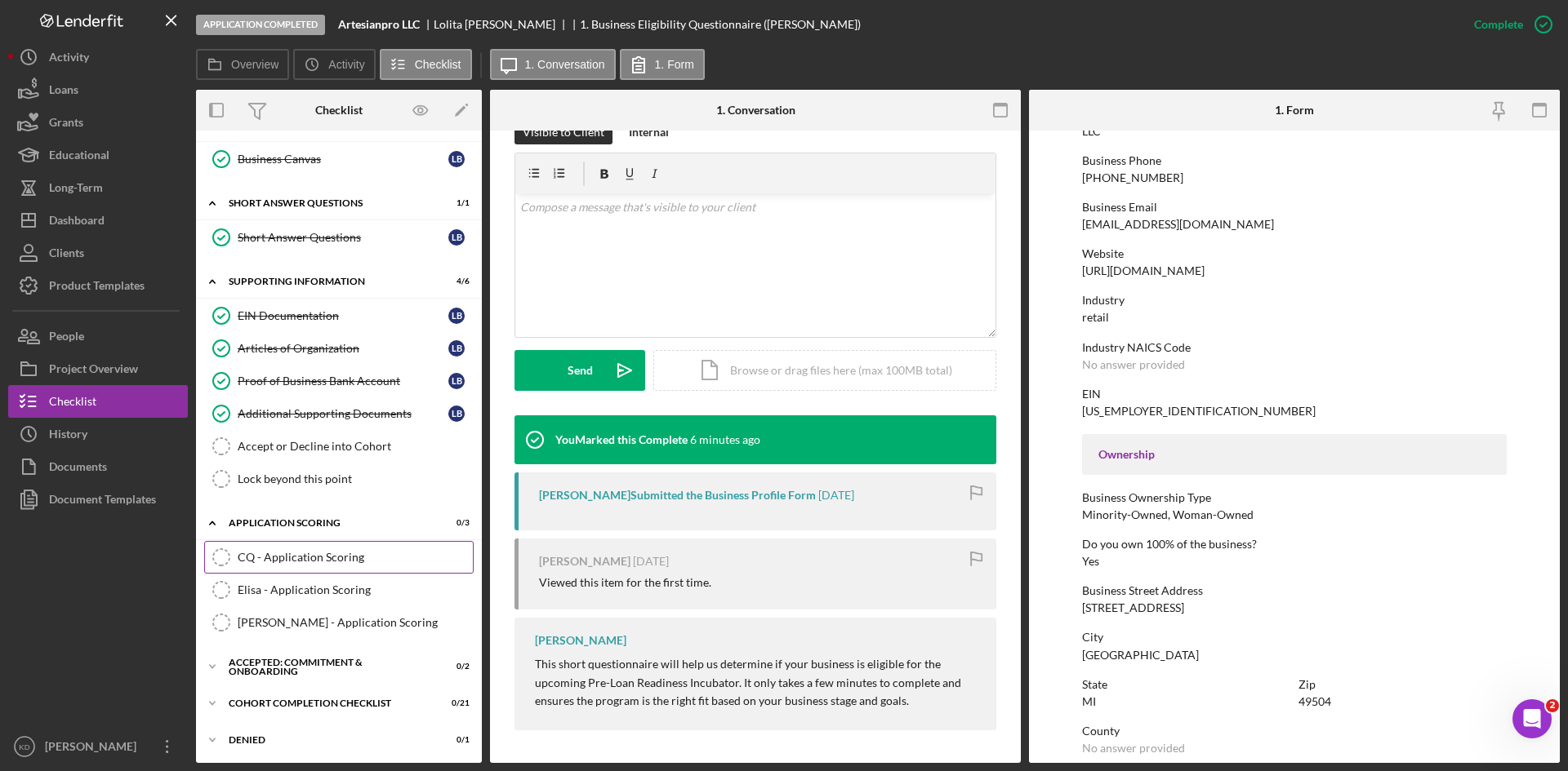
scroll to position [110, 0]
click at [310, 554] on div "CQ - Application Scoring" at bounding box center [355, 555] width 235 height 13
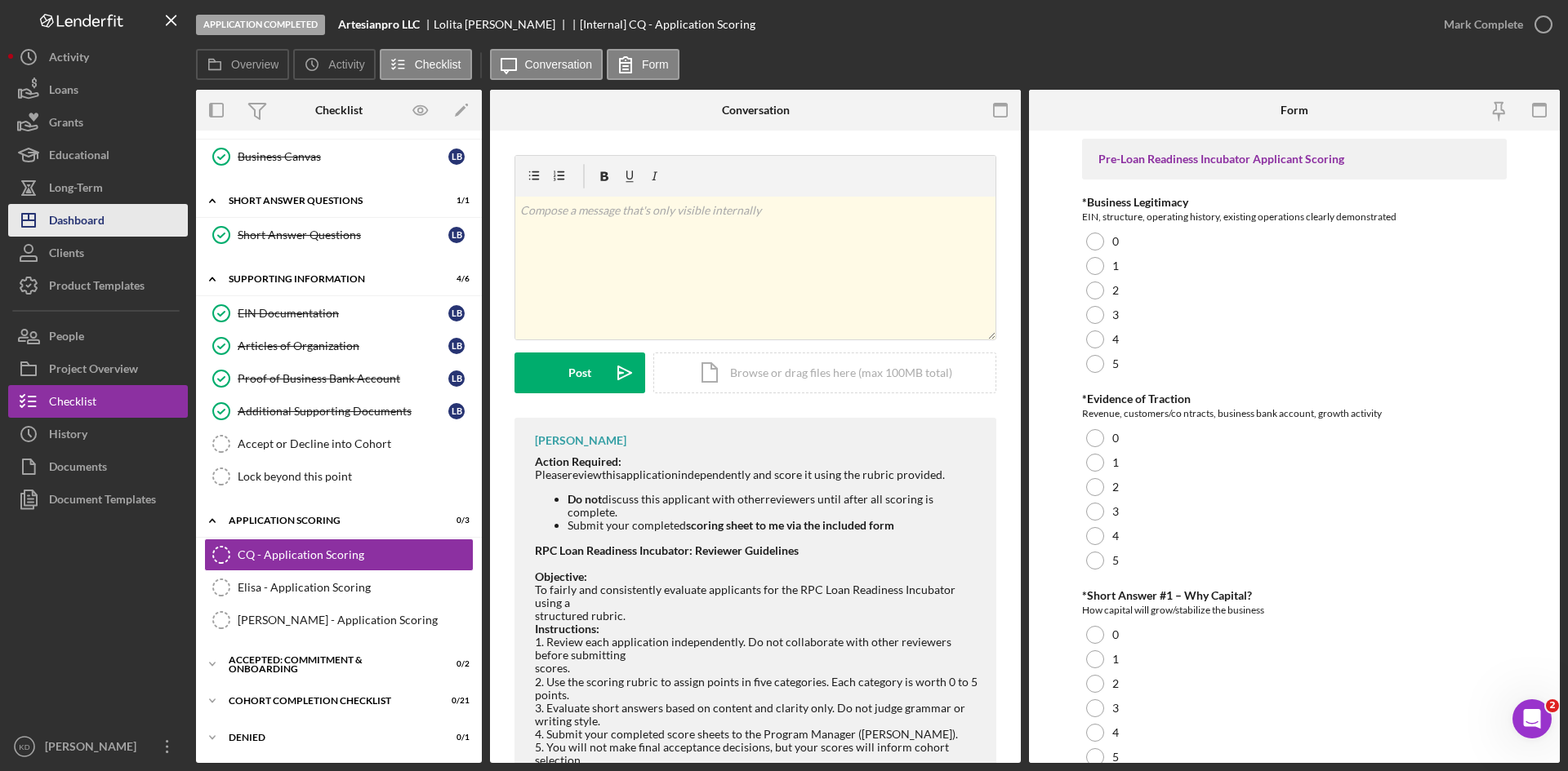
click at [88, 226] on div "Dashboard" at bounding box center [77, 222] width 55 height 37
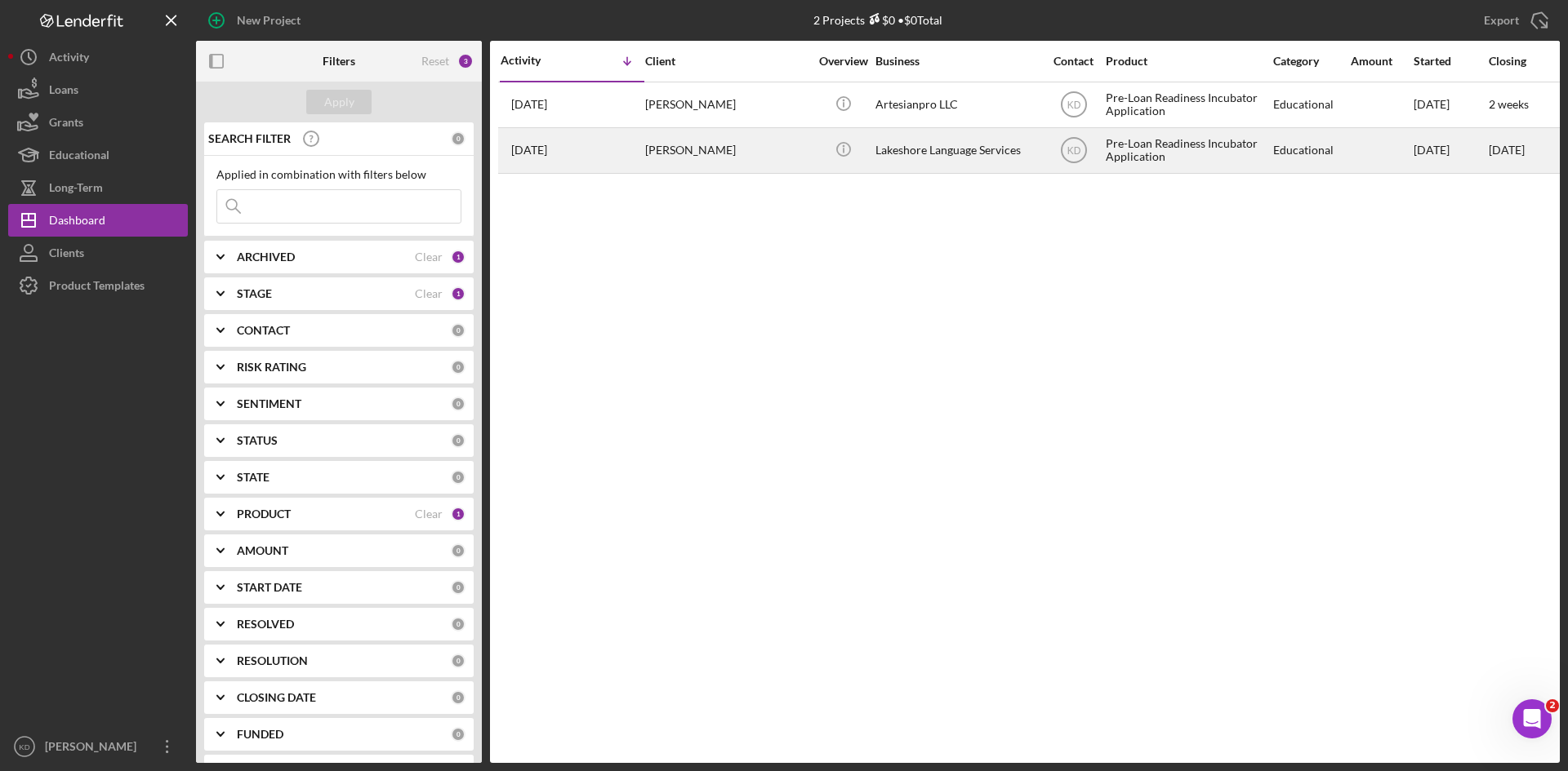
click at [720, 153] on div "[PERSON_NAME]" at bounding box center [726, 151] width 163 height 43
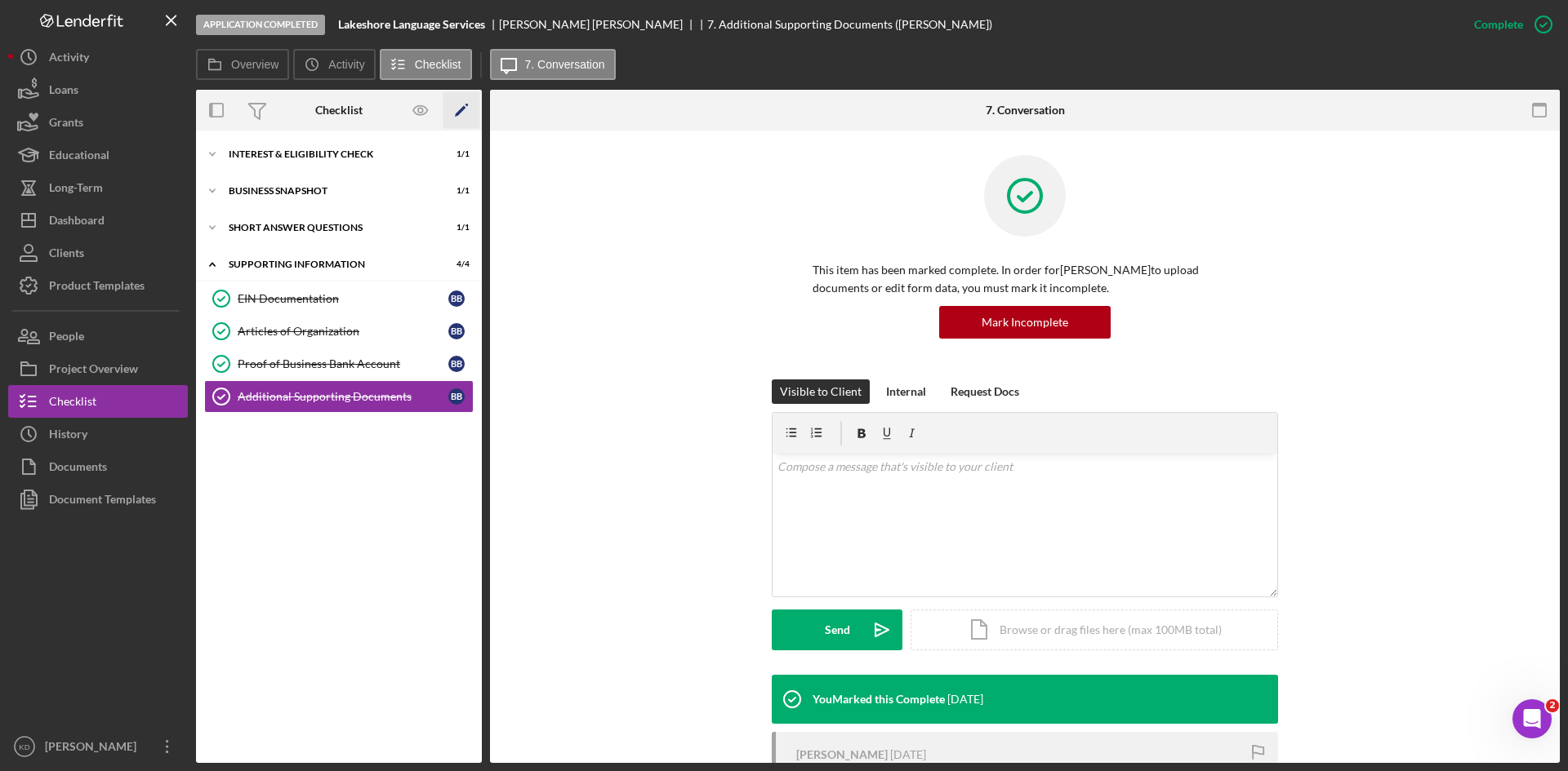
click at [463, 109] on polygon "button" at bounding box center [461, 112] width 12 height 12
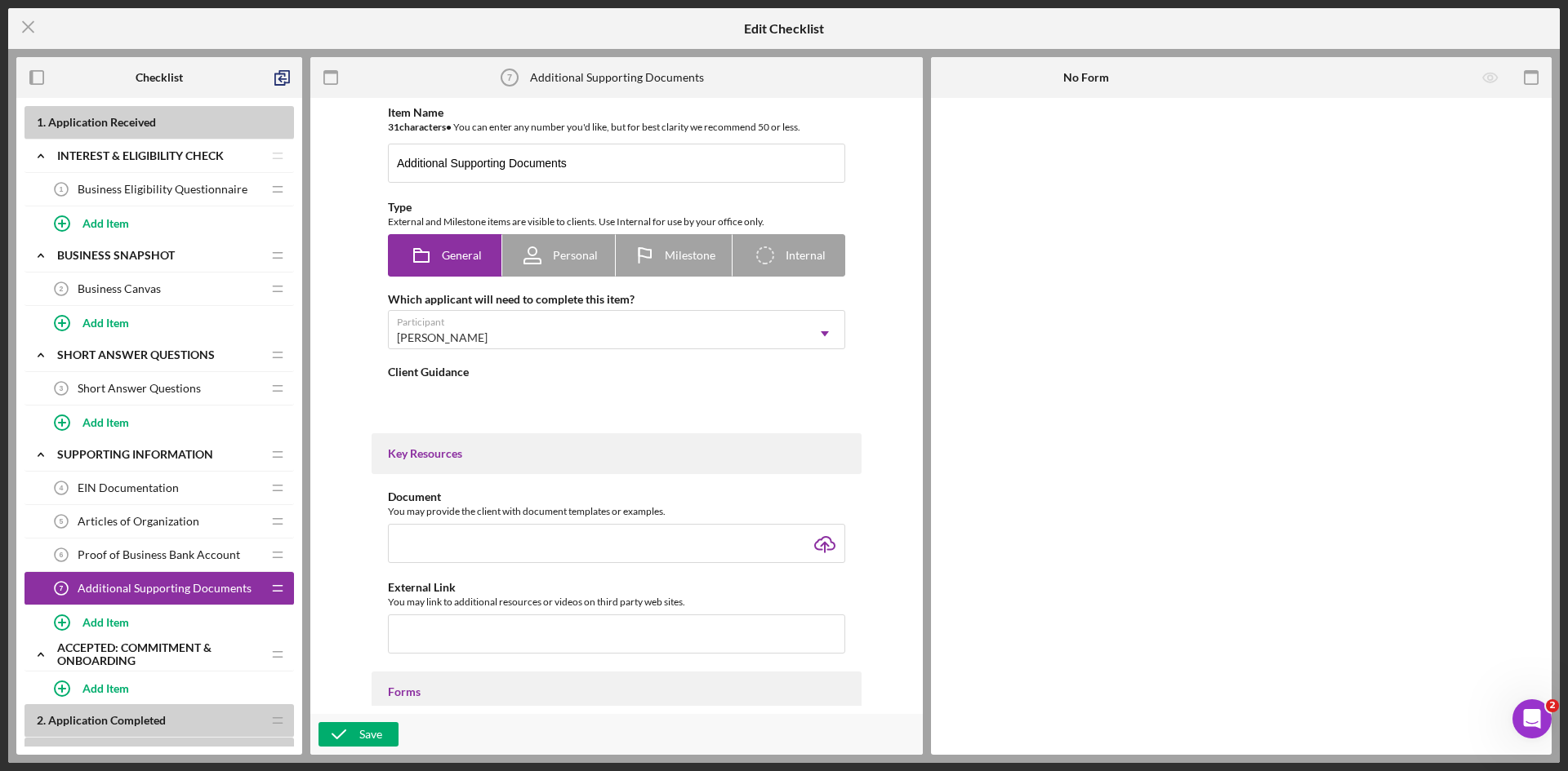
type textarea "<div> <h3 data-start="1245" data-end="1300">📄 <strong data-start="1252" data-en…"
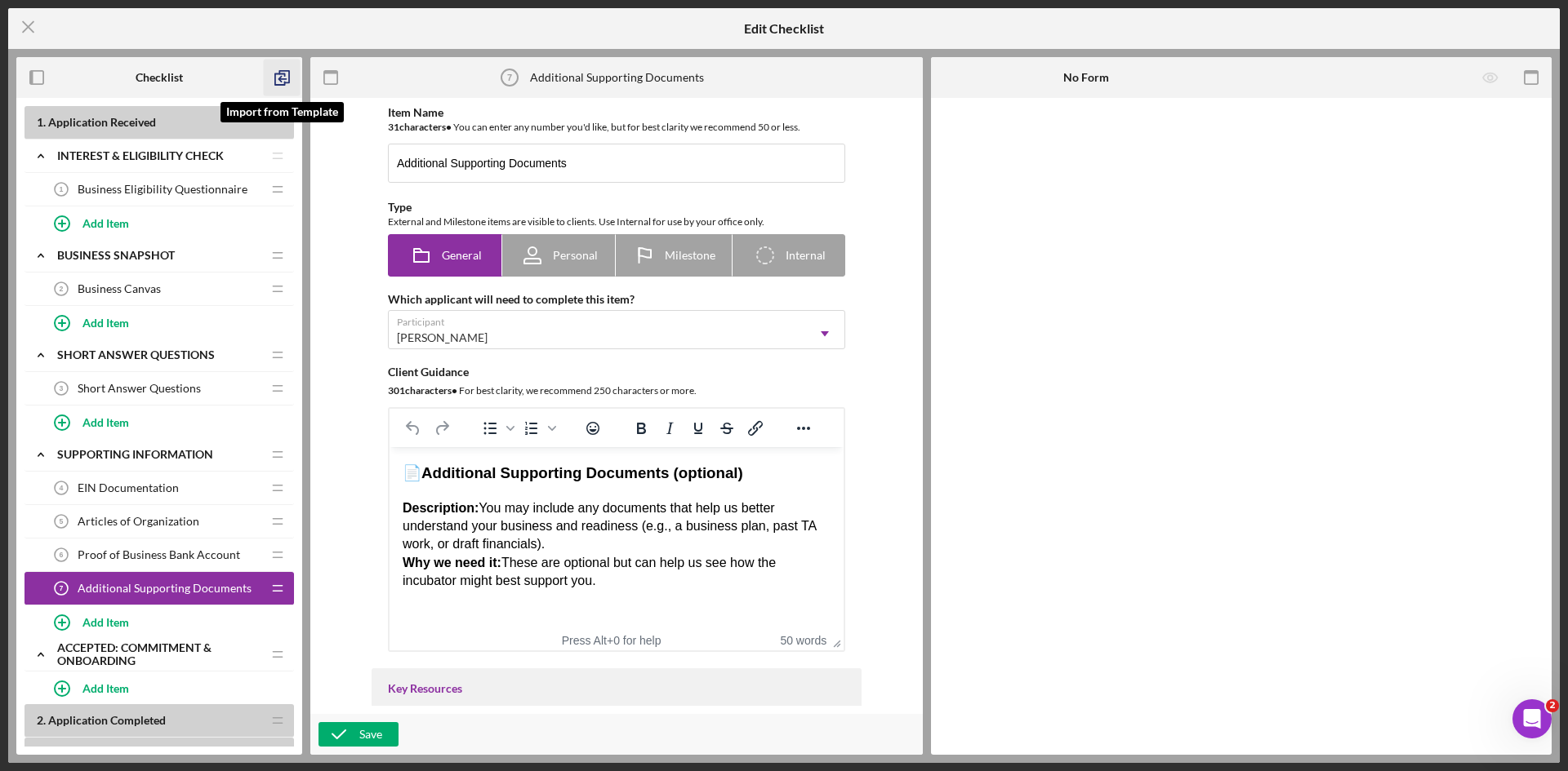
click at [289, 73] on icon "button" at bounding box center [282, 78] width 37 height 37
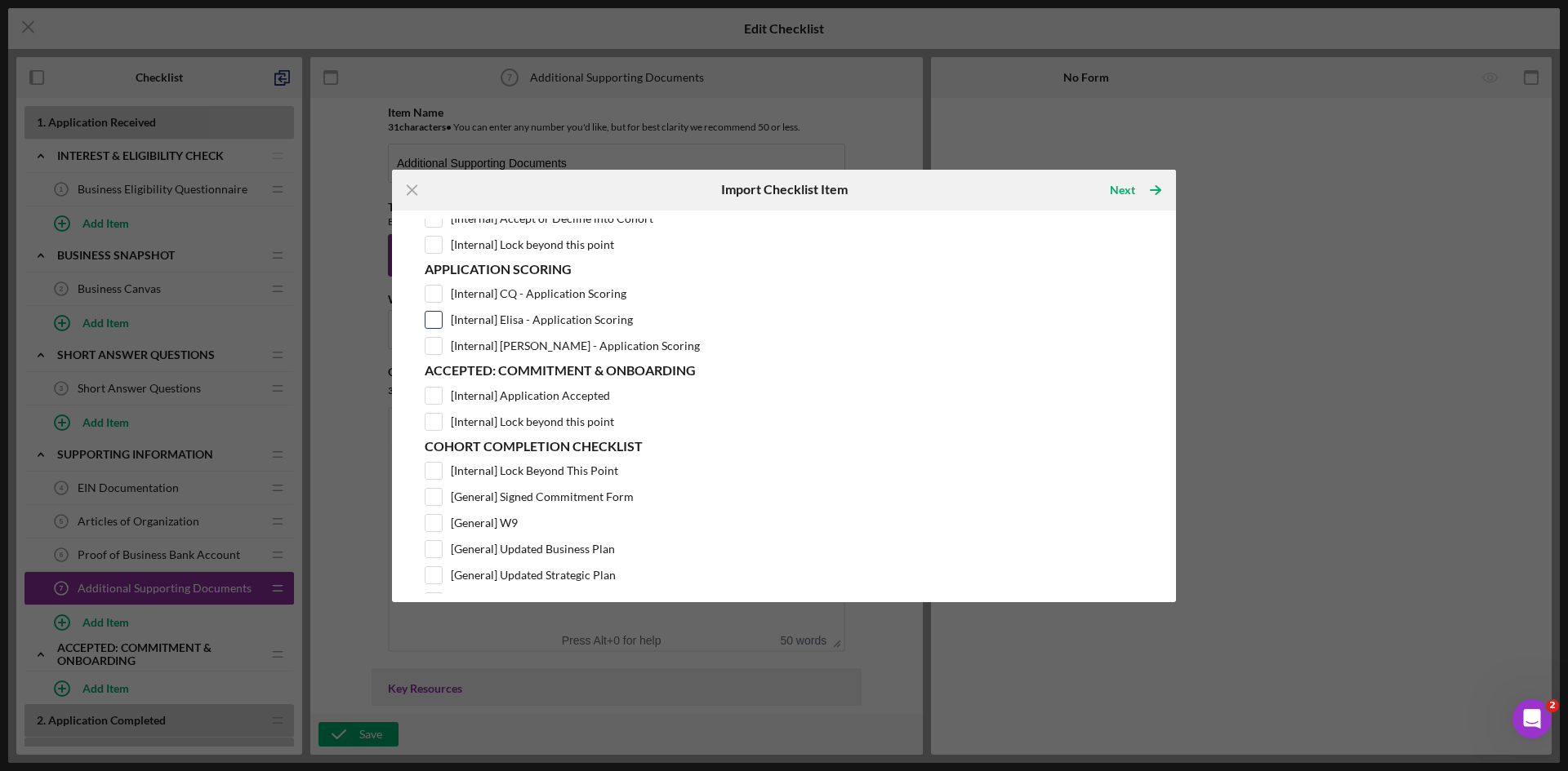
scroll to position [82, 0]
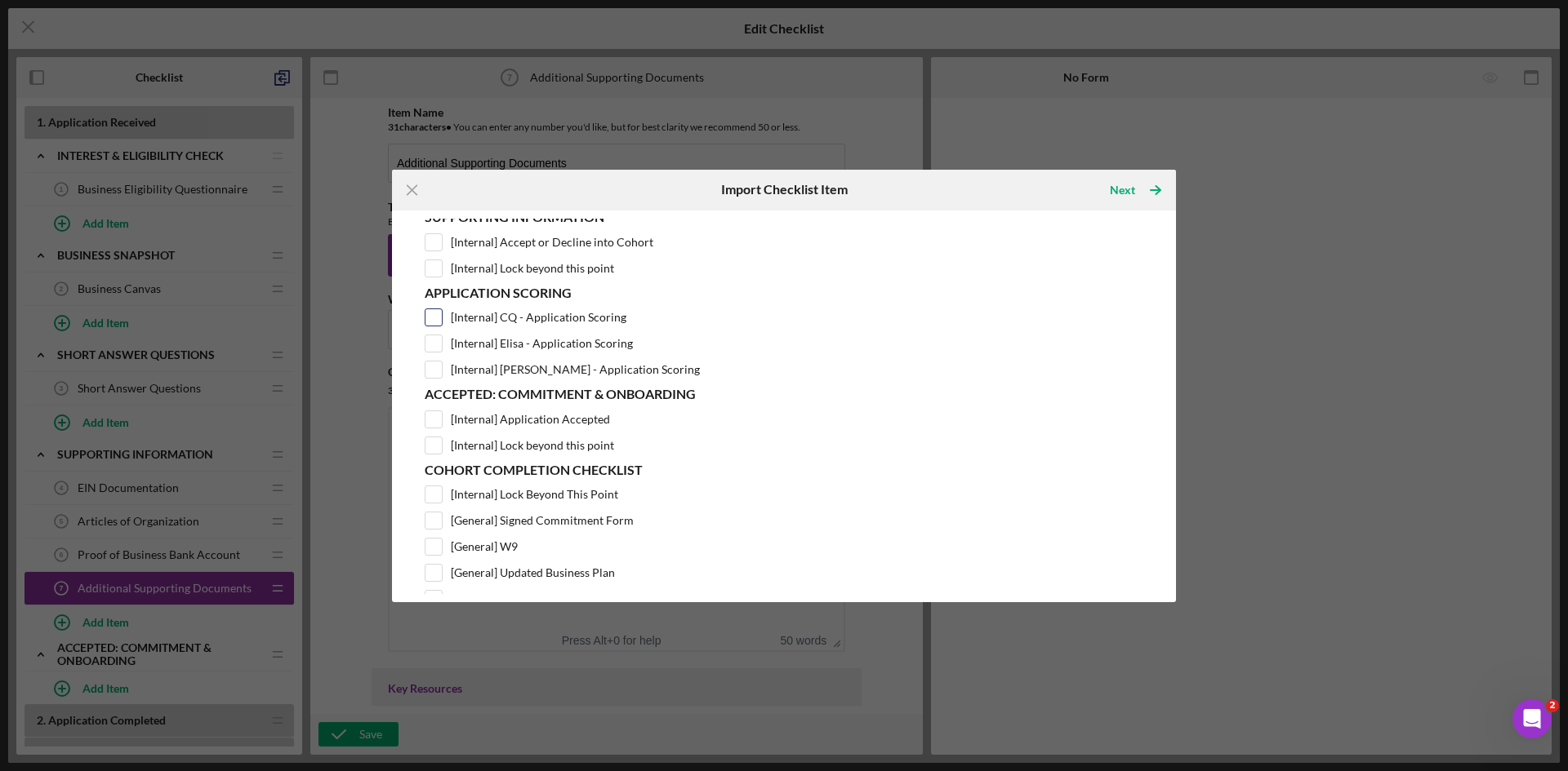
click at [436, 316] on input "[Internal] CQ - Application Scoring" at bounding box center [433, 318] width 17 height 17
checkbox input "true"
click at [432, 345] on input "[Internal] Elisa - Application Scoring" at bounding box center [433, 344] width 17 height 17
checkbox input "true"
click at [435, 368] on input "[Internal] [PERSON_NAME] - Application Scoring" at bounding box center [433, 370] width 17 height 17
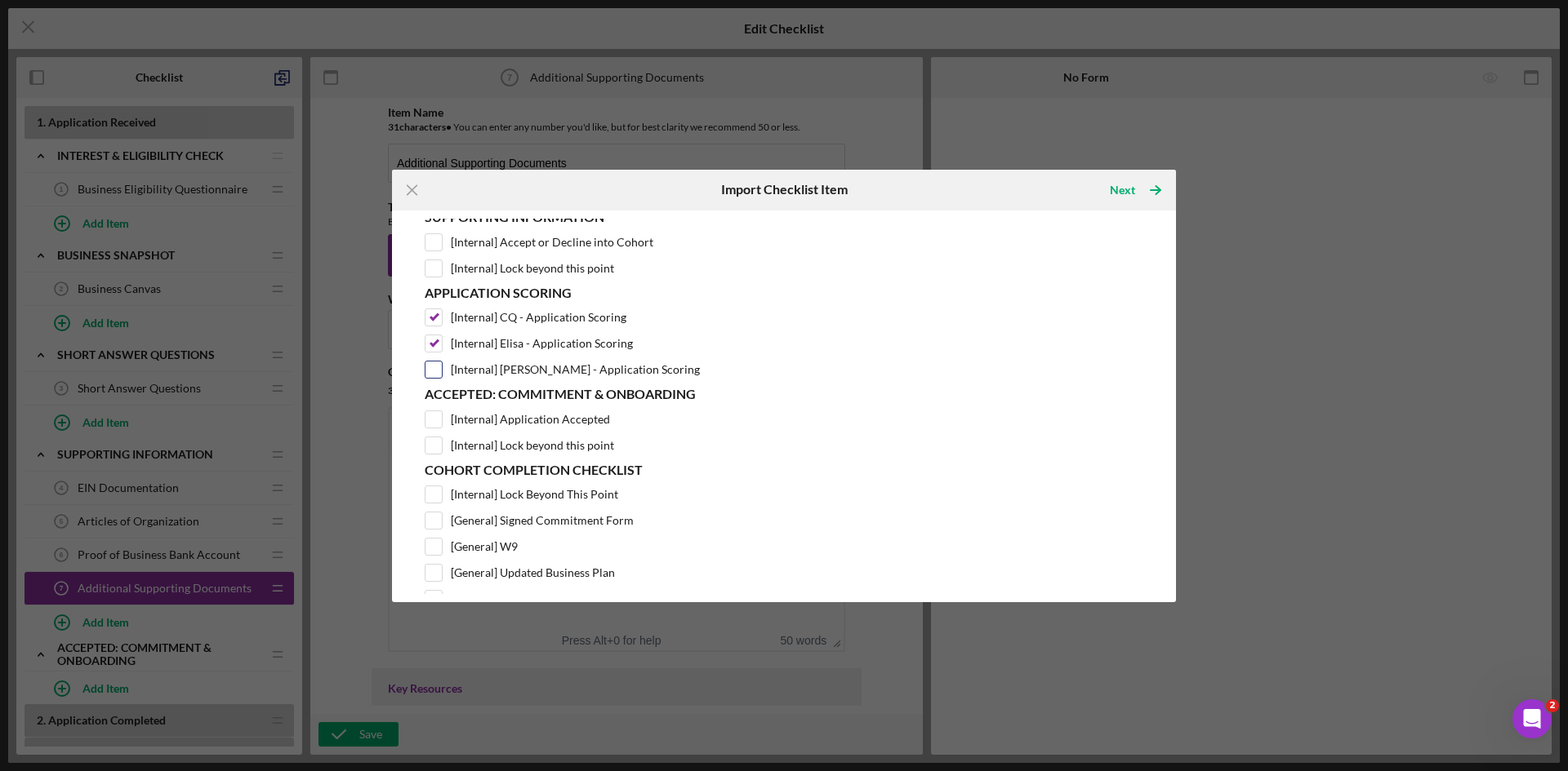
checkbox input "true"
click at [1149, 190] on icon "Icon/Table Pagination Arrow" at bounding box center [1156, 190] width 41 height 41
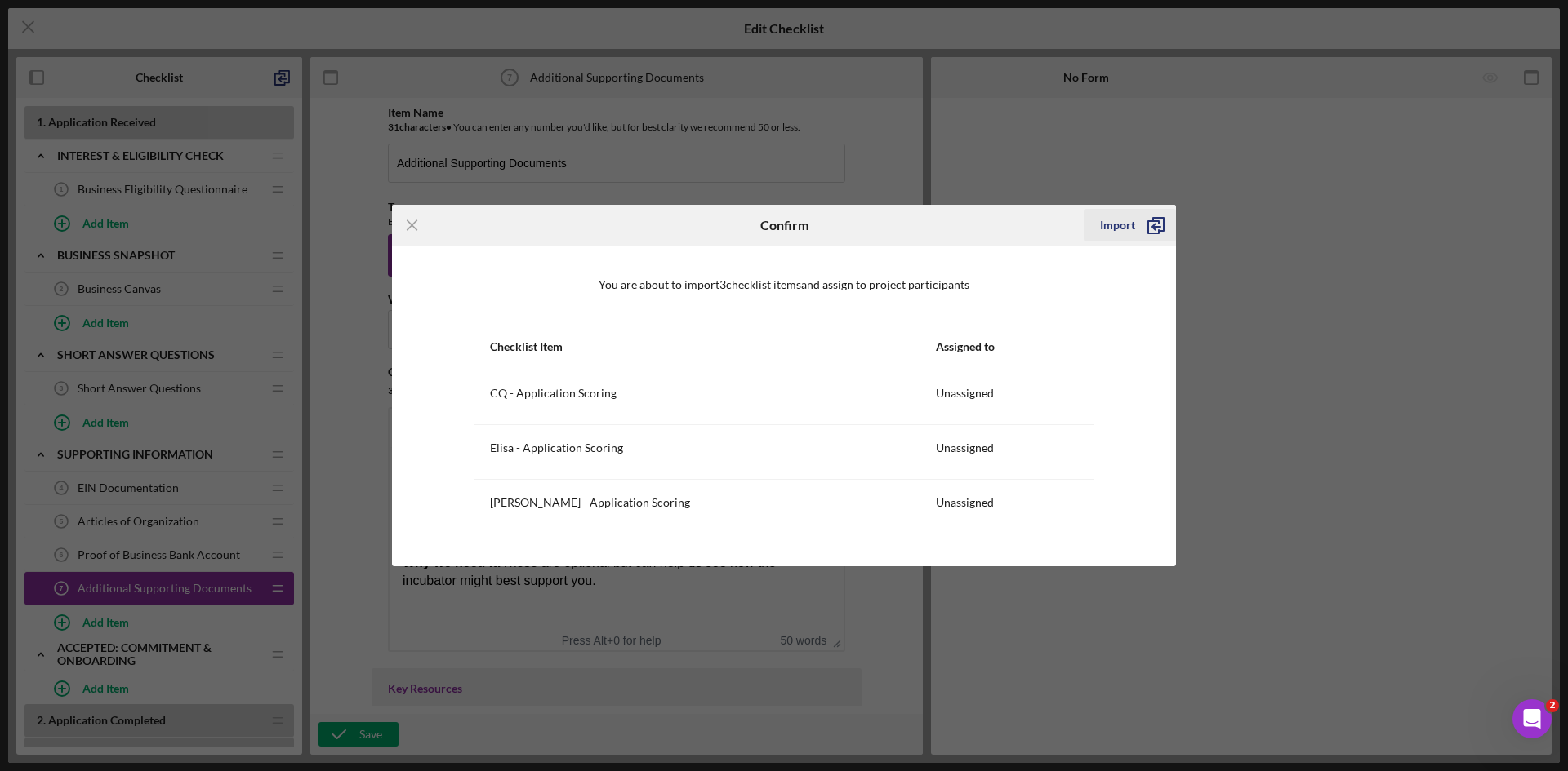
click at [1151, 227] on icon "submit" at bounding box center [1156, 225] width 41 height 41
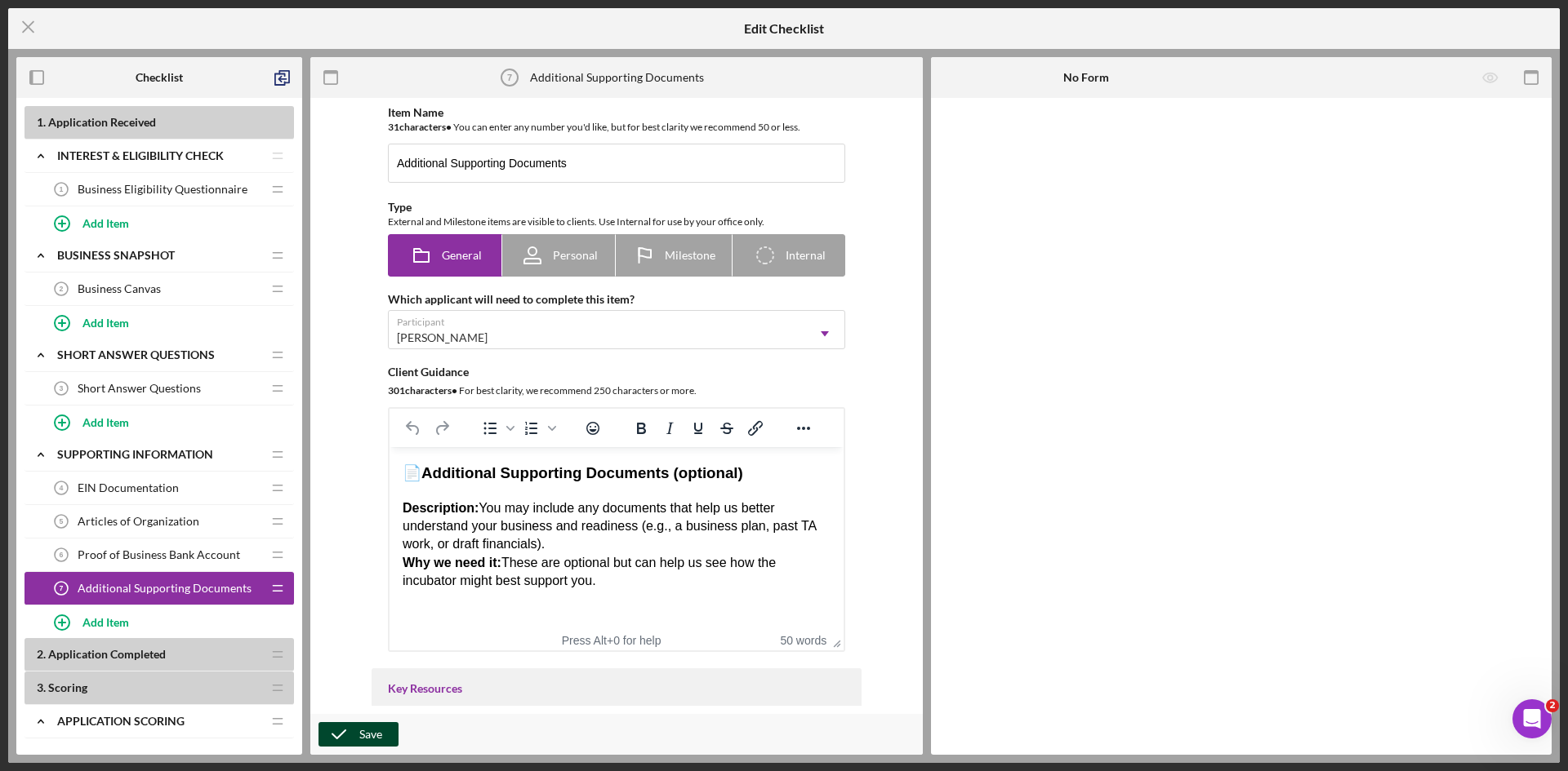
click at [354, 731] on icon "button" at bounding box center [339, 734] width 41 height 41
click at [31, 30] on line at bounding box center [28, 27] width 11 height 11
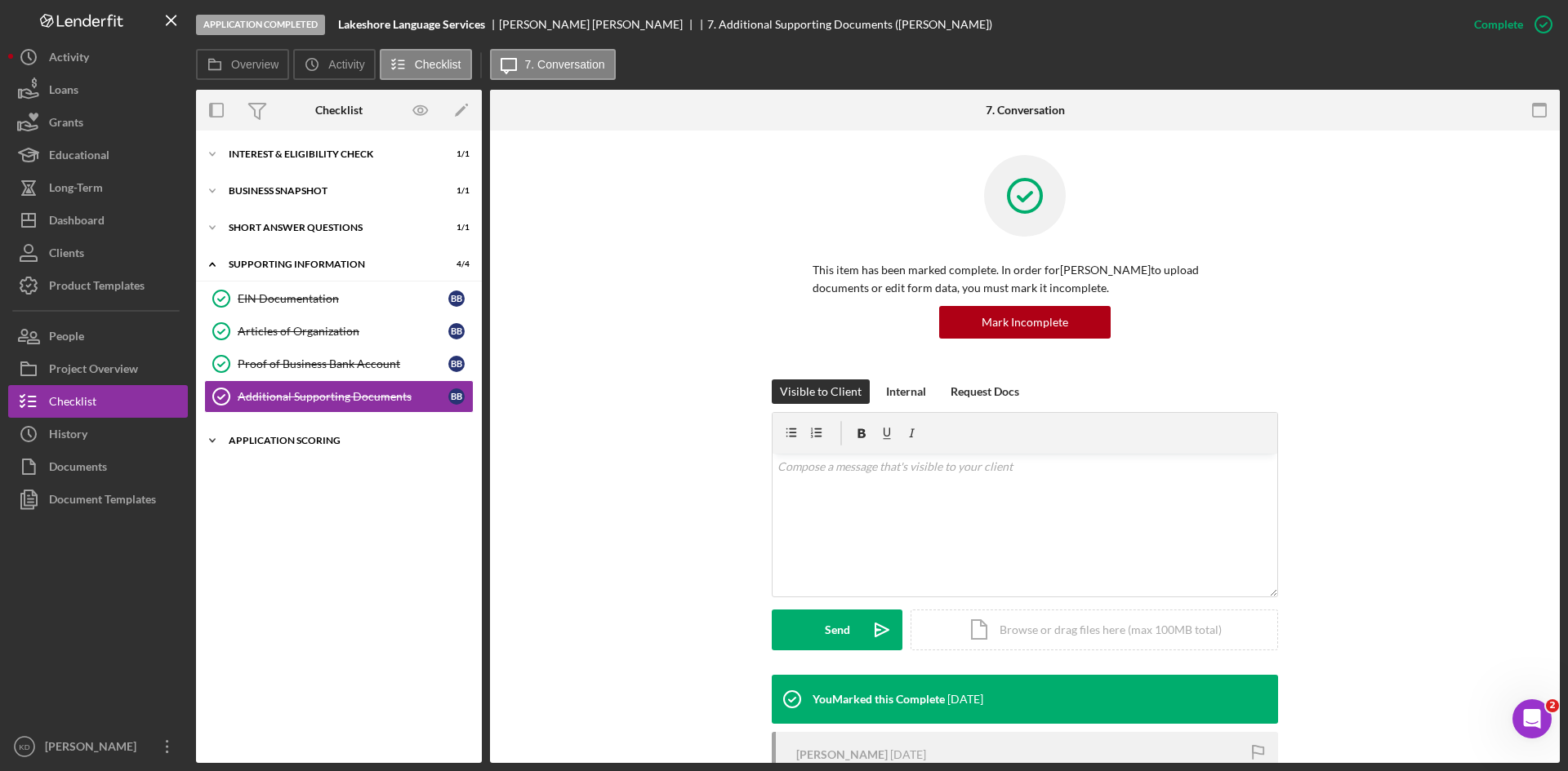
click at [232, 441] on div "Application Scoring" at bounding box center [345, 441] width 233 height 10
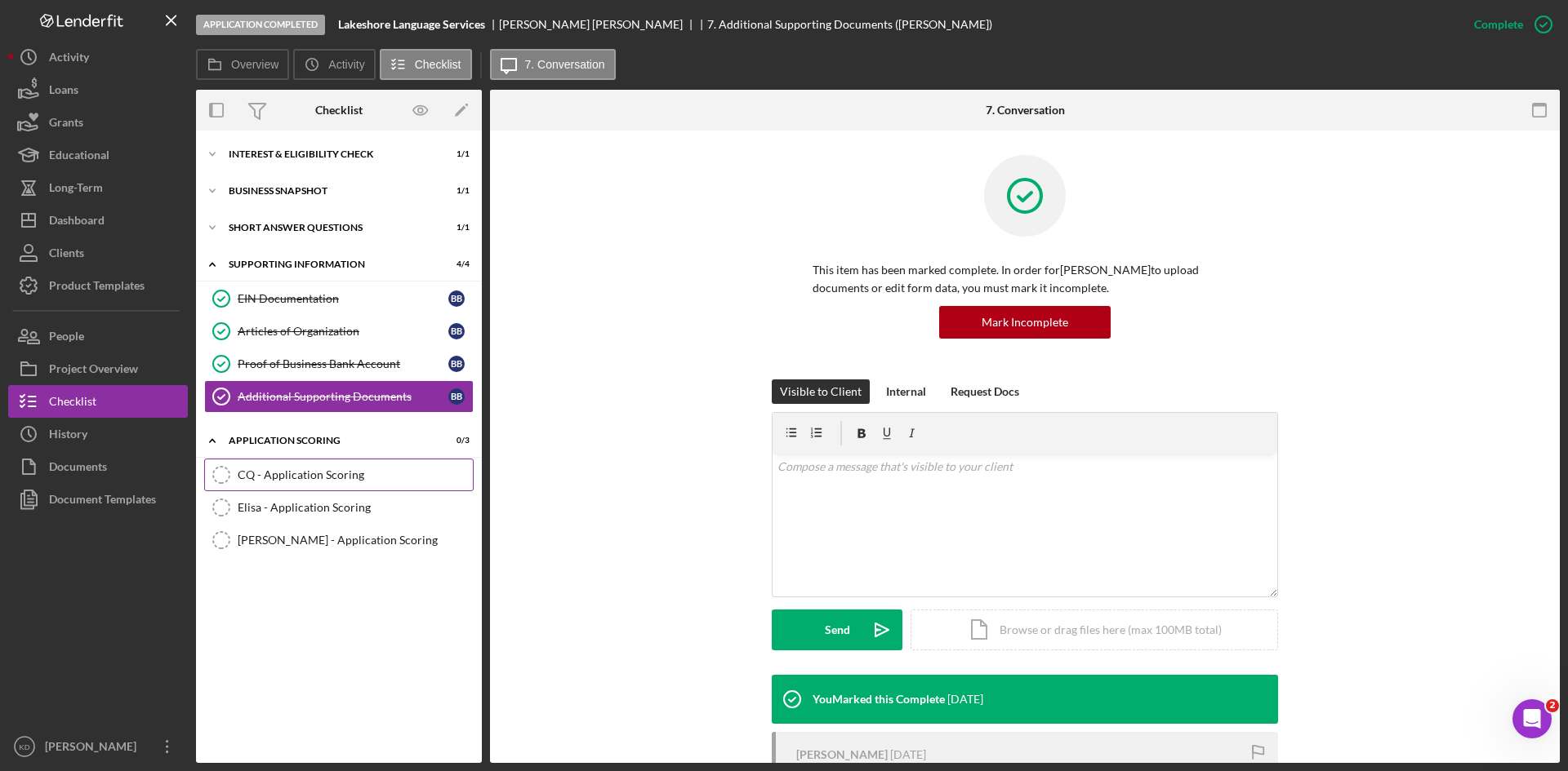
click at [300, 479] on div "CQ - Application Scoring" at bounding box center [355, 475] width 235 height 13
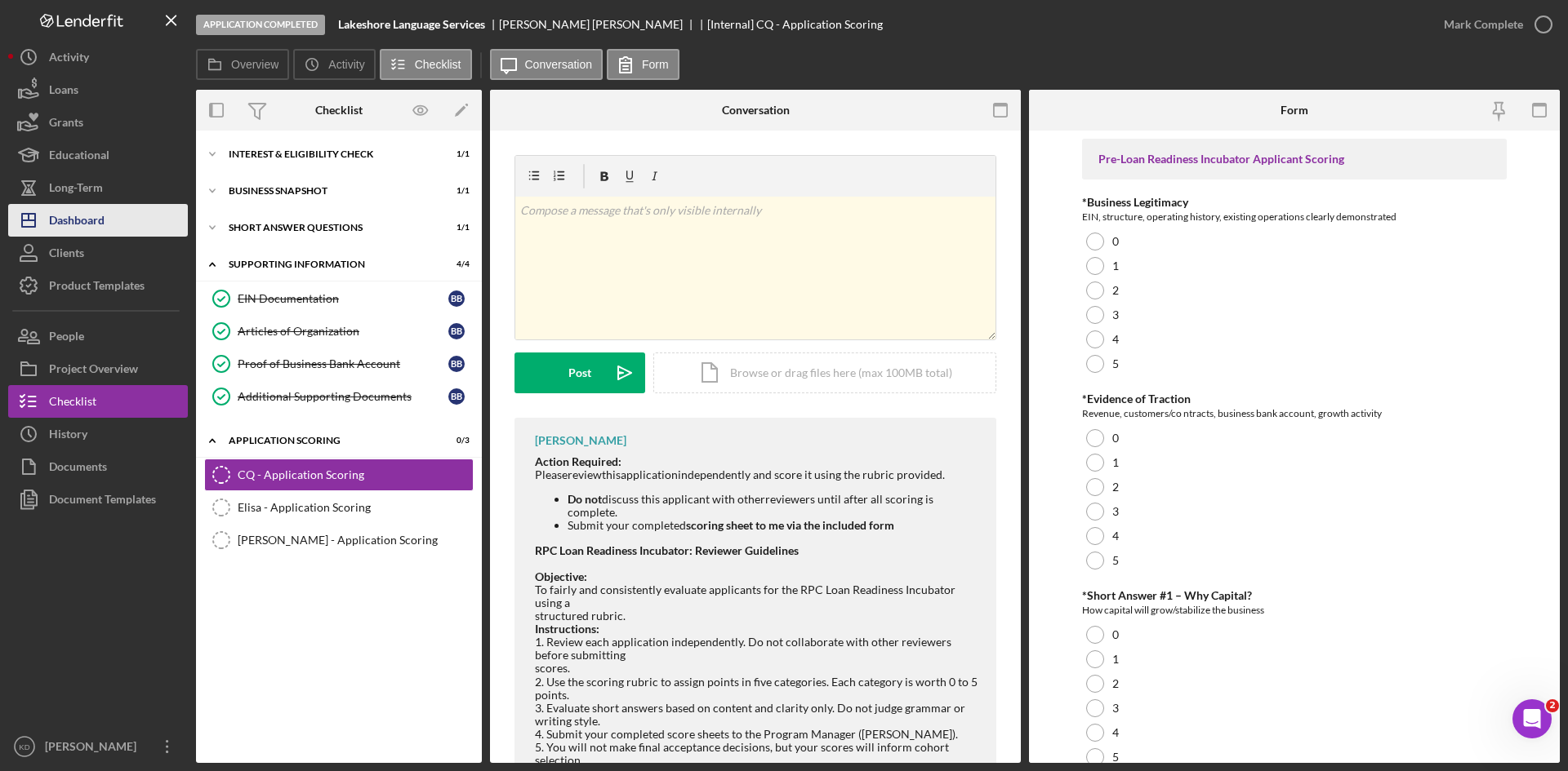
click at [44, 222] on icon "Icon/Dashboard" at bounding box center [28, 220] width 41 height 41
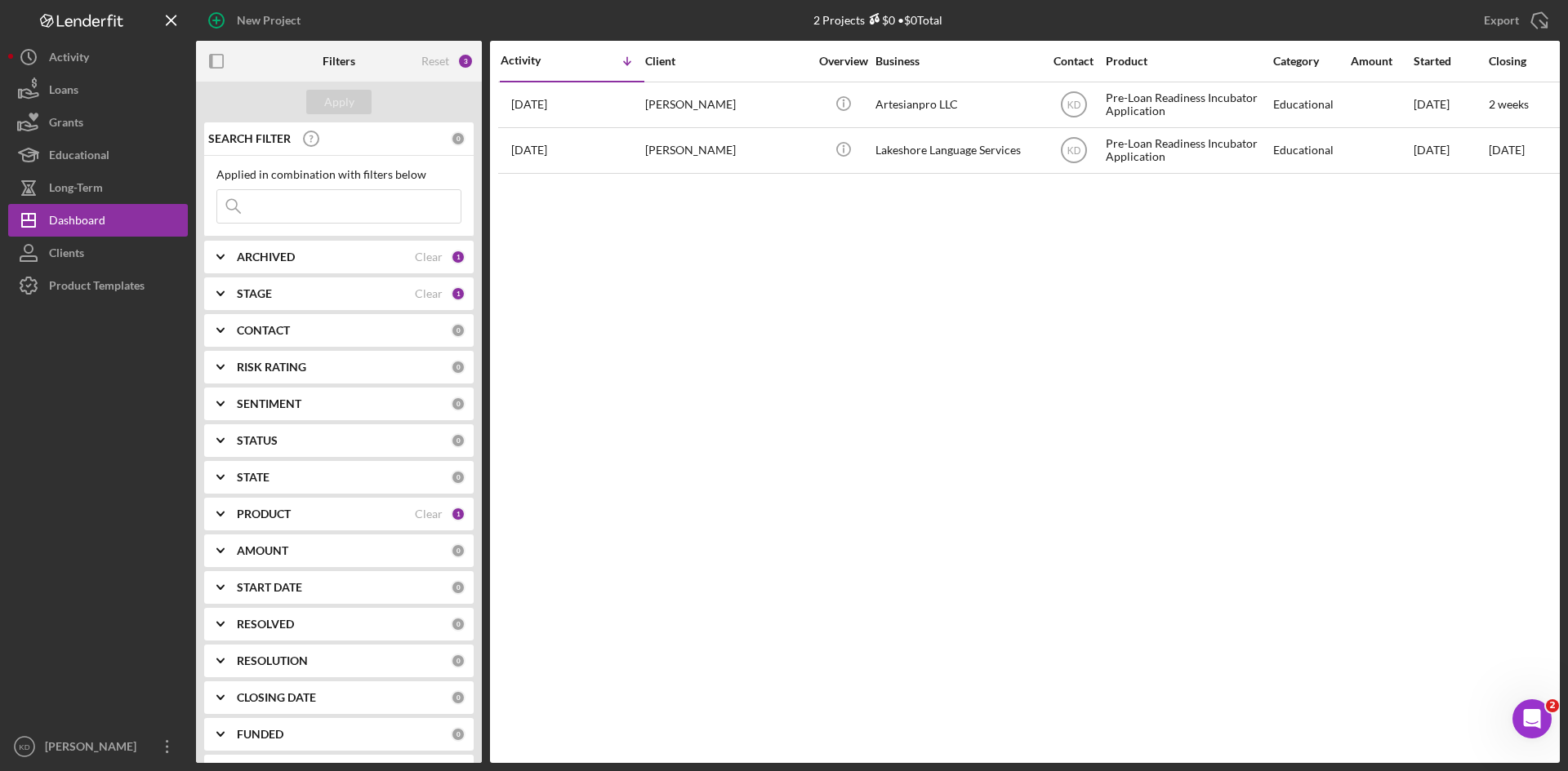
click at [258, 522] on div "PRODUCT Clear 1" at bounding box center [351, 513] width 228 height 33
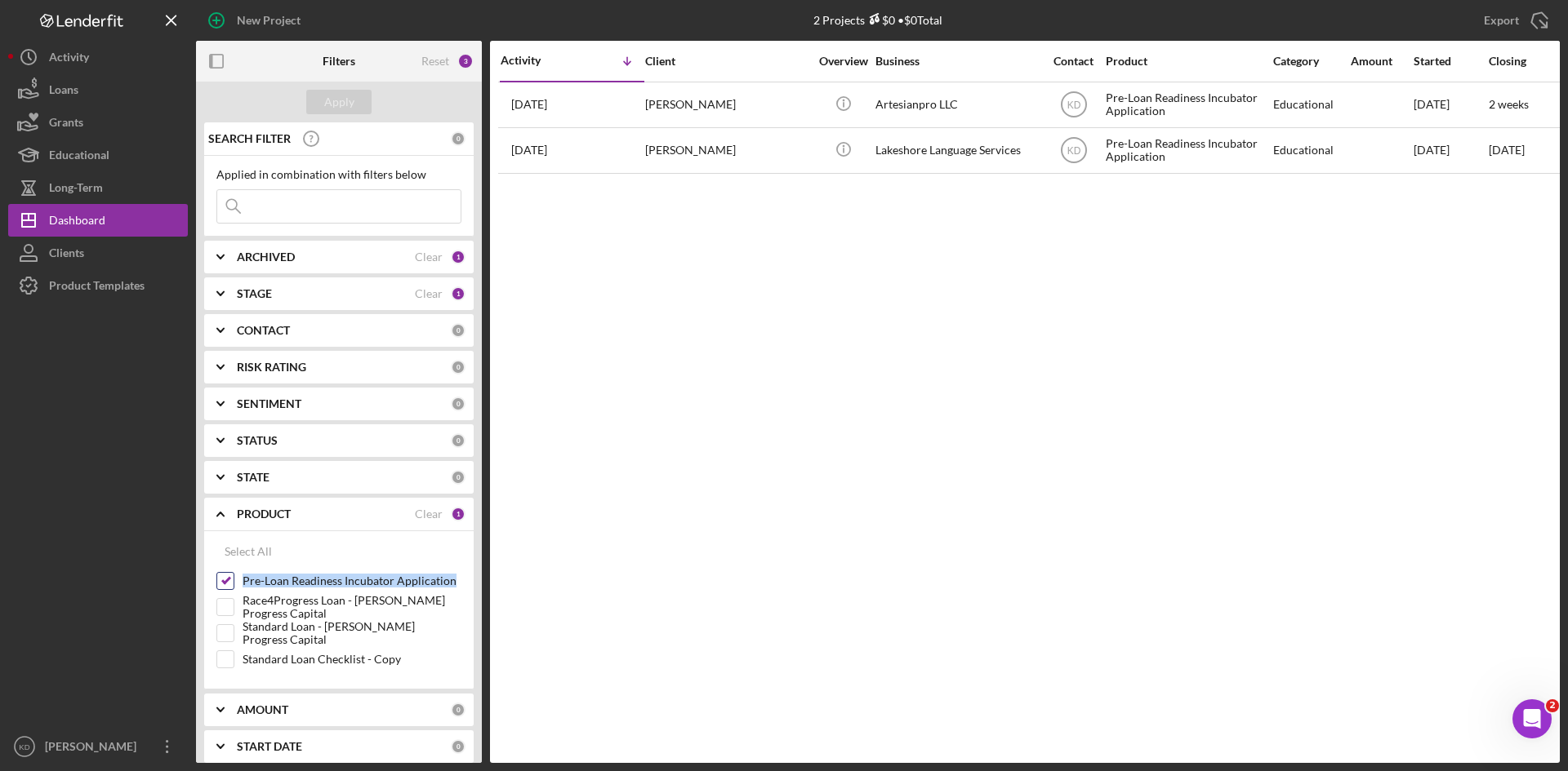
drag, startPoint x: 455, startPoint y: 581, endPoint x: 244, endPoint y: 579, distance: 211.0
click at [244, 579] on label "Pre-Loan Readiness Incubator Application" at bounding box center [352, 581] width 219 height 17
copy label "Pre-Loan Readiness Incubator Application"
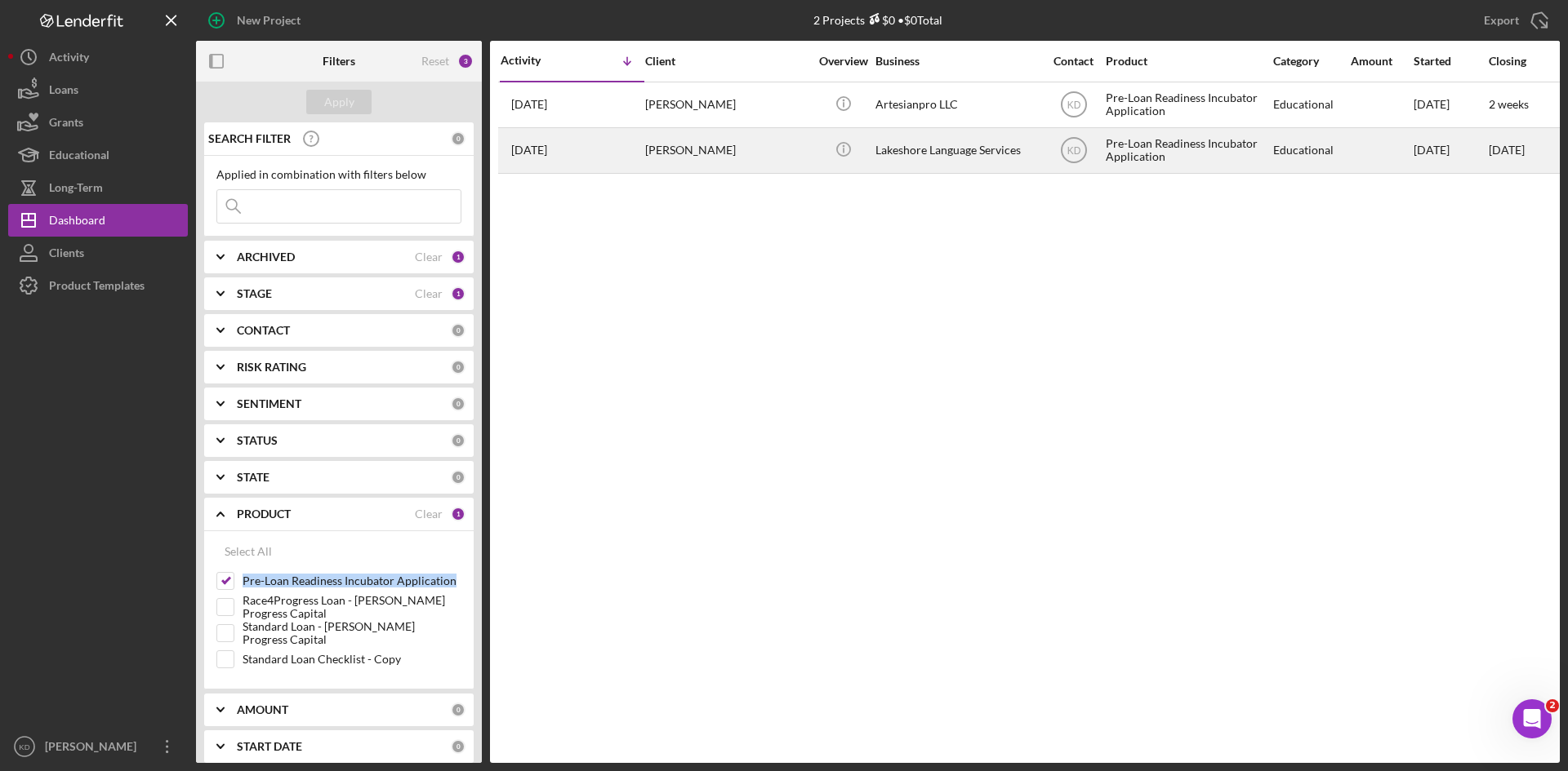
click at [809, 154] on td "[PERSON_NAME]" at bounding box center [728, 150] width 167 height 46
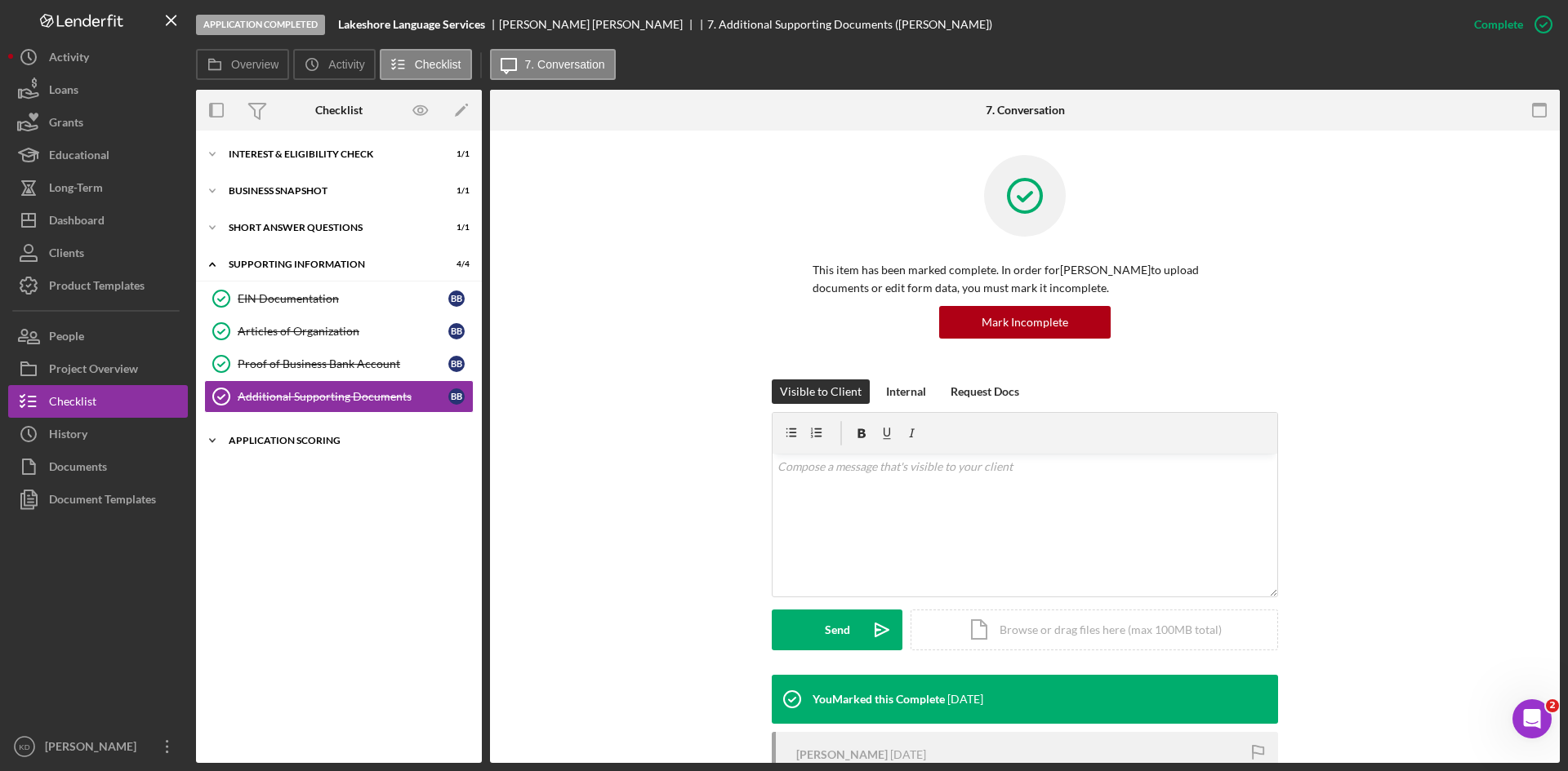
click at [290, 442] on div "Application Scoring" at bounding box center [345, 441] width 233 height 10
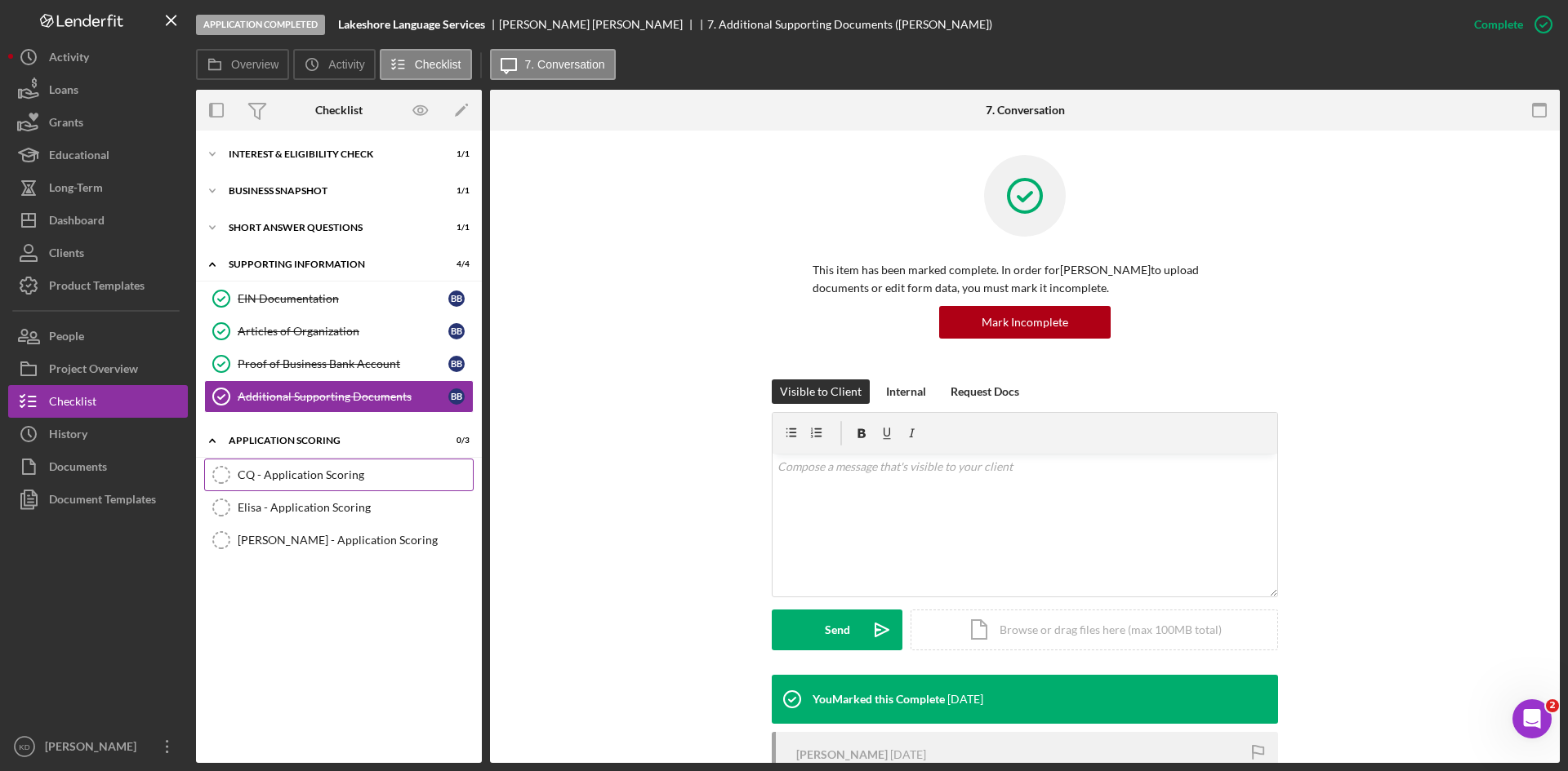
click at [286, 469] on div "CQ - Application Scoring" at bounding box center [355, 475] width 235 height 13
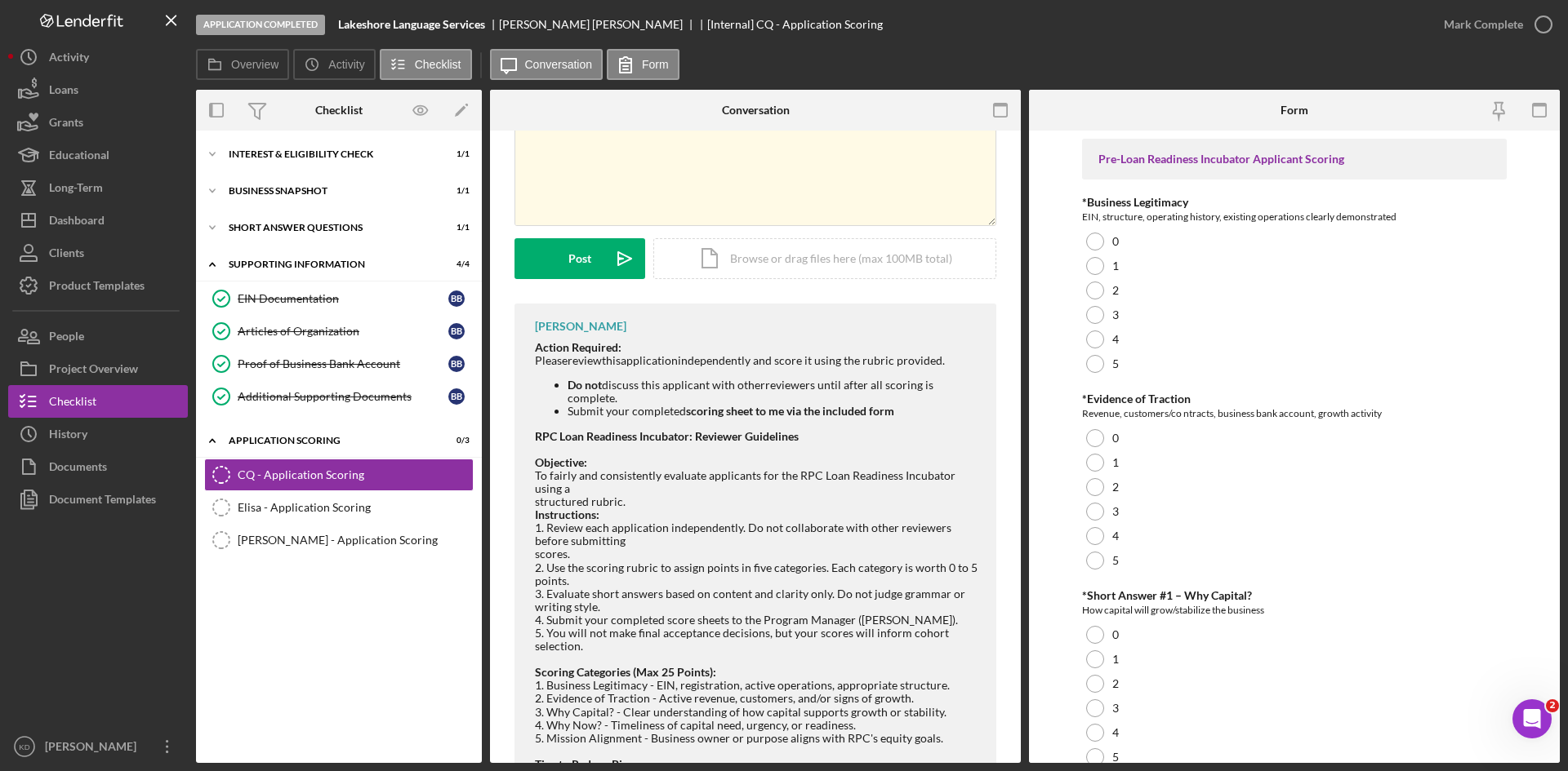
scroll to position [268, 0]
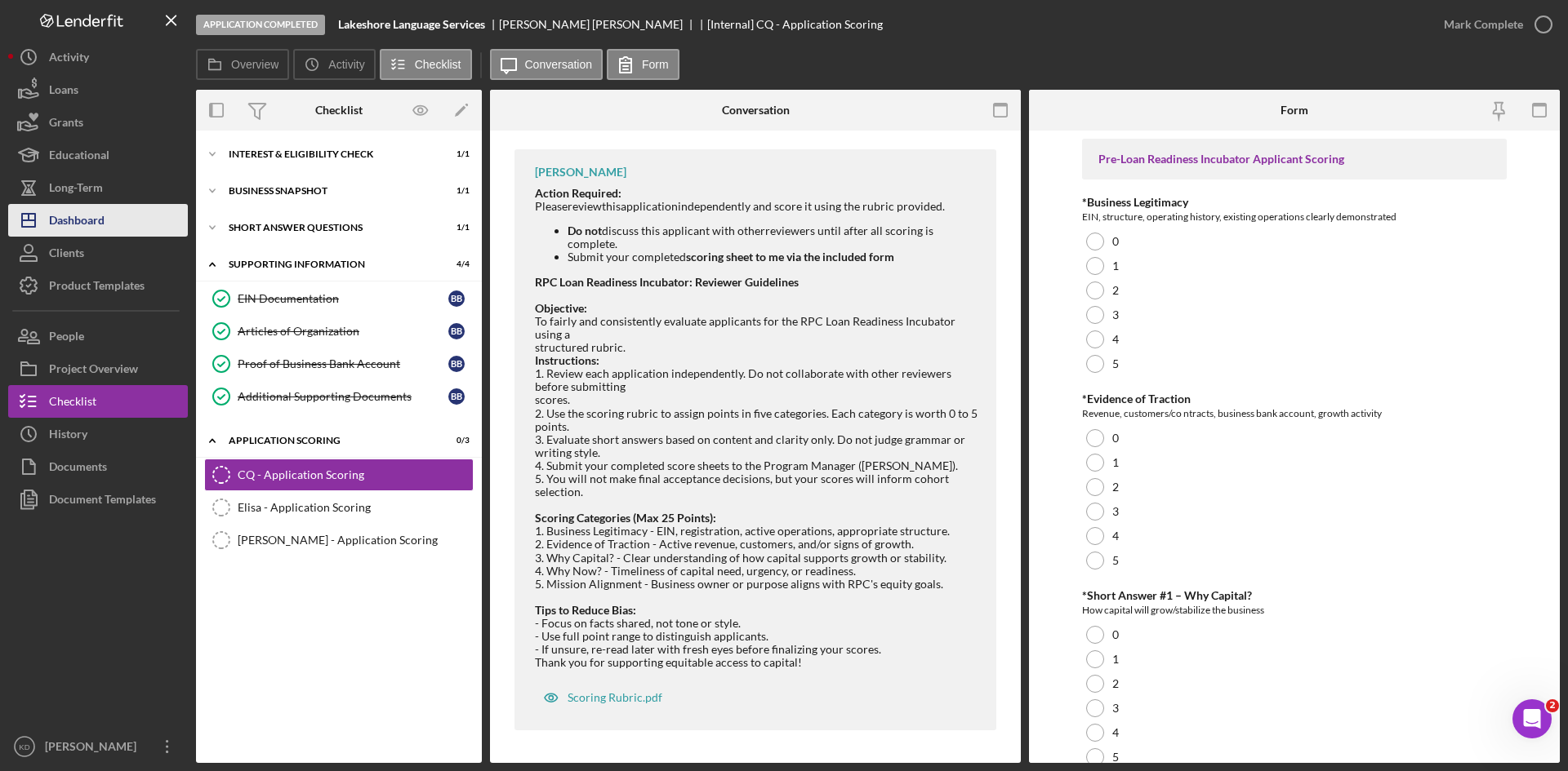
click at [67, 220] on div "Dashboard" at bounding box center [77, 222] width 55 height 37
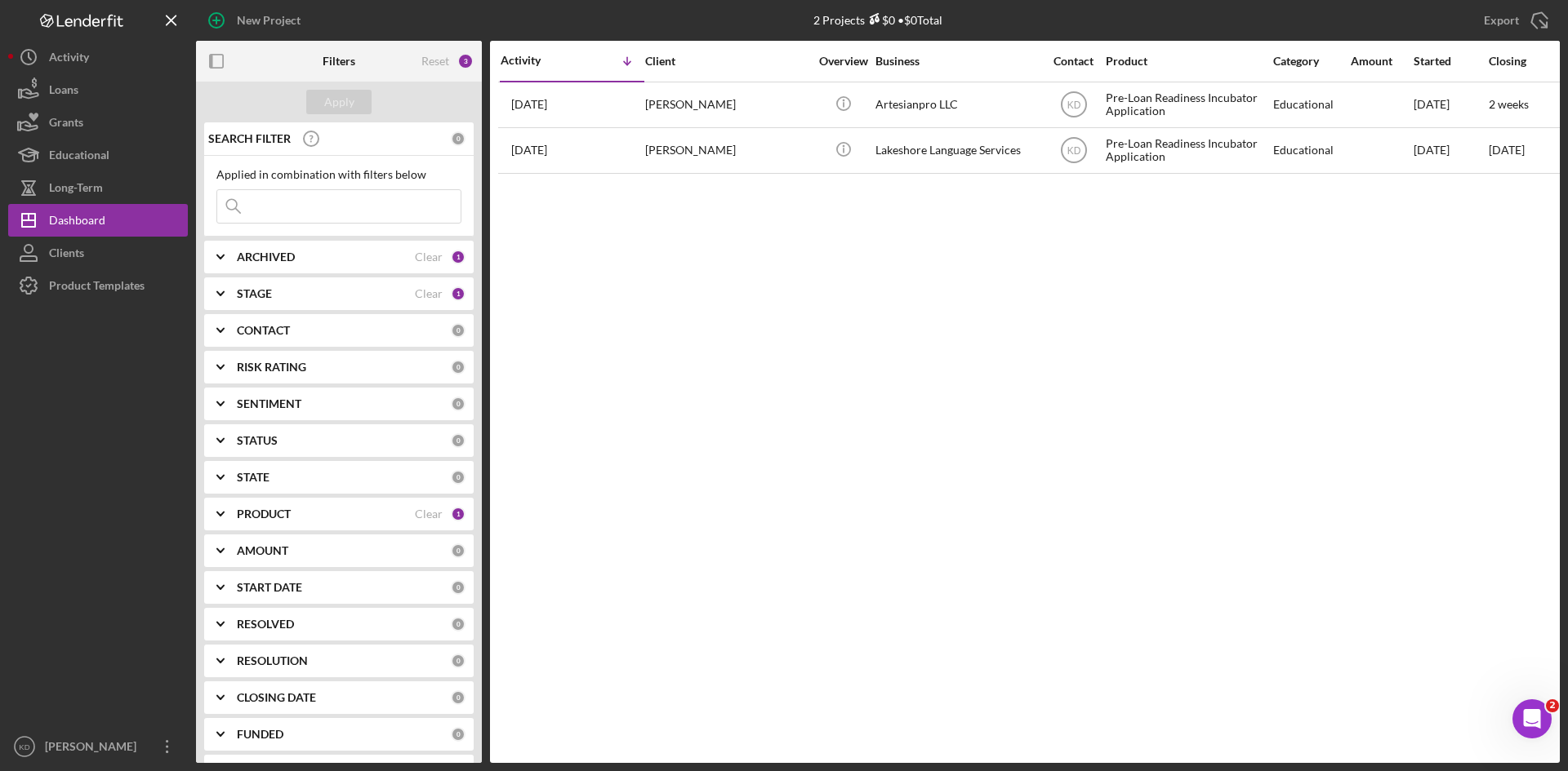
click at [252, 295] on b "STAGE" at bounding box center [254, 294] width 35 height 13
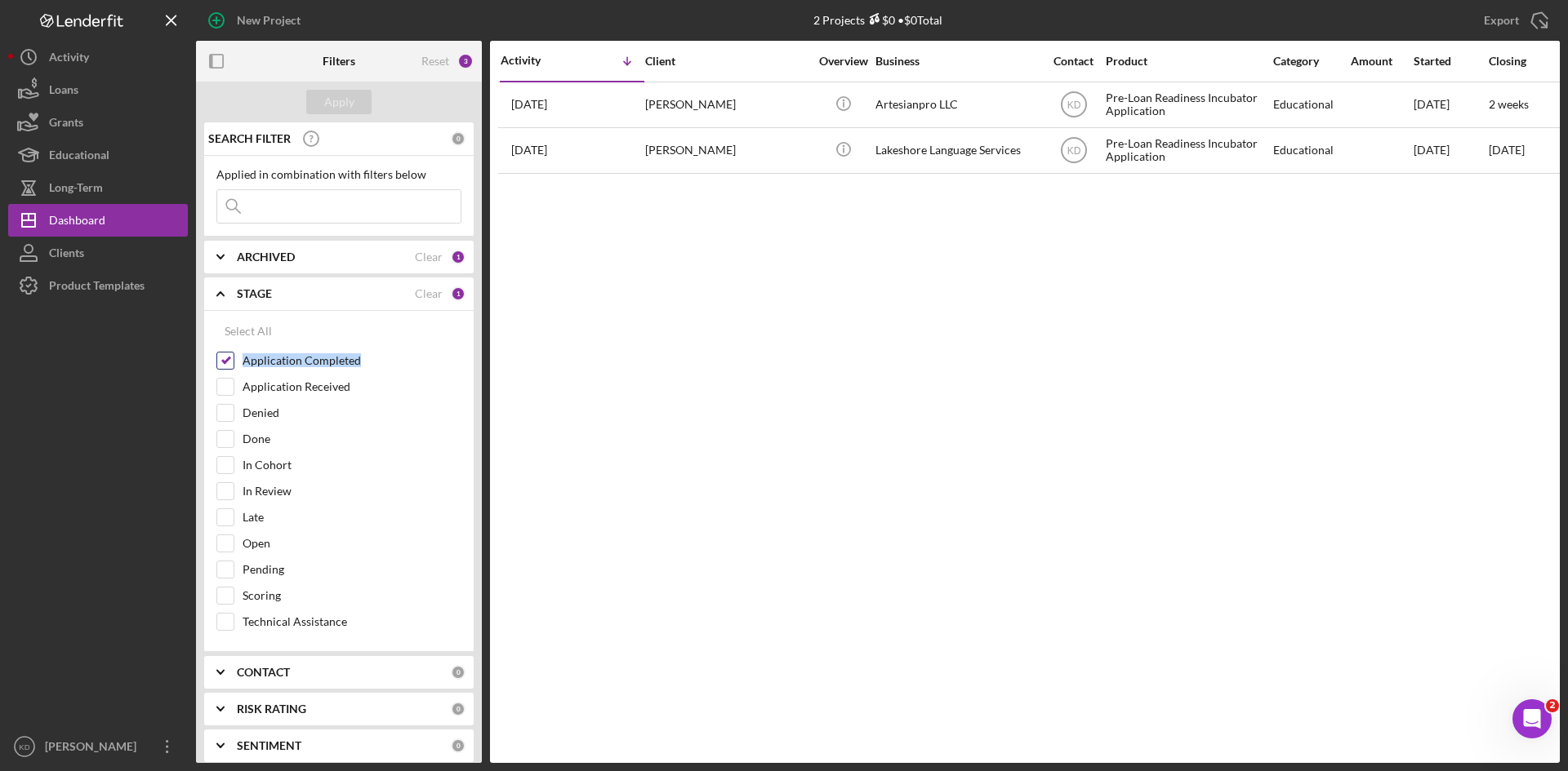
drag, startPoint x: 389, startPoint y: 364, endPoint x: 245, endPoint y: 360, distance: 144.1
click at [245, 360] on label "Application Completed" at bounding box center [352, 361] width 219 height 17
copy label "Application Completed"
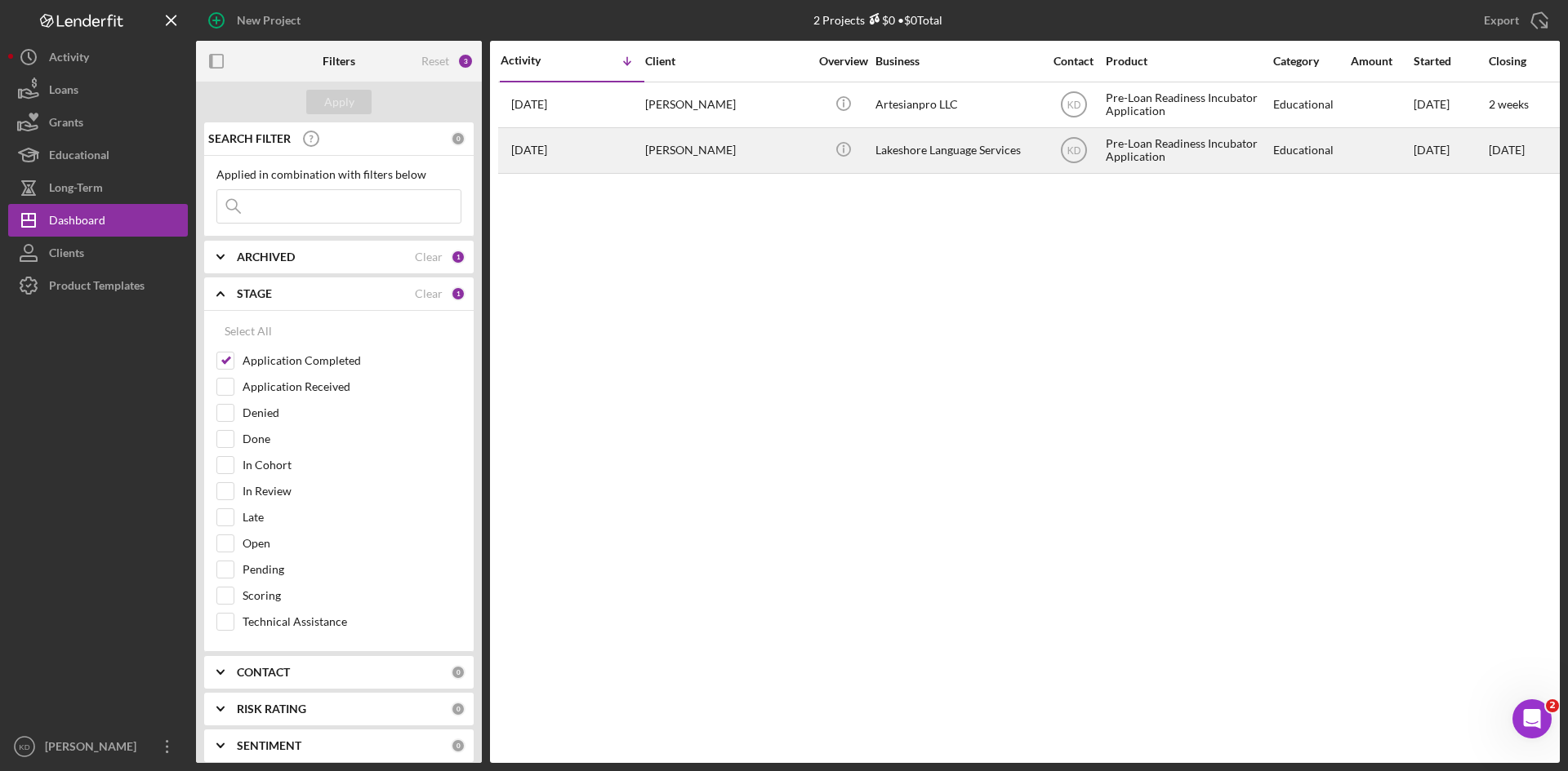
click at [703, 161] on div "[PERSON_NAME]" at bounding box center [726, 151] width 163 height 43
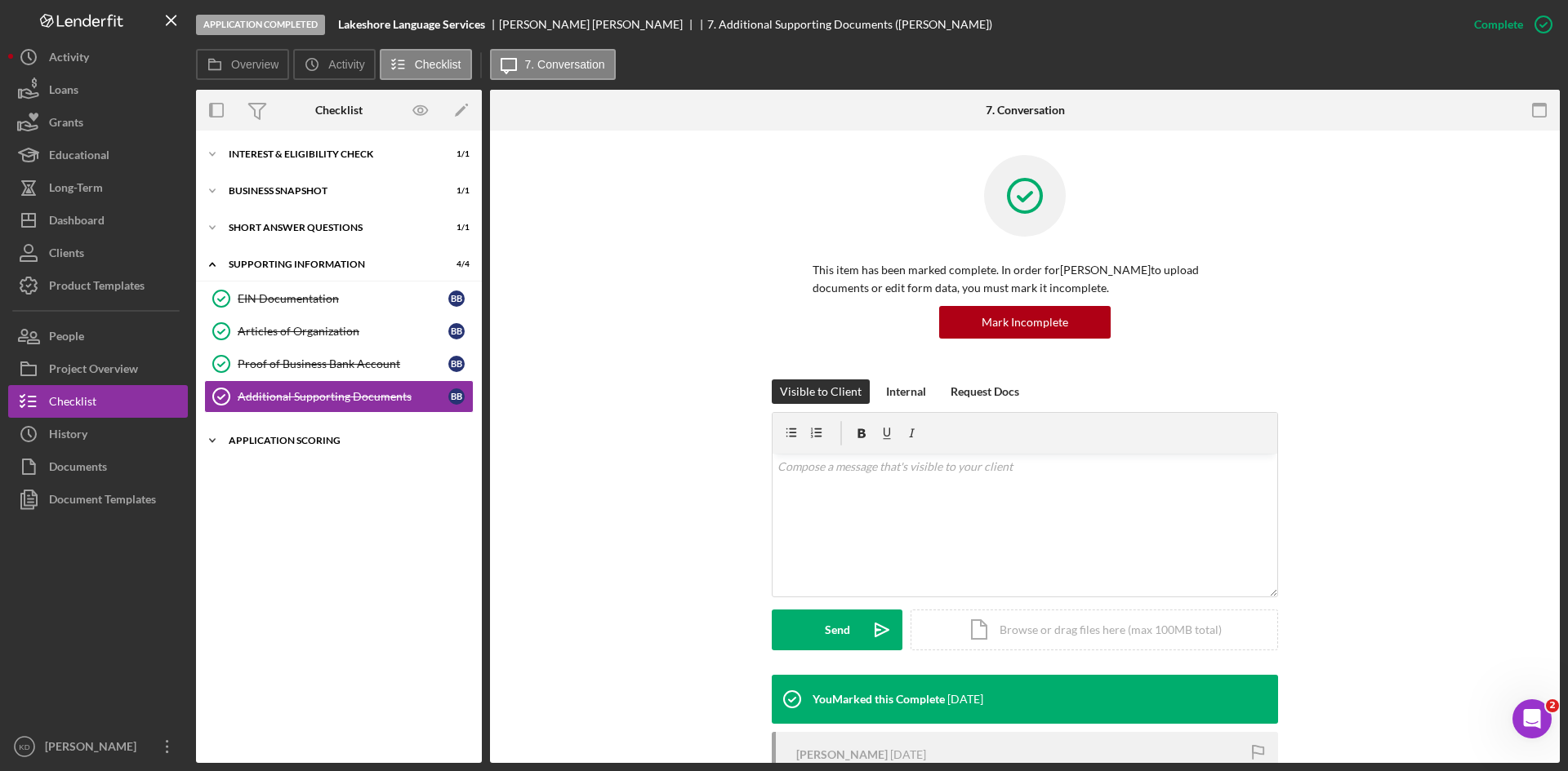
click at [221, 439] on icon "Icon/Expander" at bounding box center [212, 441] width 33 height 33
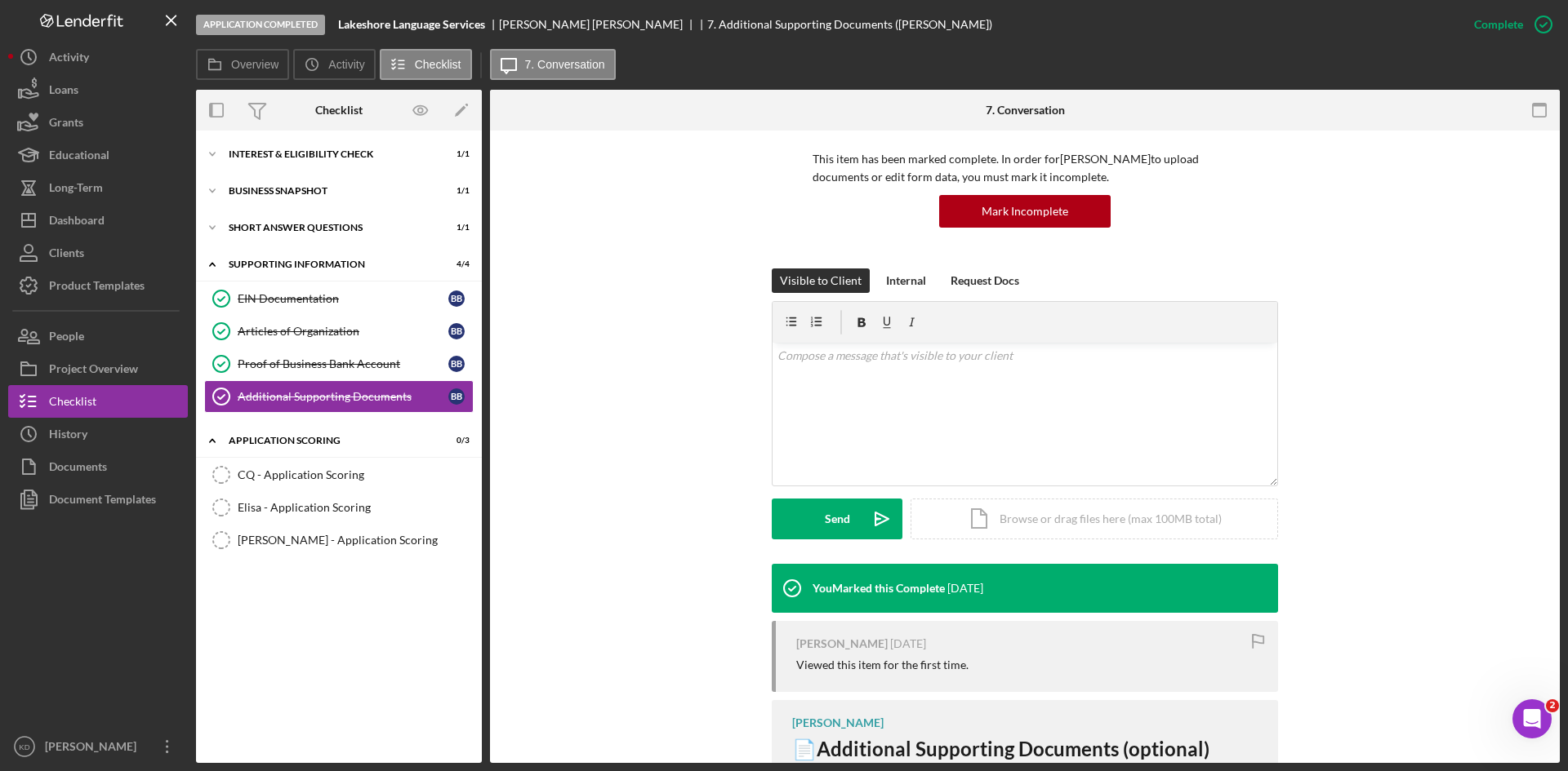
scroll to position [234, 0]
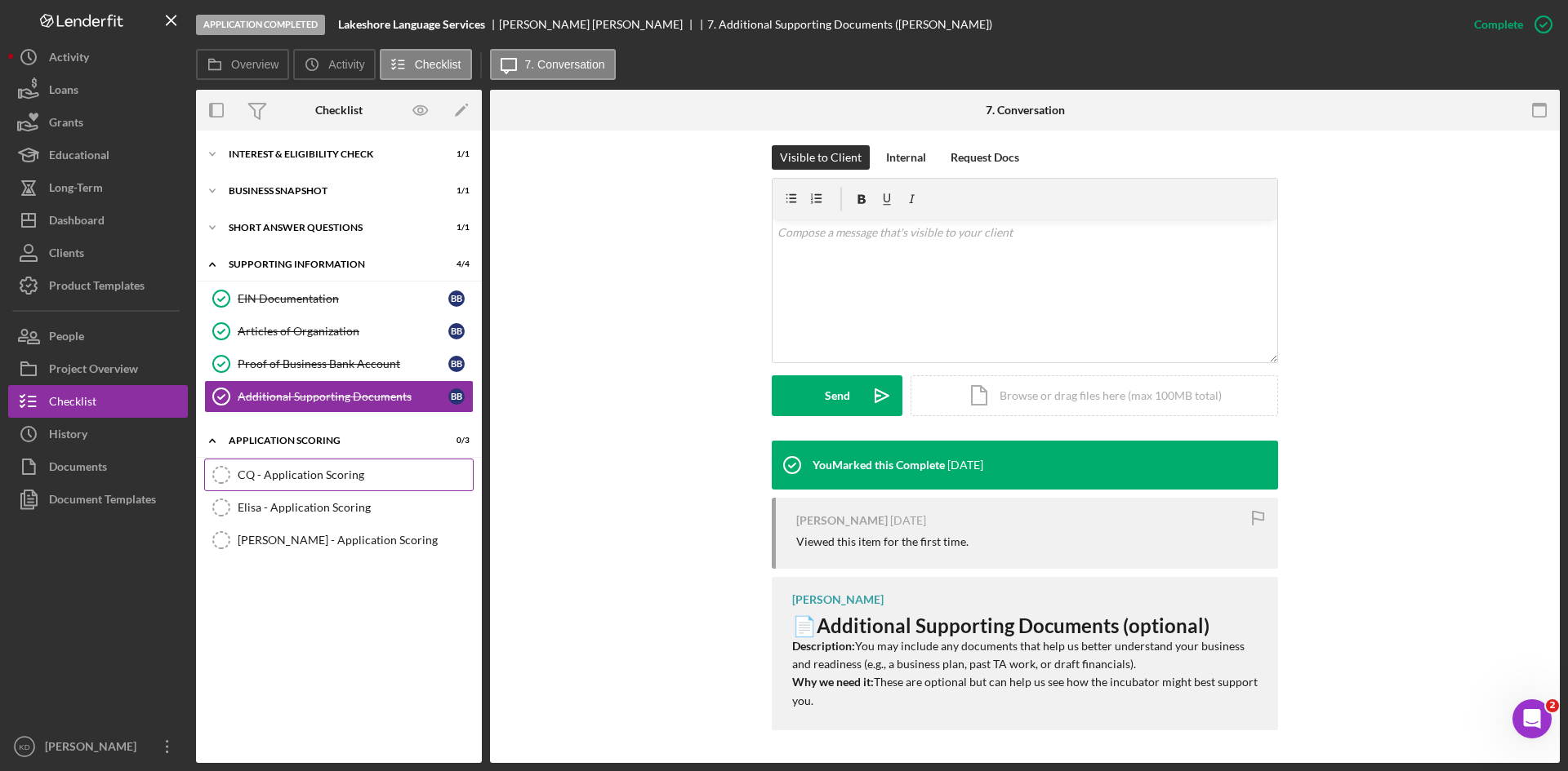
click at [253, 472] on div "CQ - Application Scoring" at bounding box center [355, 475] width 235 height 13
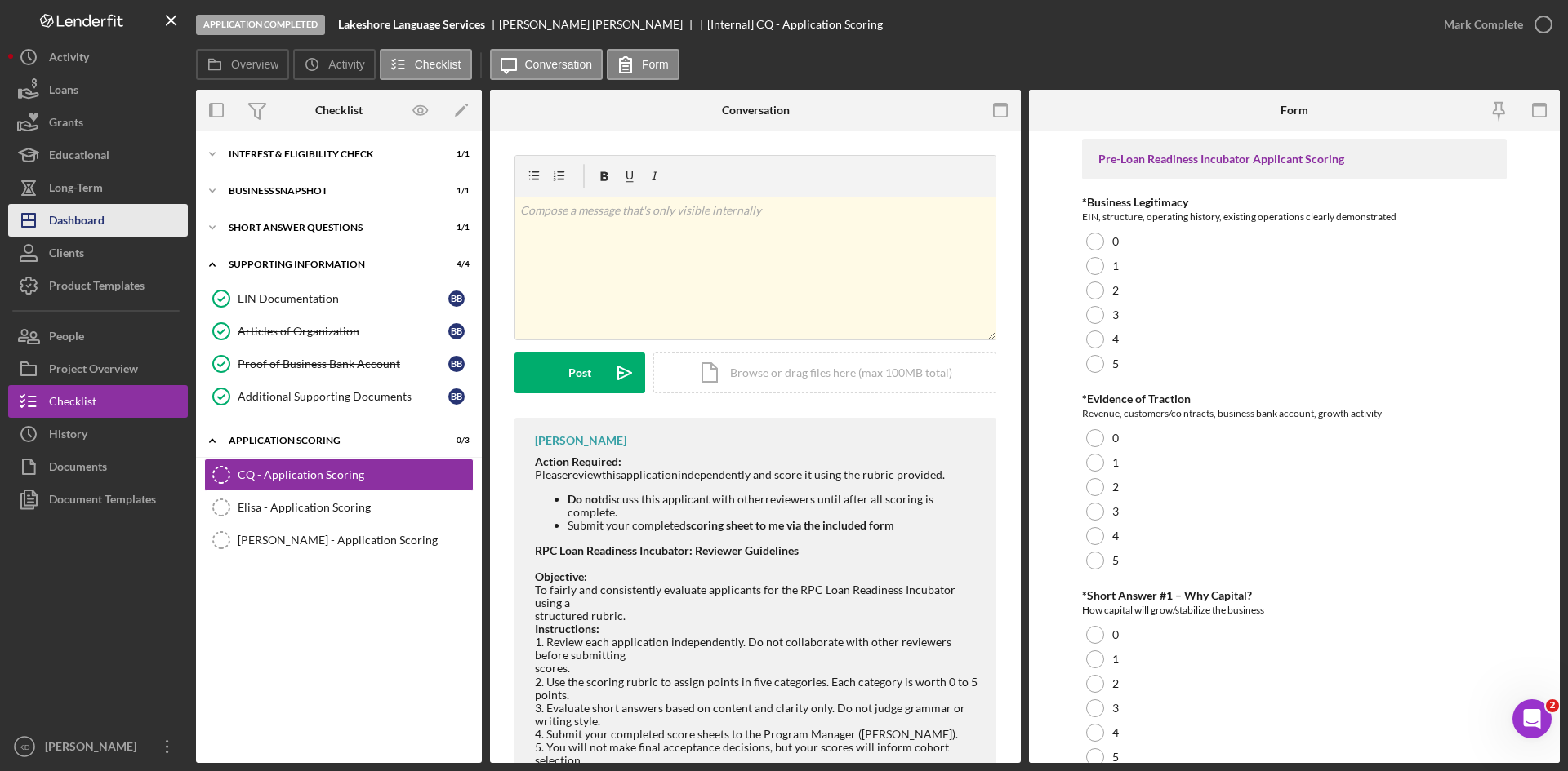
click at [85, 222] on div "Dashboard" at bounding box center [77, 222] width 55 height 37
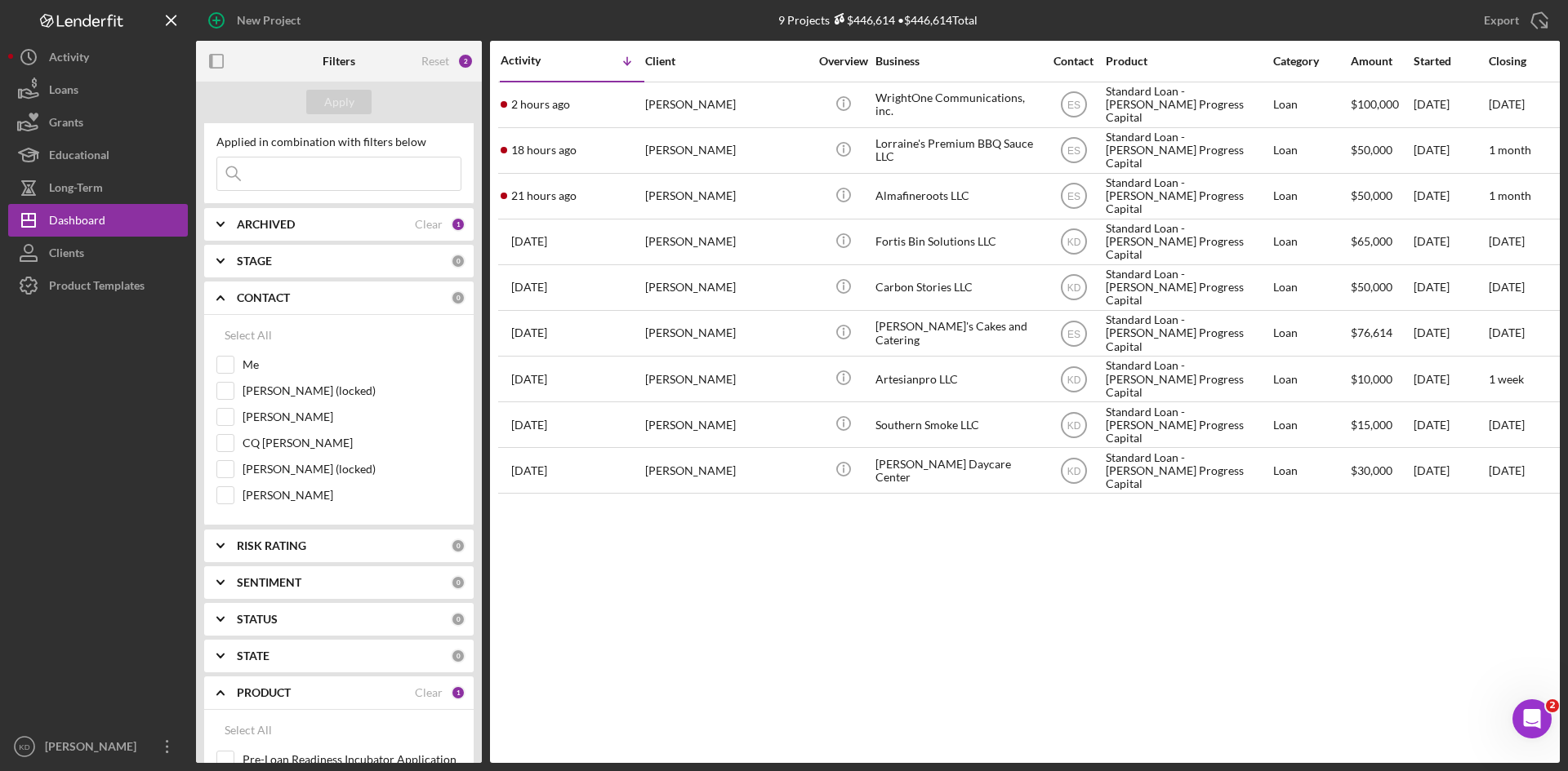
click at [219, 265] on icon "Icon/Expander" at bounding box center [220, 261] width 41 height 41
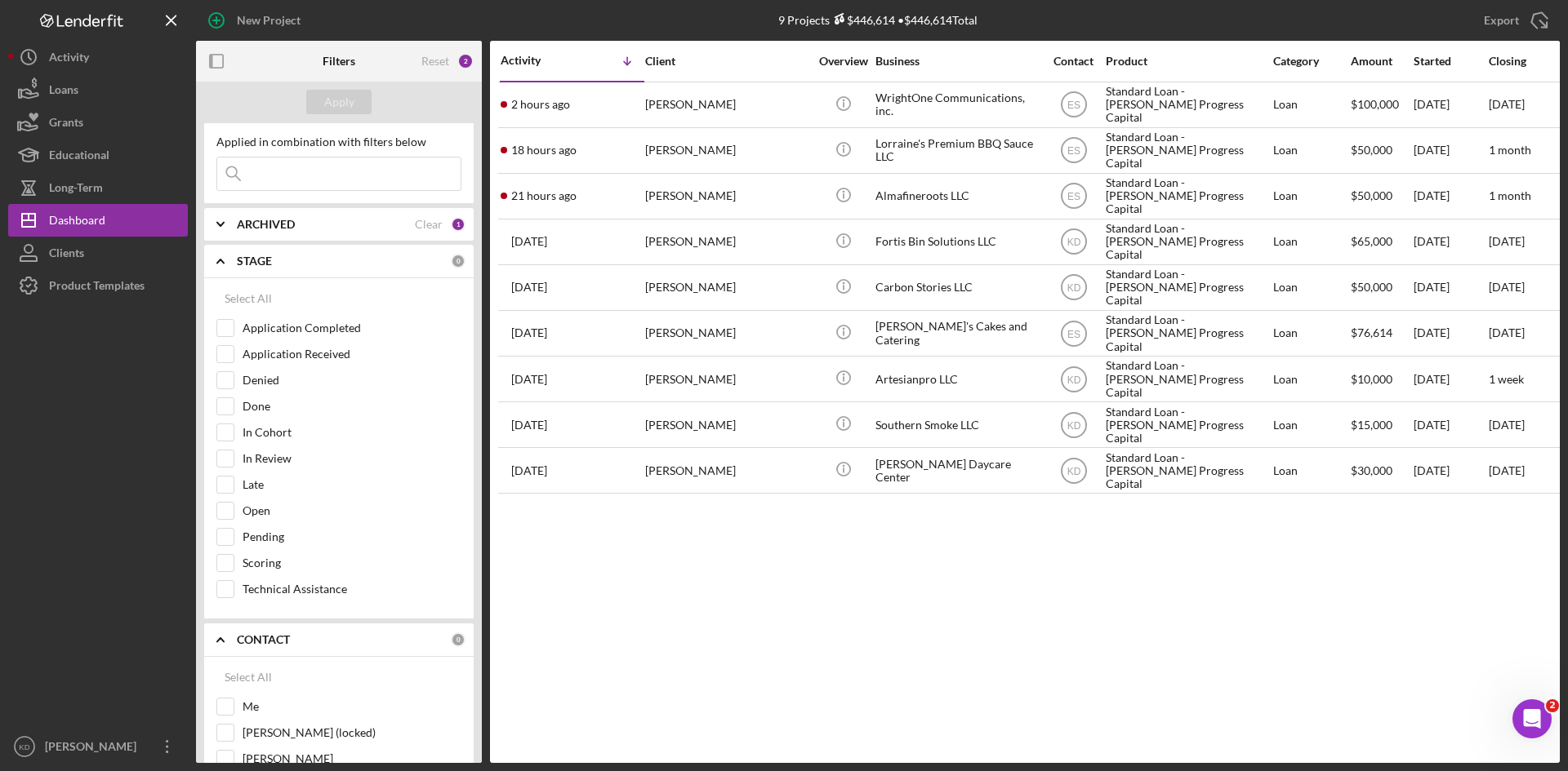
click at [399, 220] on div "ARCHIVED" at bounding box center [325, 225] width 178 height 13
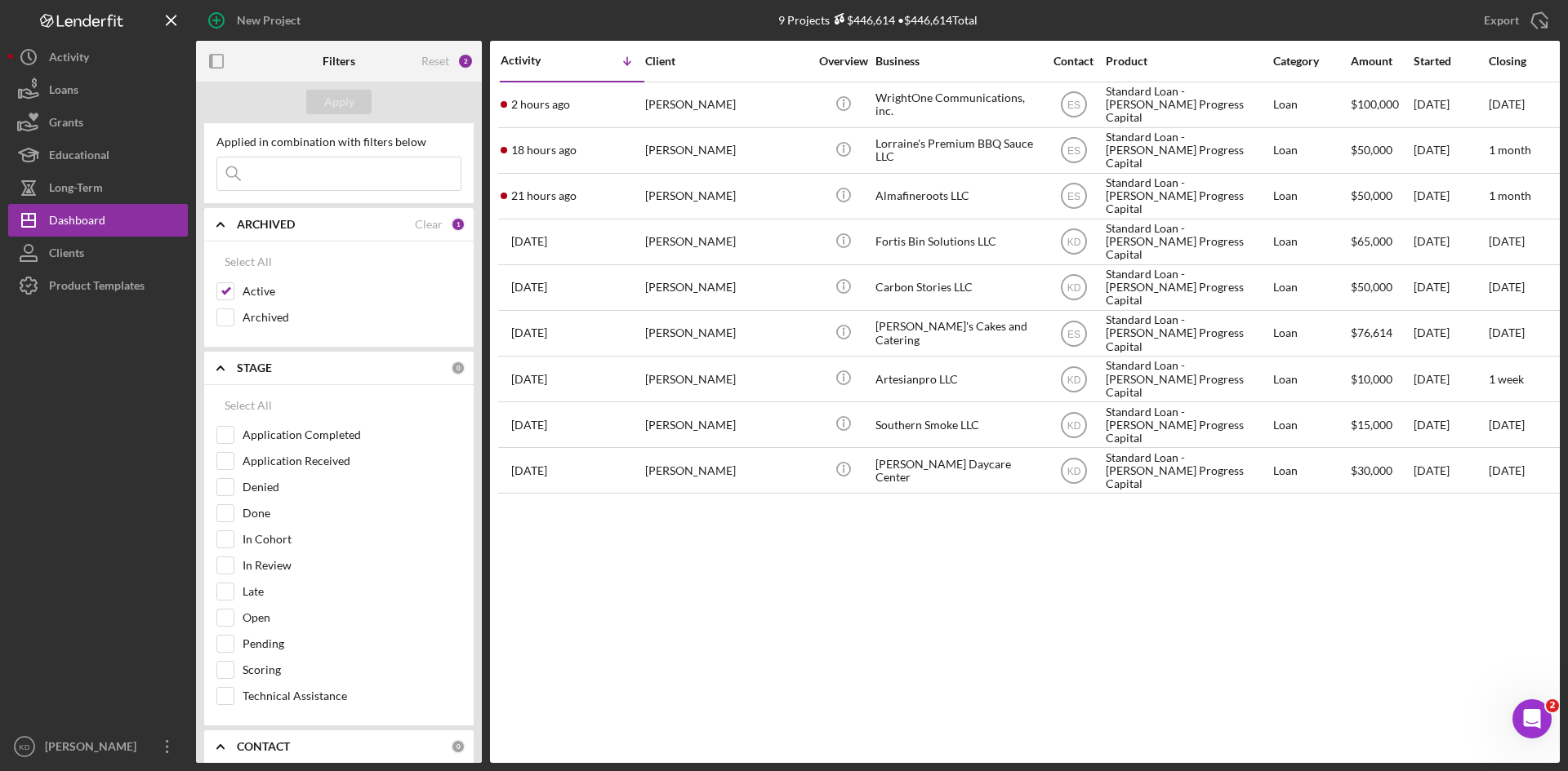
click at [288, 225] on b "ARCHIVED" at bounding box center [265, 225] width 58 height 13
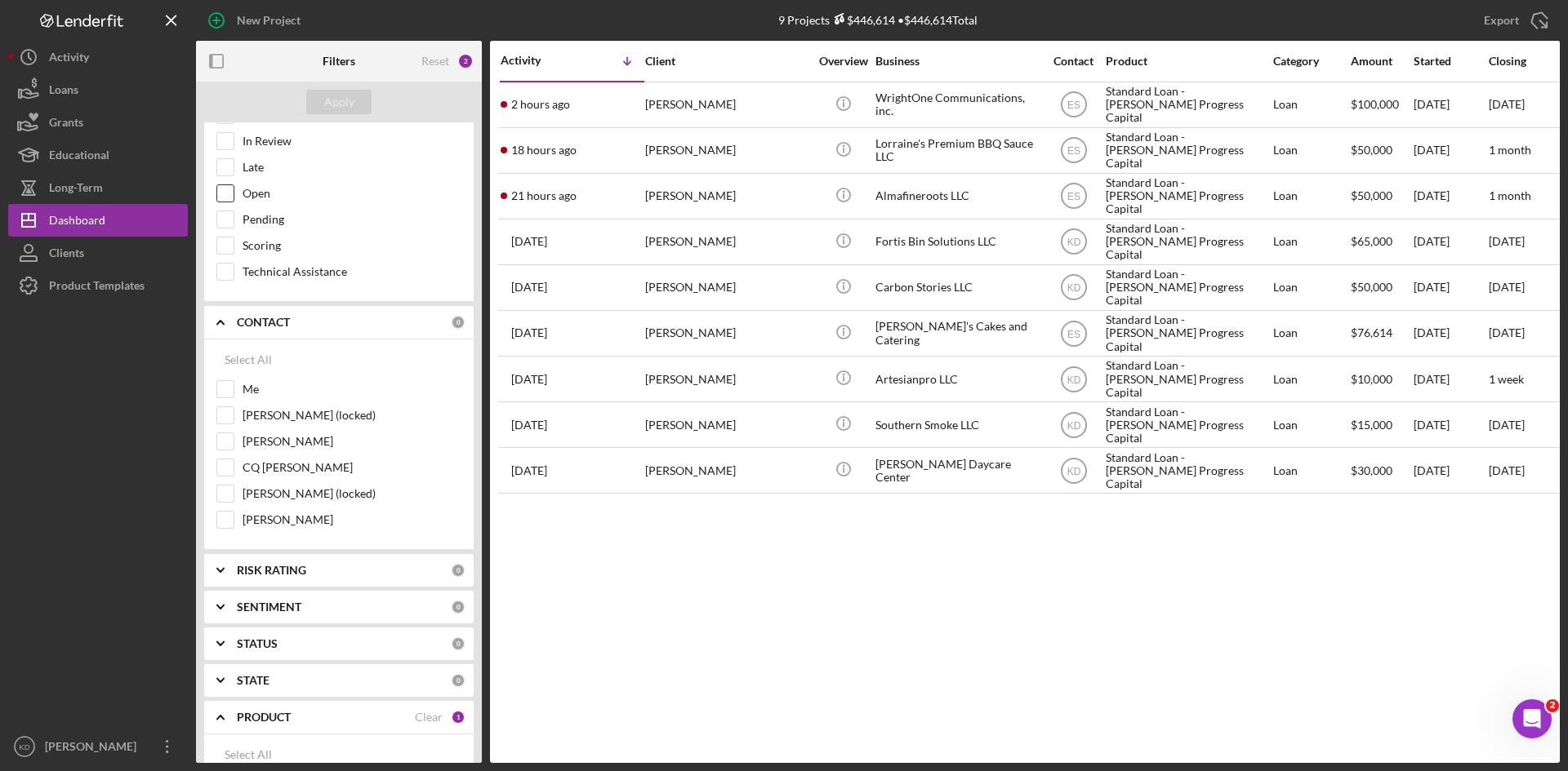
scroll to position [441, 0]
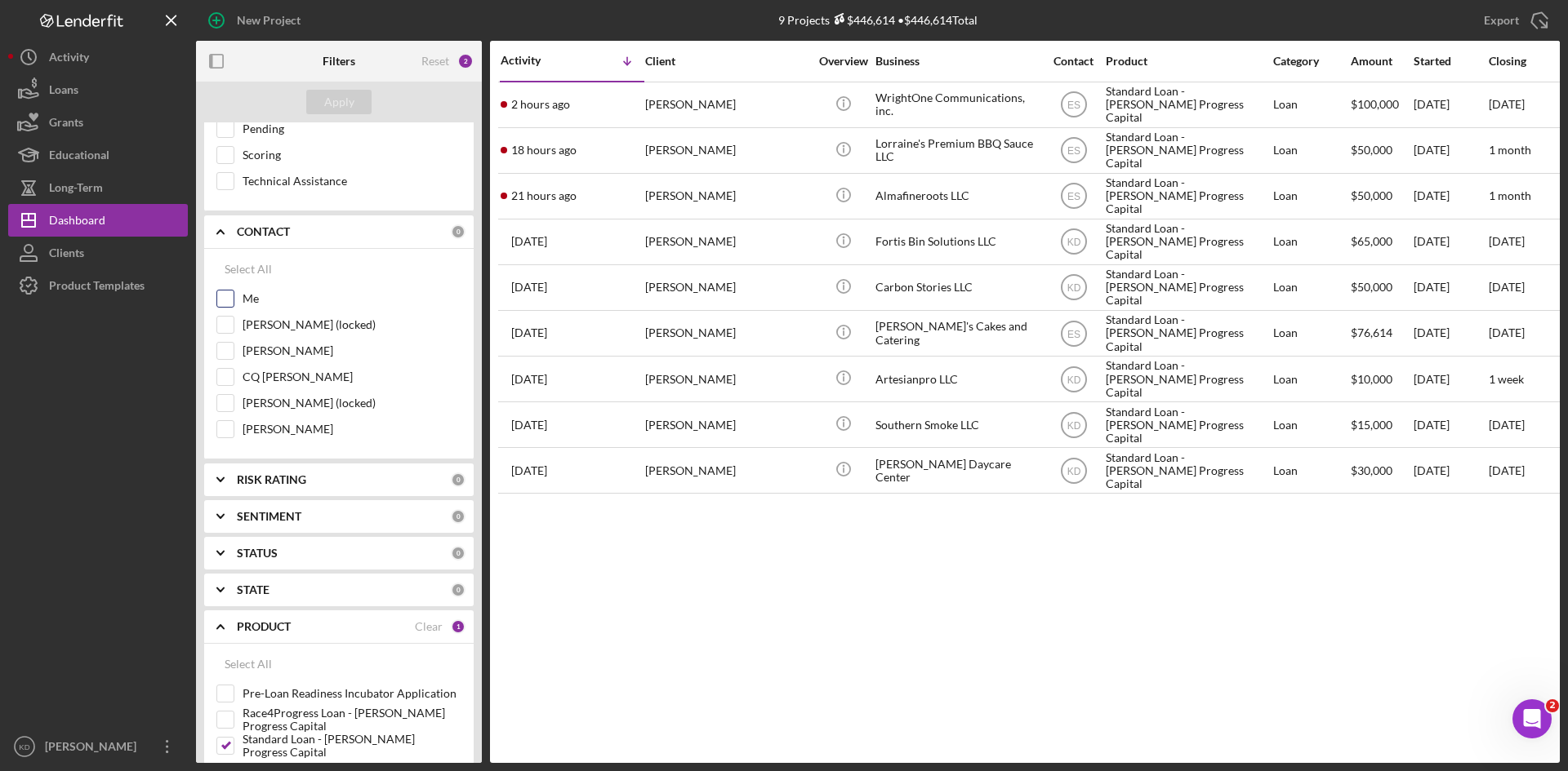
click at [222, 299] on input "Me" at bounding box center [226, 299] width 17 height 17
checkbox input "true"
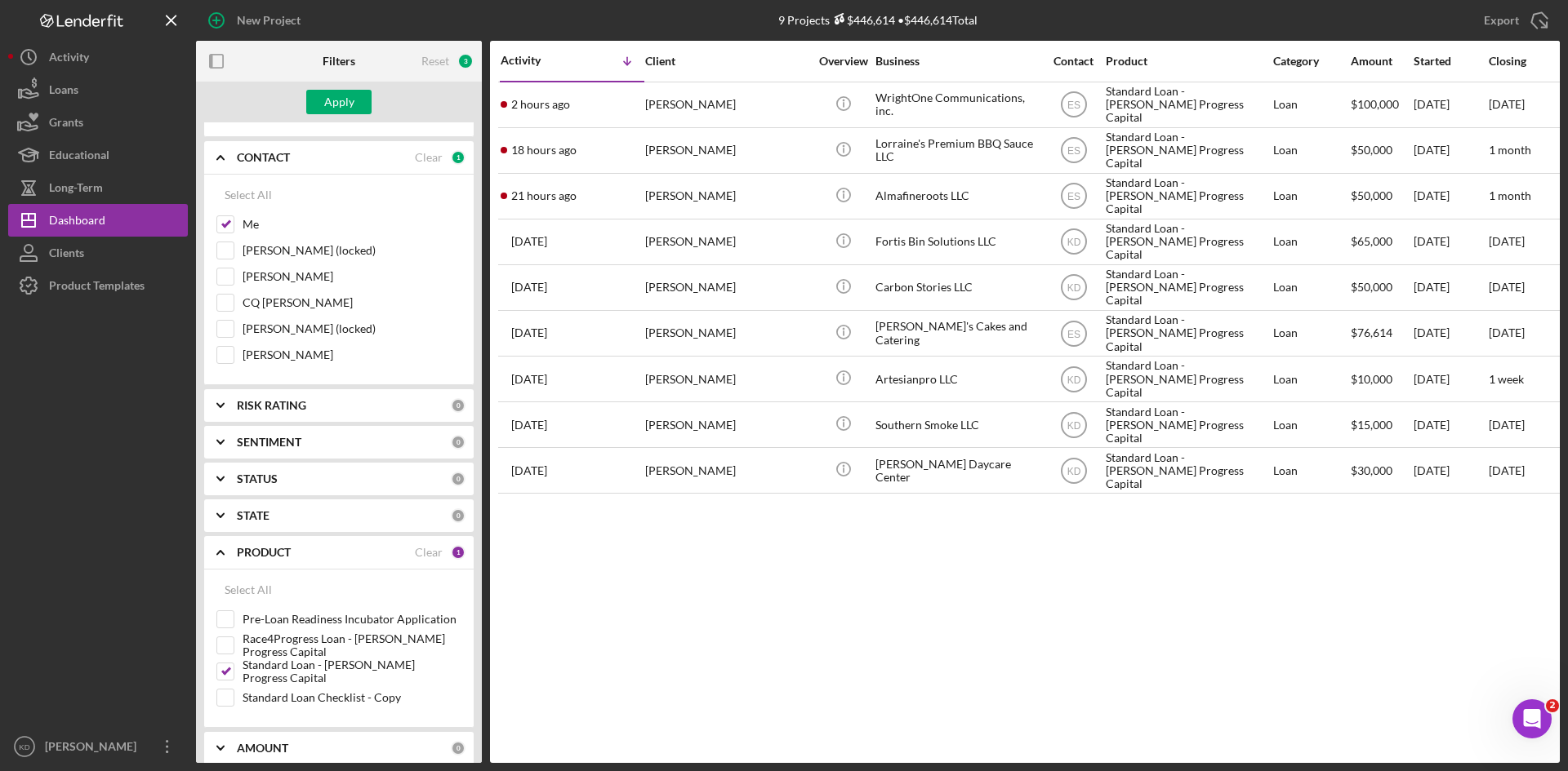
scroll to position [604, 0]
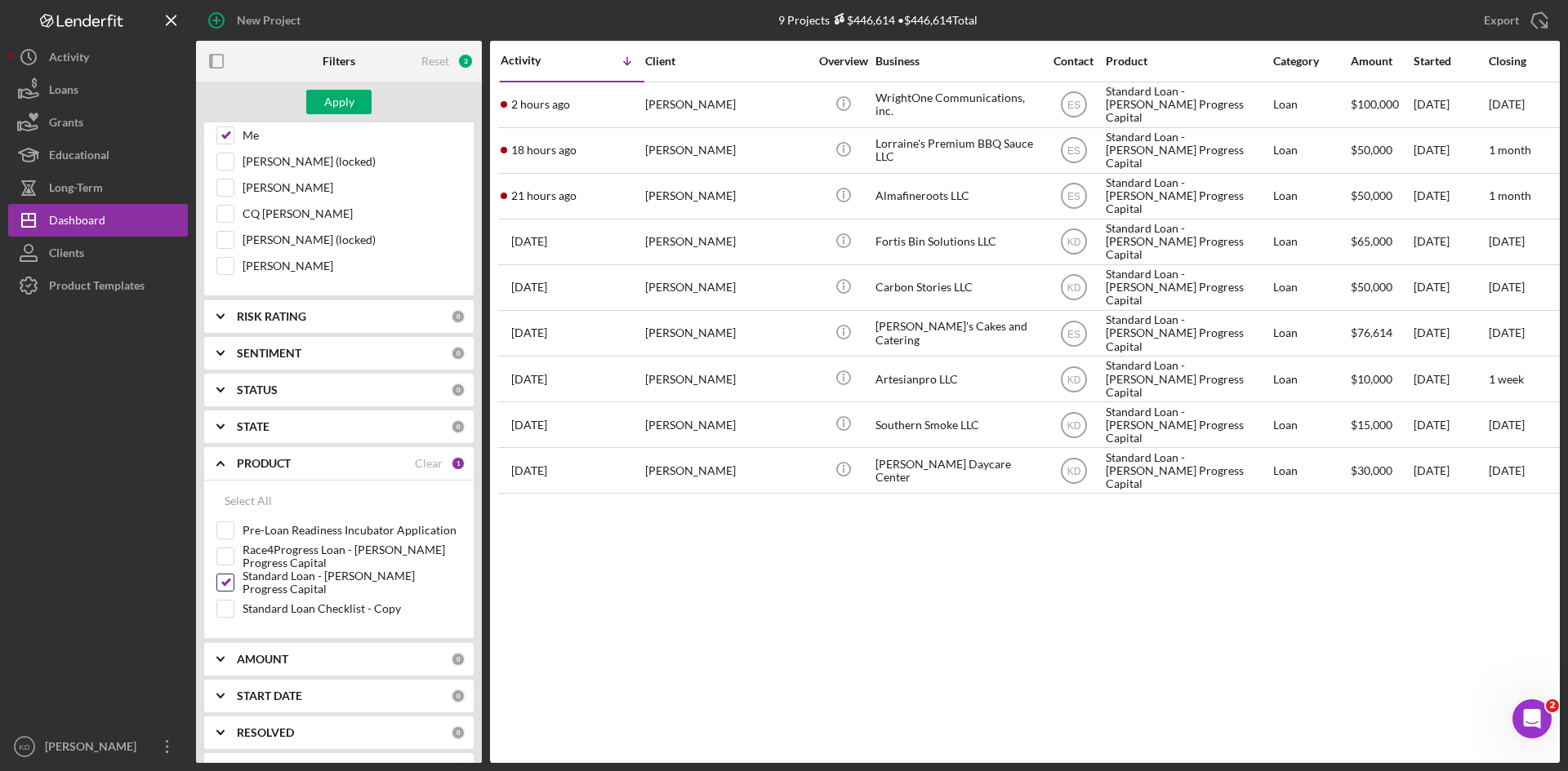
click at [223, 585] on input "Standard Loan - [PERSON_NAME] Progress Capital" at bounding box center [226, 583] width 17 height 17
checkbox input "false"
click at [218, 534] on input "Pre-Loan Readiness Incubator Application" at bounding box center [226, 531] width 17 height 17
checkbox input "true"
click at [358, 109] on button "Apply" at bounding box center [339, 101] width 65 height 24
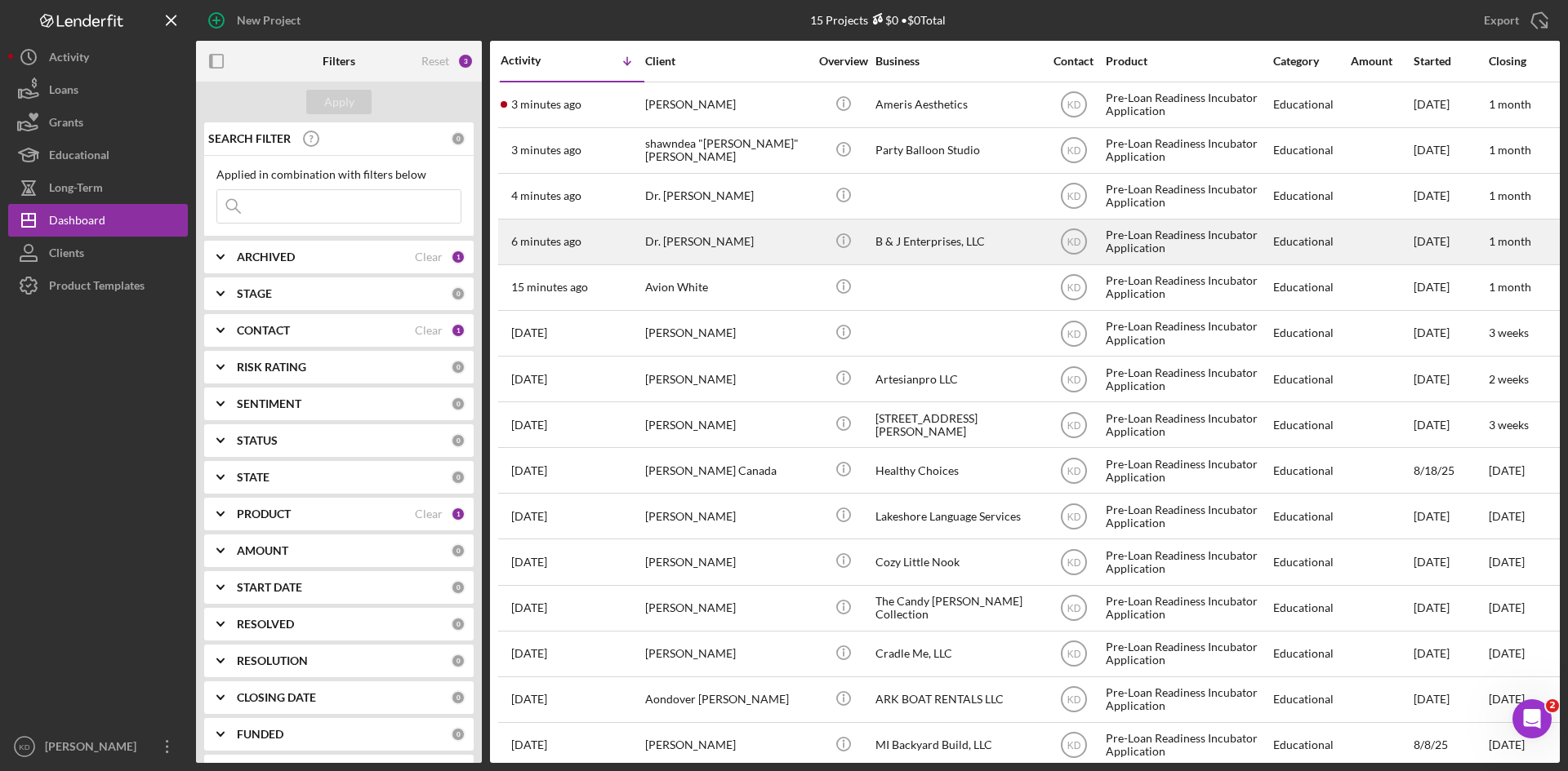
click at [657, 242] on div "Dr. [PERSON_NAME]" at bounding box center [726, 243] width 163 height 43
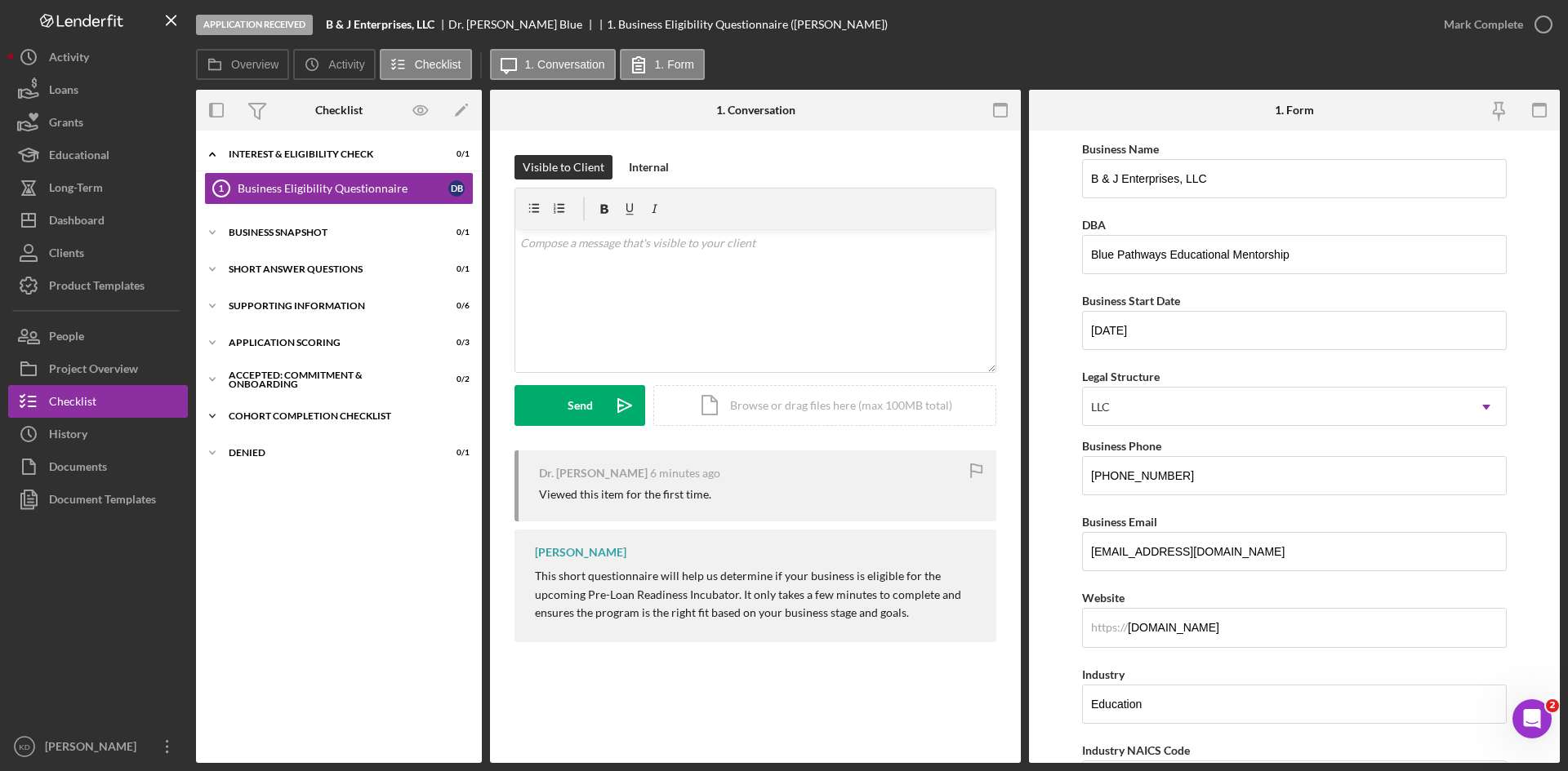
click at [231, 419] on div "Cohort Completion Checklist" at bounding box center [345, 416] width 233 height 10
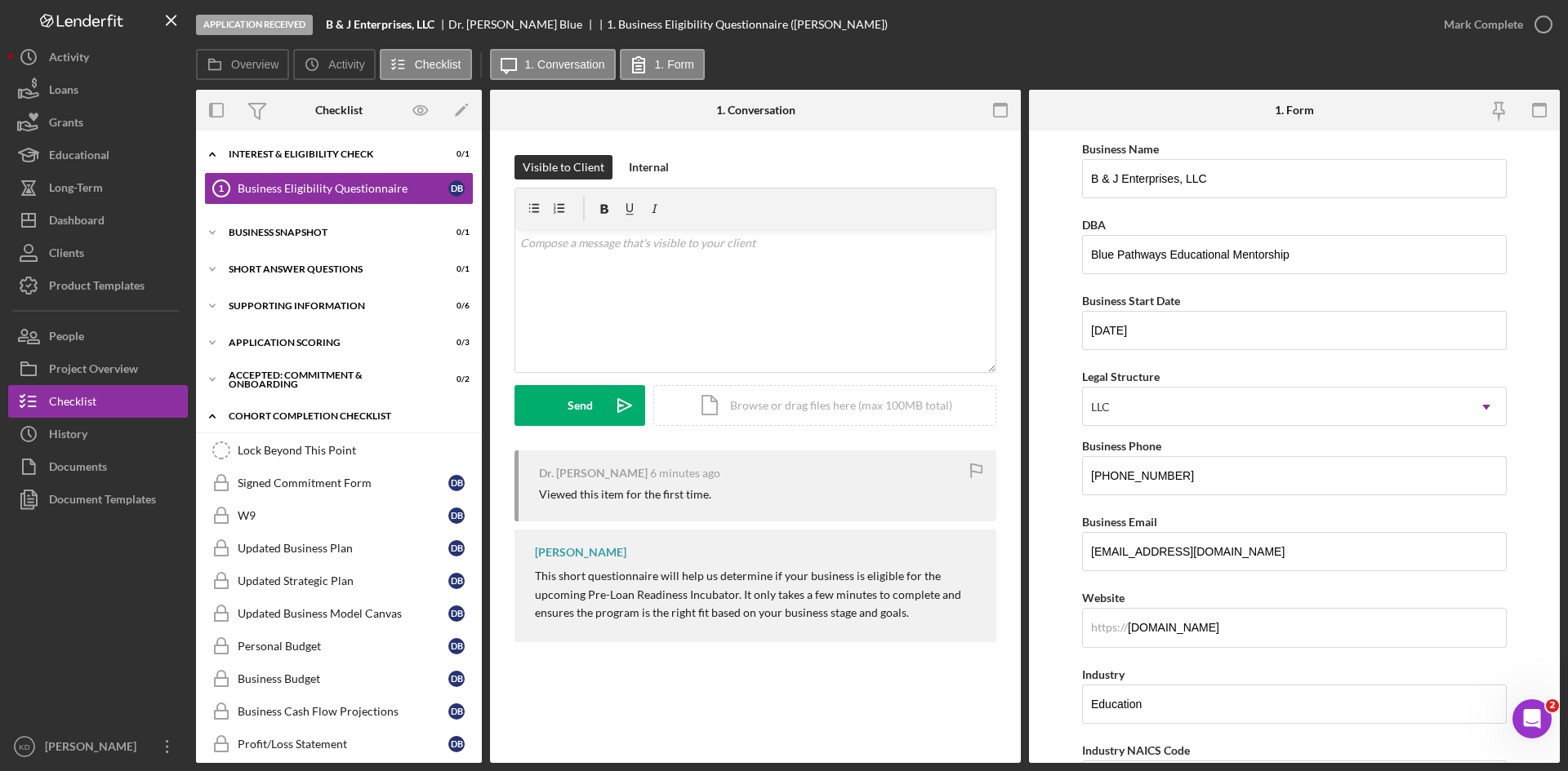
click at [231, 419] on div "Cohort Completion Checklist" at bounding box center [345, 416] width 233 height 10
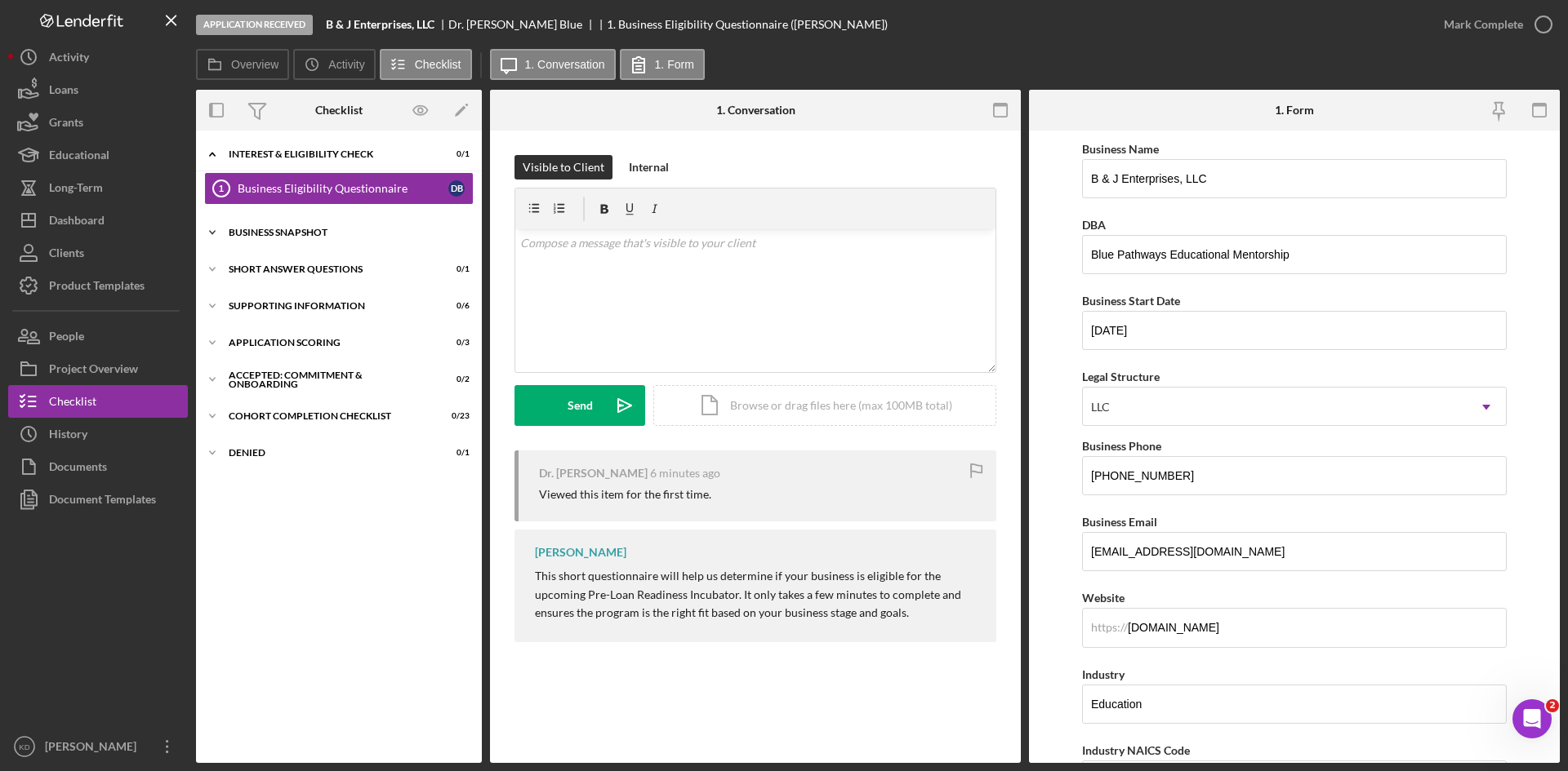
click at [221, 237] on icon "Icon/Expander" at bounding box center [212, 232] width 33 height 33
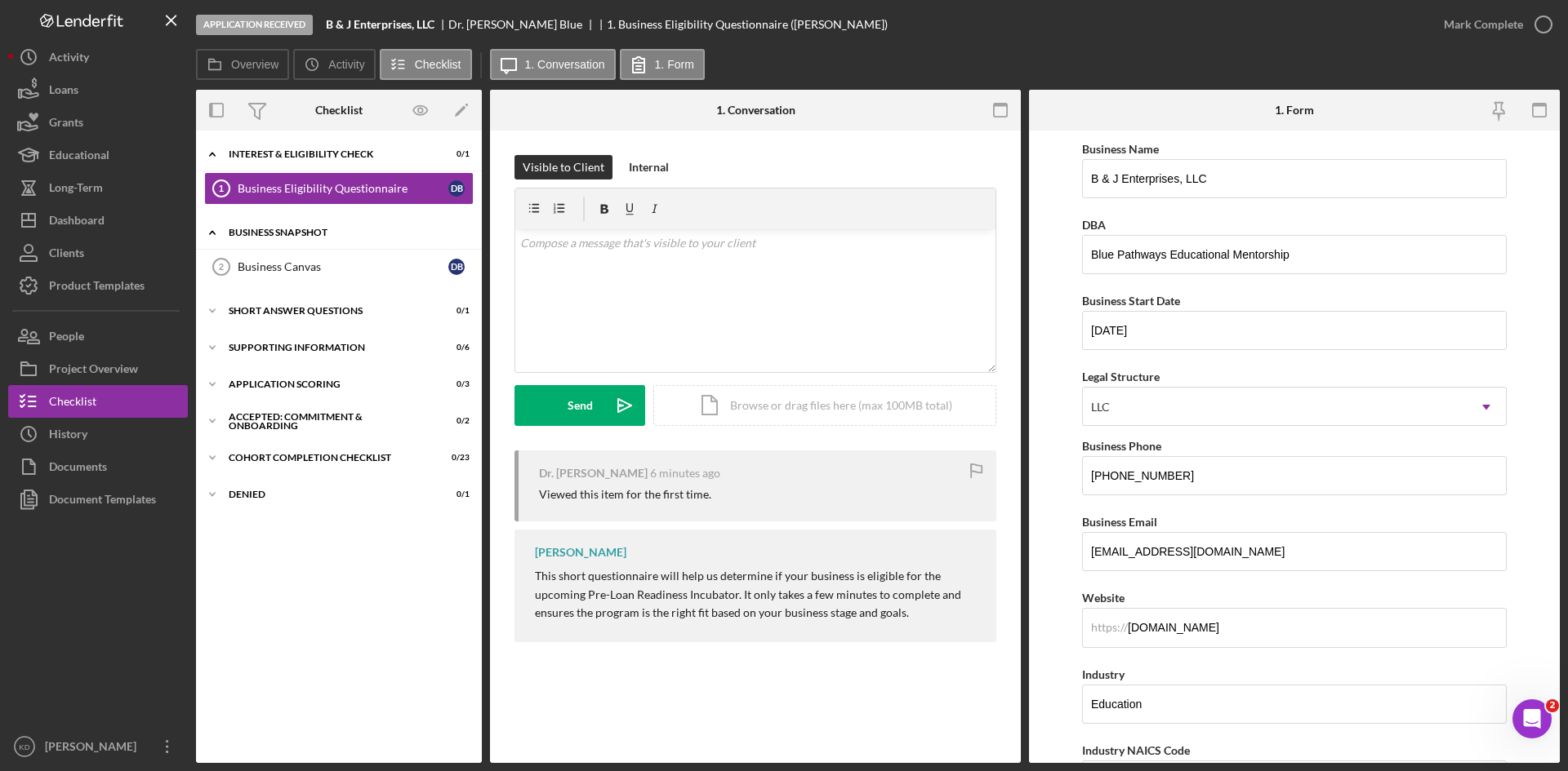
click at [221, 237] on icon "Icon/Expander" at bounding box center [212, 232] width 33 height 33
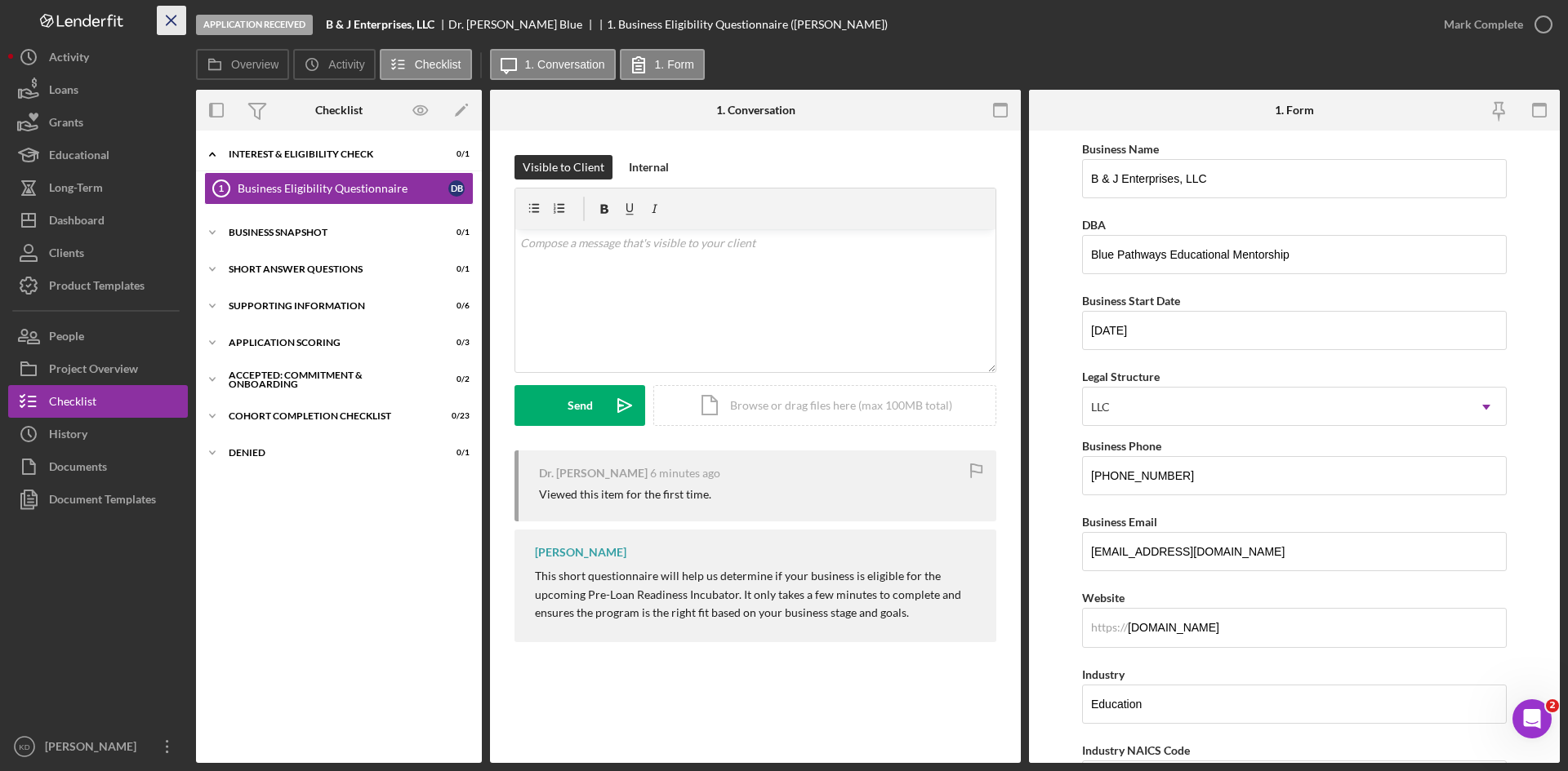
click at [167, 17] on icon "Icon/Menu Close" at bounding box center [172, 21] width 37 height 37
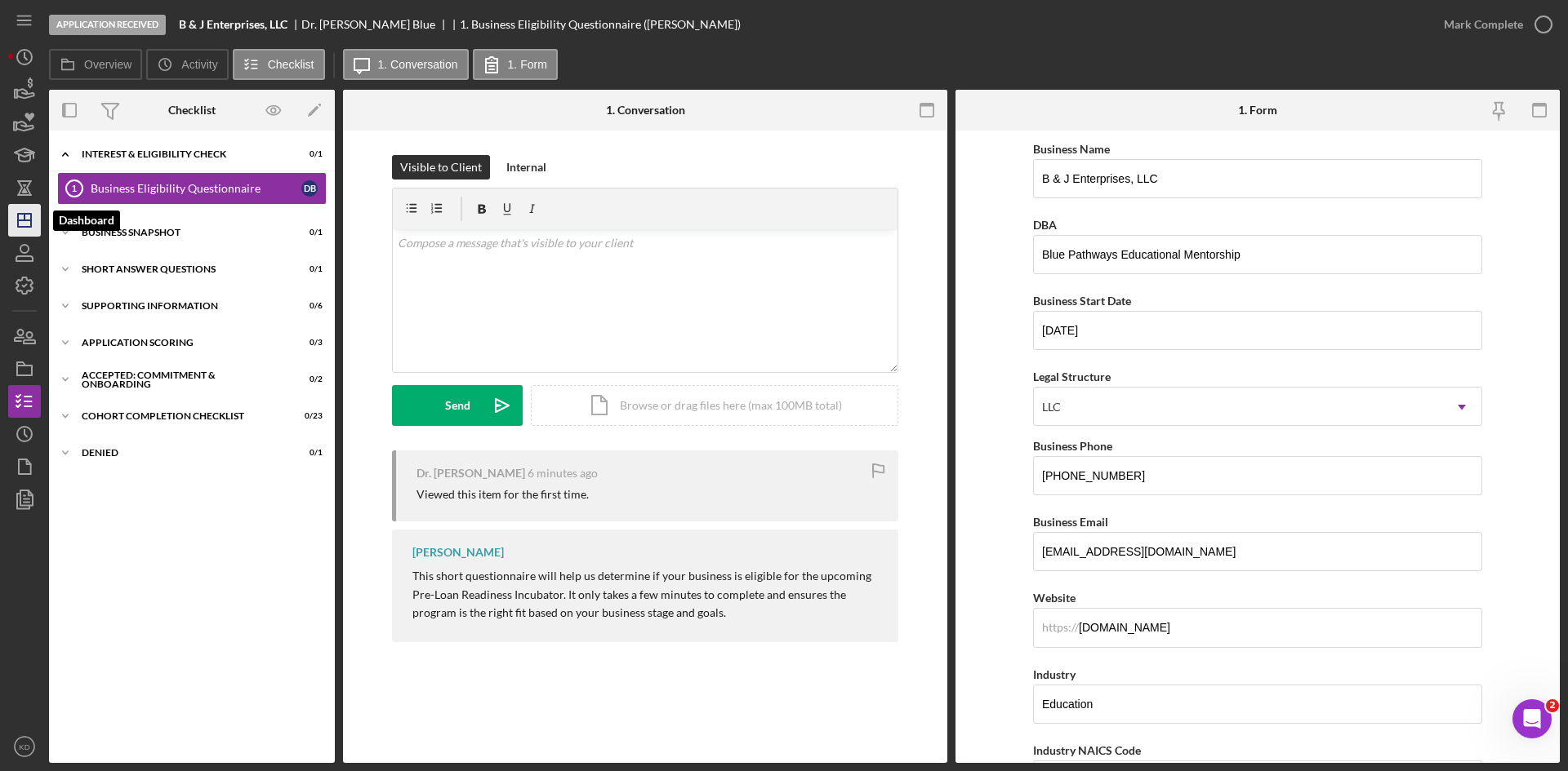
click at [23, 226] on icon "Icon/Dashboard" at bounding box center [24, 220] width 41 height 41
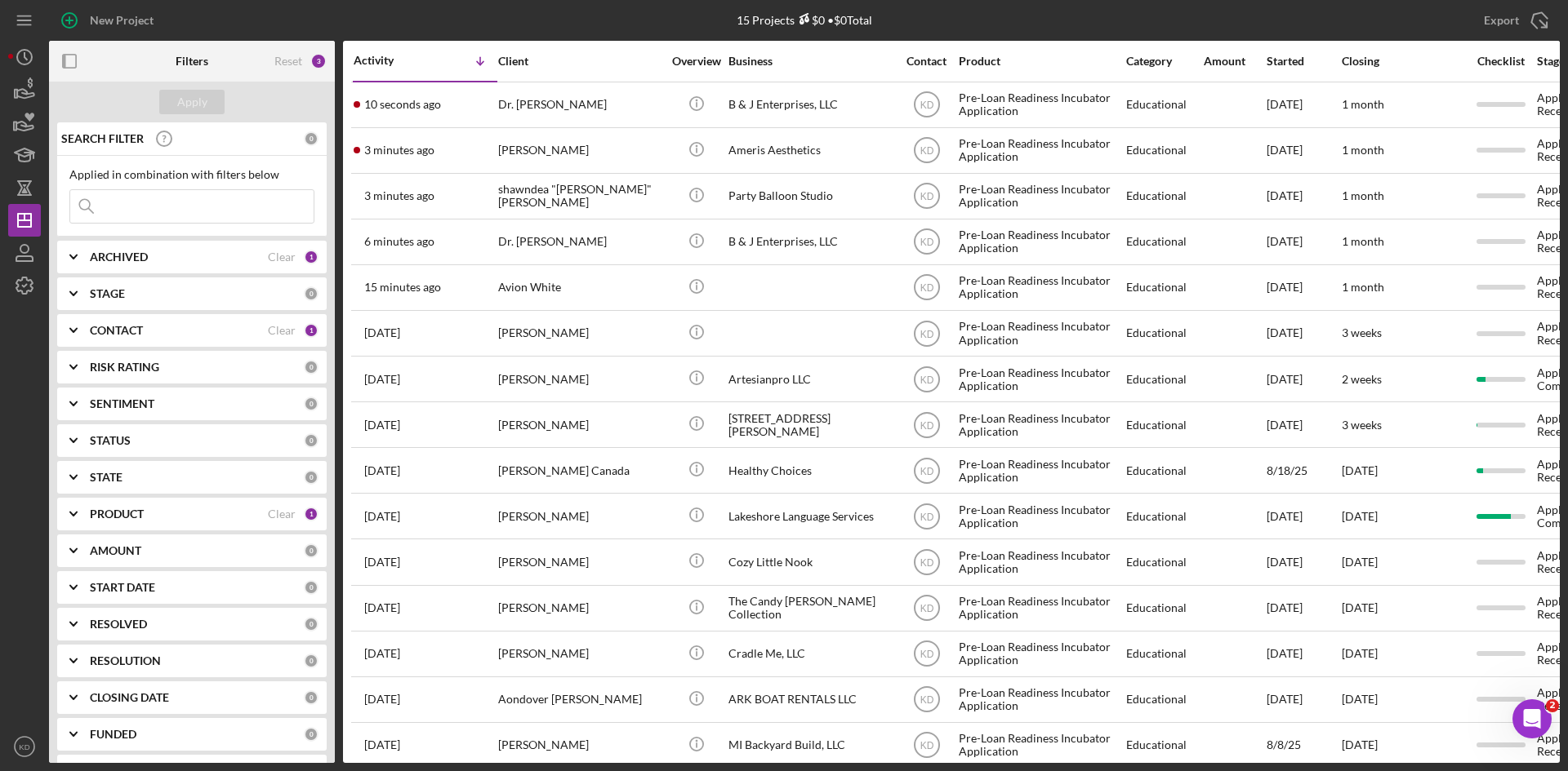
scroll to position [37, 0]
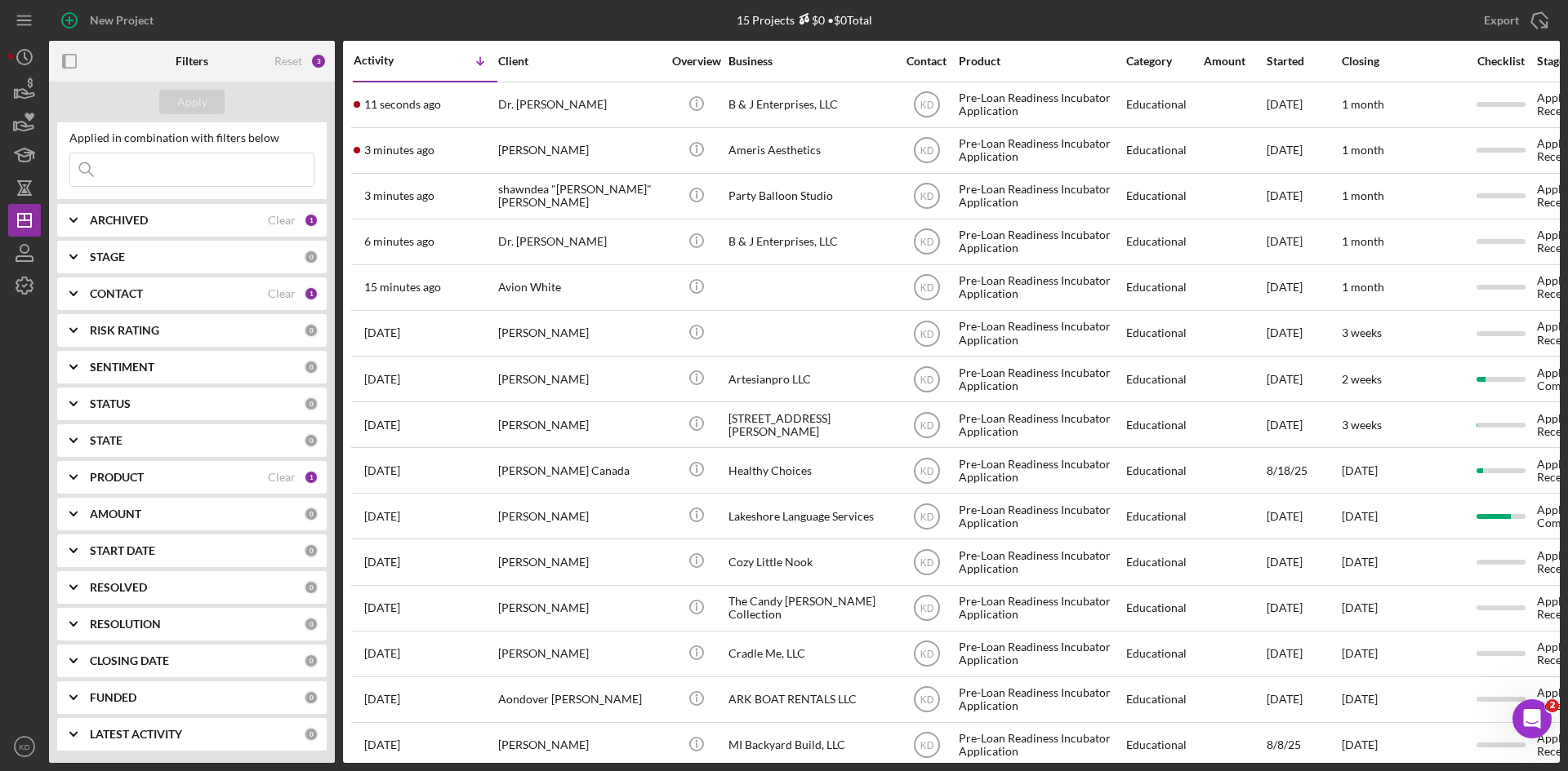
click at [104, 489] on div "PRODUCT Clear 1" at bounding box center [203, 477] width 228 height 33
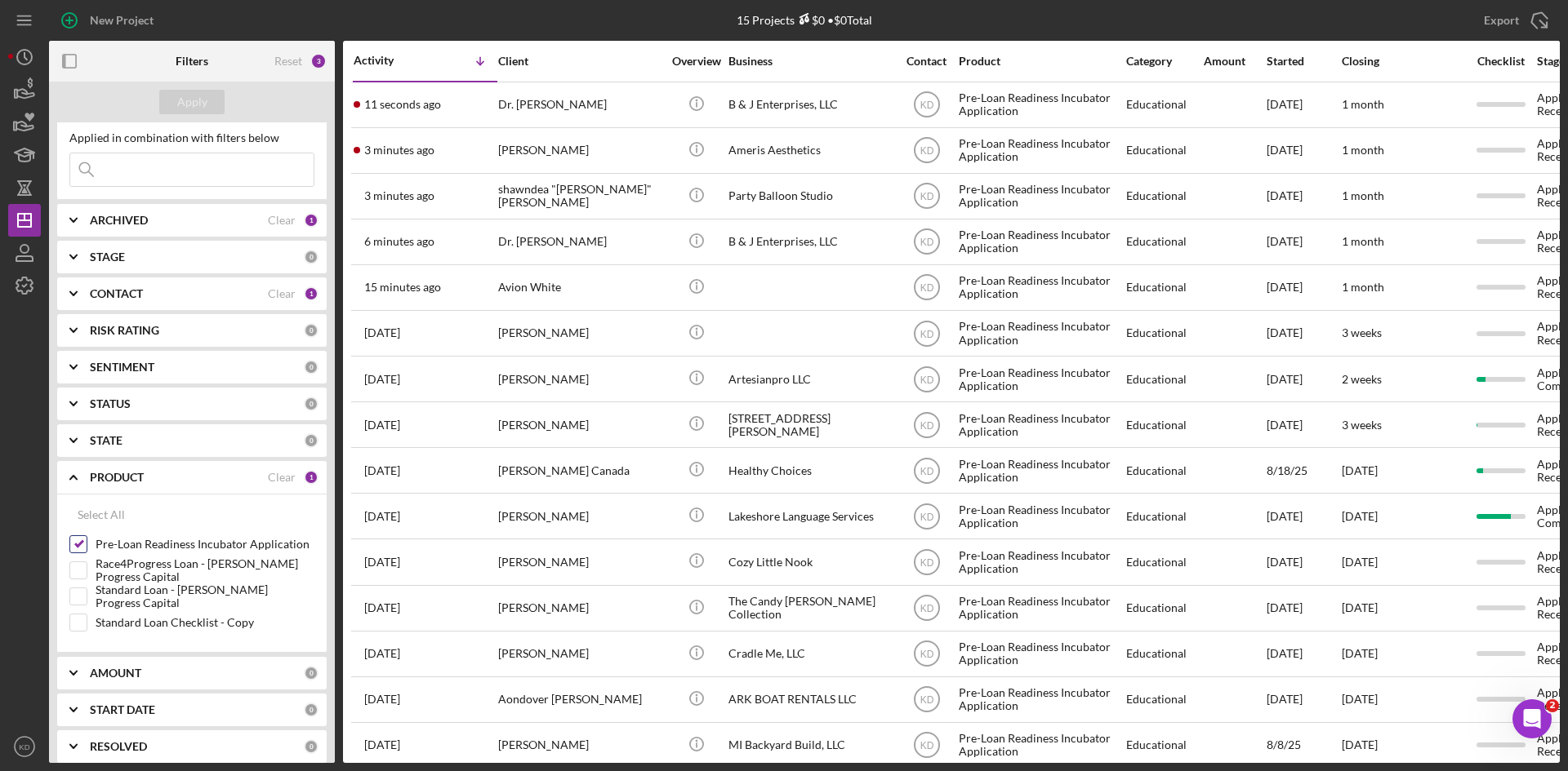
click at [82, 540] on input "Pre-Loan Readiness Incubator Application" at bounding box center [79, 544] width 17 height 17
checkbox input "false"
click at [81, 590] on input "Standard Loan - [PERSON_NAME] Progress Capital" at bounding box center [79, 597] width 17 height 17
checkbox input "true"
click at [199, 99] on div "Apply" at bounding box center [192, 101] width 30 height 24
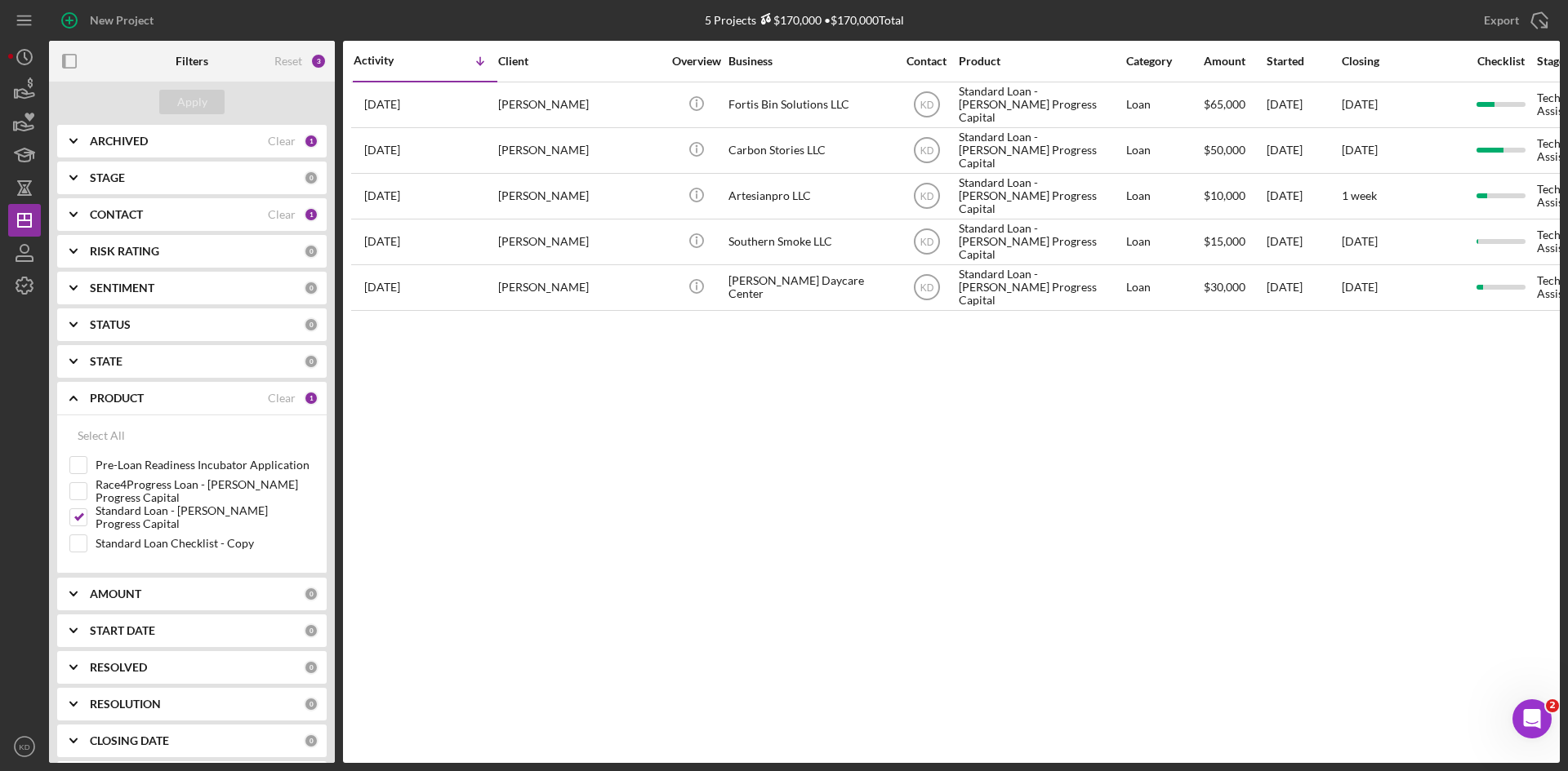
scroll to position [33, 0]
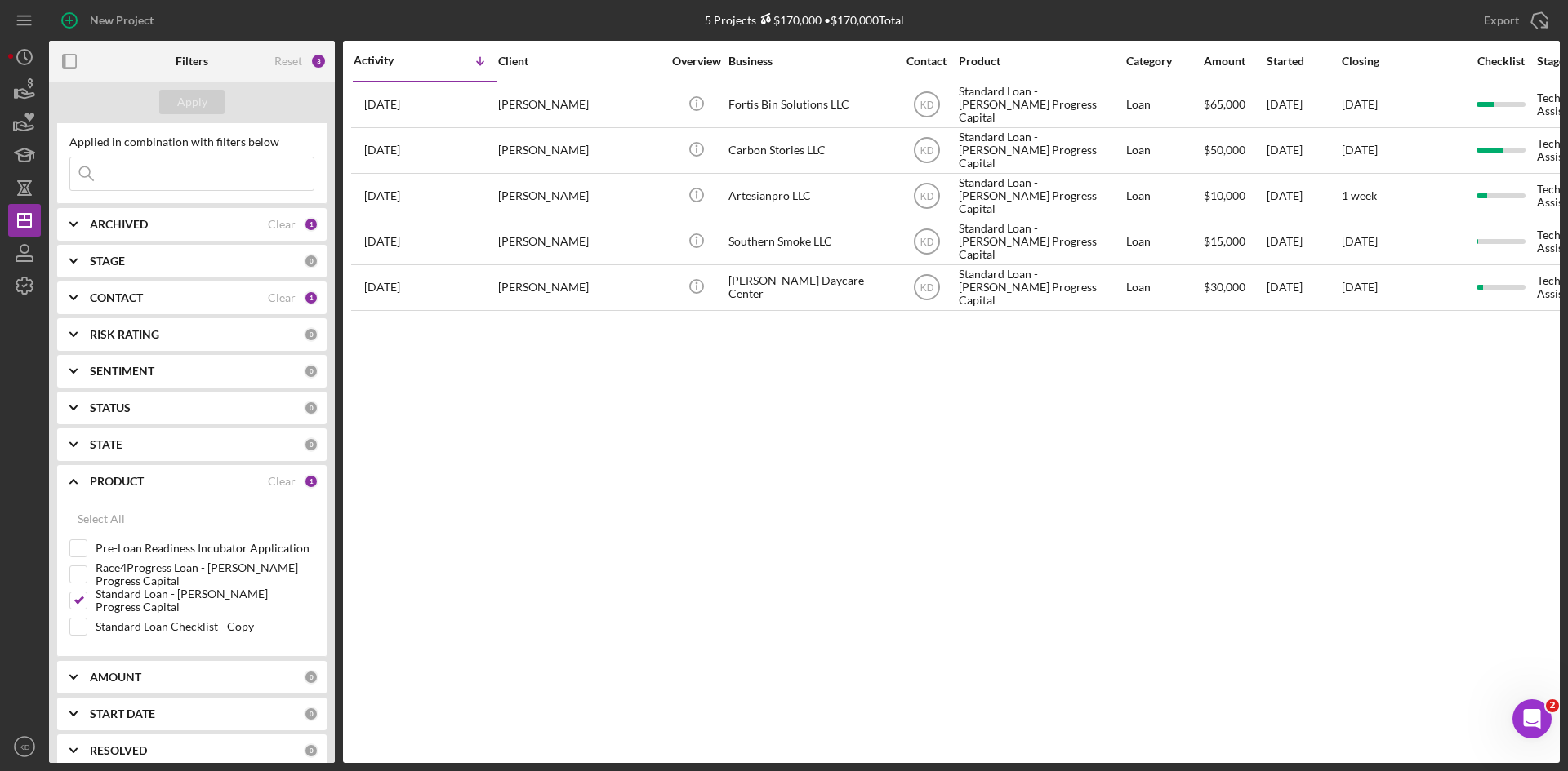
click at [109, 297] on b "CONTACT" at bounding box center [115, 298] width 53 height 13
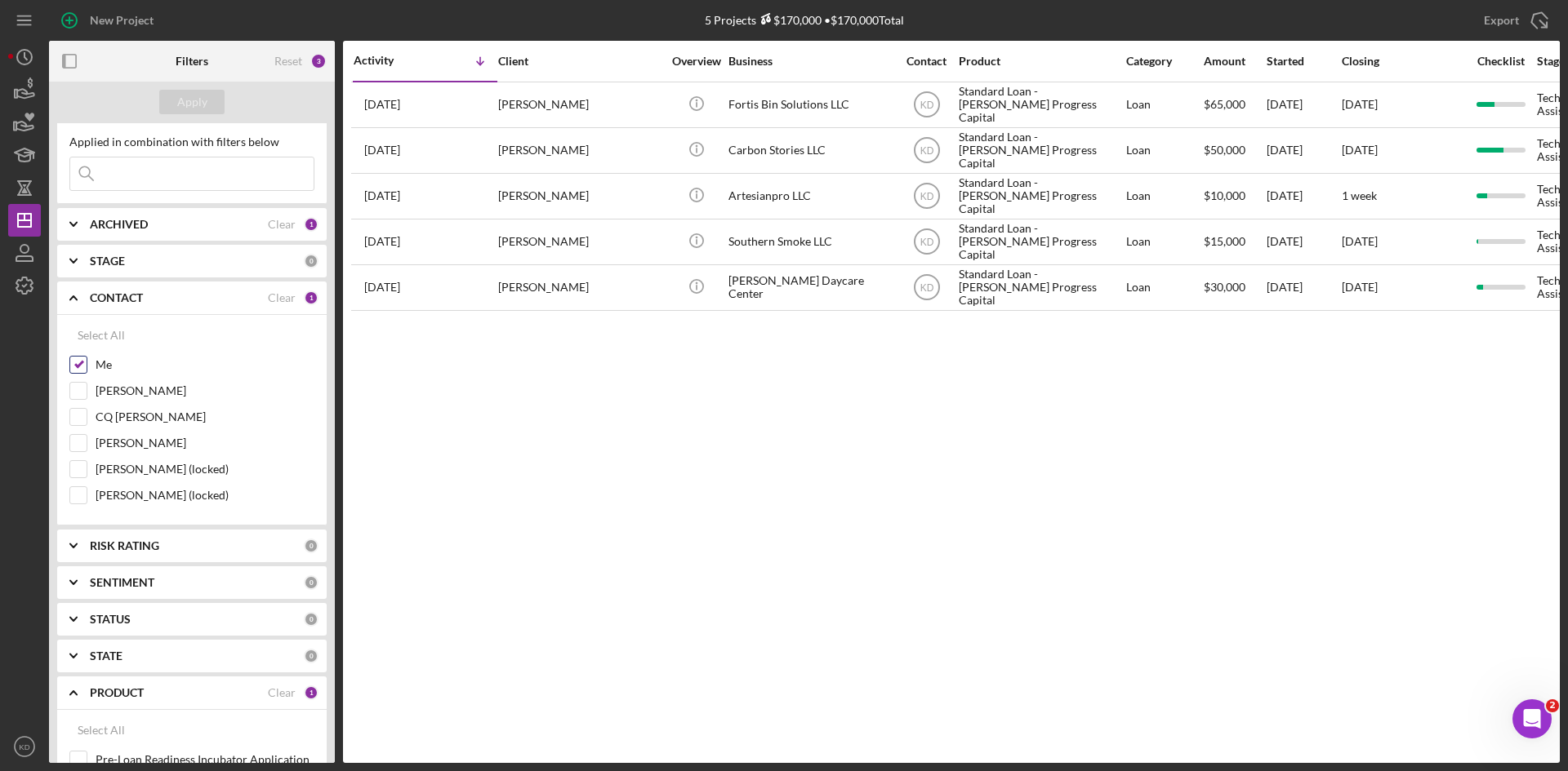
click at [84, 364] on input "Me" at bounding box center [79, 365] width 17 height 17
checkbox input "false"
click at [81, 389] on input "Elisa Starnes" at bounding box center [79, 391] width 17 height 17
click at [203, 91] on div "Apply" at bounding box center [192, 101] width 30 height 24
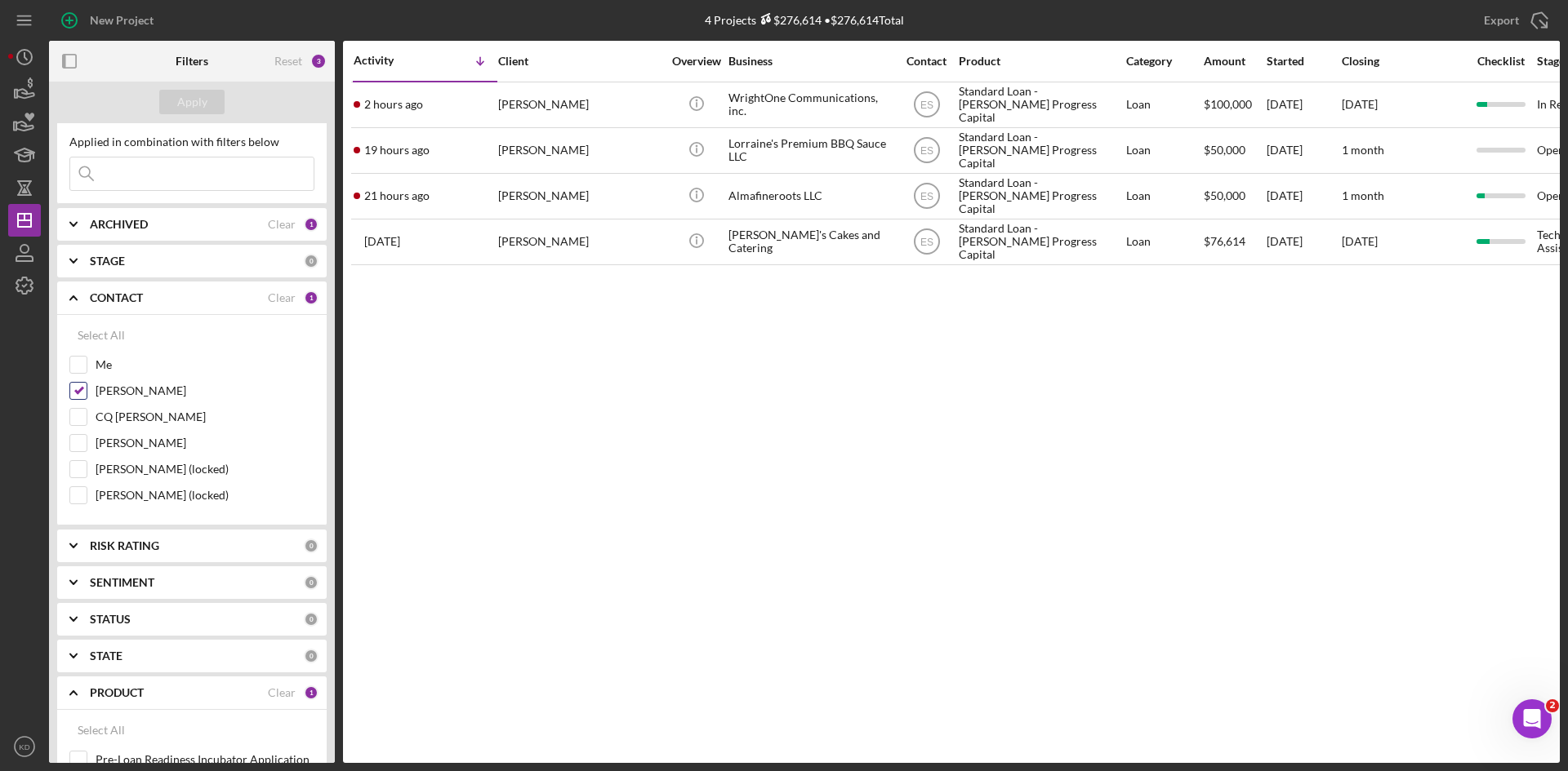
click at [78, 391] on input "Elisa Starnes" at bounding box center [79, 391] width 17 height 17
checkbox input "false"
click at [117, 269] on div "STAGE 0" at bounding box center [203, 261] width 228 height 33
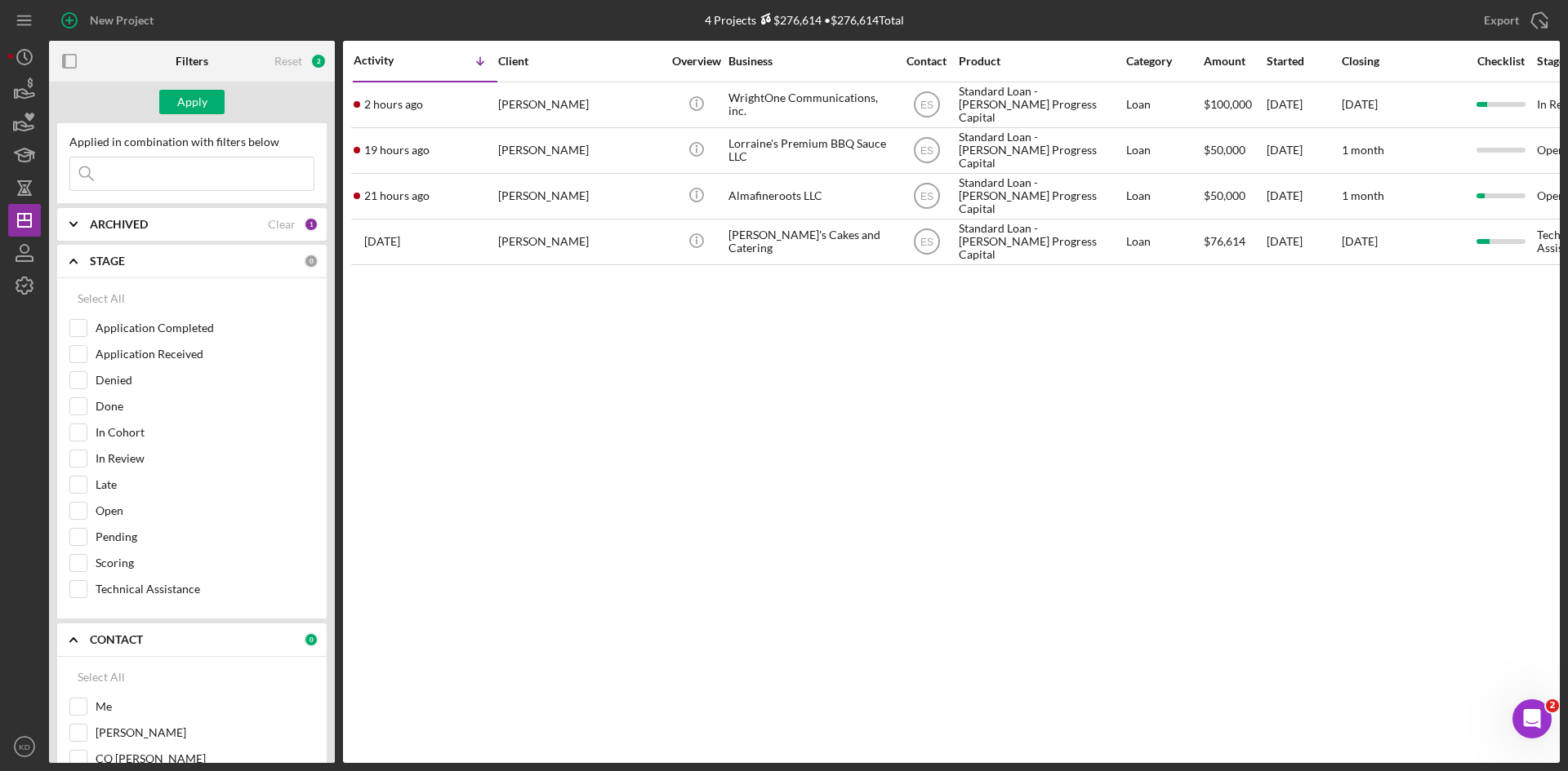
click at [117, 269] on div "STAGE 0" at bounding box center [203, 261] width 228 height 33
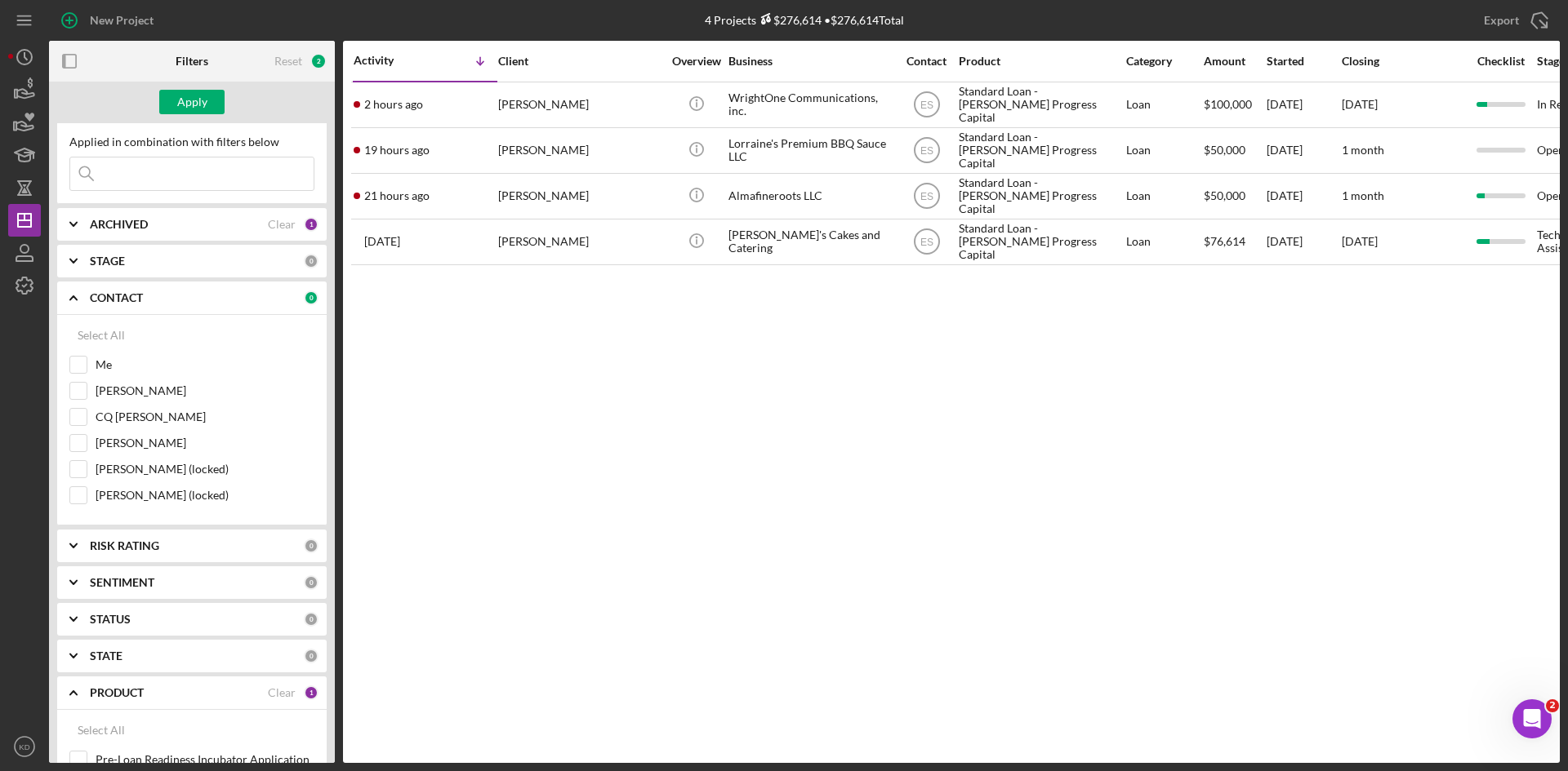
click at [125, 304] on b "CONTACT" at bounding box center [115, 298] width 53 height 13
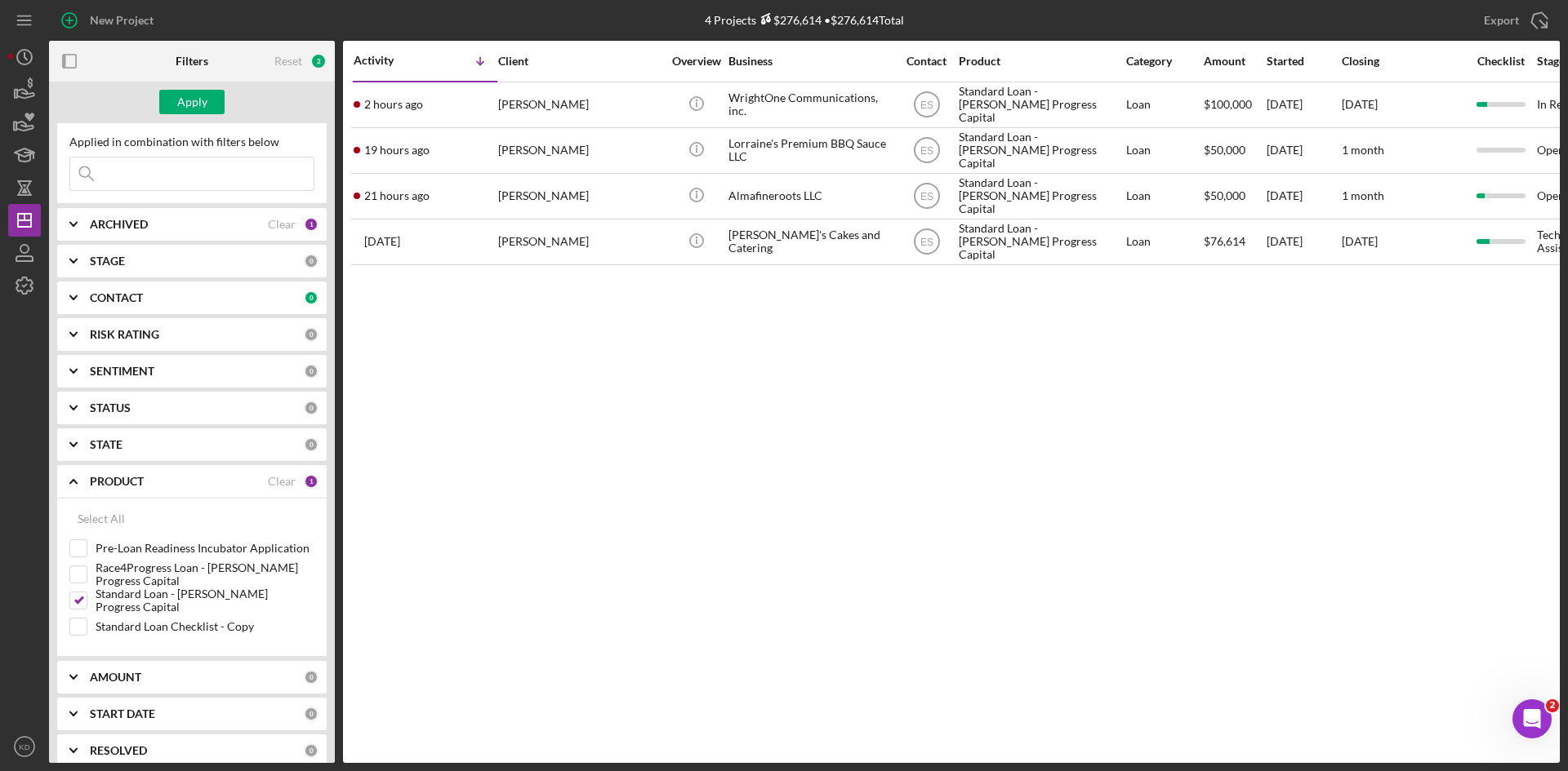
click at [125, 304] on b "CONTACT" at bounding box center [115, 298] width 53 height 13
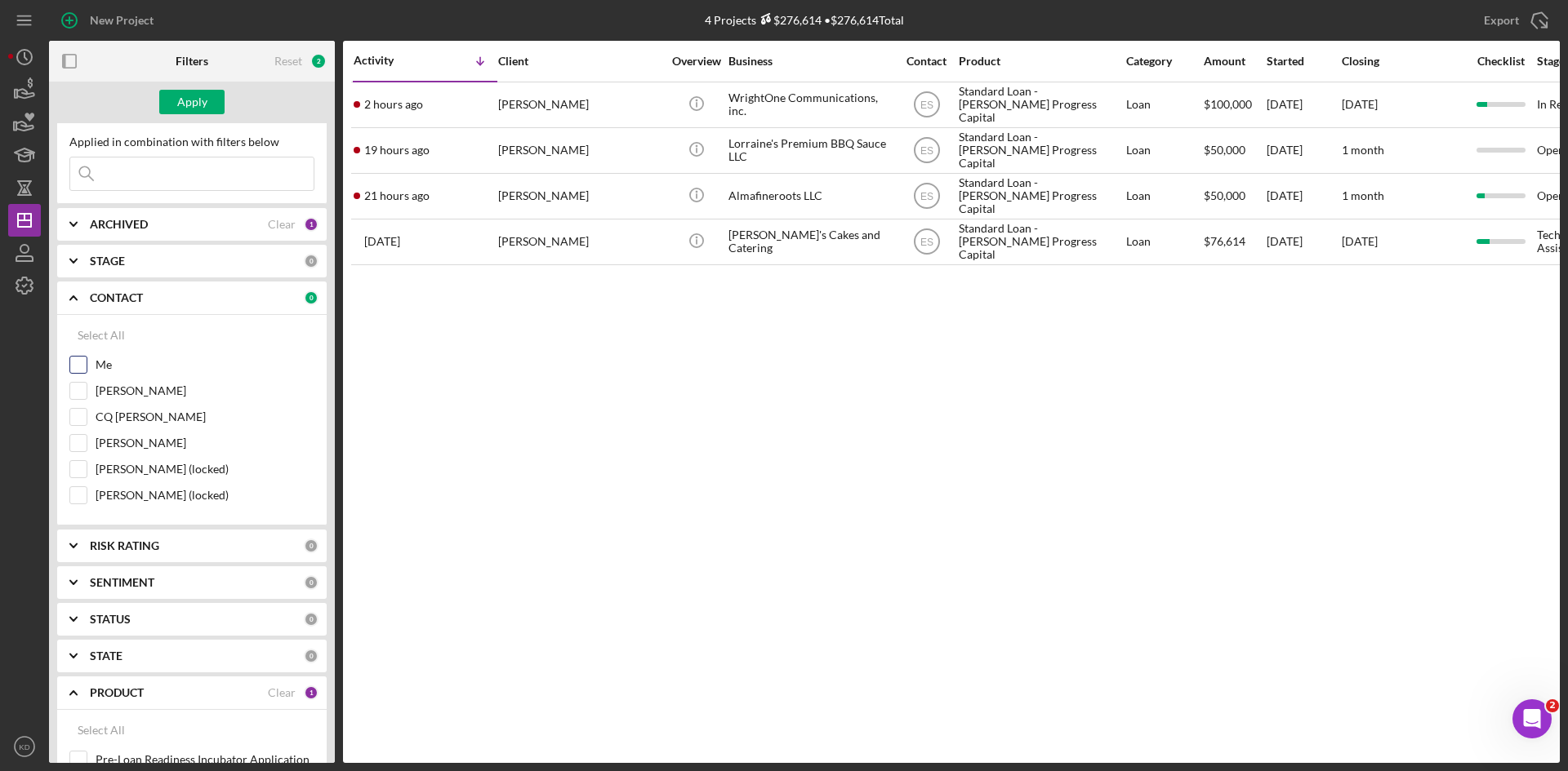
drag, startPoint x: 90, startPoint y: 363, endPoint x: 81, endPoint y: 363, distance: 9.0
click at [88, 363] on div "Me" at bounding box center [192, 369] width 245 height 26
click at [77, 363] on input "Me" at bounding box center [79, 365] width 17 height 17
checkbox input "true"
click at [125, 300] on b "CONTACT" at bounding box center [115, 298] width 53 height 13
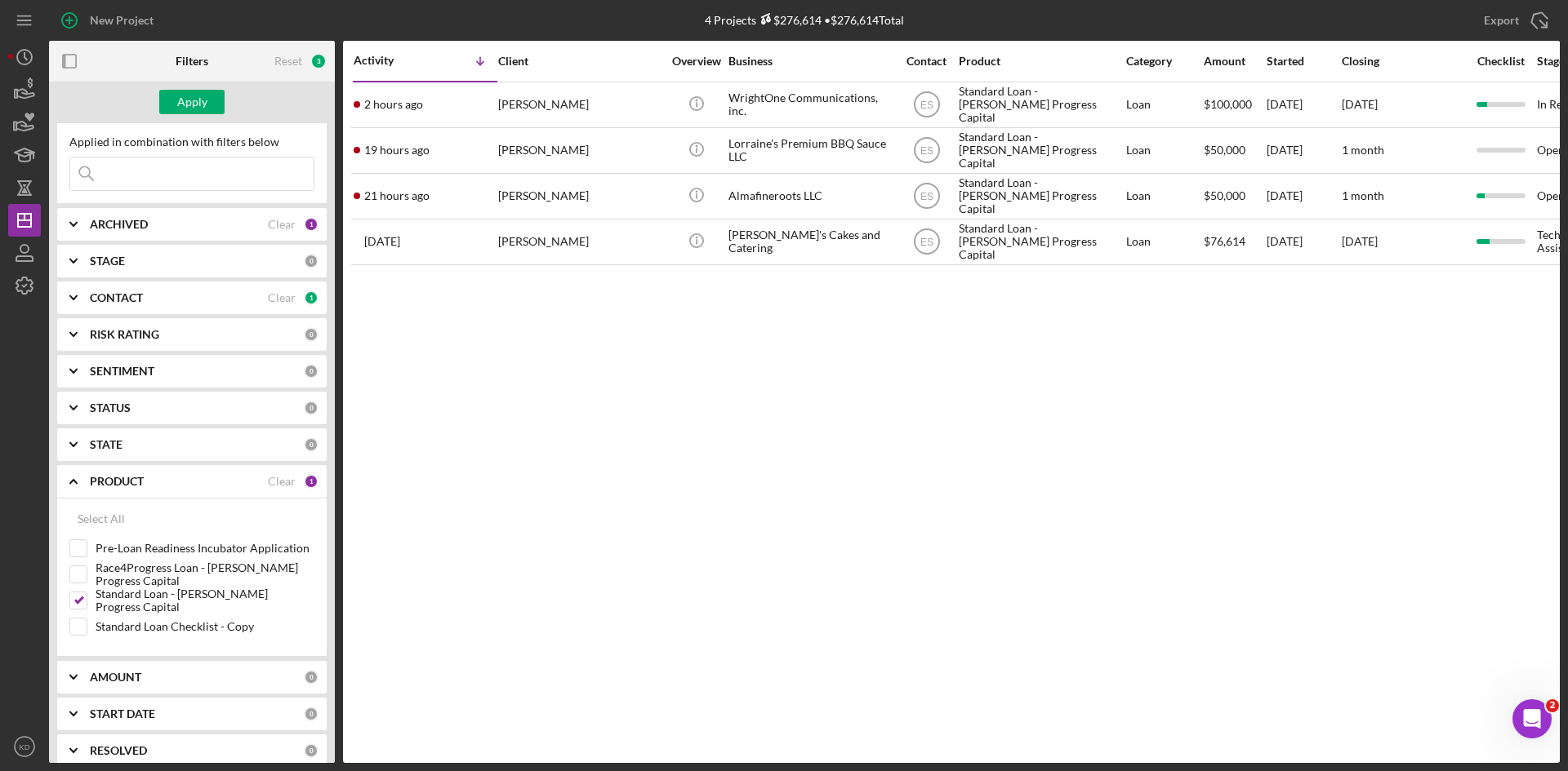
click at [137, 398] on div "STATUS 0" at bounding box center [203, 407] width 228 height 33
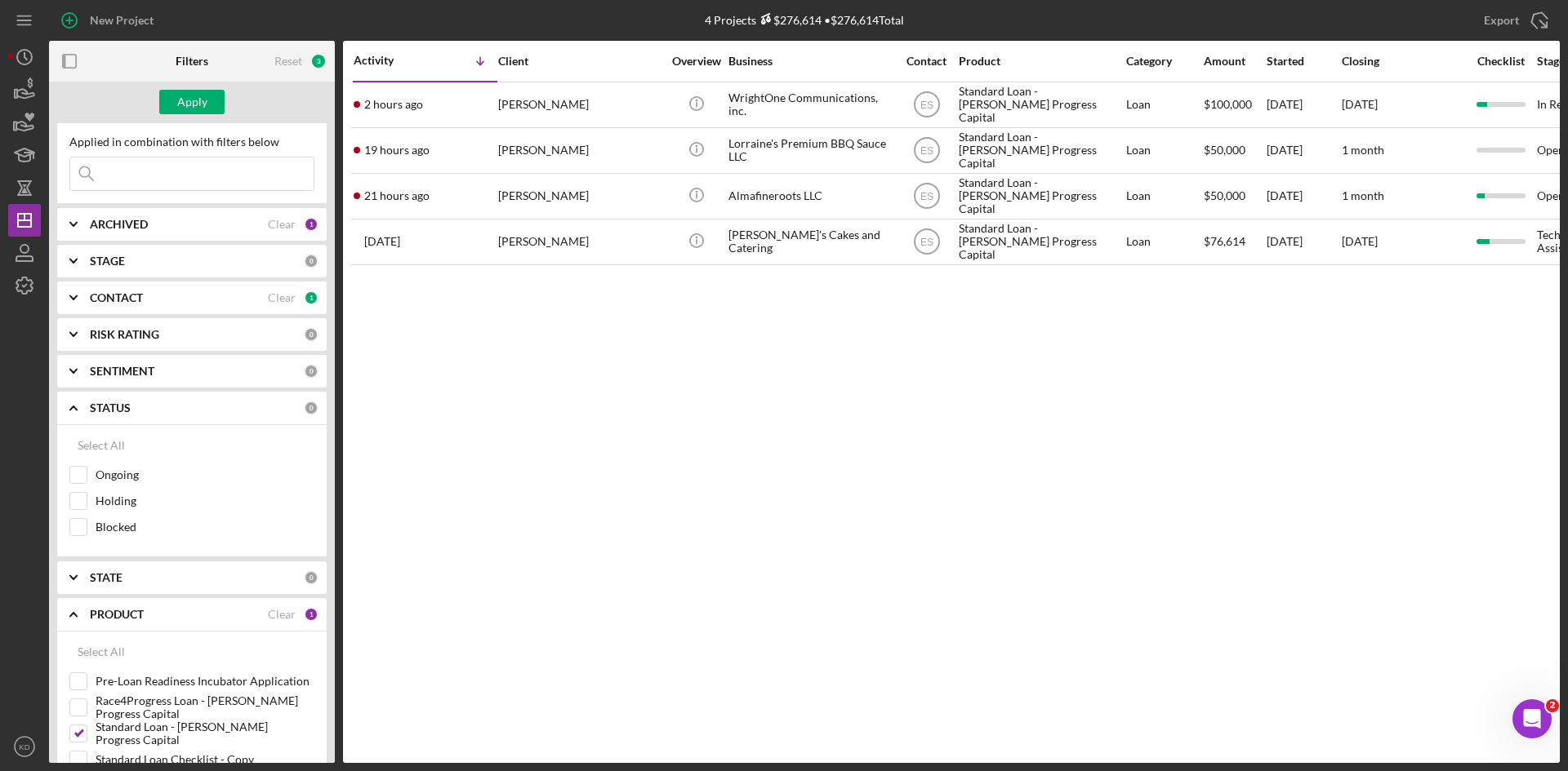
click at [141, 414] on div "STATUS" at bounding box center [197, 408] width 214 height 13
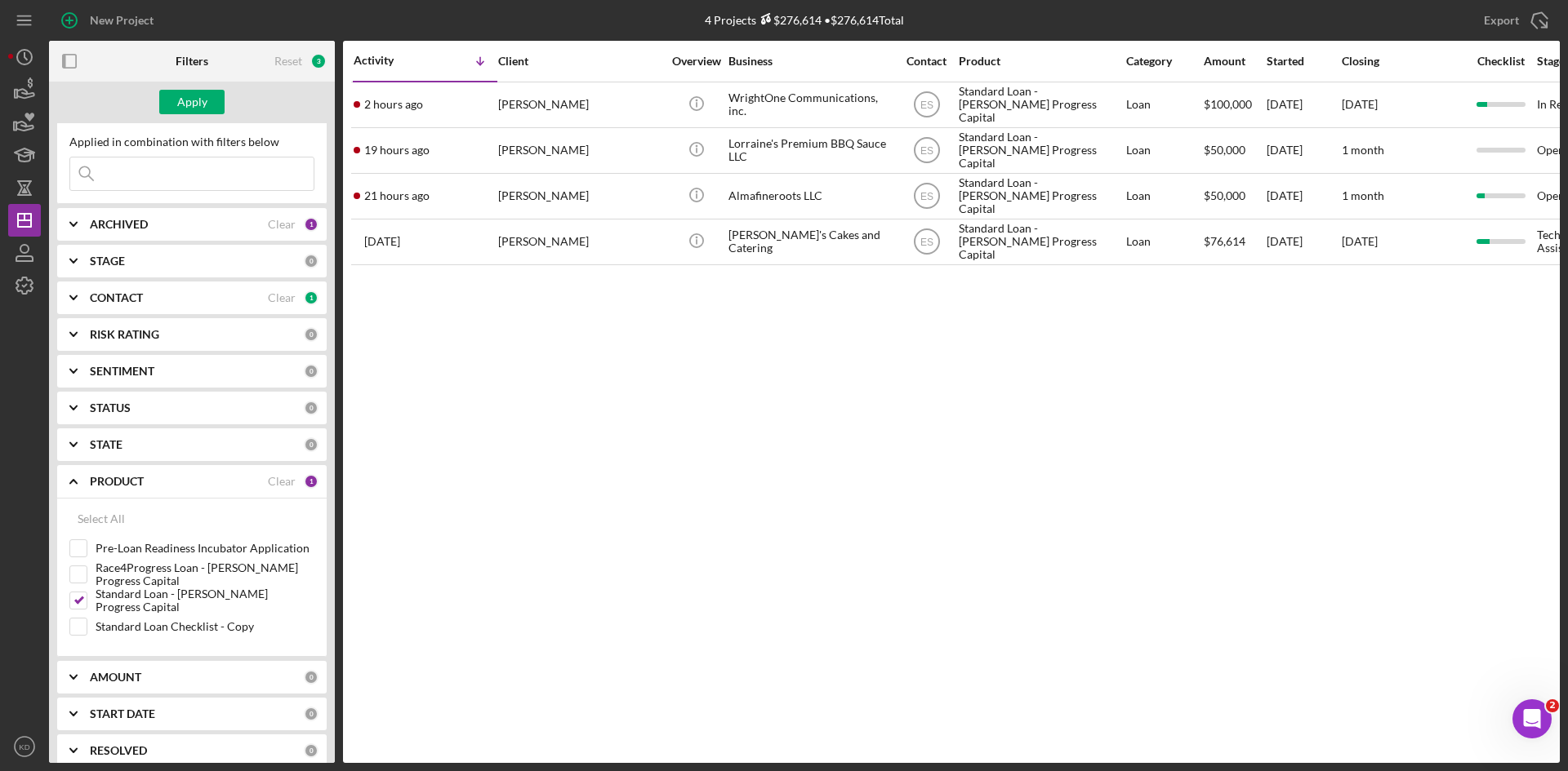
scroll to position [115, 0]
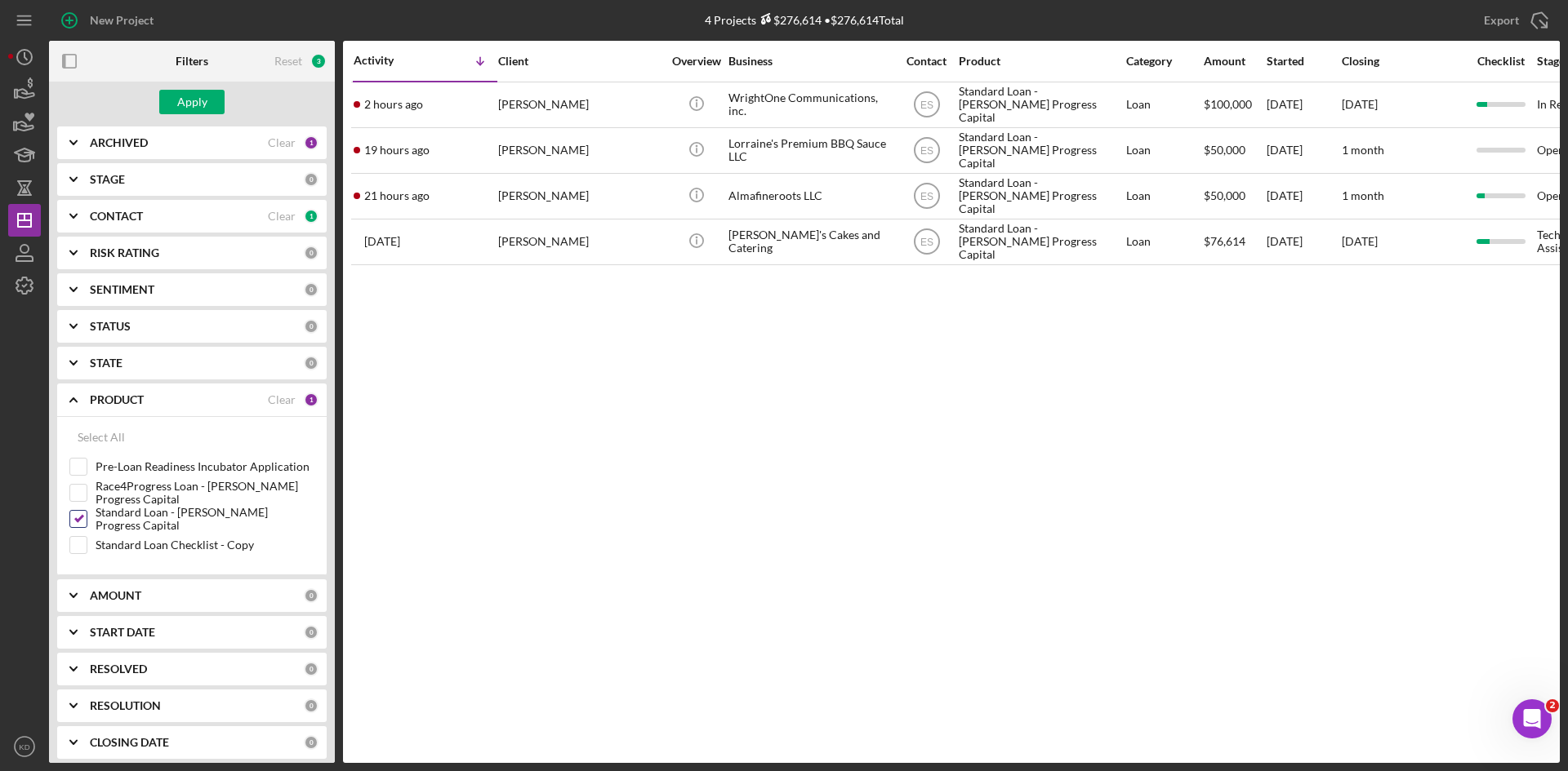
click at [79, 520] on input "Standard Loan - [PERSON_NAME] Progress Capital" at bounding box center [79, 519] width 17 height 17
checkbox input "false"
click at [79, 472] on input "Pre-Loan Readiness Incubator Application" at bounding box center [79, 467] width 17 height 17
checkbox input "true"
click at [213, 110] on button "Apply" at bounding box center [192, 101] width 65 height 24
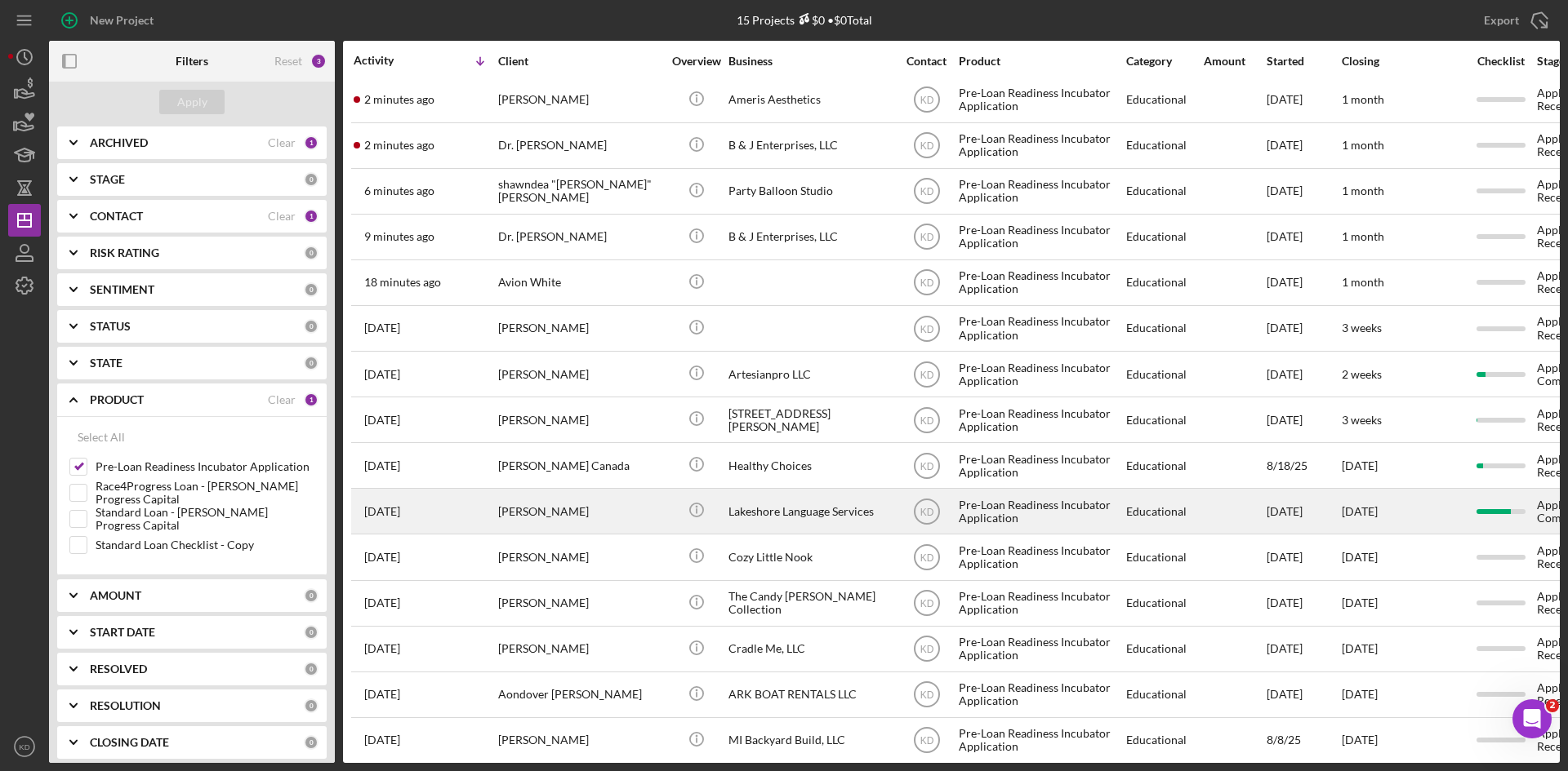
scroll to position [0, 0]
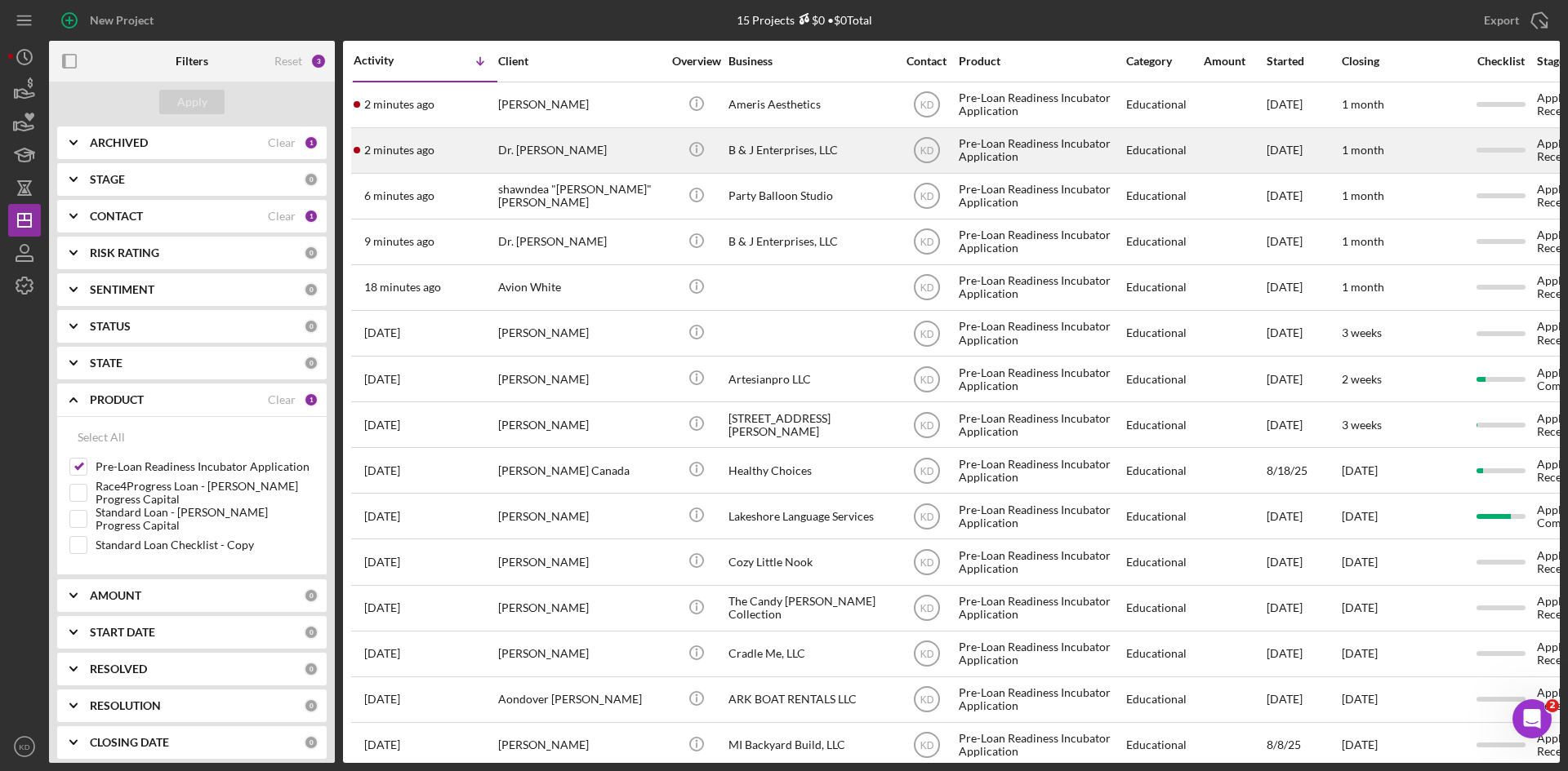
click at [787, 151] on div "B & J Enterprises, LLC" at bounding box center [810, 151] width 163 height 43
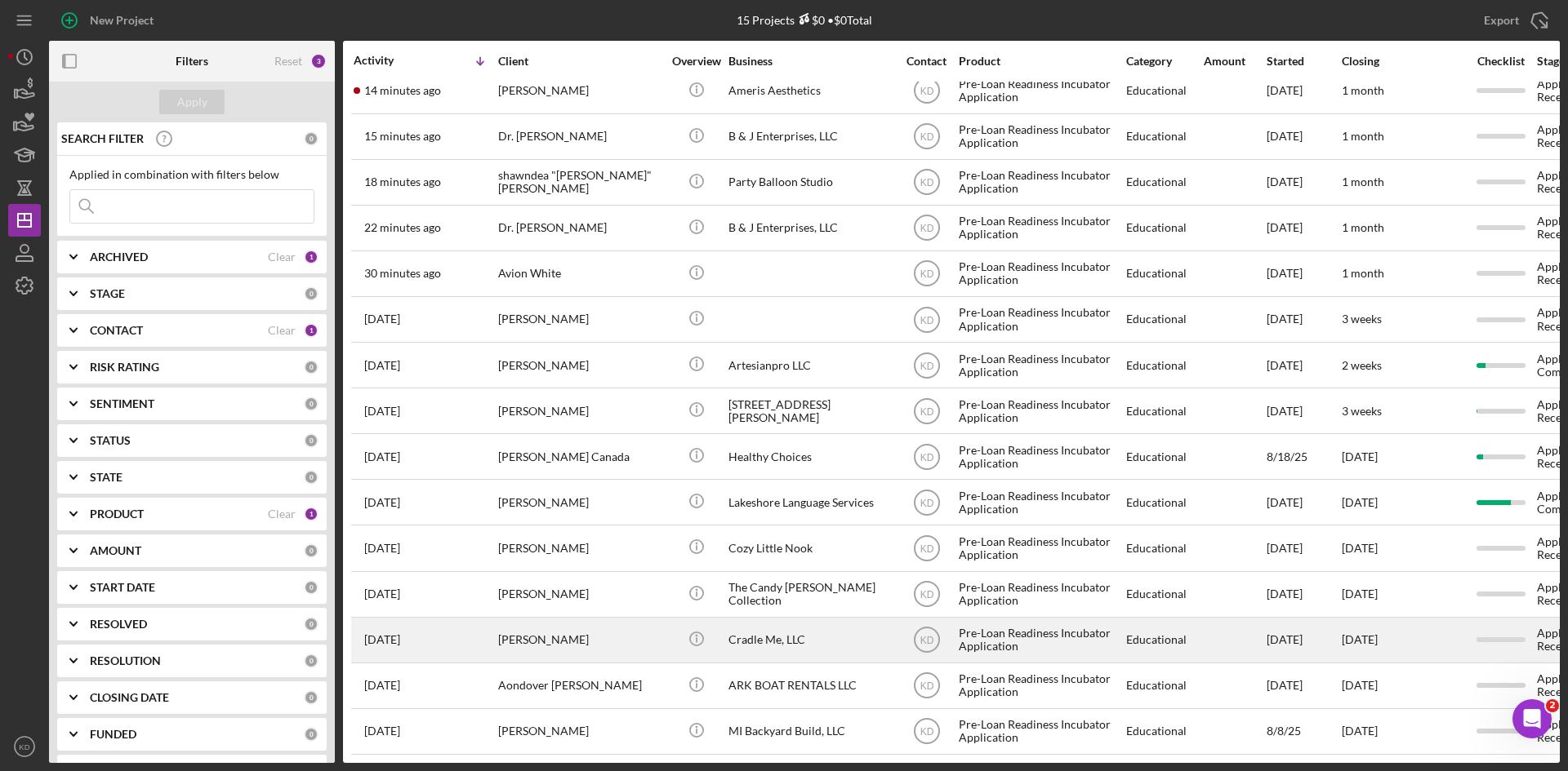
scroll to position [26, 0]
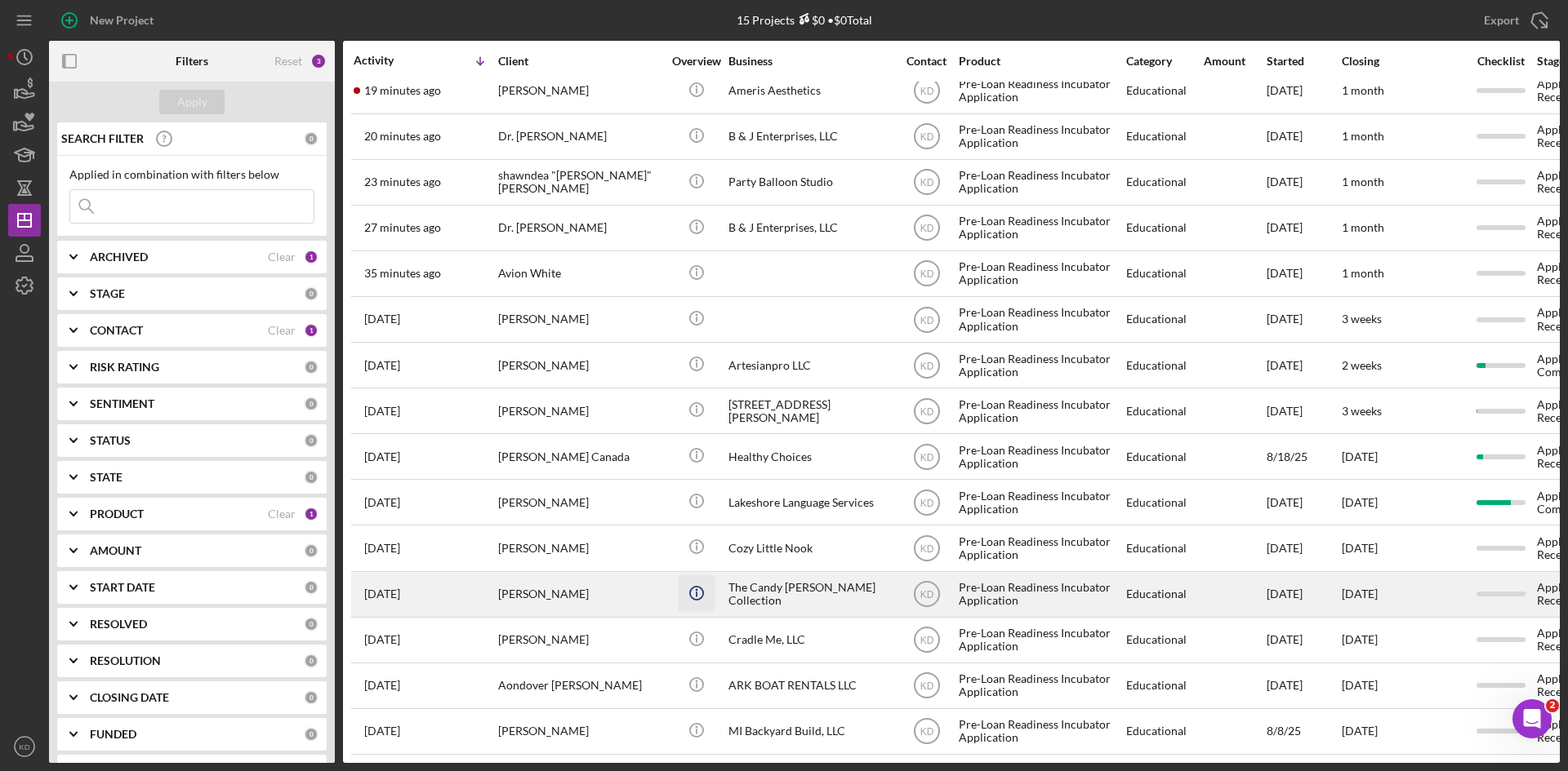
click at [712, 574] on icon "Icon/Info" at bounding box center [696, 593] width 37 height 37
